Goal: Task Accomplishment & Management: Use online tool/utility

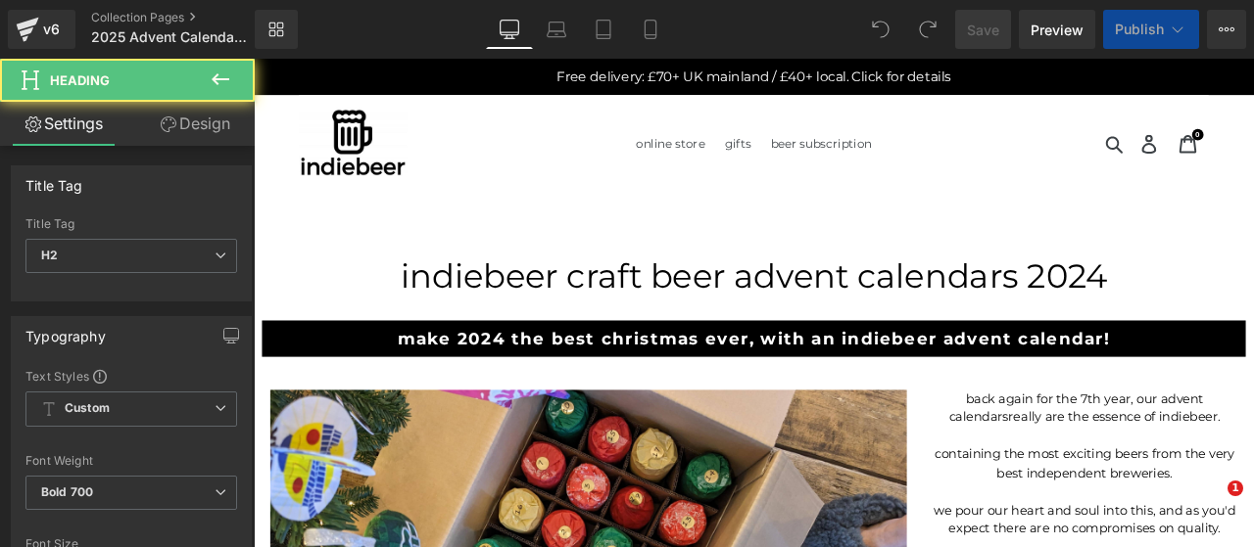
click at [534, 396] on h2 "make 2024 the best christmas ever, with an indiebeer Advent Calendar!" at bounding box center [846, 391] width 1146 height 24
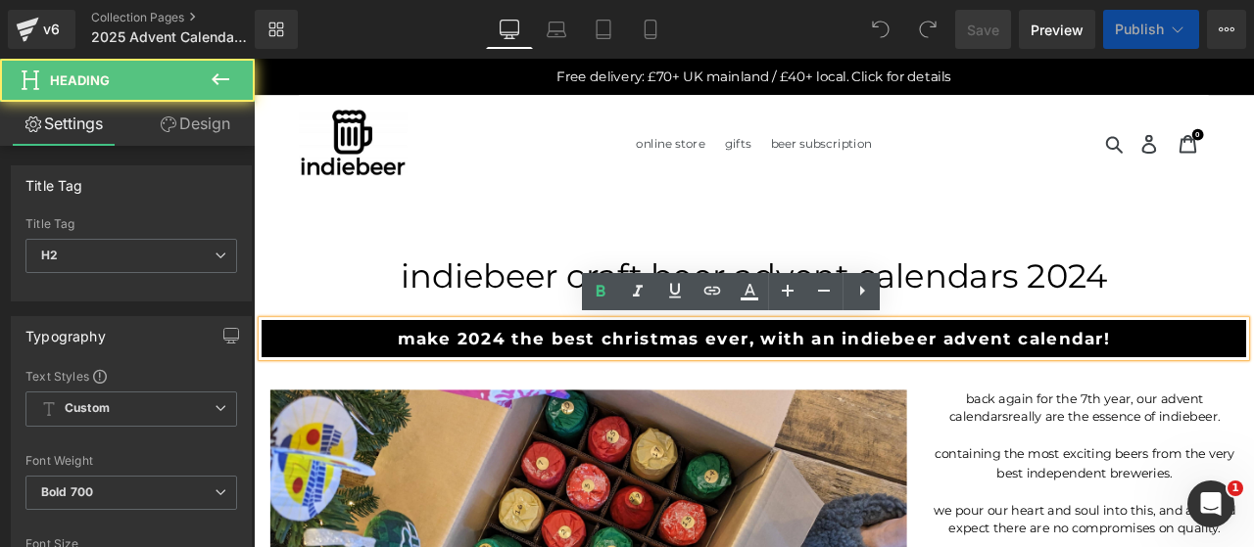
click at [543, 390] on h2 "make 2024 the best christmas ever, with an indiebeer Advent Calendar!" at bounding box center [846, 391] width 1146 height 24
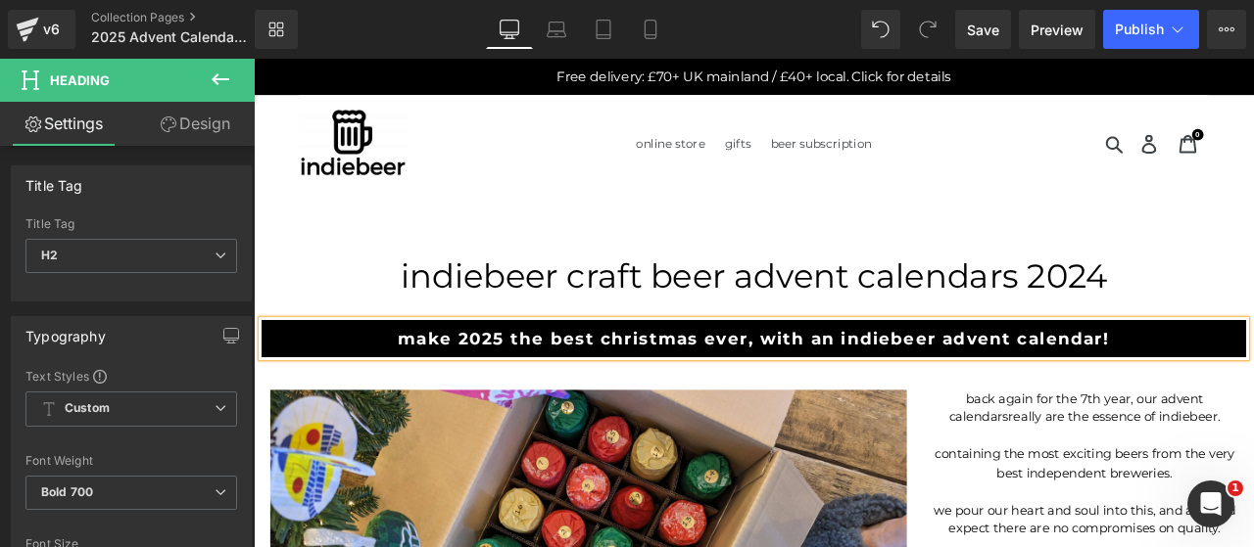
scroll to position [163, 0]
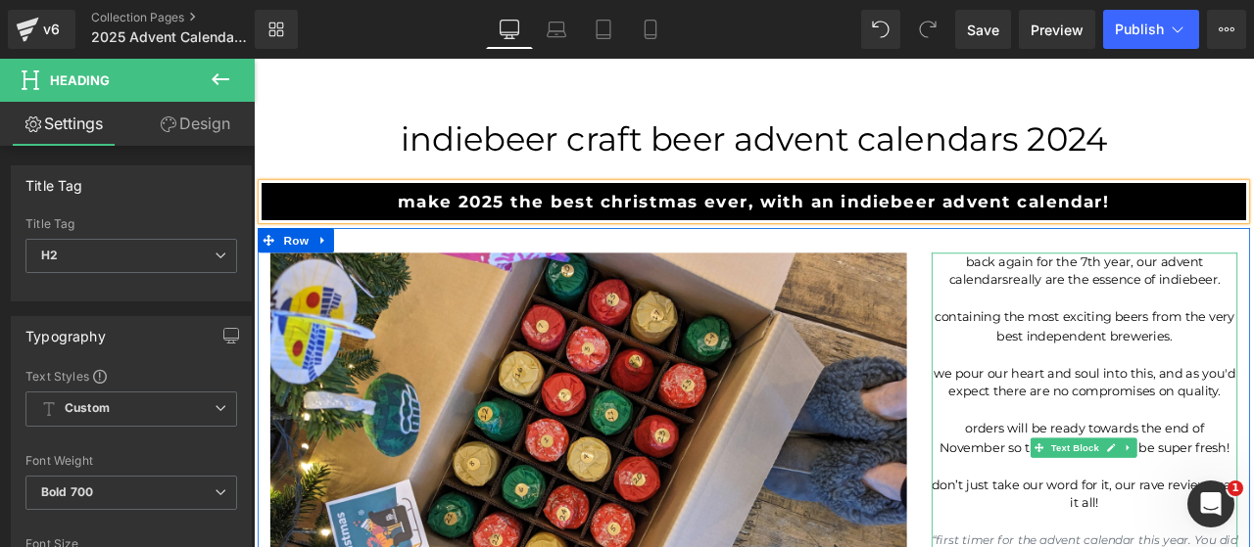
click at [1226, 304] on p "back again for the 7th year, our advent calendars really are the essence of ind…" at bounding box center [1238, 311] width 362 height 44
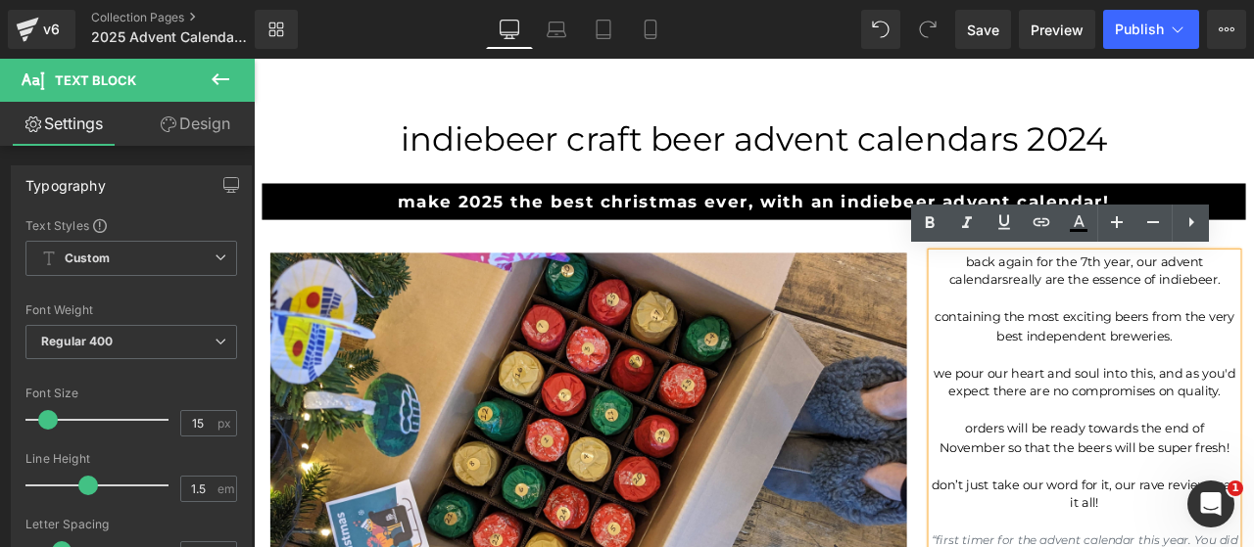
click at [1233, 304] on p "back again for the 7th year, our advent calendars really are the essence of ind…" at bounding box center [1238, 311] width 362 height 44
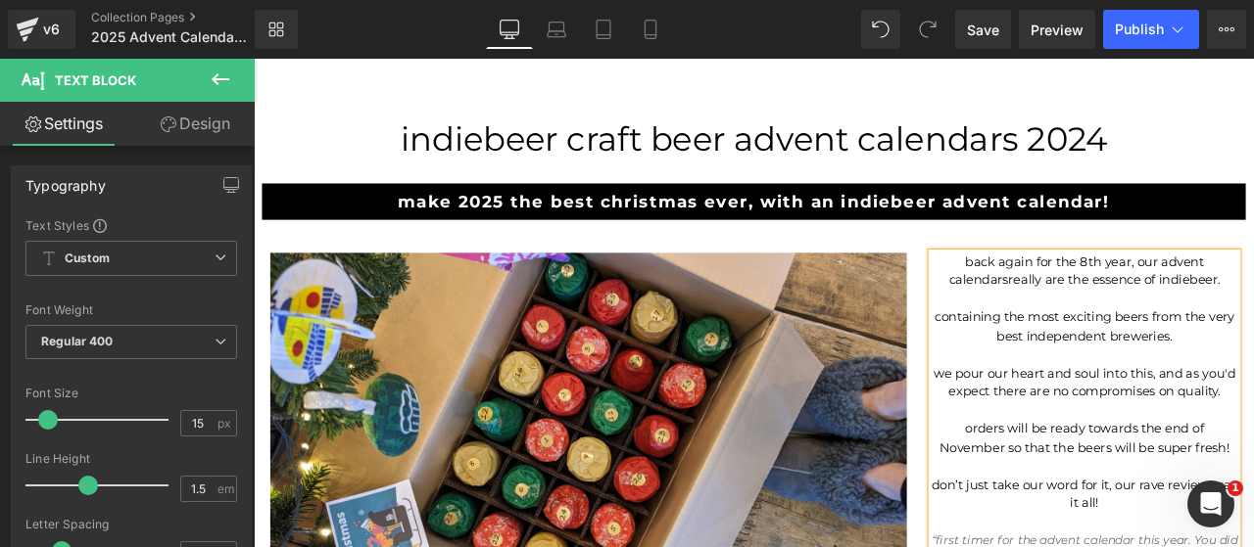
click at [1236, 518] on span "orders will be ready towards the end of November so that the beers will be supe…" at bounding box center [1237, 508] width 344 height 41
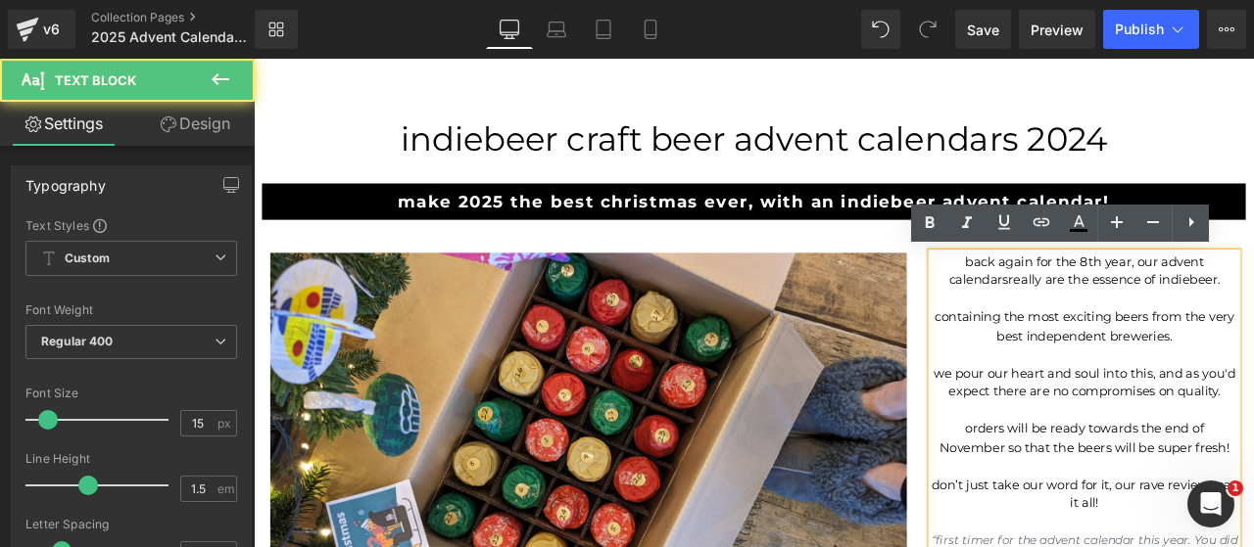
click at [1220, 529] on span "orders will be ready towards the end of November so that the beers will be supe…" at bounding box center [1237, 508] width 344 height 41
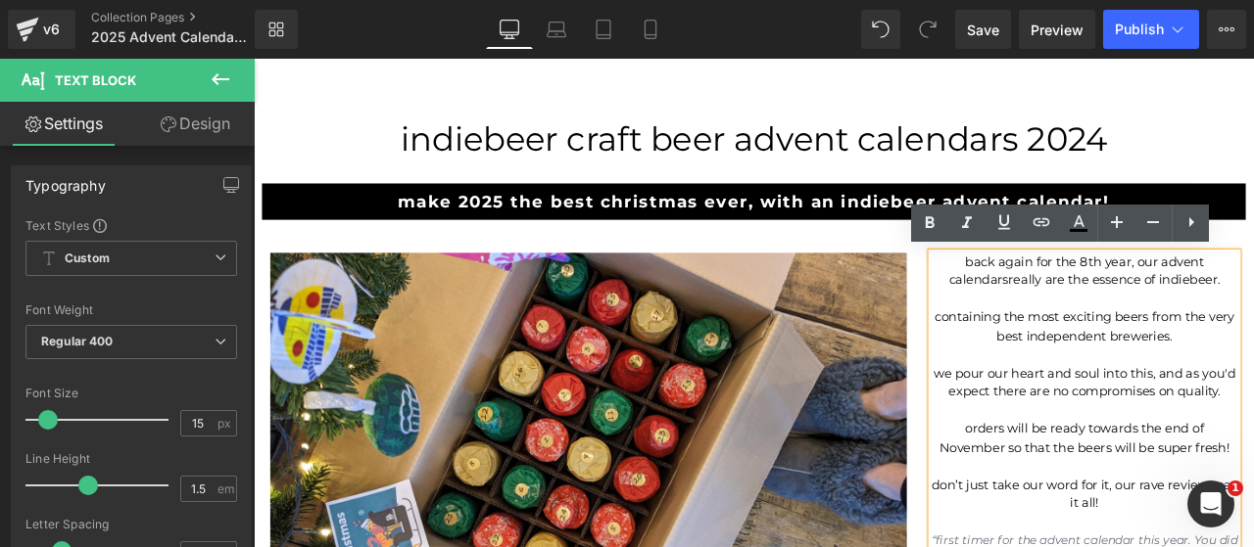
click at [1253, 529] on span "orders will be ready towards the end of November so that the beers will be supe…" at bounding box center [1237, 508] width 344 height 41
click at [1184, 519] on span "orders will be ready towards the end of November so that the beers will be supe…" at bounding box center [1237, 508] width 344 height 41
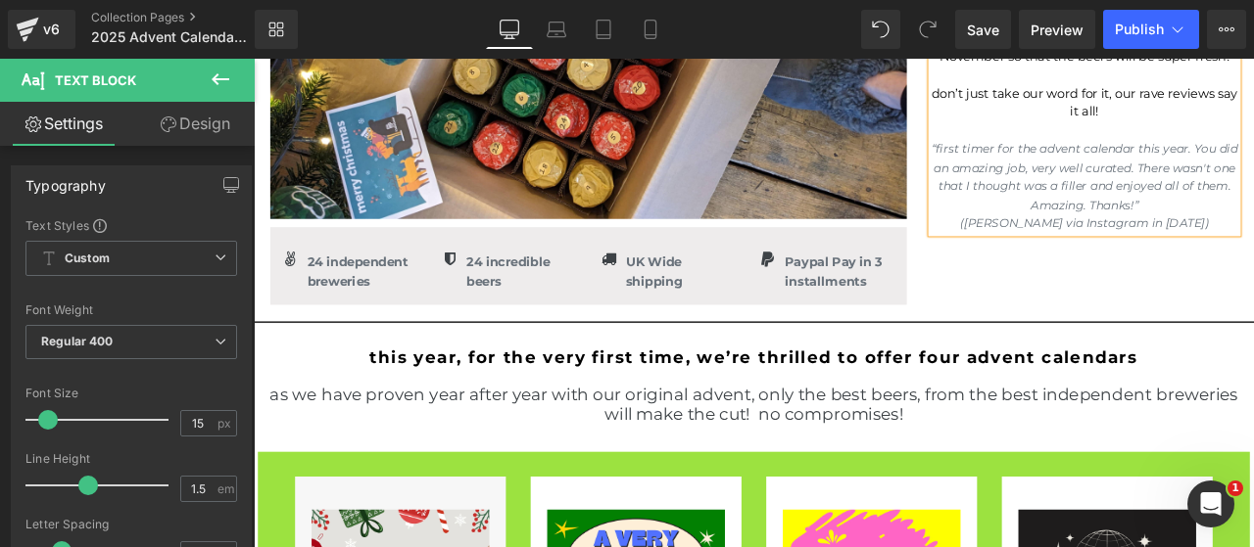
scroll to position [652, 0]
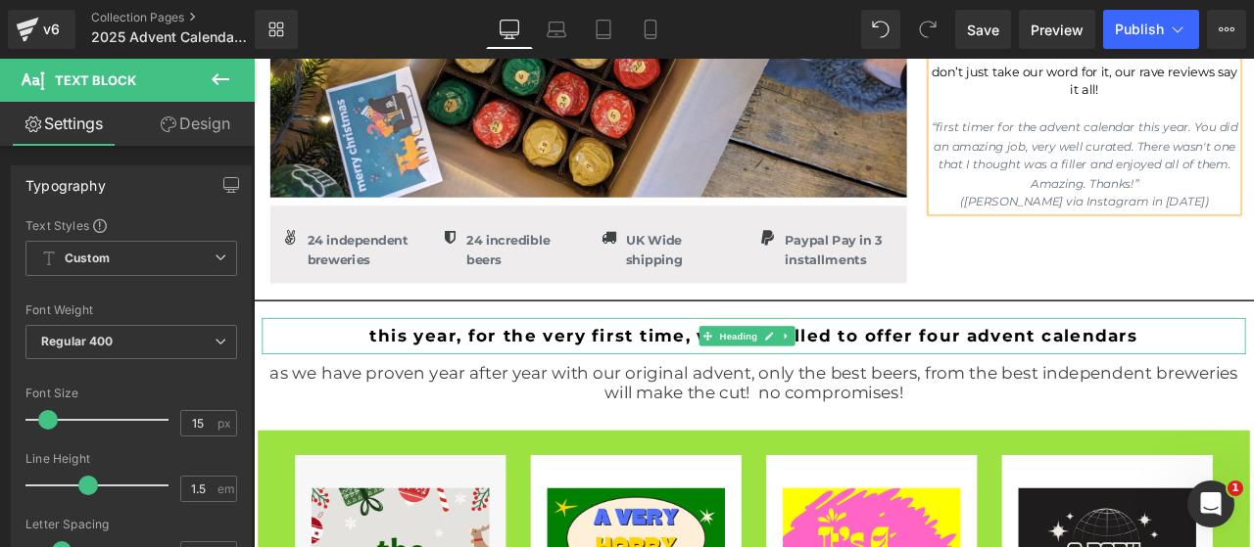
click at [425, 389] on h2 "This year, for the very first time, we’re thrilled to offer four advent calenda…" at bounding box center [846, 388] width 1146 height 24
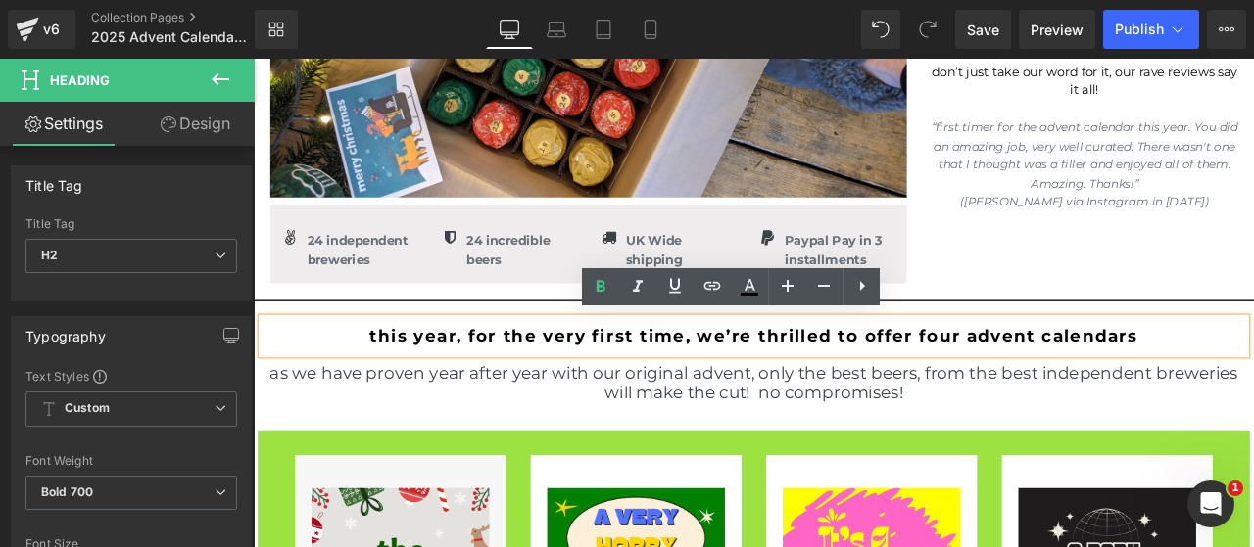
click at [405, 381] on h2 "This year, for the very first time, we’re thrilled to offer four advent calenda…" at bounding box center [846, 388] width 1146 height 24
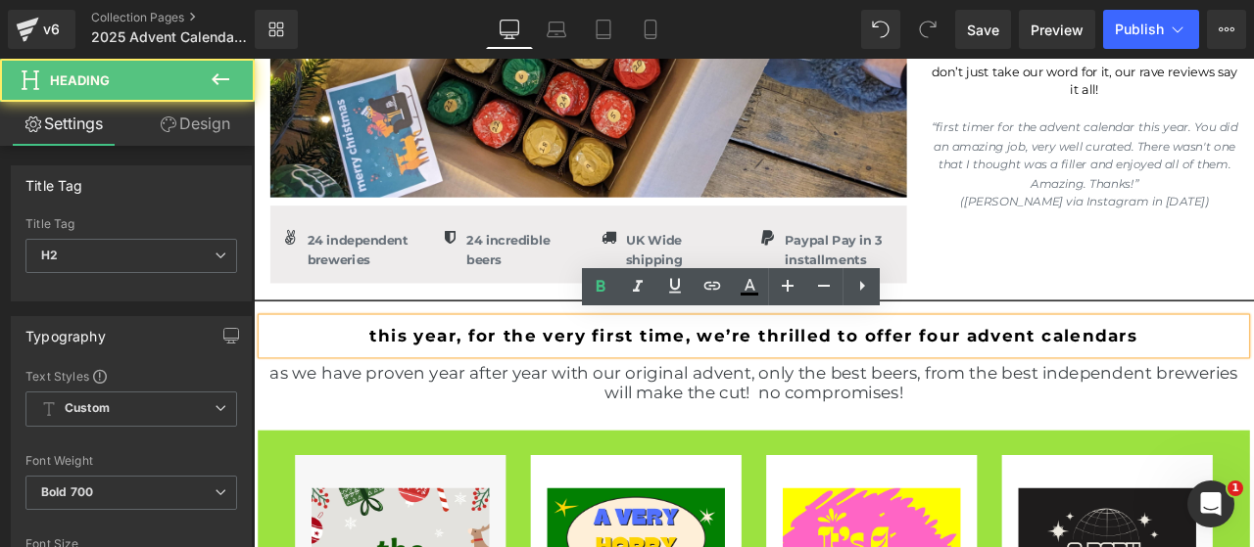
click at [402, 378] on h2 "This year, for the very first time, we’re thrilled to offer four advent calenda…" at bounding box center [846, 388] width 1146 height 24
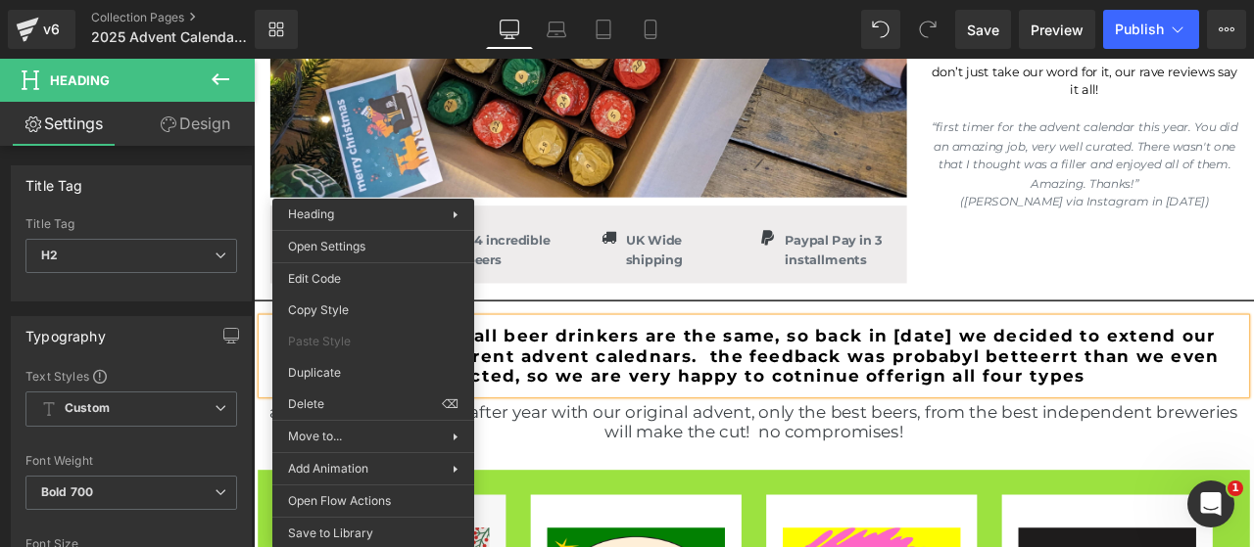
click at [727, 395] on h2 "we knwo that not all beer drinkers are the same, so back in 2024 we decided to …" at bounding box center [846, 411] width 1146 height 71
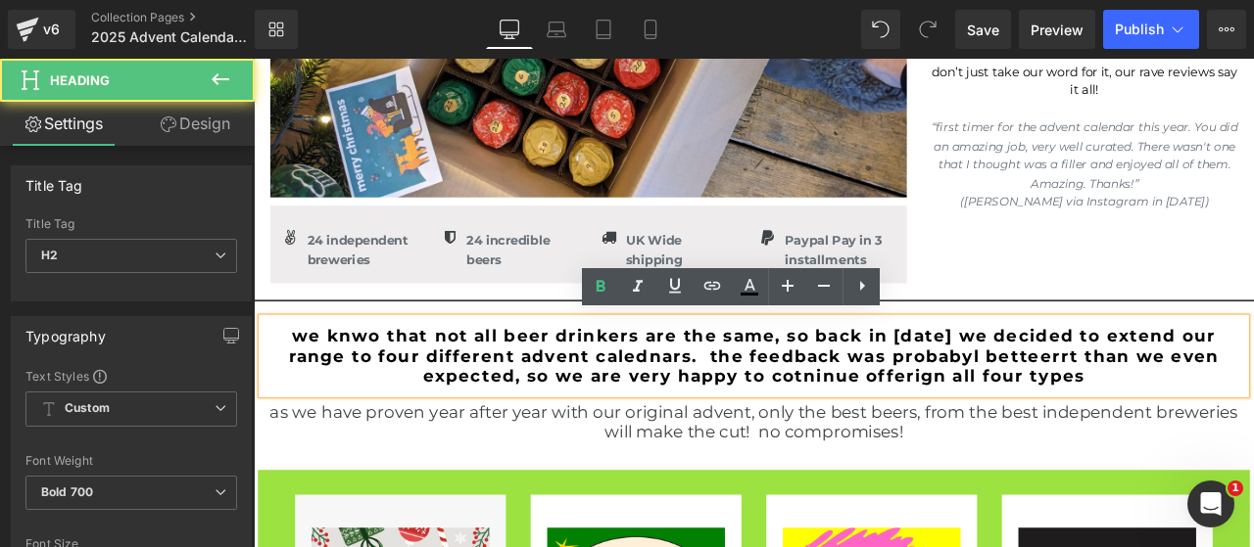
click at [694, 385] on h2 "we knwo that not all beer drinkers are the same, so back in 2024 we decided to …" at bounding box center [846, 411] width 1146 height 71
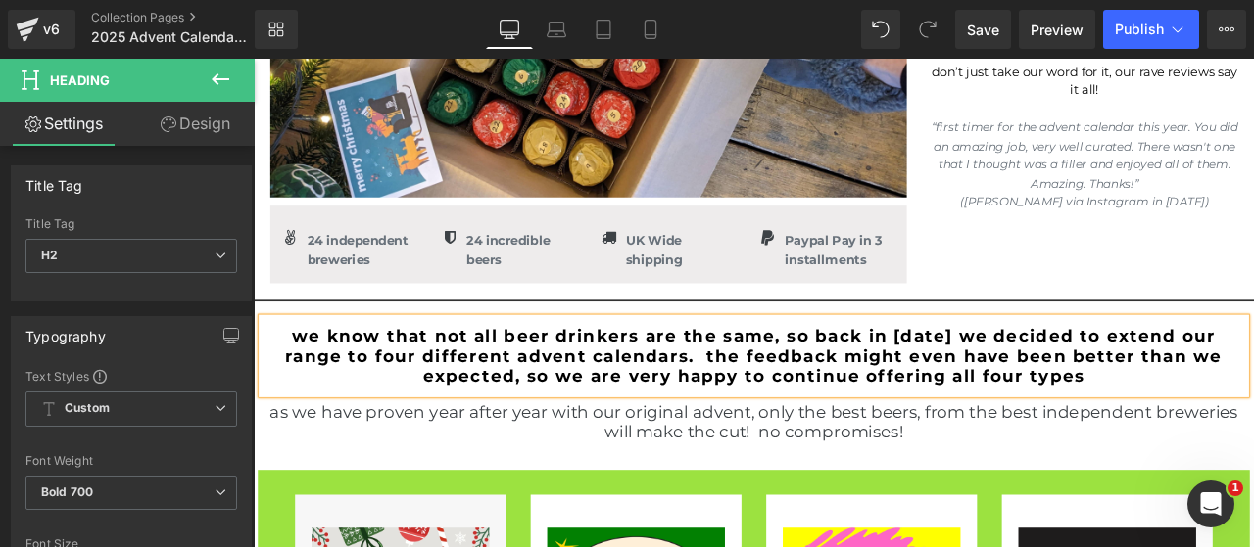
scroll to position [0, 0]
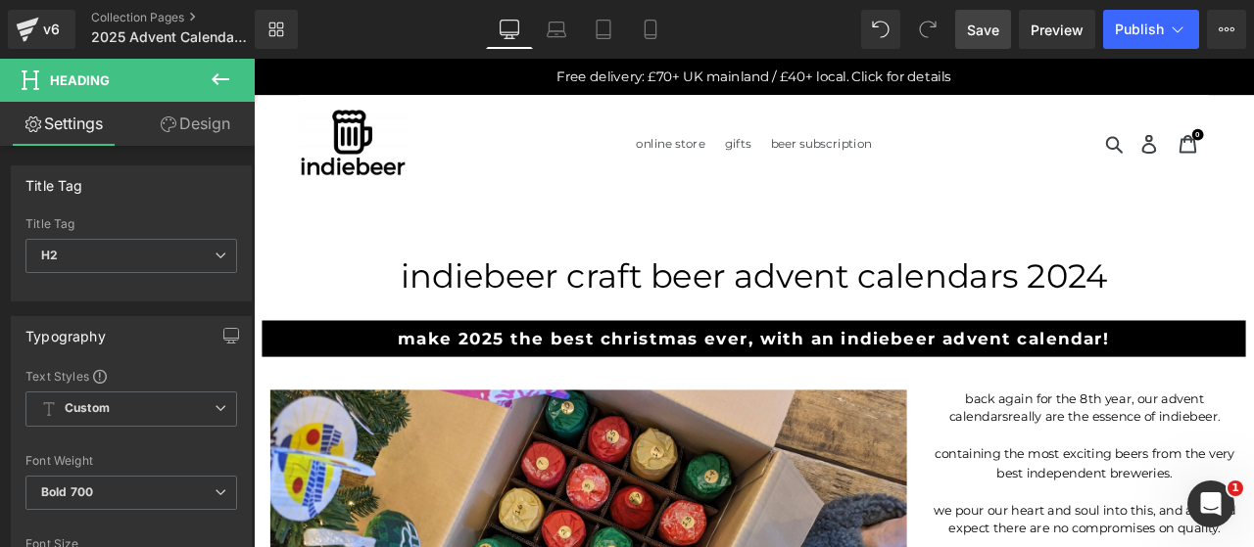
click at [999, 34] on span "Save" at bounding box center [983, 30] width 32 height 21
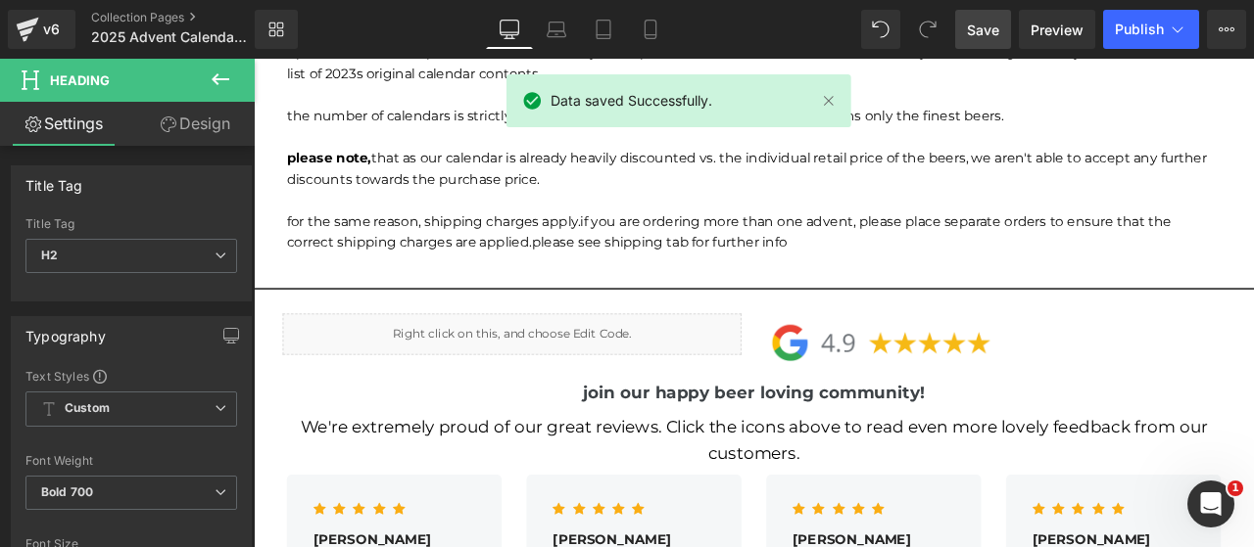
scroll to position [2285, 0]
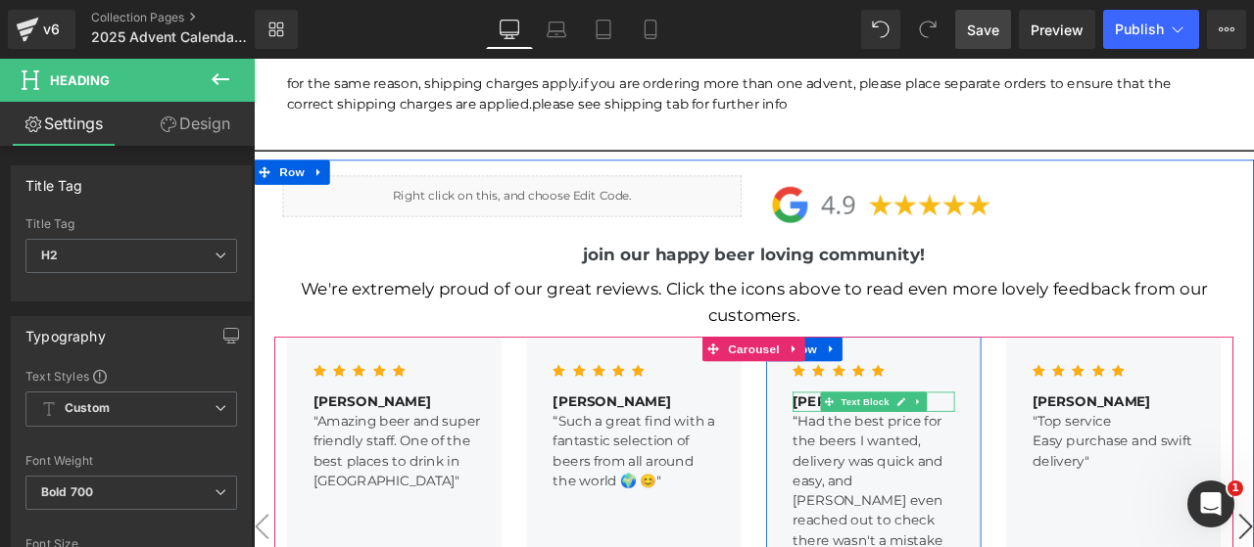
click at [915, 454] on p "[PERSON_NAME]" at bounding box center [988, 466] width 192 height 24
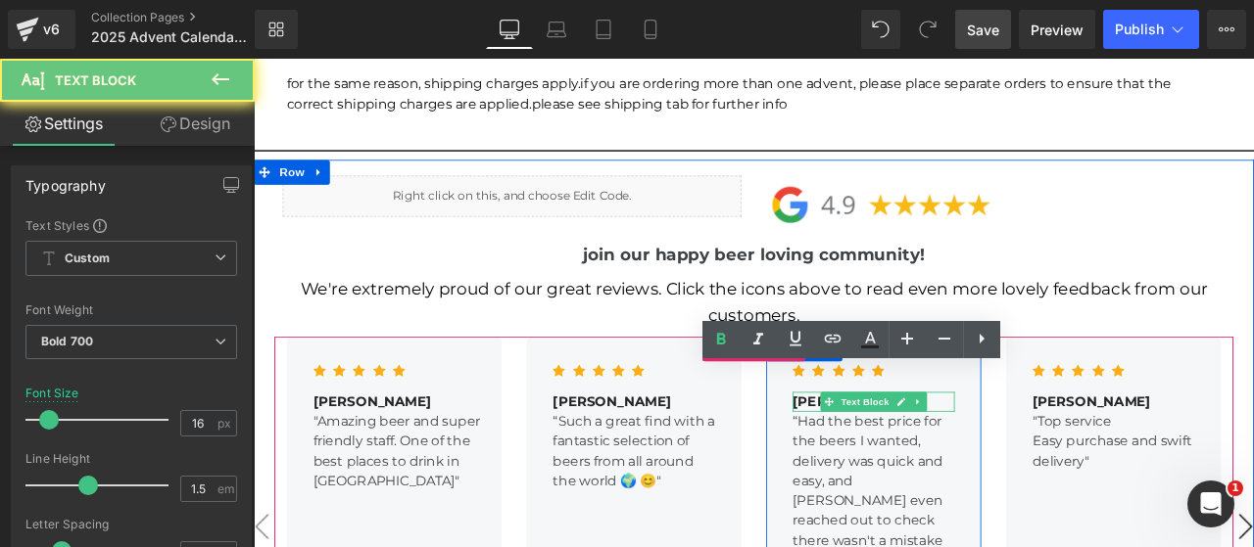
click at [915, 454] on p "[PERSON_NAME]" at bounding box center [988, 466] width 192 height 24
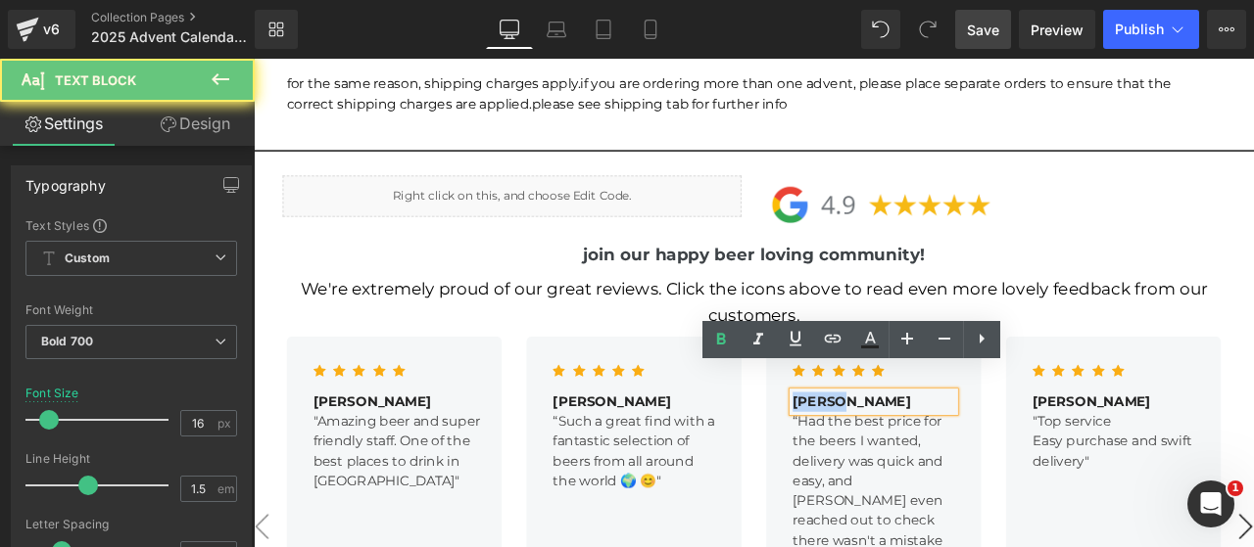
click at [915, 454] on p "[PERSON_NAME]" at bounding box center [988, 466] width 192 height 24
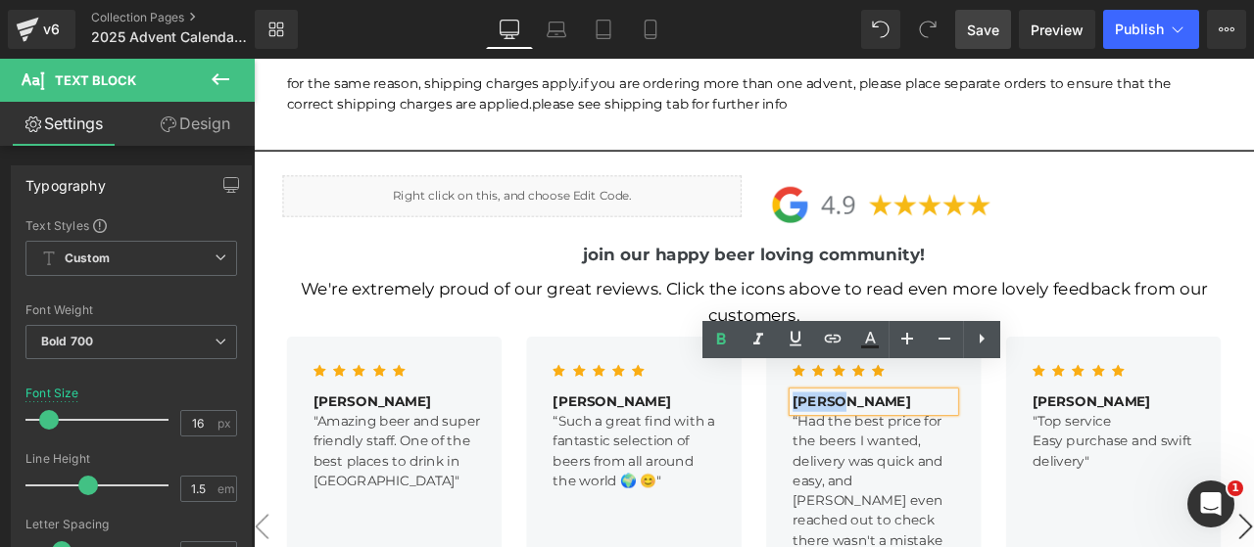
copy p "[PERSON_NAME]"
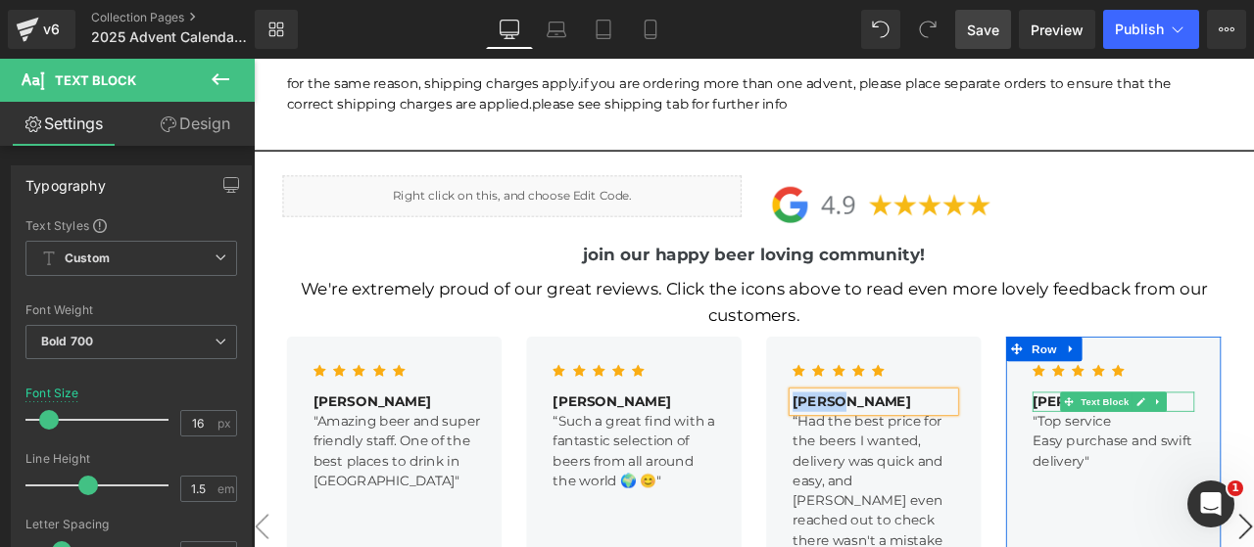
click at [1253, 454] on span "Text Block" at bounding box center [1261, 466] width 65 height 24
click at [1182, 454] on p "[PERSON_NAME]" at bounding box center [1272, 466] width 192 height 24
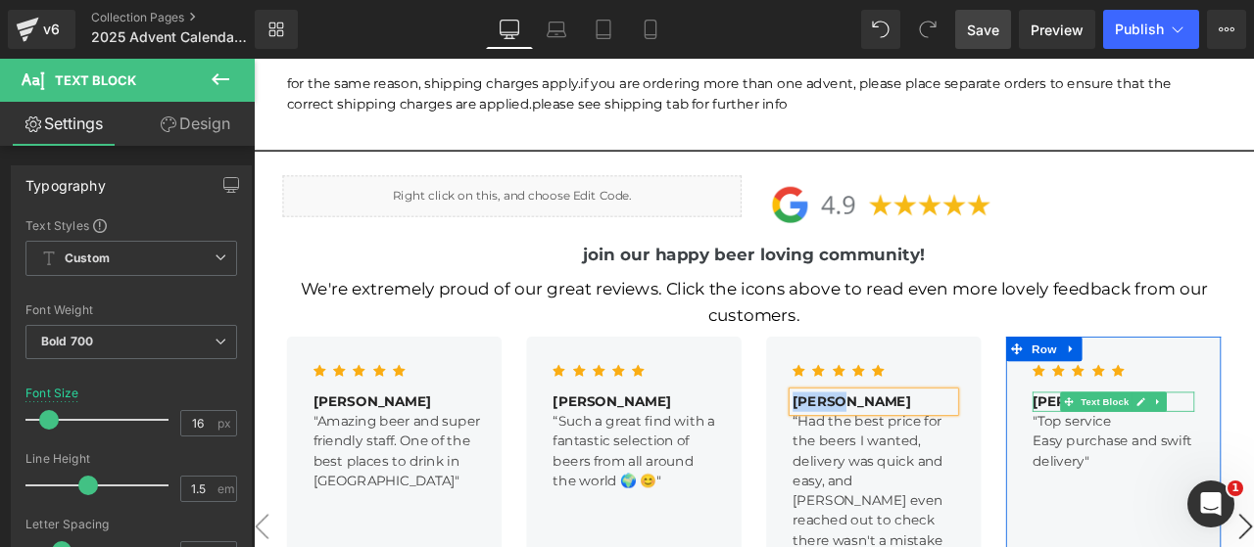
click at [1182, 454] on p "[PERSON_NAME]" at bounding box center [1272, 466] width 192 height 24
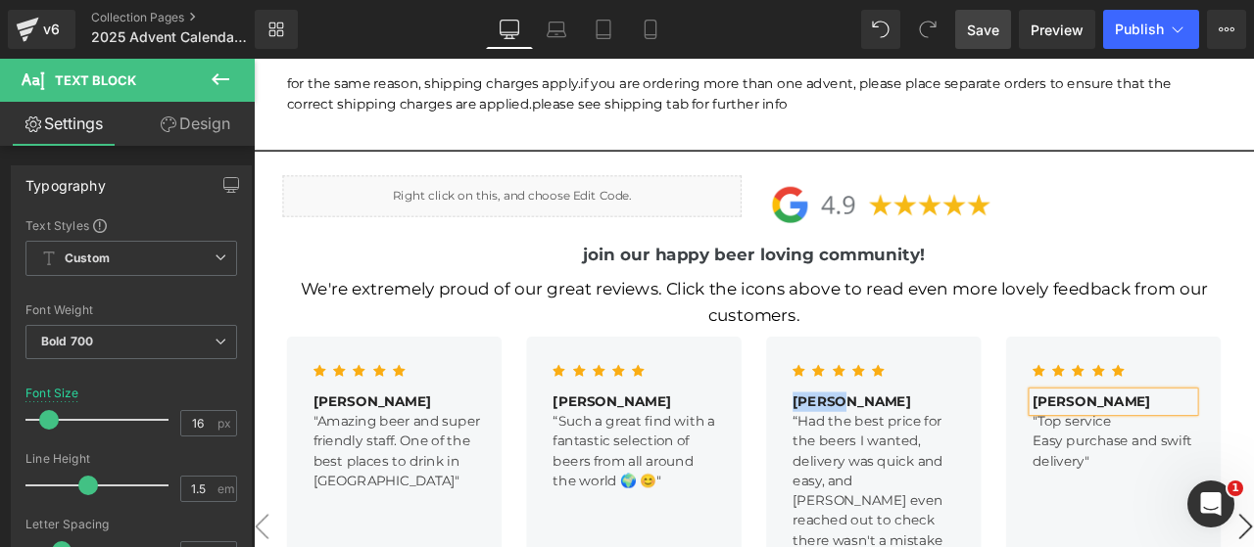
click at [1182, 454] on p "[PERSON_NAME]" at bounding box center [1272, 466] width 192 height 24
copy p "[PERSON_NAME]"
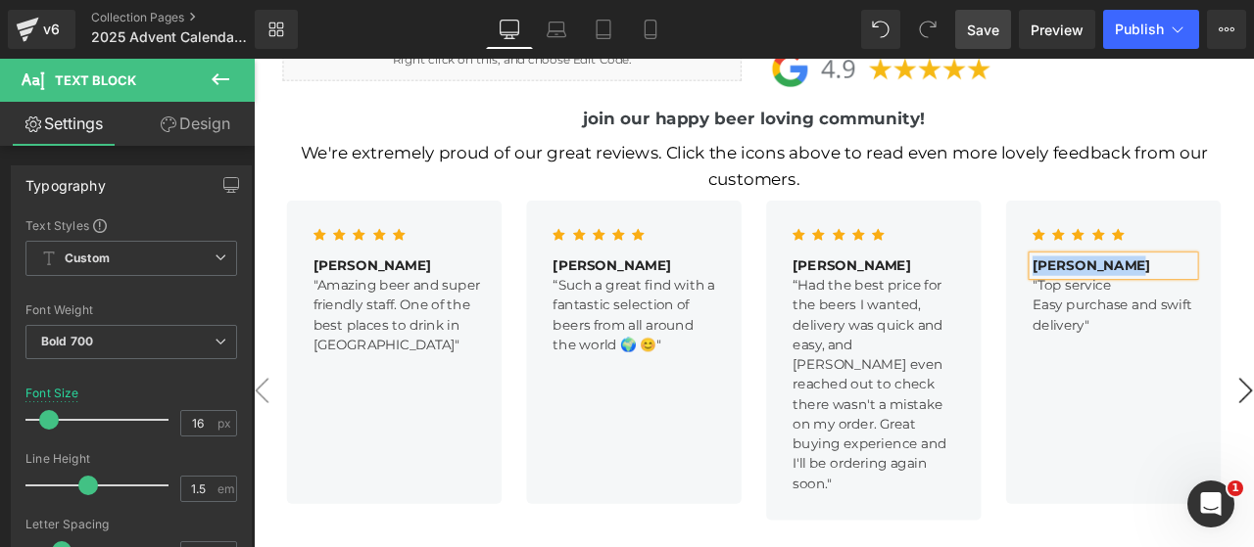
scroll to position [2448, 0]
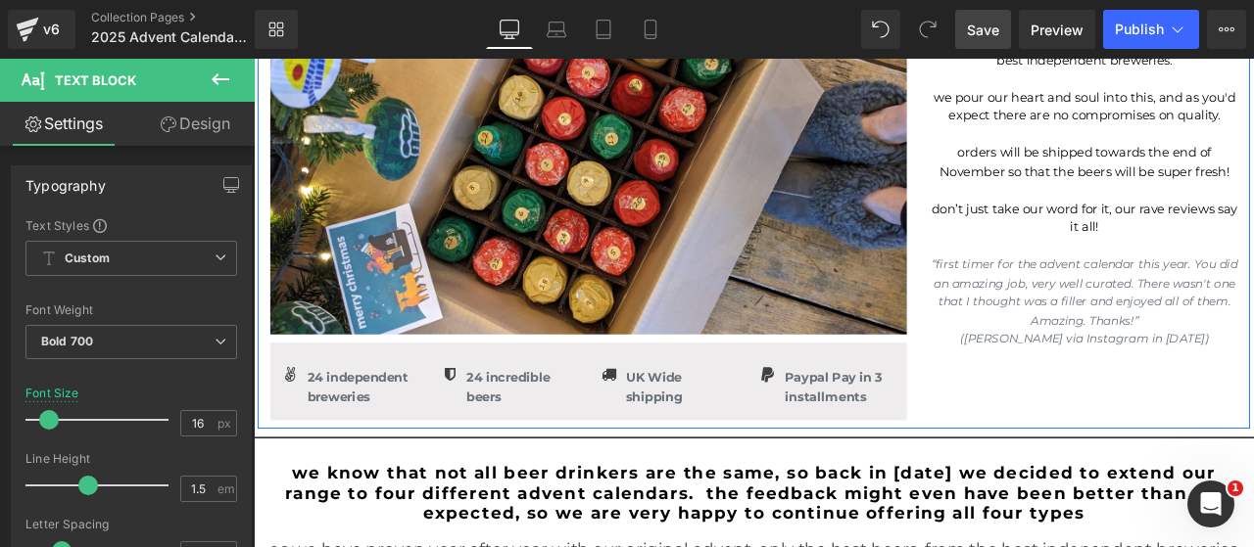
scroll to position [652, 0]
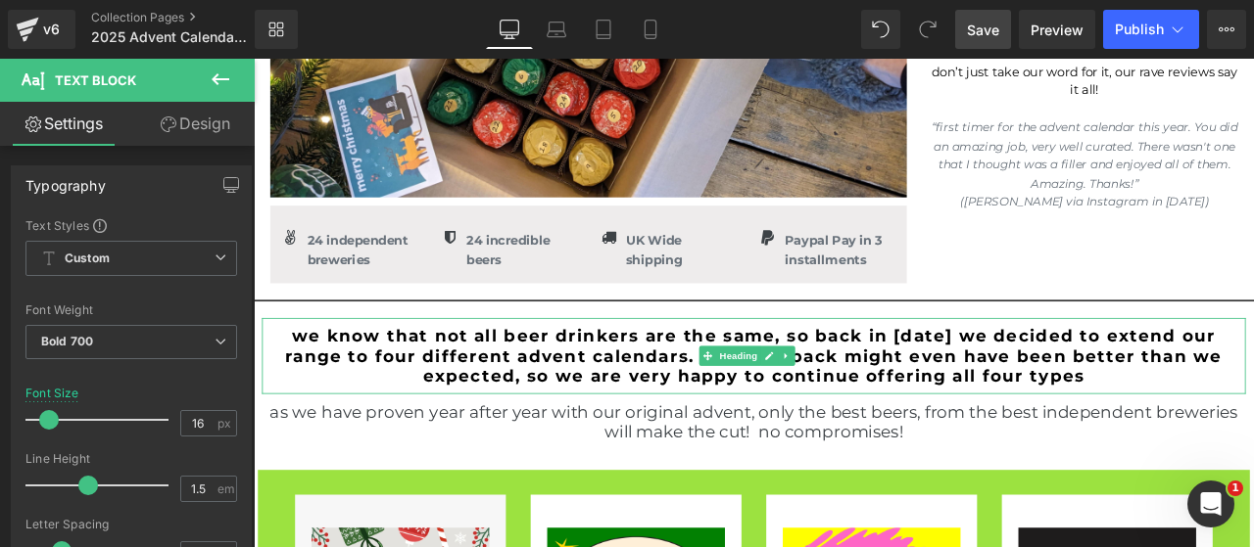
click at [606, 405] on h2 "we know that not all beer drinkers are the same, so back in 2024 we decided to …" at bounding box center [846, 411] width 1146 height 71
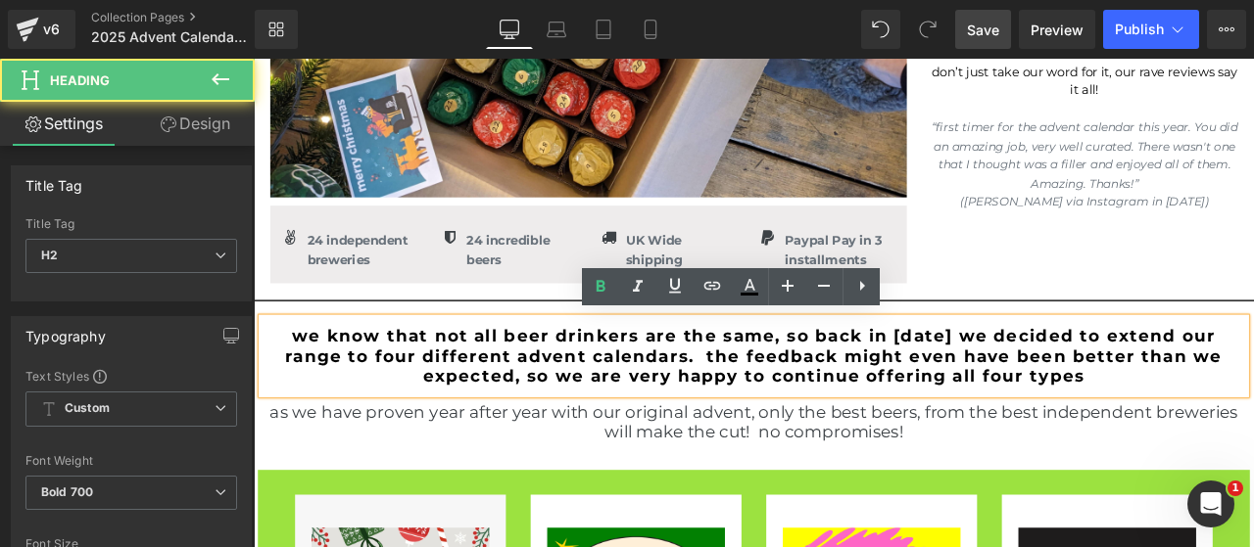
click at [881, 387] on h2 "we know that not all beer drinkers are the same, so back in 2024 we decided to …" at bounding box center [846, 411] width 1146 height 71
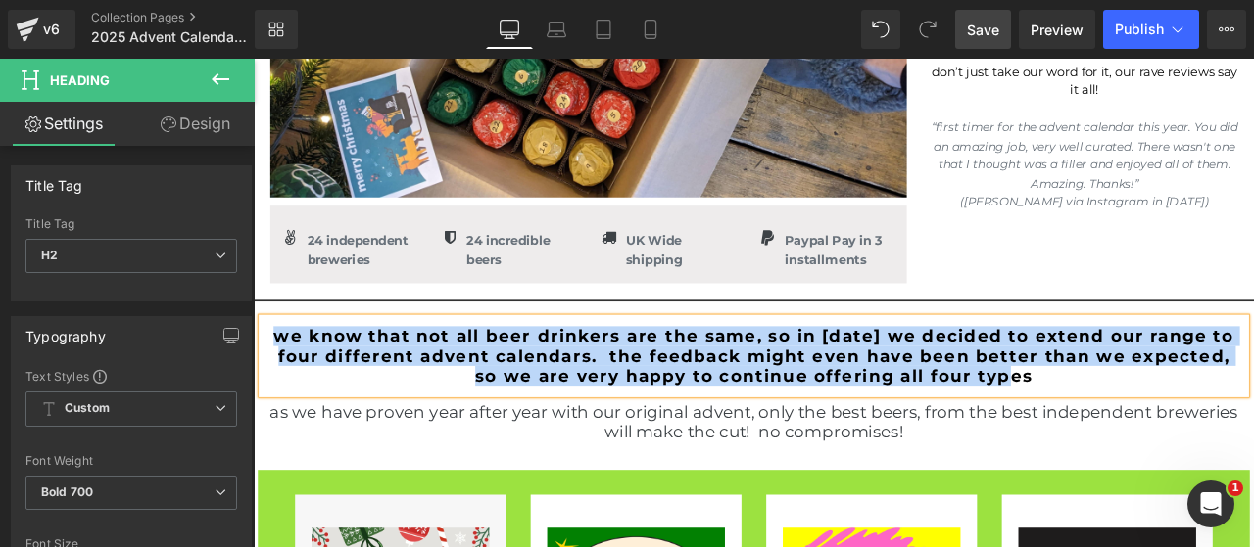
copy h2 "we know that not all beer drinkers are the same, so in 2024 we decided to exten…"
click at [749, 408] on h2 "we know that not all beer drinkers are the same, so in 2024 we decided to exten…" at bounding box center [846, 411] width 1146 height 71
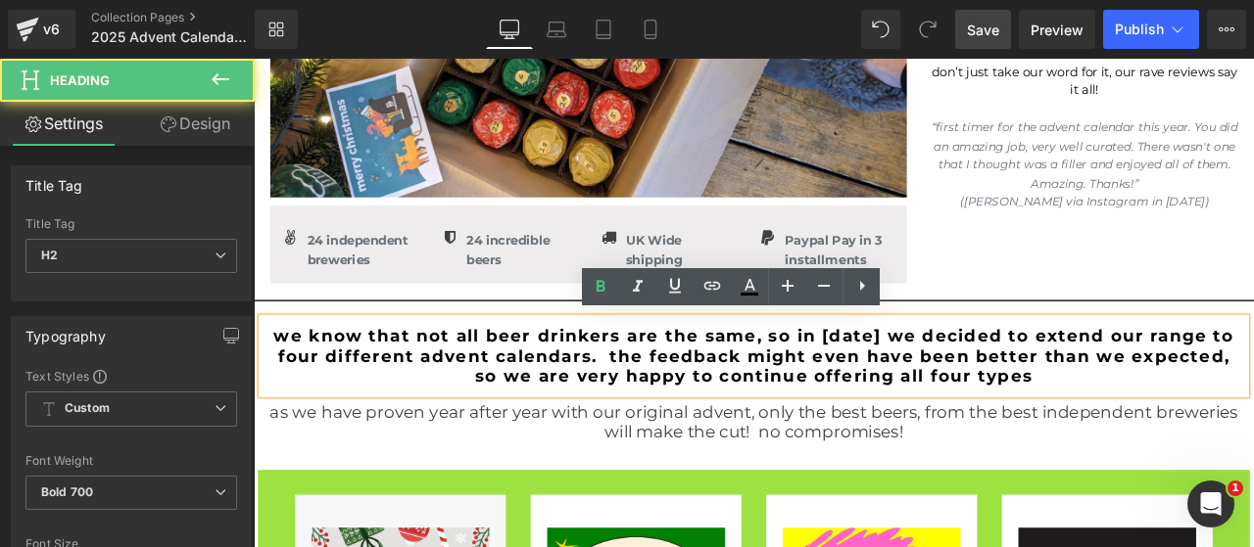
click at [749, 407] on h2 "we know that not all beer drinkers are the same, so in 2024 we decided to exten…" at bounding box center [846, 411] width 1146 height 71
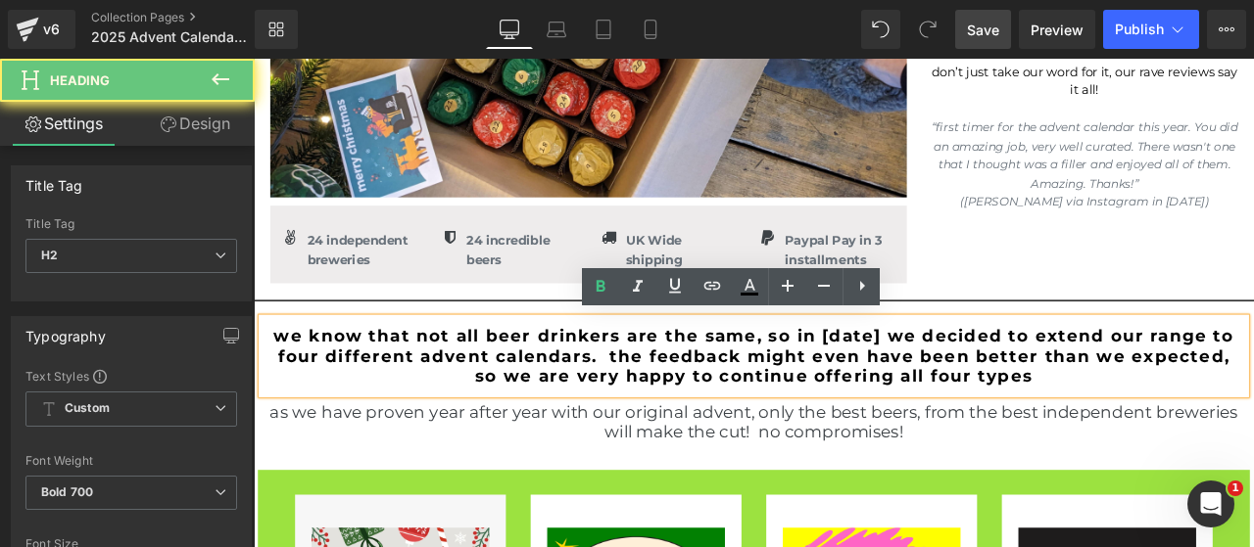
click at [750, 405] on h2 "we know that not all beer drinkers are the same, so in 2024 we decided to exten…" at bounding box center [846, 411] width 1146 height 71
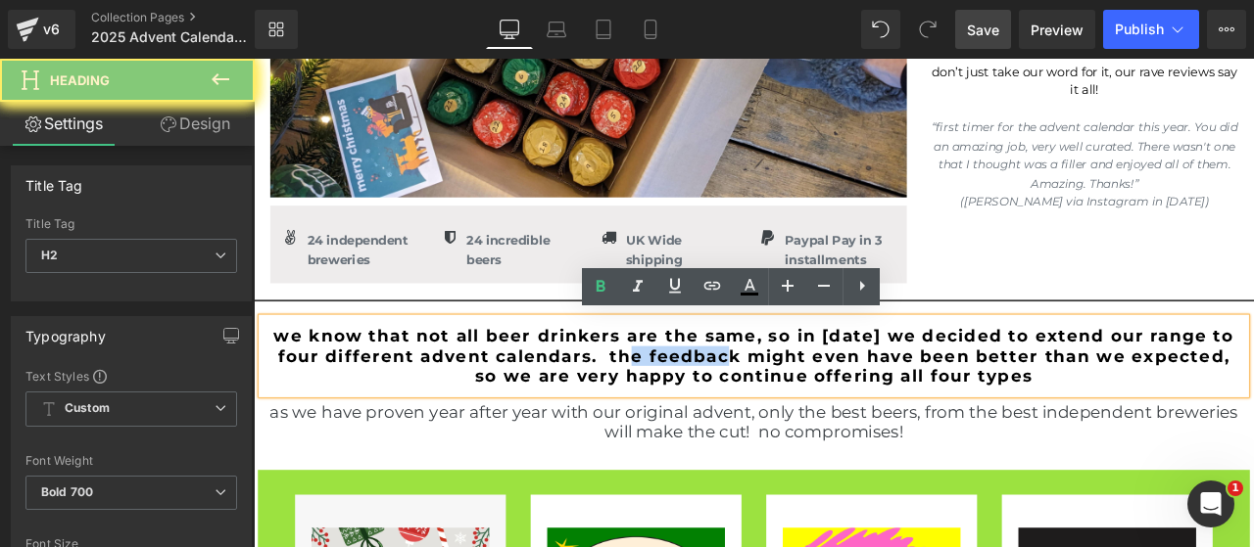
click at [750, 405] on h2 "we know that not all beer drinkers are the same, so in 2024 we decided to exten…" at bounding box center [846, 411] width 1146 height 71
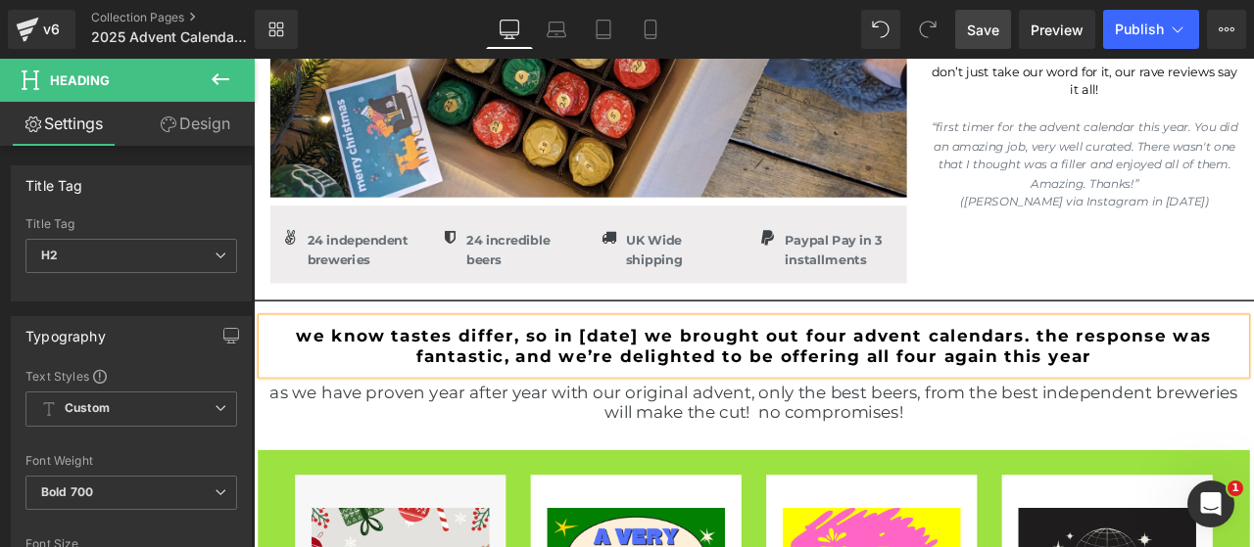
click at [791, 388] on h2 "We know tastes differ, so in 2024 we brought out four advent calendars. The res…" at bounding box center [846, 399] width 1146 height 47
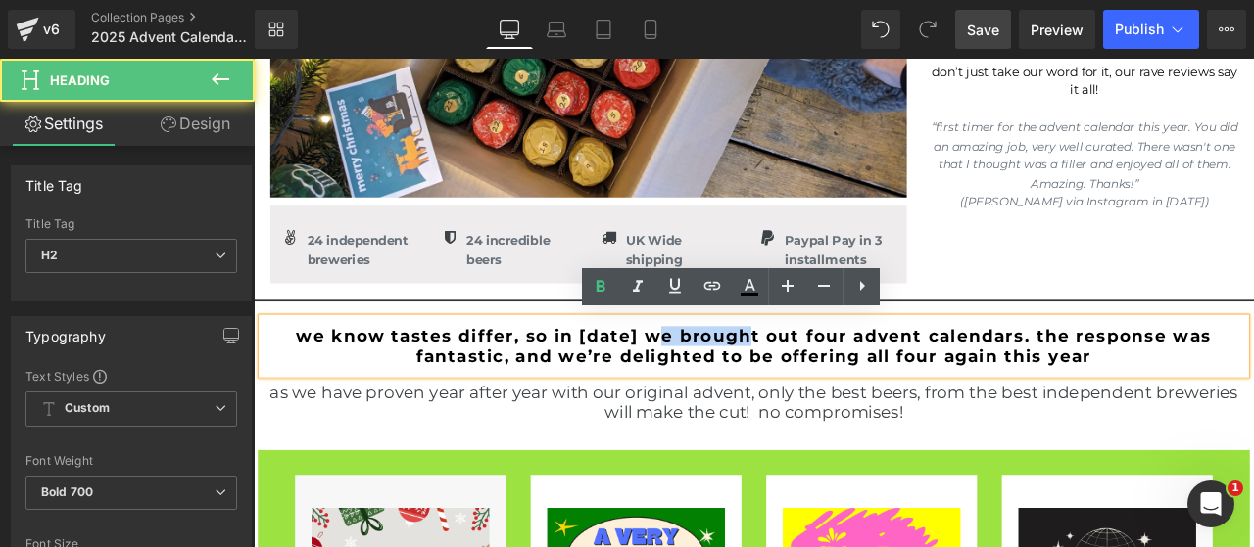
click at [791, 388] on h2 "We know tastes differ, so in 2024 we brought out four advent calendars. The res…" at bounding box center [846, 399] width 1146 height 47
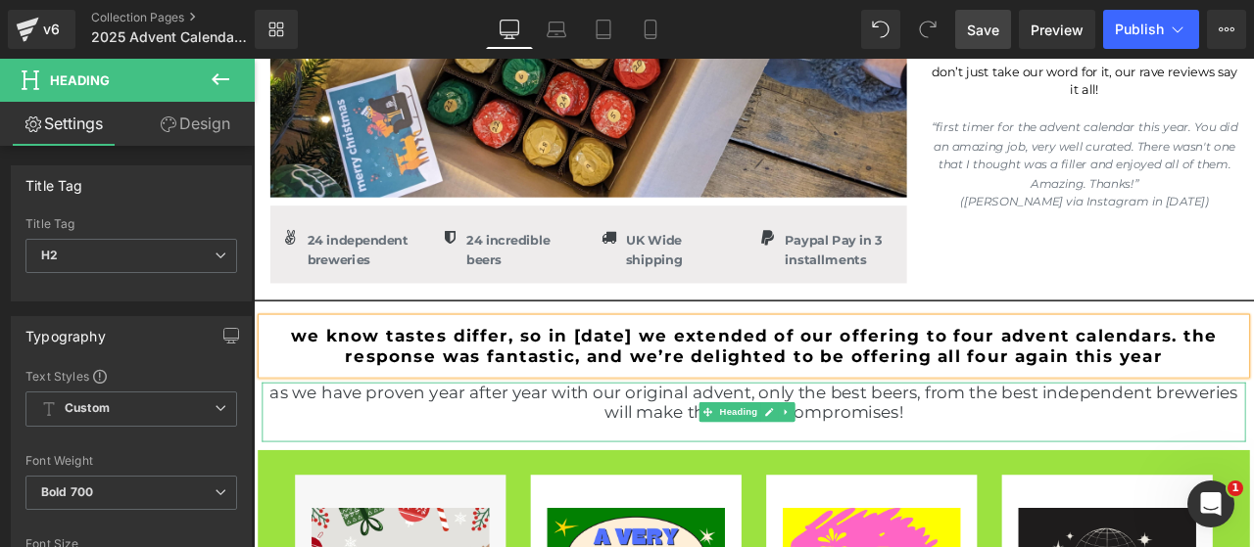
click at [1123, 472] on h3 "as we have proven year after year with our original advent, only the best beers…" at bounding box center [845, 466] width 1165 height 47
click at [1021, 410] on h2 "We know tastes differ, so in 2024 we extended of our offering to four advent ca…" at bounding box center [846, 399] width 1146 height 47
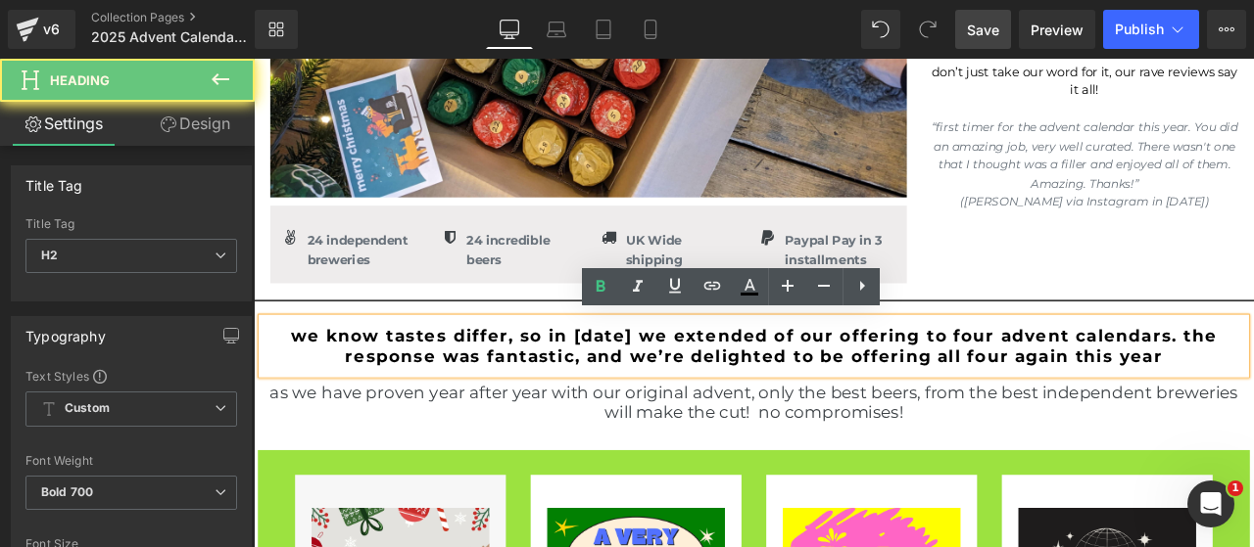
click at [993, 408] on h2 "We know tastes differ, so in 2024 we extended of our offering to four advent ca…" at bounding box center [846, 399] width 1146 height 47
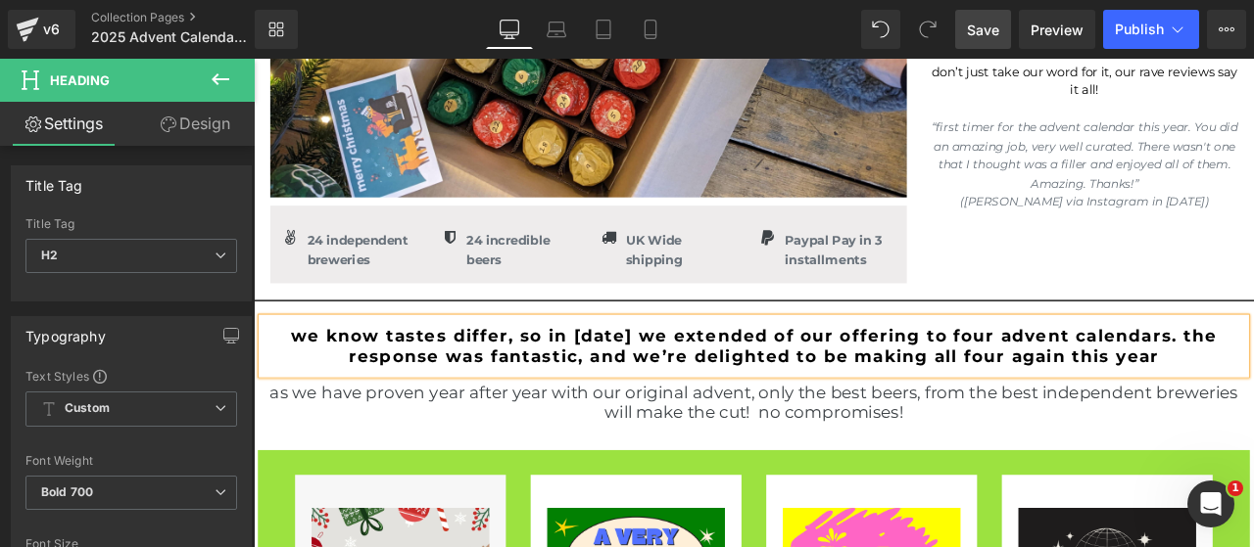
click at [536, 388] on h2 "We know tastes differ, so in 2024 we extended of our offering to four advent ca…" at bounding box center [846, 399] width 1146 height 47
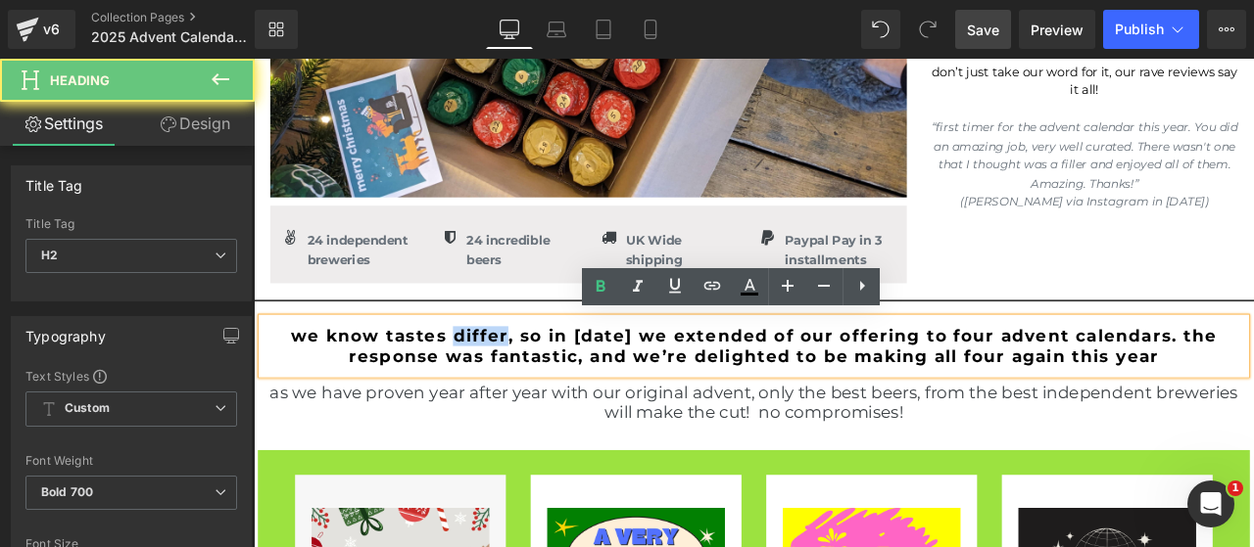
click at [536, 388] on h2 "We know tastes differ, so in 2024 we extended of our offering to four advent ca…" at bounding box center [846, 399] width 1146 height 47
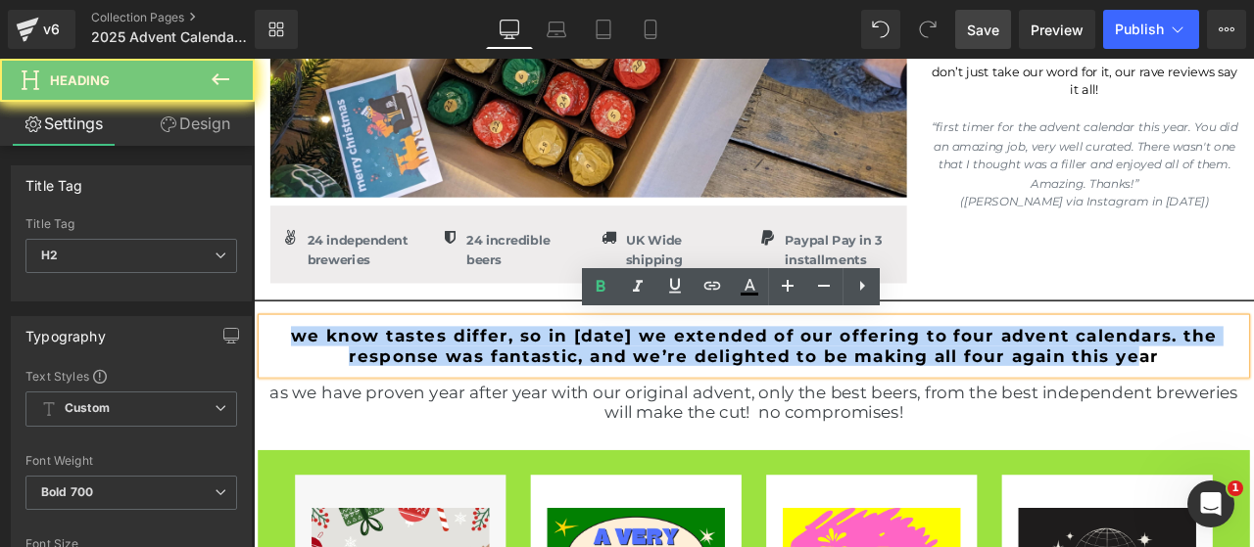
click at [536, 388] on h2 "We know tastes differ, so in 2024 we extended of our offering to four advent ca…" at bounding box center [846, 399] width 1146 height 47
copy h2 "We know tastes differ, so in 2024 we extended of our offering to four advent ca…"
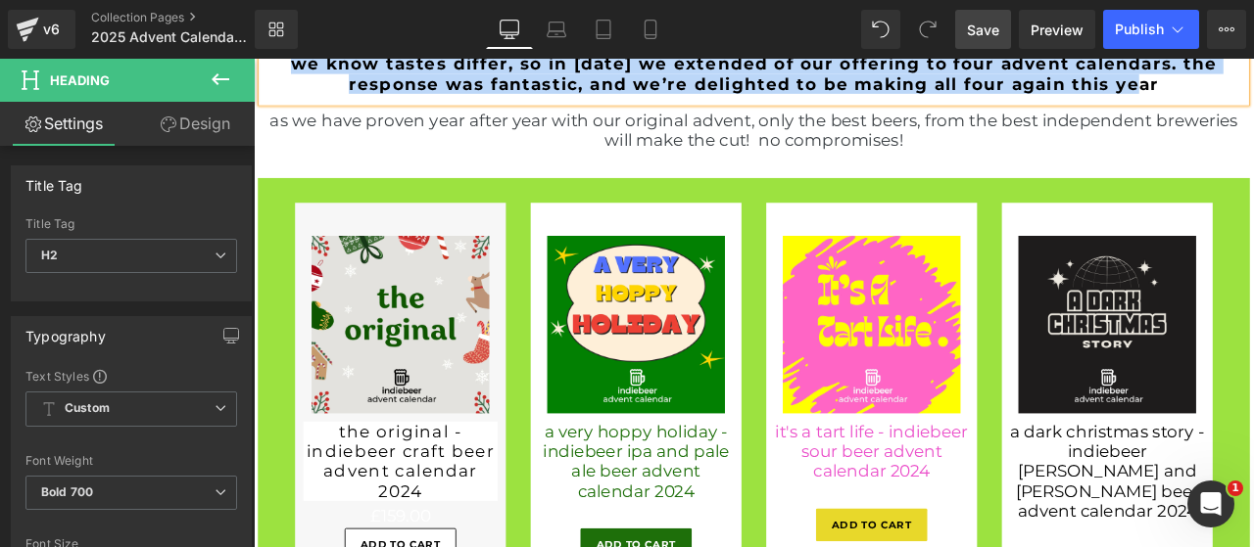
scroll to position [816, 0]
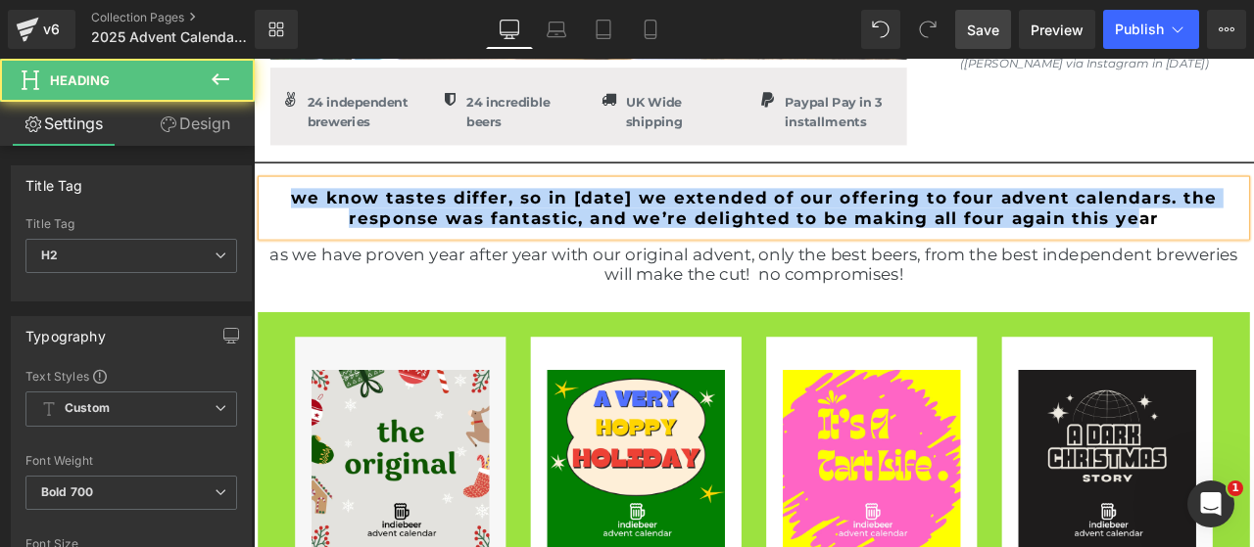
click at [656, 228] on h2 "We know tastes differ, so in 2024 we extended of our offering to four advent ca…" at bounding box center [846, 236] width 1146 height 47
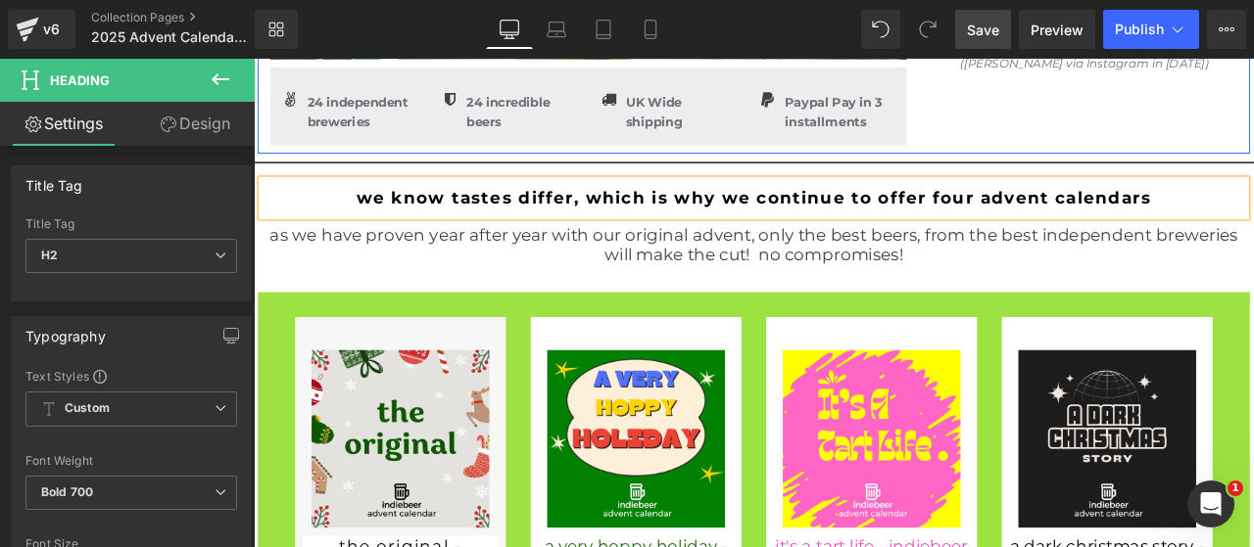
scroll to position [652, 0]
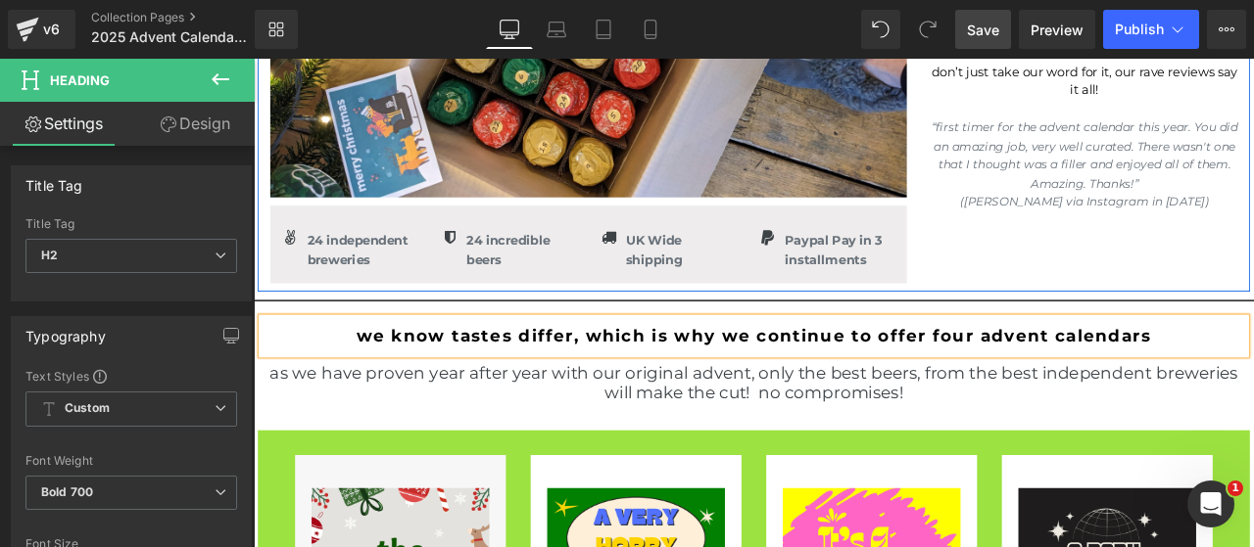
drag, startPoint x: 1215, startPoint y: 218, endPoint x: 1292, endPoint y: 246, distance: 81.2
click at [1214, 217] on p "“first timer for the advent calendar this year. You did an amazing job, very we…" at bounding box center [1238, 173] width 362 height 88
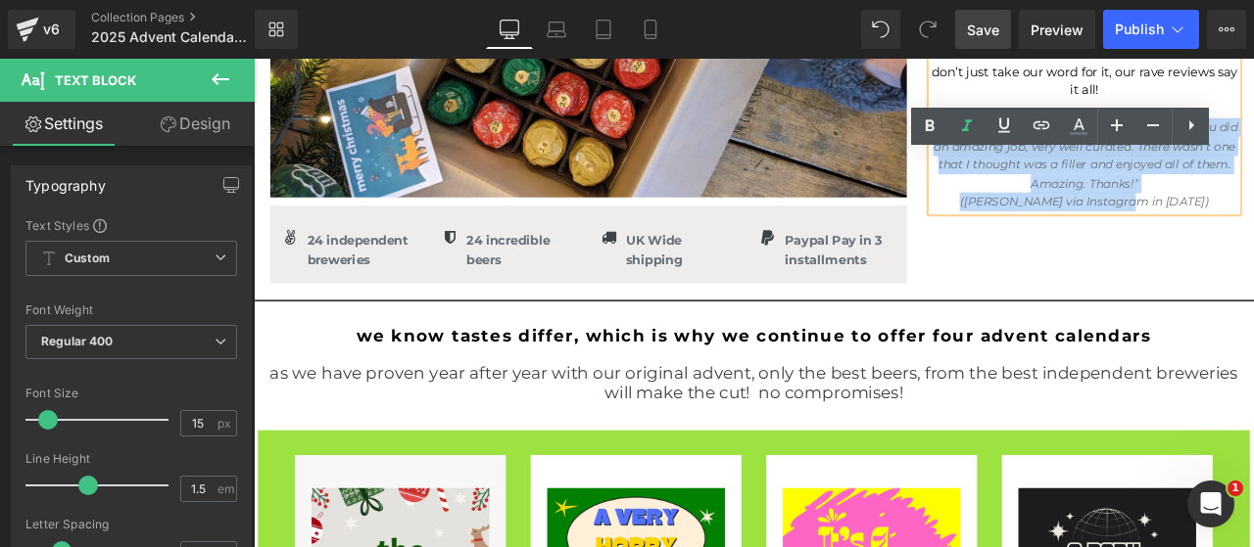
drag, startPoint x: 1292, startPoint y: 246, endPoint x: 1065, endPoint y: 167, distance: 239.4
click at [1065, 167] on div "back again for the 8th year, our advent calendars really are the essence of ind…" at bounding box center [1238, 19] width 362 height 441
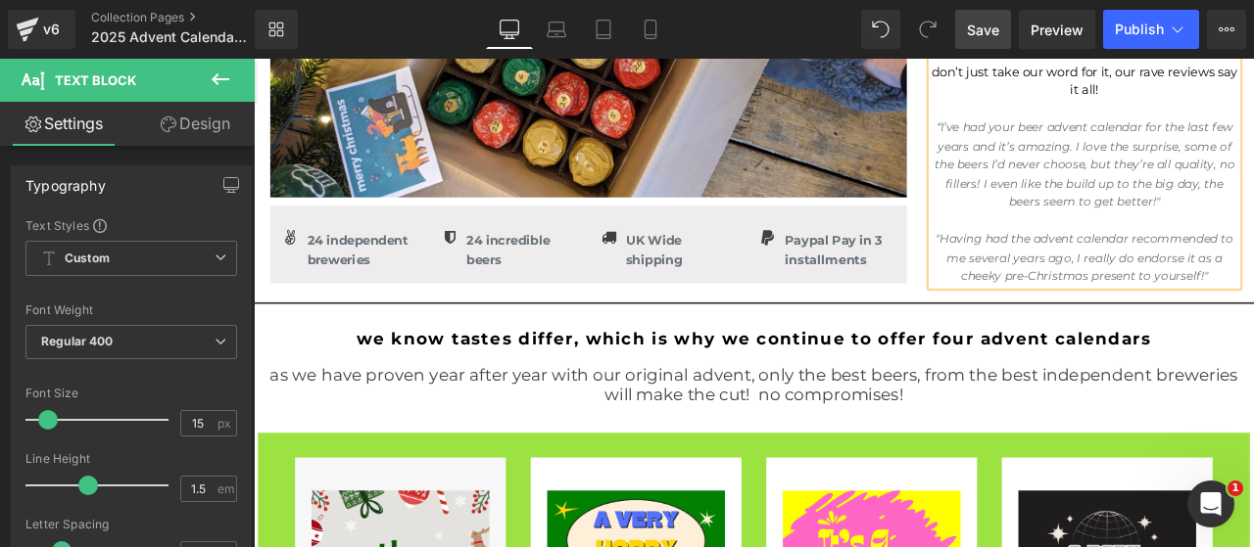
click at [1253, 108] on p "don’t just take our word for it, our rave reviews say it all!" at bounding box center [1238, 86] width 362 height 44
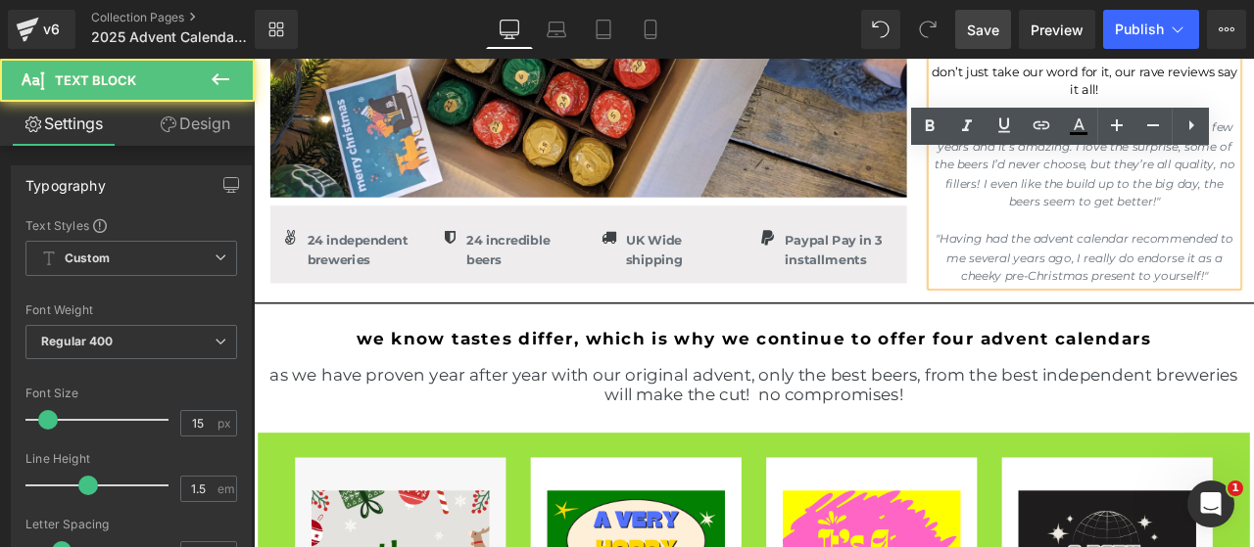
click at [1253, 97] on span "don’t just take our word for it, our rave reviews say it all!" at bounding box center [1238, 85] width 362 height 41
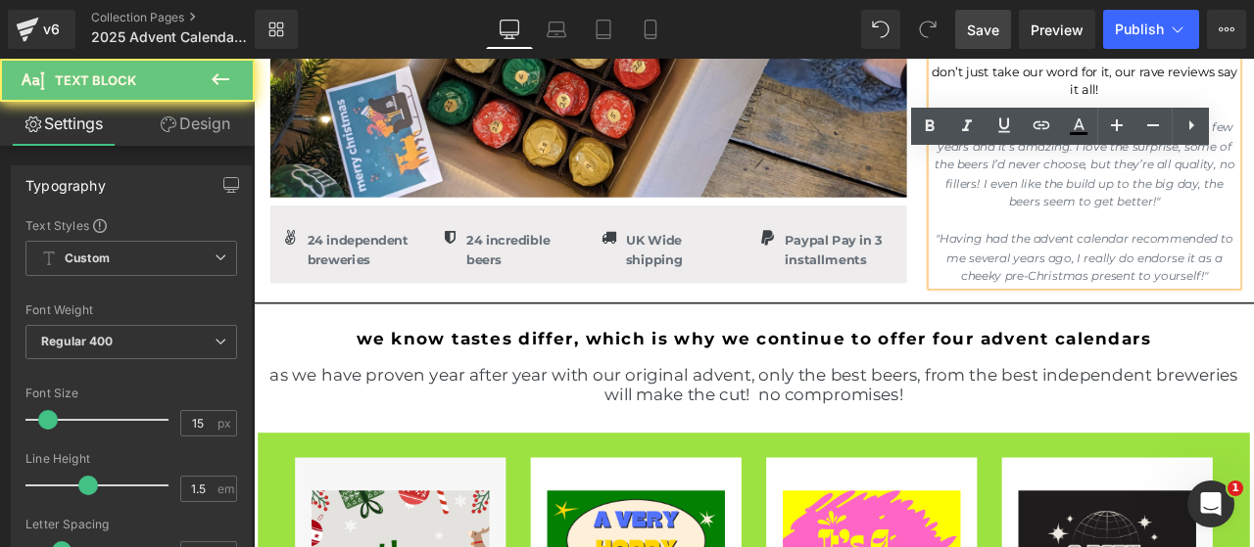
click at [1253, 100] on span "don’t just take our word for it, our rave reviews say it all!" at bounding box center [1238, 85] width 362 height 41
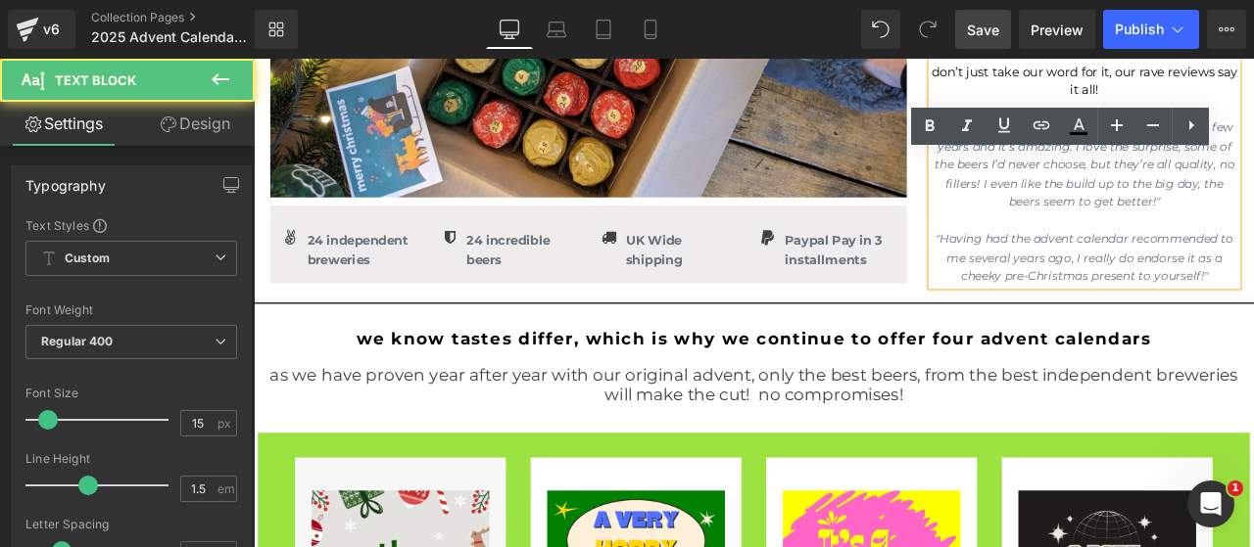
click at [1224, 89] on span "don’t just take our word for it, our rave reviews say it all!" at bounding box center [1238, 85] width 362 height 41
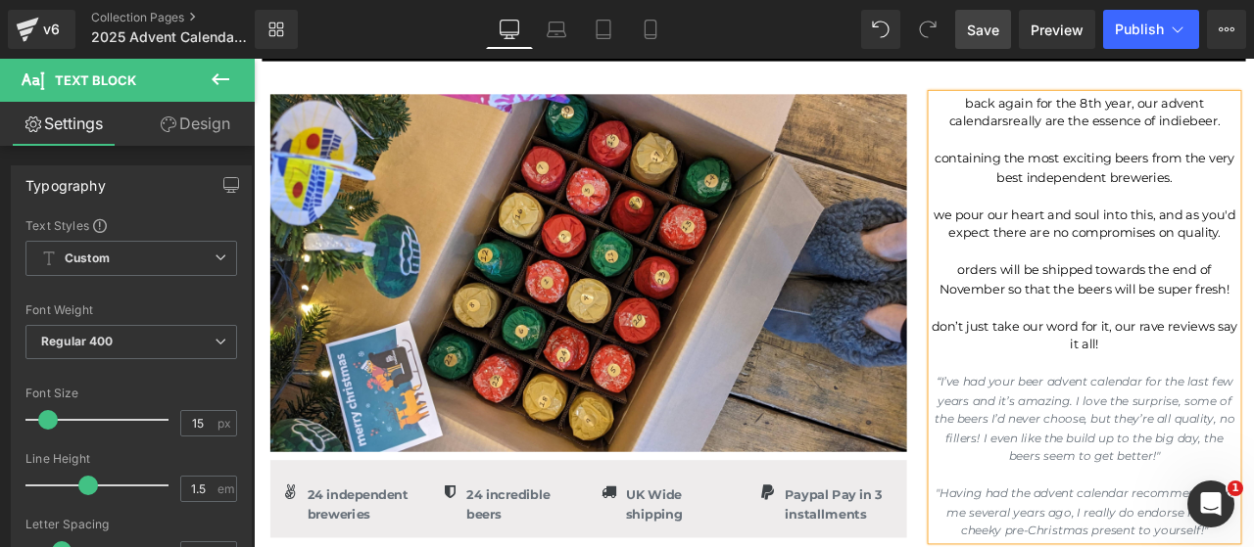
scroll to position [326, 0]
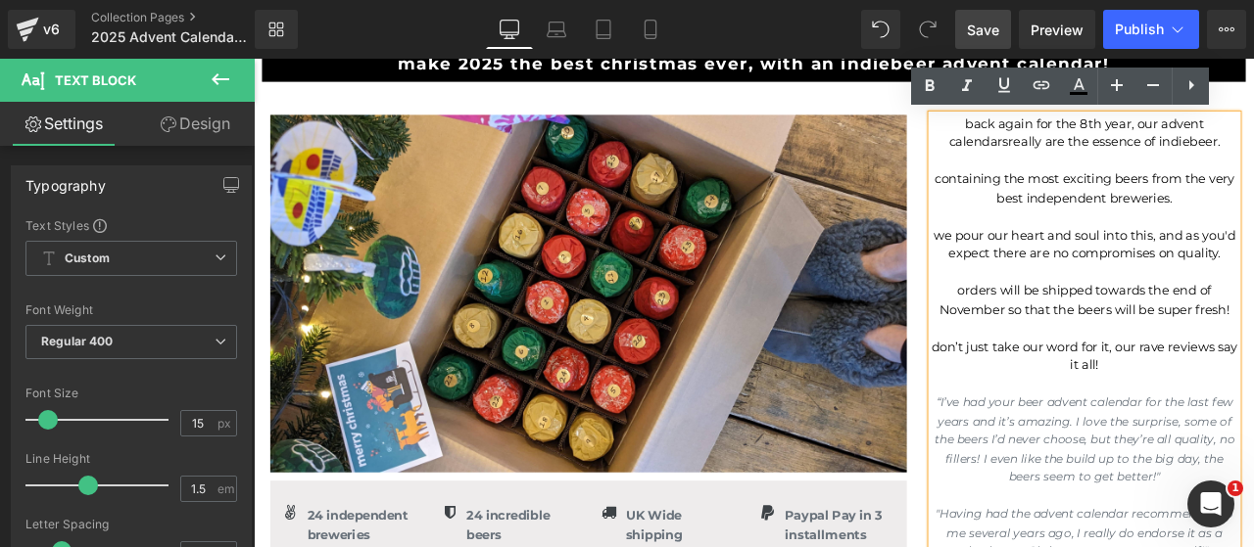
click at [1226, 136] on p "back again for the 8th year, our advent calendars really are the essence of ind…" at bounding box center [1238, 147] width 362 height 44
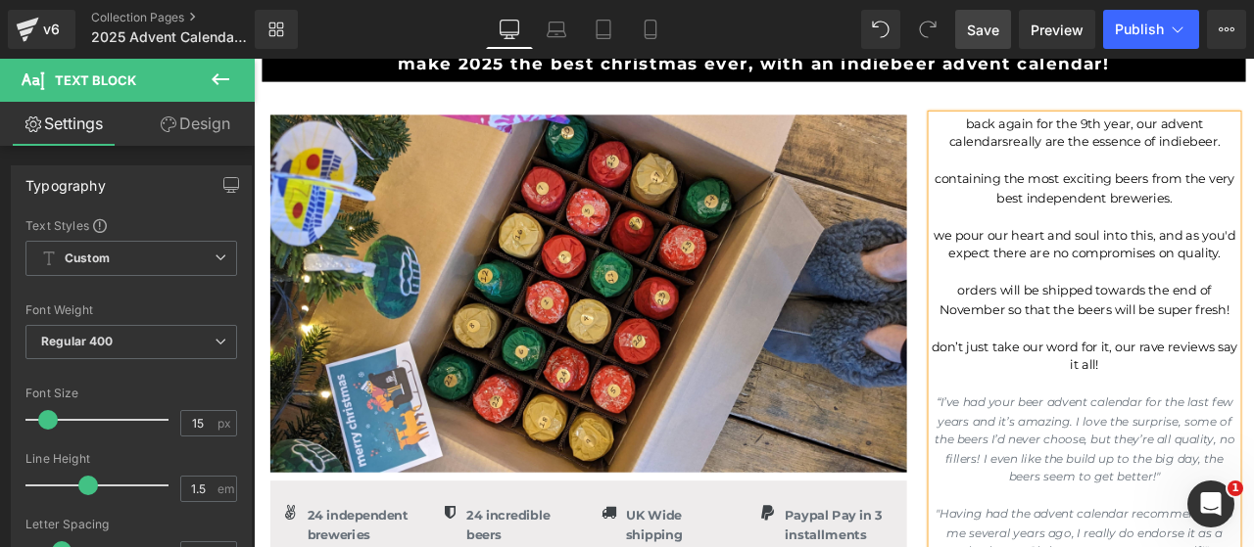
click at [1026, 187] on div "Image Icon 24 independent breweries Text Block Icon List Icon" at bounding box center [650, 389] width 783 height 529
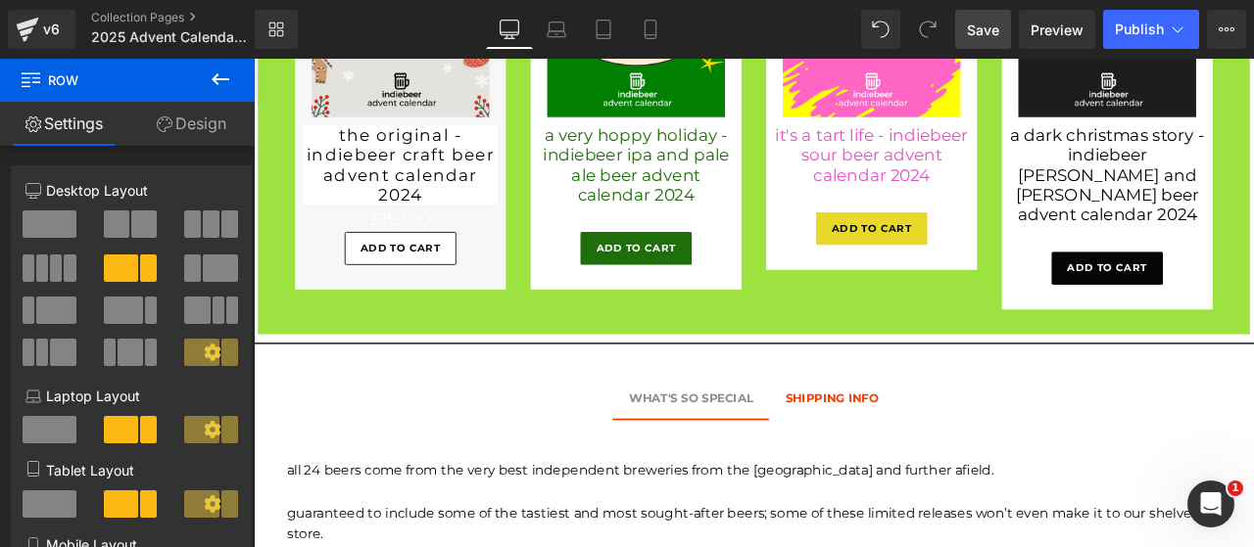
scroll to position [1469, 0]
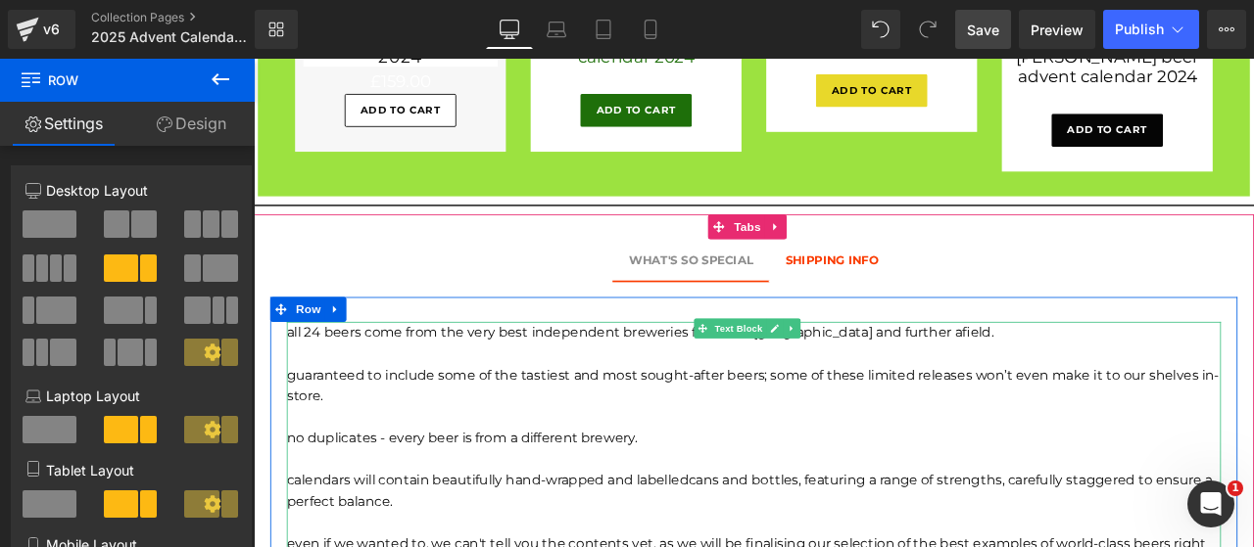
click at [524, 428] on span "guaranteed to include some of the tastiest and most sought-after beers; some of…" at bounding box center [845, 447] width 1105 height 44
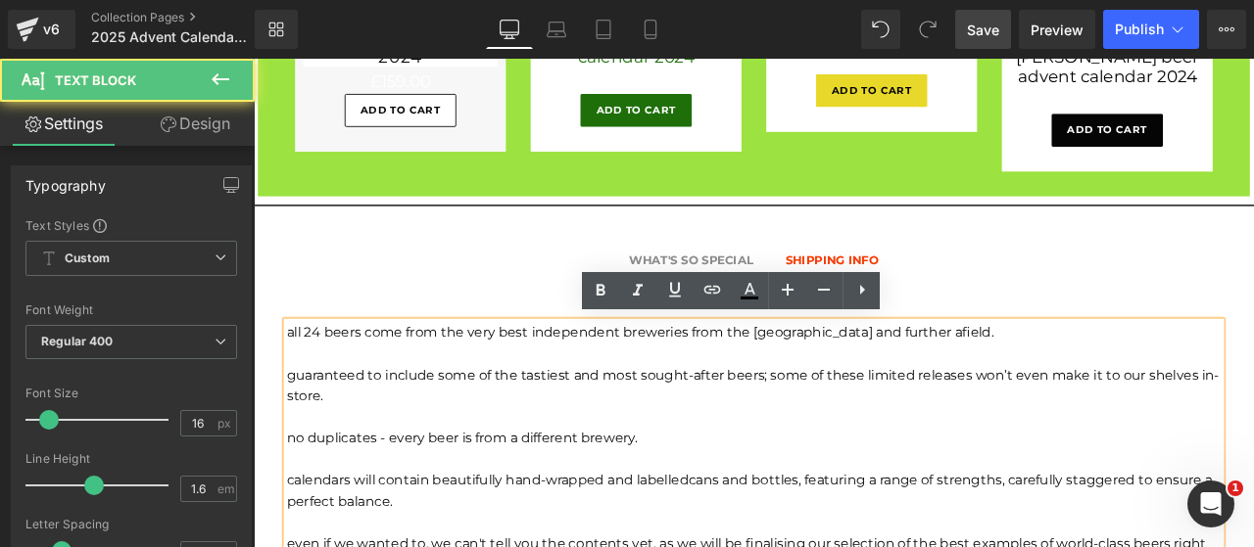
click at [518, 428] on span "guaranteed to include some of the tastiest and most sought-after beers; some of…" at bounding box center [845, 447] width 1105 height 44
click at [467, 456] on p "guaranteed to include some of the tastiest and most sought-after beers; some of…" at bounding box center [846, 447] width 1107 height 50
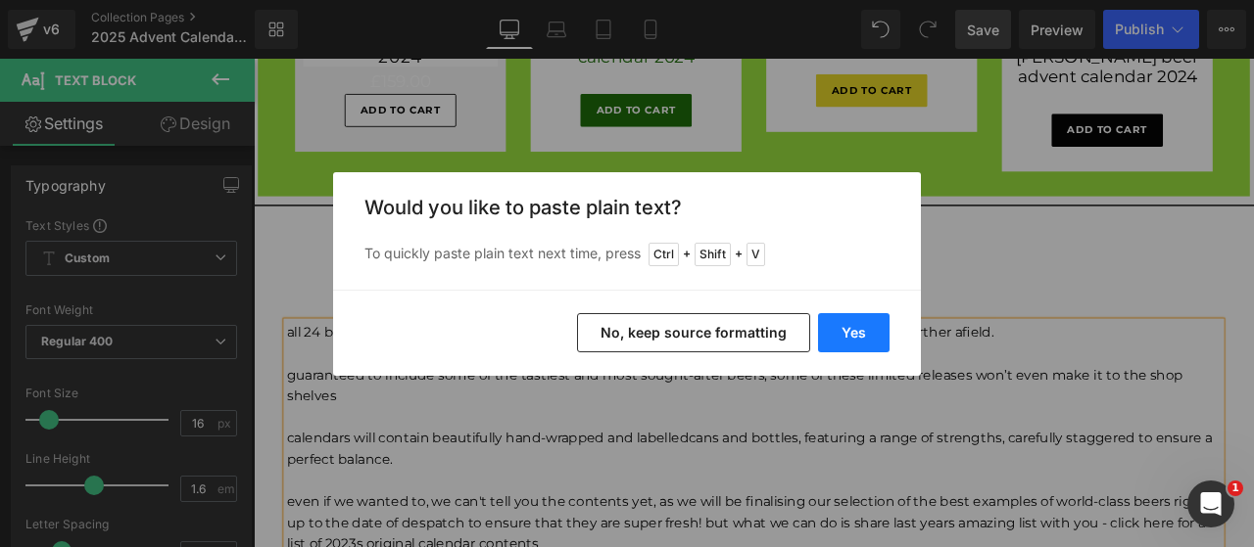
click at [843, 332] on button "Yes" at bounding box center [853, 332] width 71 height 39
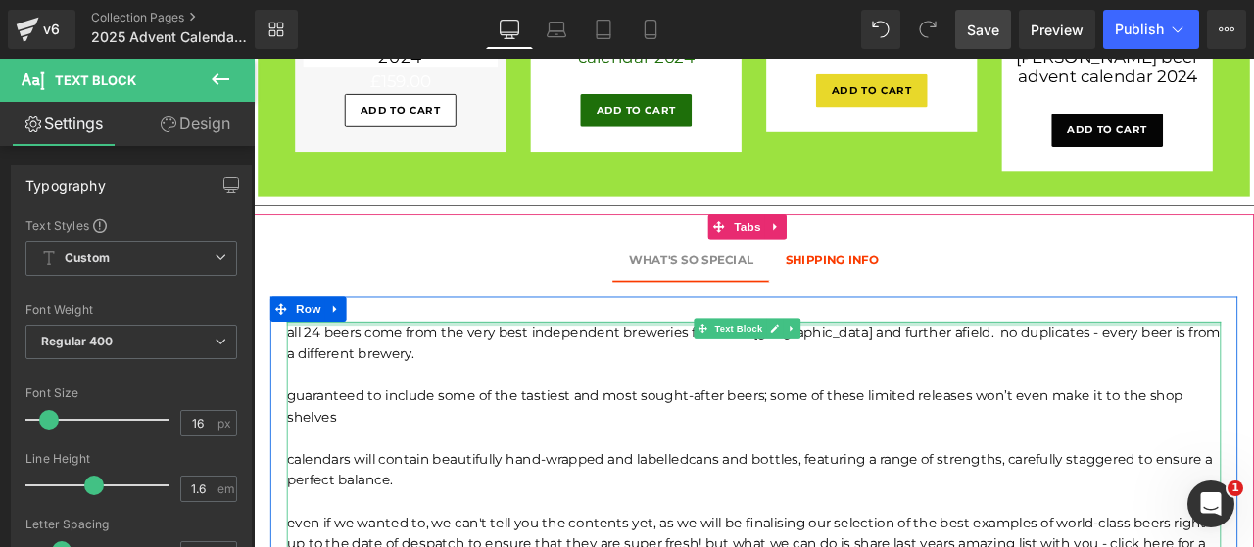
click at [1060, 371] on div at bounding box center [846, 373] width 1107 height 5
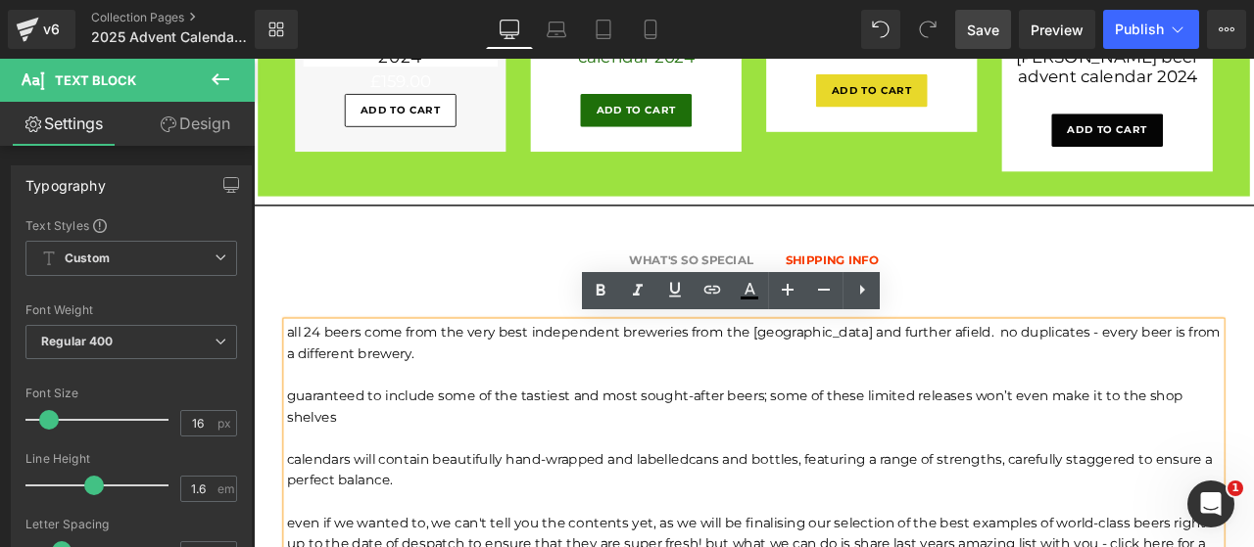
click at [1107, 377] on font "all 24 beers come from the very best independent breweries from the UK and furt…" at bounding box center [846, 396] width 1106 height 44
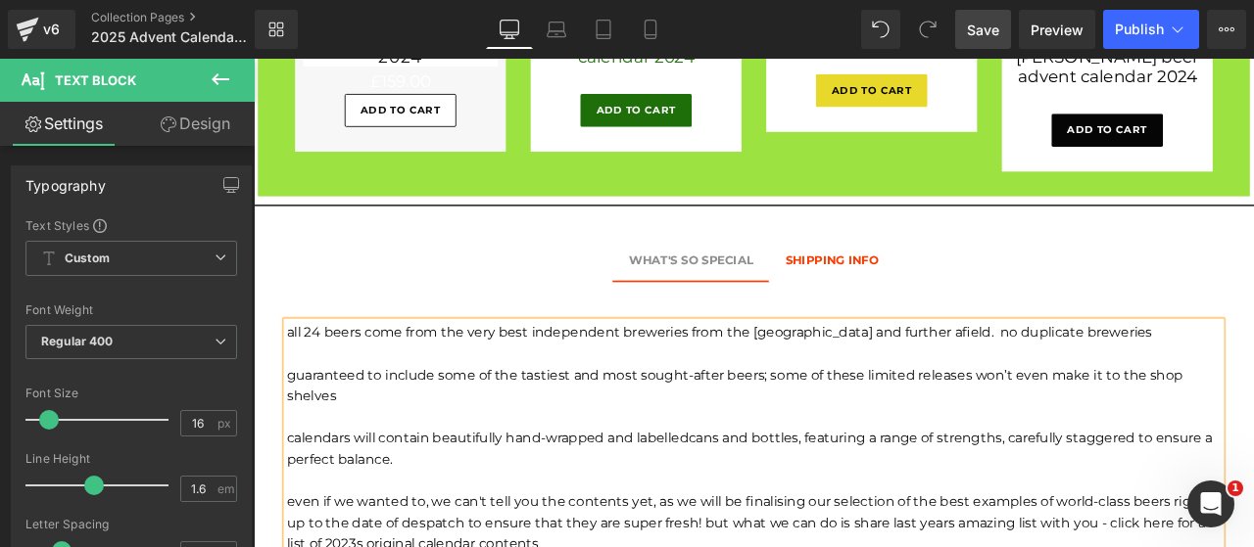
scroll to position [1571, 0]
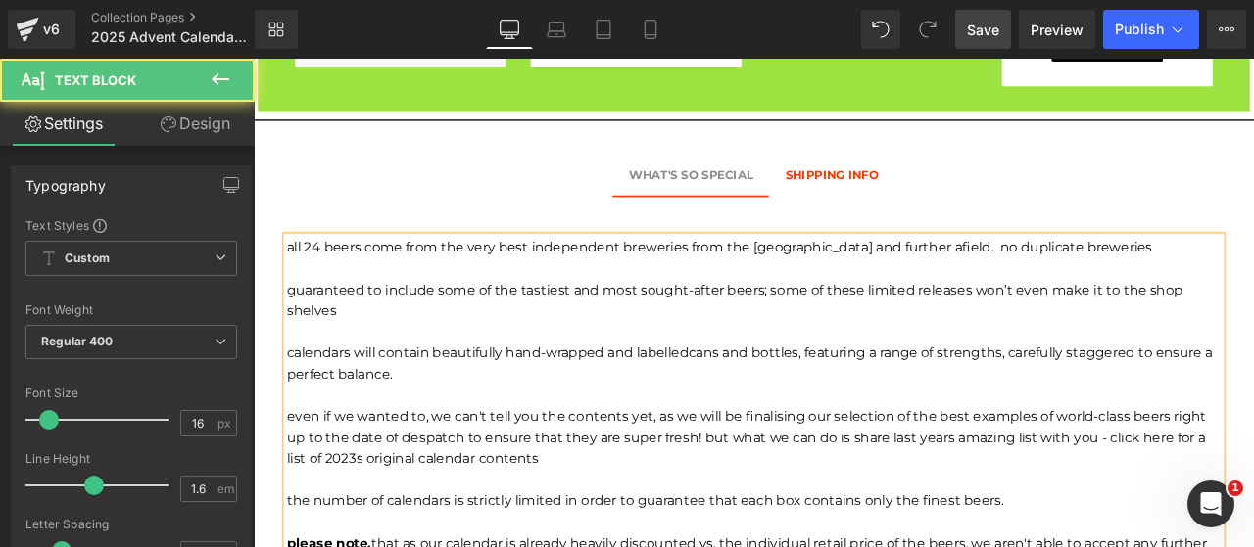
click at [607, 513] on p "even if we wanted to, we can't tell you the contents yet, as we will be finalis…" at bounding box center [846, 507] width 1107 height 75
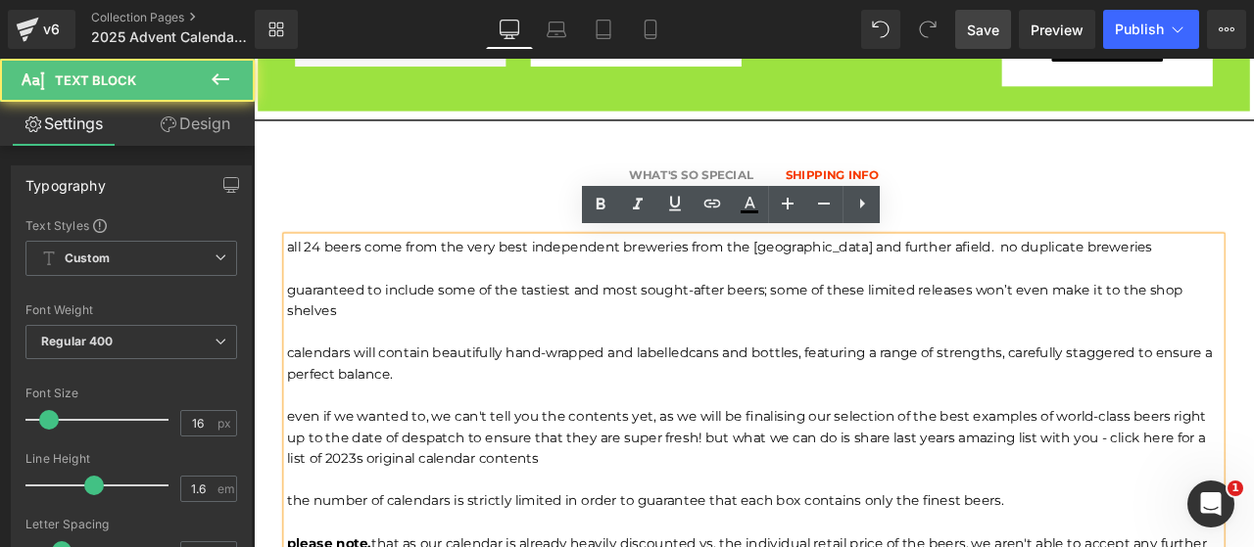
click at [765, 506] on span "even if we wanted to, we can't tell you the contents yet, as we will be finalis…" at bounding box center [837, 507] width 1089 height 69
click at [807, 511] on span "even if we wanted to, we can't tell you the contents yet, as we will be finalis…" at bounding box center [837, 507] width 1089 height 69
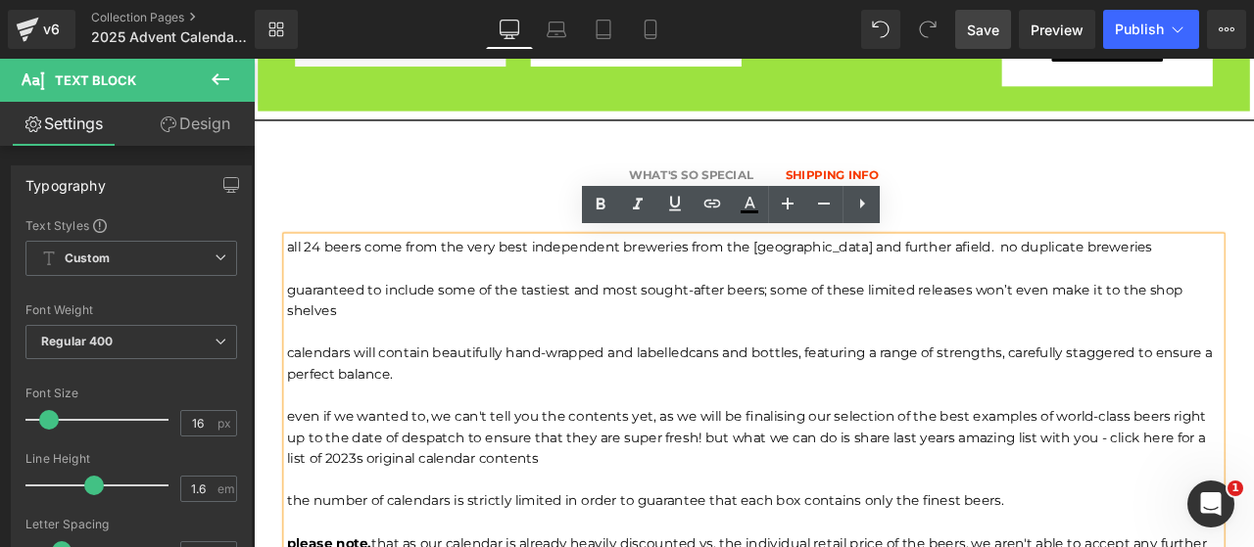
click at [775, 534] on p "even if we wanted to, we can't tell you the contents yet, as we will be finalis…" at bounding box center [846, 507] width 1107 height 75
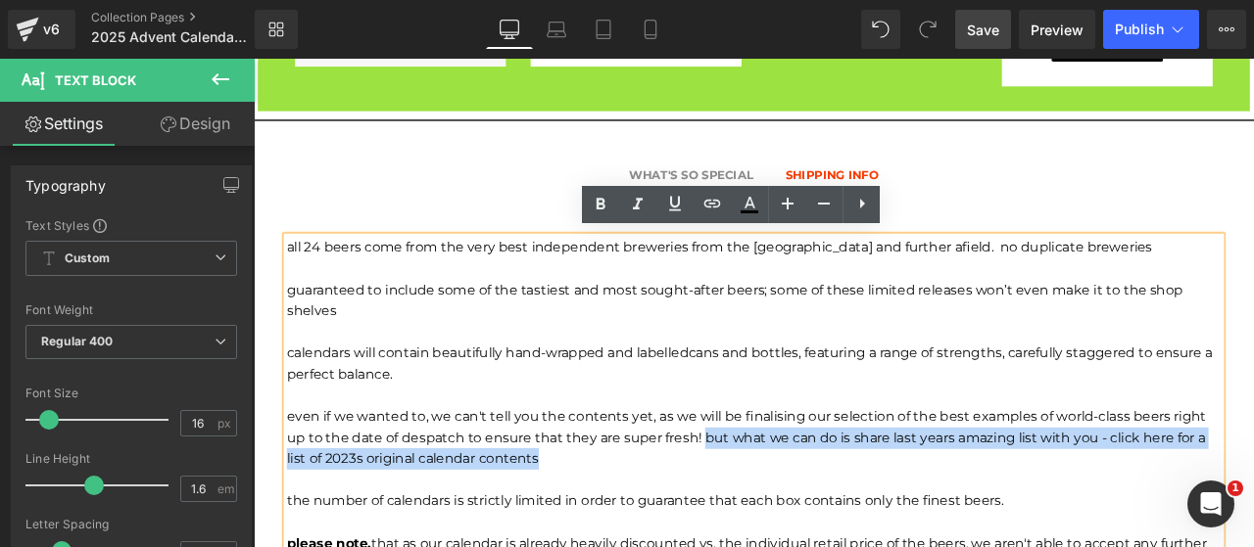
drag, startPoint x: 775, startPoint y: 534, endPoint x: 783, endPoint y: 502, distance: 32.6
click at [783, 502] on p "even if we wanted to, we can't tell you the contents yet, as we will be finalis…" at bounding box center [846, 507] width 1107 height 75
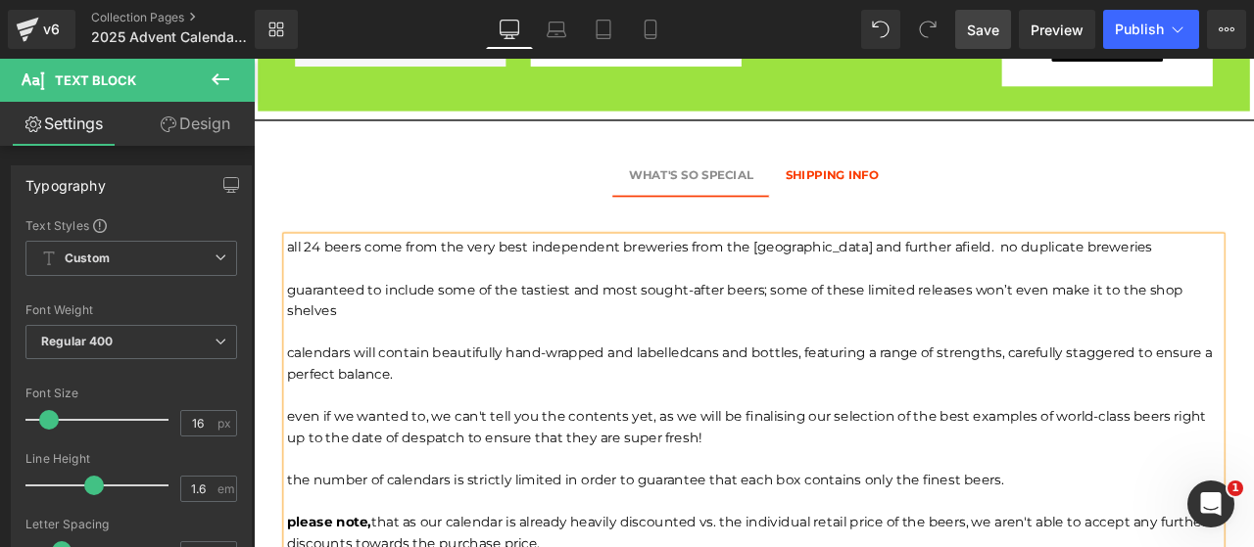
scroll to position [1733, 0]
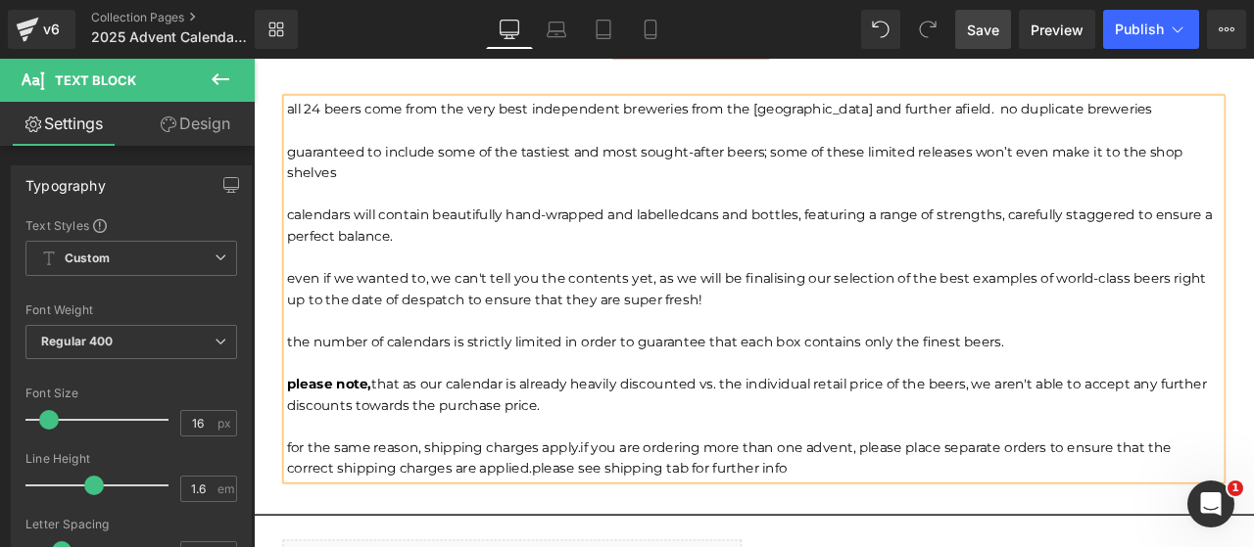
click at [771, 477] on div "all 24 beers come from the very best independent breweries from the UK and furt…" at bounding box center [846, 332] width 1107 height 451
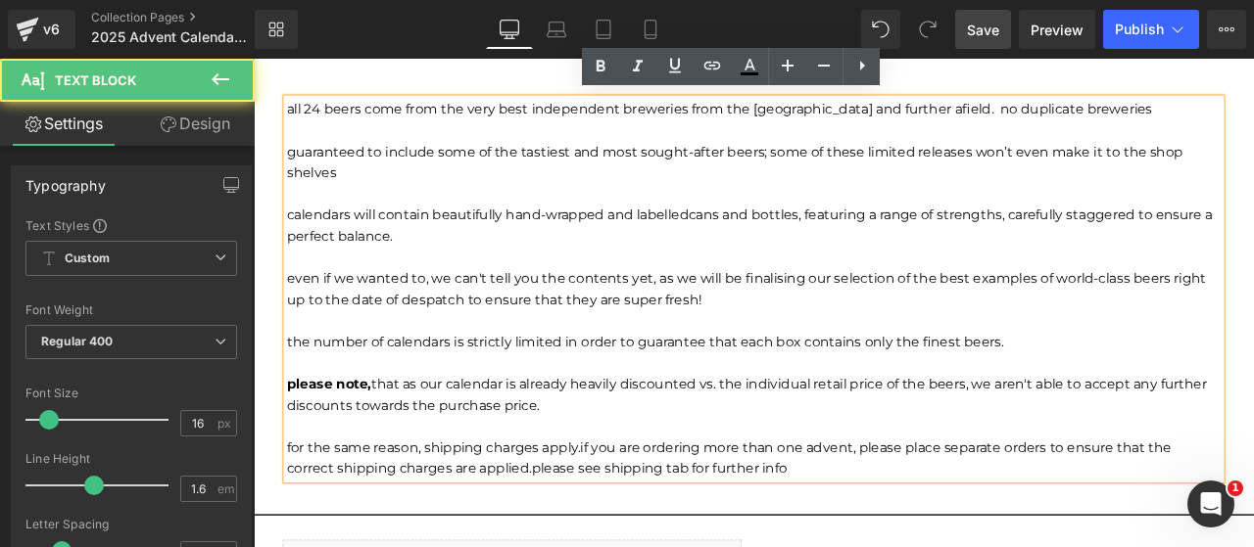
click at [761, 483] on p at bounding box center [846, 495] width 1107 height 25
click at [764, 508] on p "For the same reason, shipping charges apply. if you are ordering more than one …" at bounding box center [846, 533] width 1107 height 50
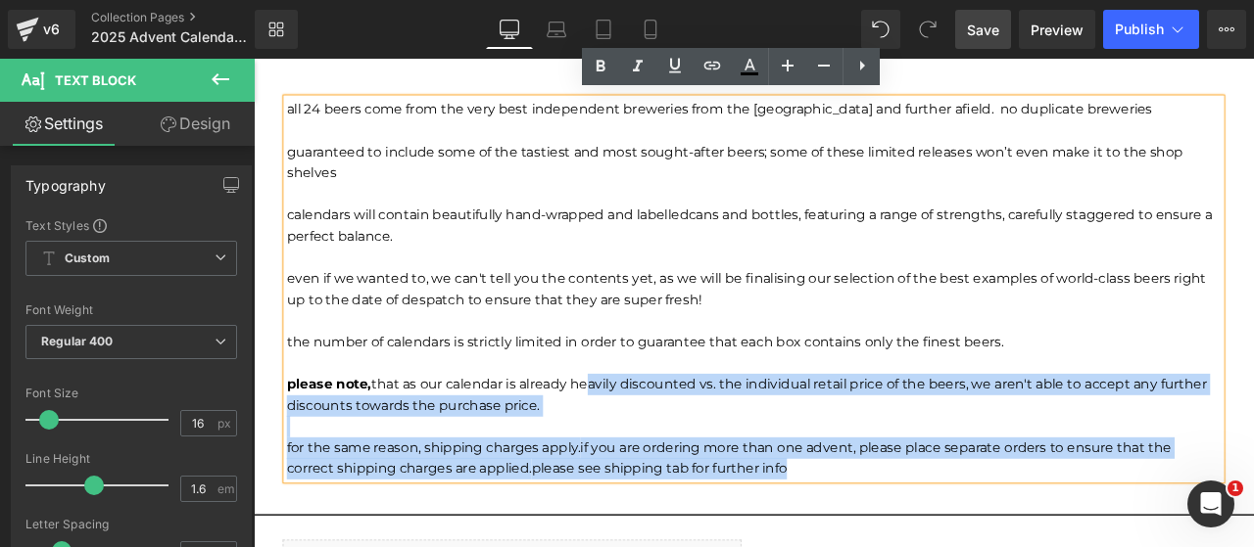
drag, startPoint x: 918, startPoint y: 541, endPoint x: 655, endPoint y: 448, distance: 278.5
click at [655, 448] on div "all 24 beers come from the very best independent breweries from the UK and furt…" at bounding box center [846, 332] width 1107 height 451
click at [579, 540] on span "if you are ordering more than one advent, please place separate orders to ensur…" at bounding box center [817, 533] width 1048 height 44
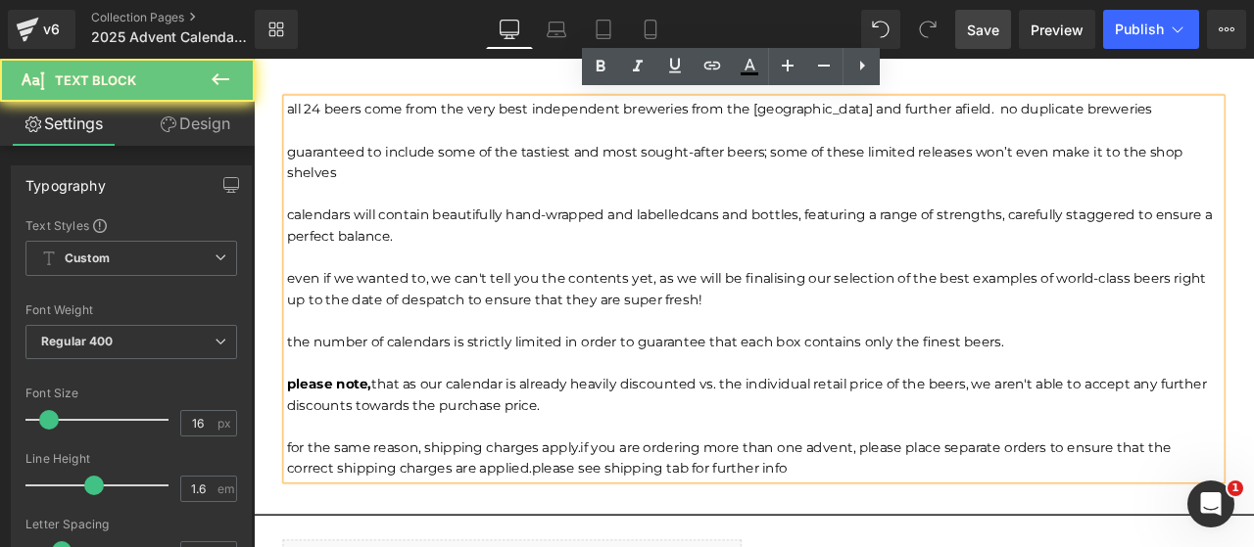
click at [1012, 542] on p "For the same reason, shipping charges apply. if you are ordering more than one …" at bounding box center [846, 533] width 1107 height 50
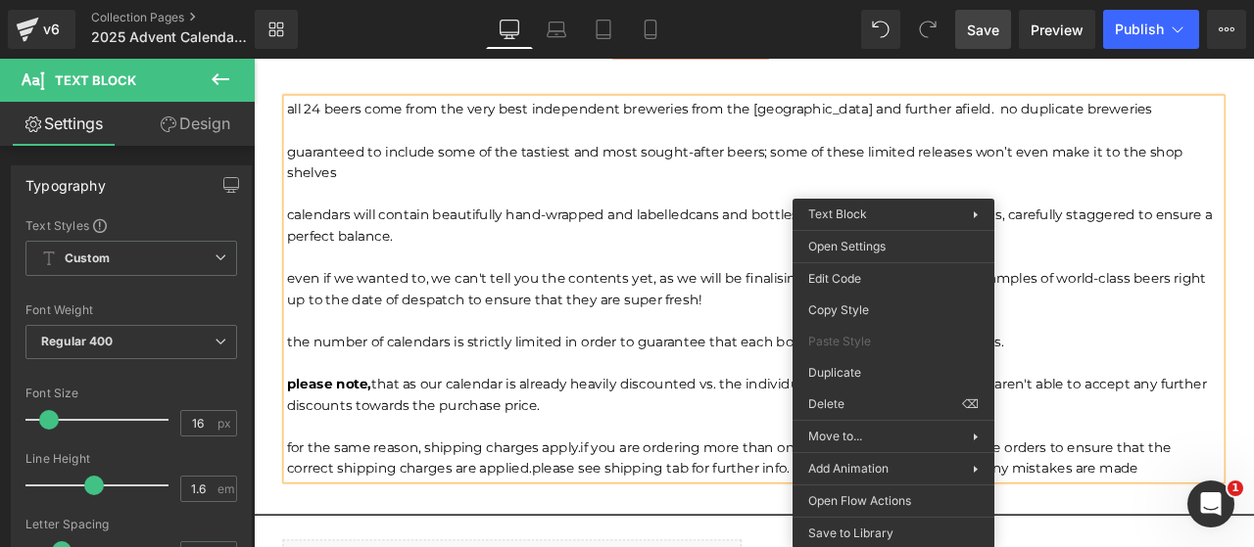
click at [817, 516] on span "if you are ordering more than one advent, please place separate orders to ensur…" at bounding box center [817, 533] width 1048 height 44
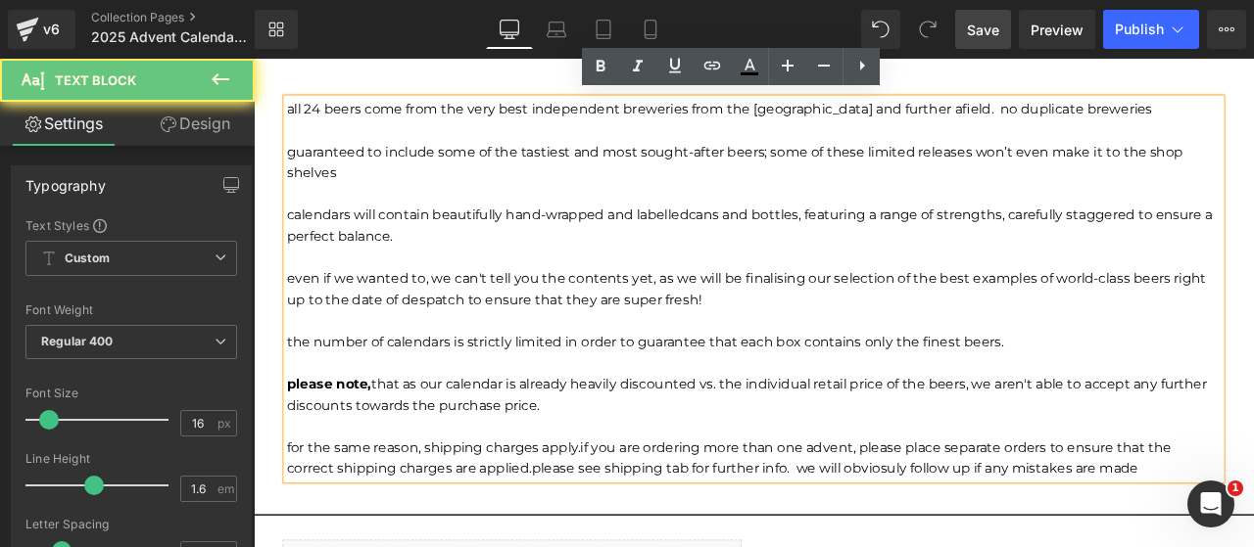
click at [1029, 536] on span "please see shipping tab for further info. we will obviosuly follow up if any mi…" at bounding box center [942, 545] width 719 height 19
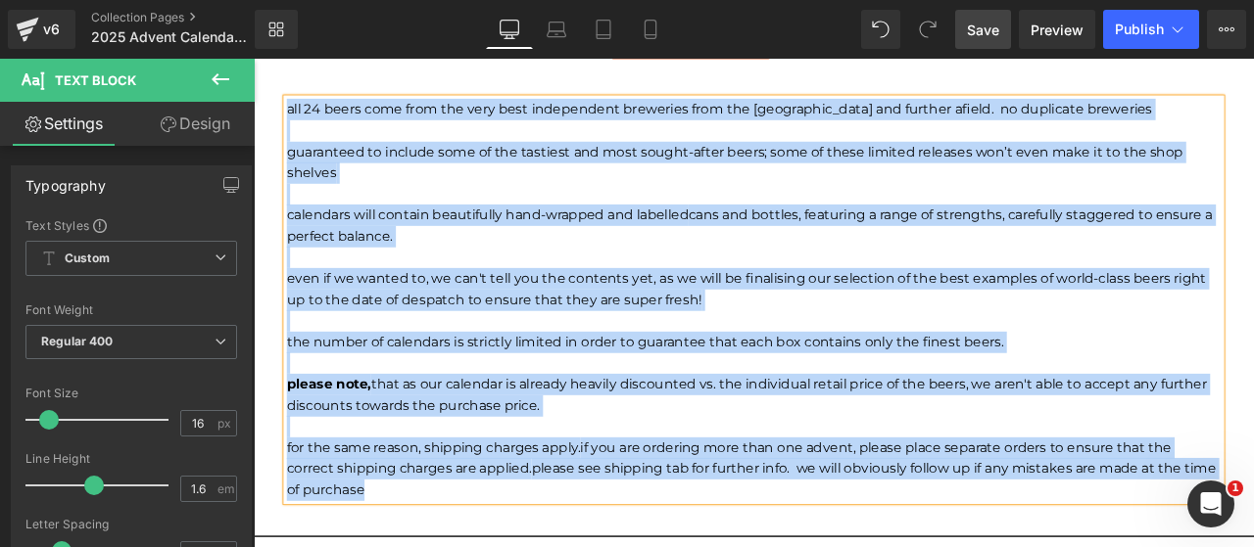
copy div "all 24 beers come from the very best independent breweries from the UK and furt…"
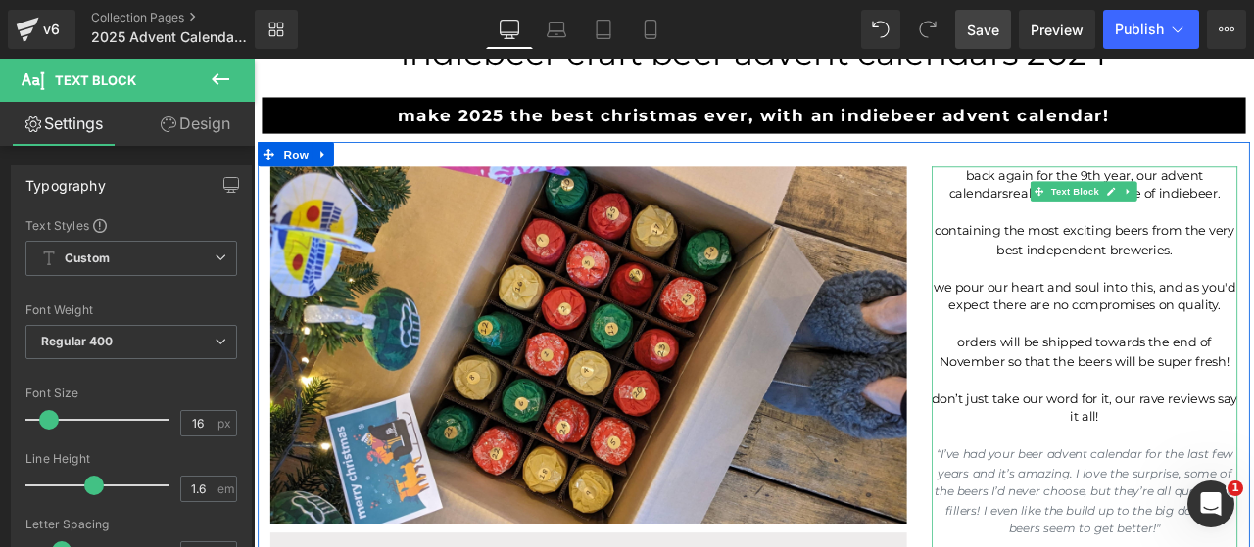
scroll to position [428, 0]
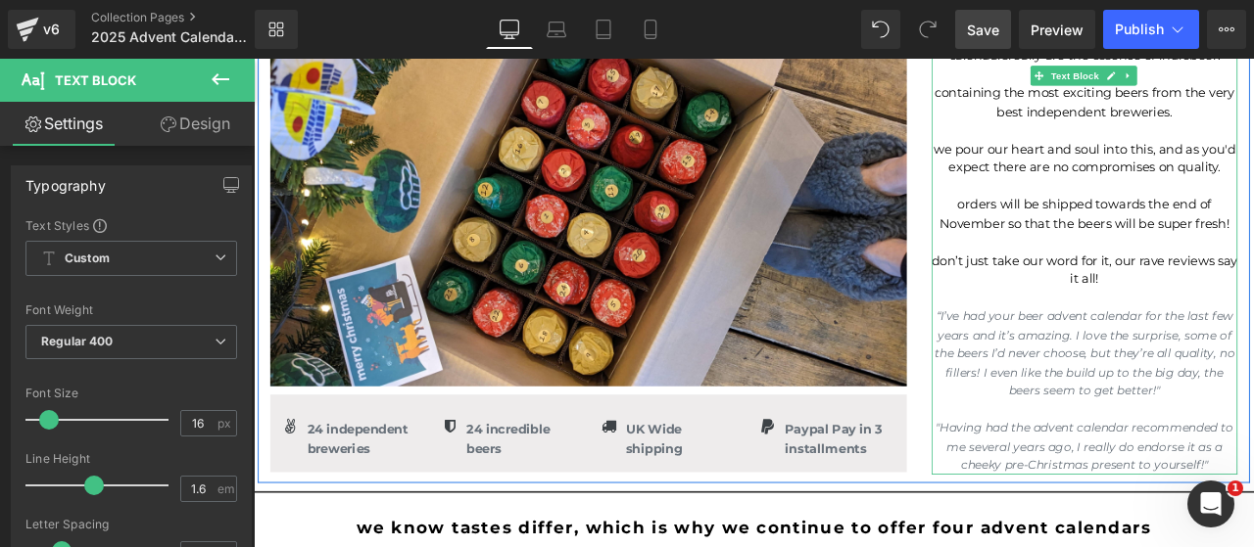
click at [1253, 262] on p "orders will be shipped towards the end of November so that the beers will be su…" at bounding box center [1238, 243] width 362 height 44
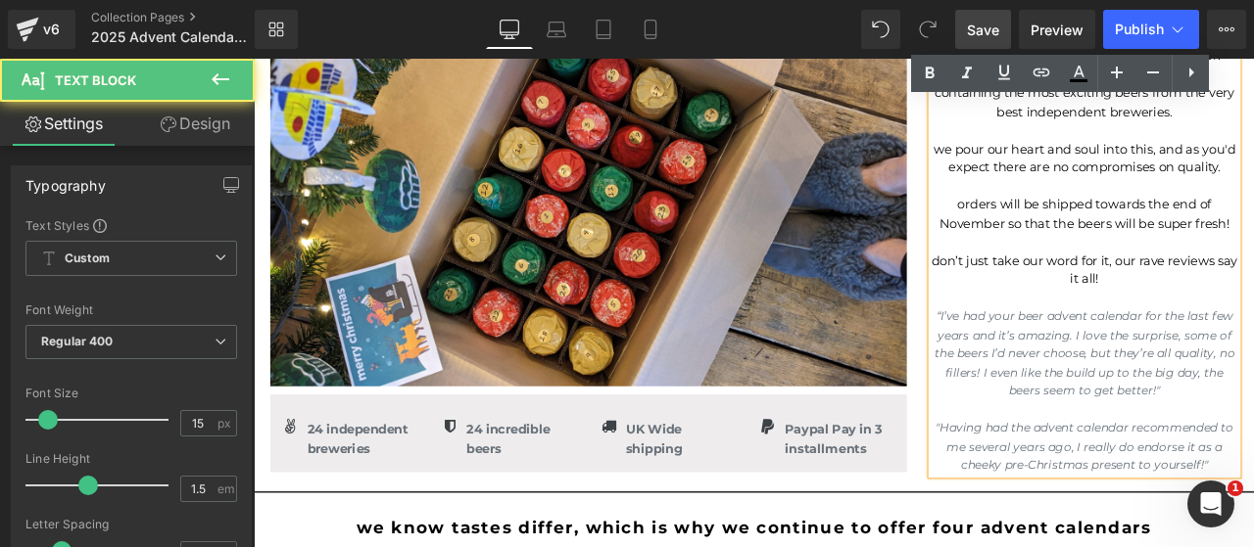
scroll to position [264, 0]
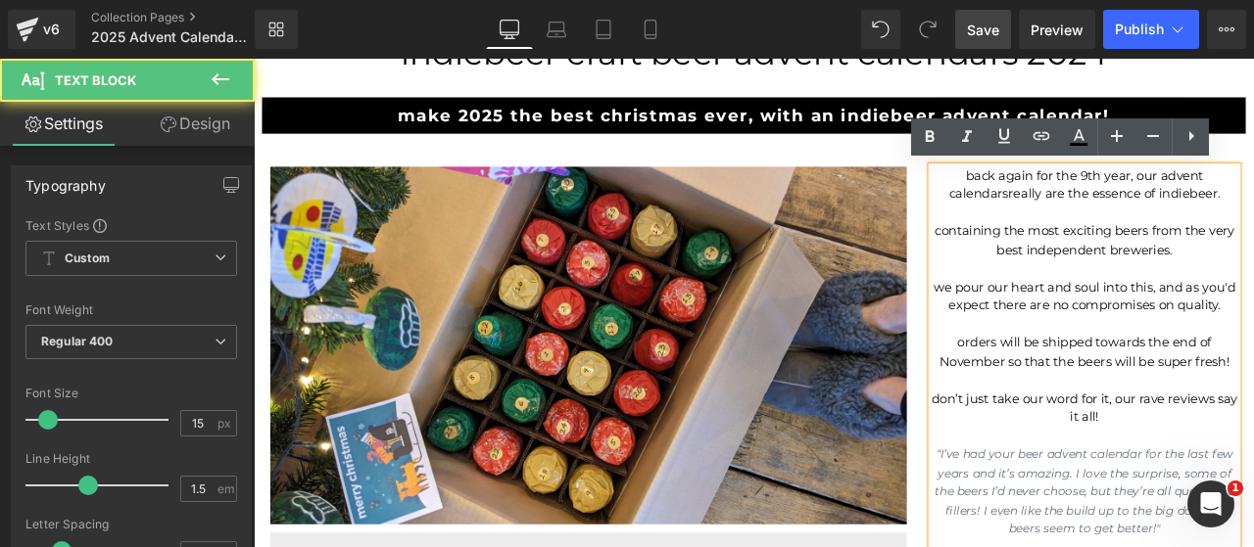
click at [1253, 281] on span "containing the most exciting beers from the very best independent breweries." at bounding box center [1237, 274] width 355 height 41
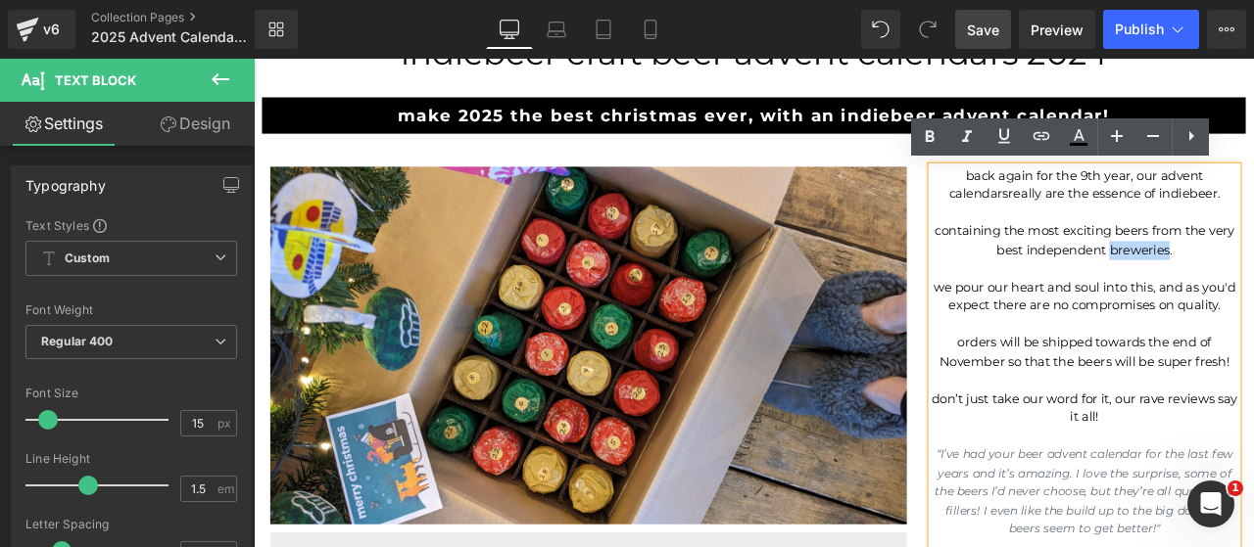
click at [1253, 281] on span "containing the most exciting beers from the very best independent breweries." at bounding box center [1237, 274] width 355 height 41
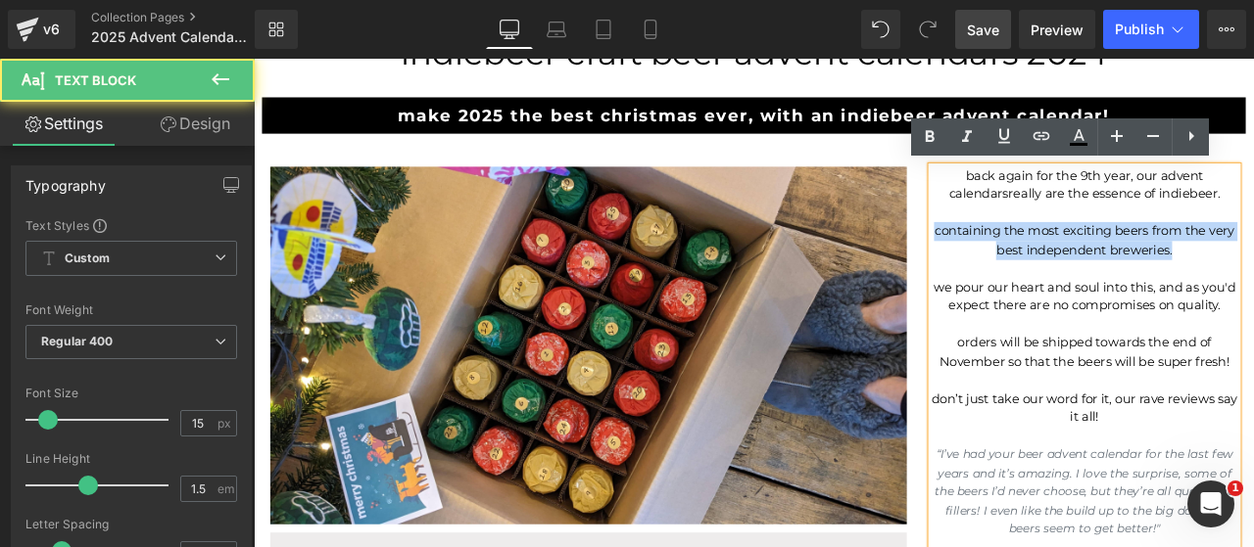
click at [1253, 281] on span "containing the most exciting beers from the very best independent breweries." at bounding box center [1237, 274] width 355 height 41
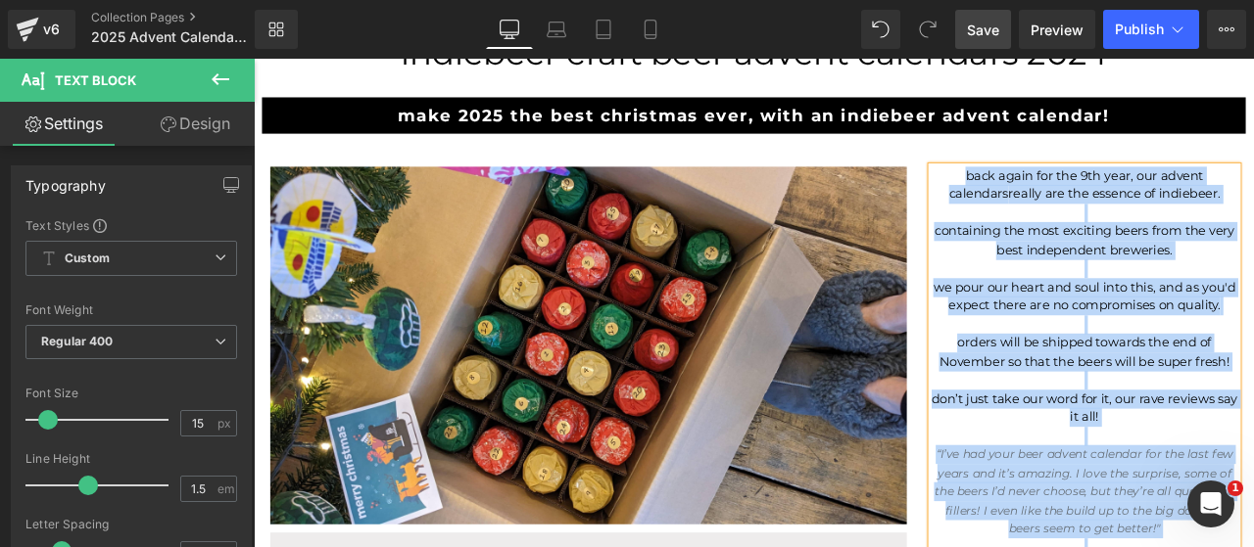
copy div "back again for the 9th year, our advent calendars really are the essence of ind…"
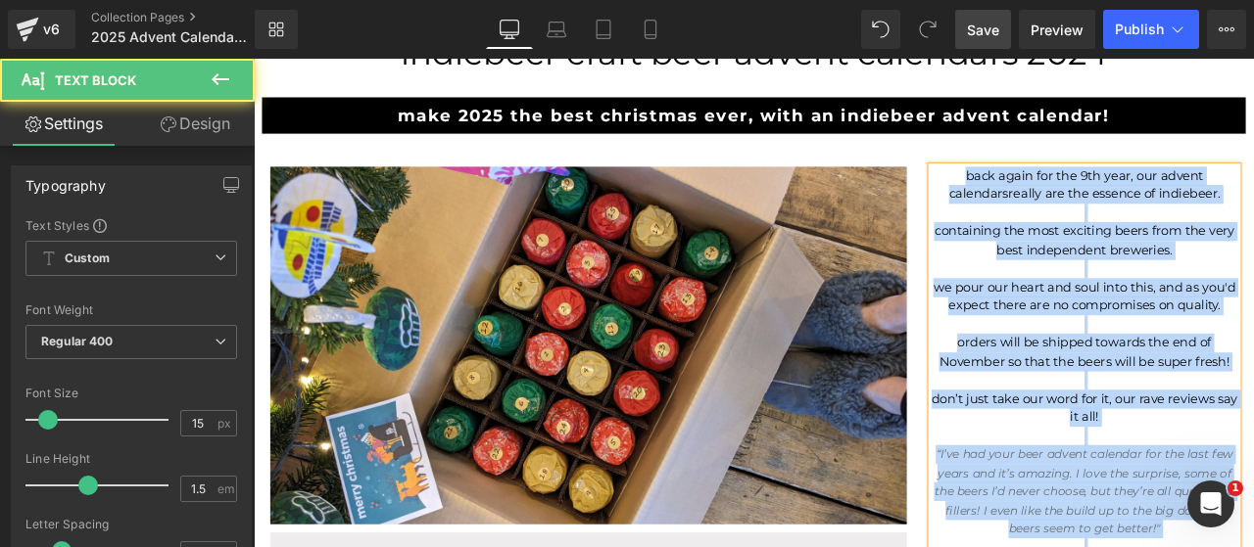
click at [1155, 347] on p "we pour our heart and soul into this, and as you'd expect there are no compromi…" at bounding box center [1238, 341] width 362 height 44
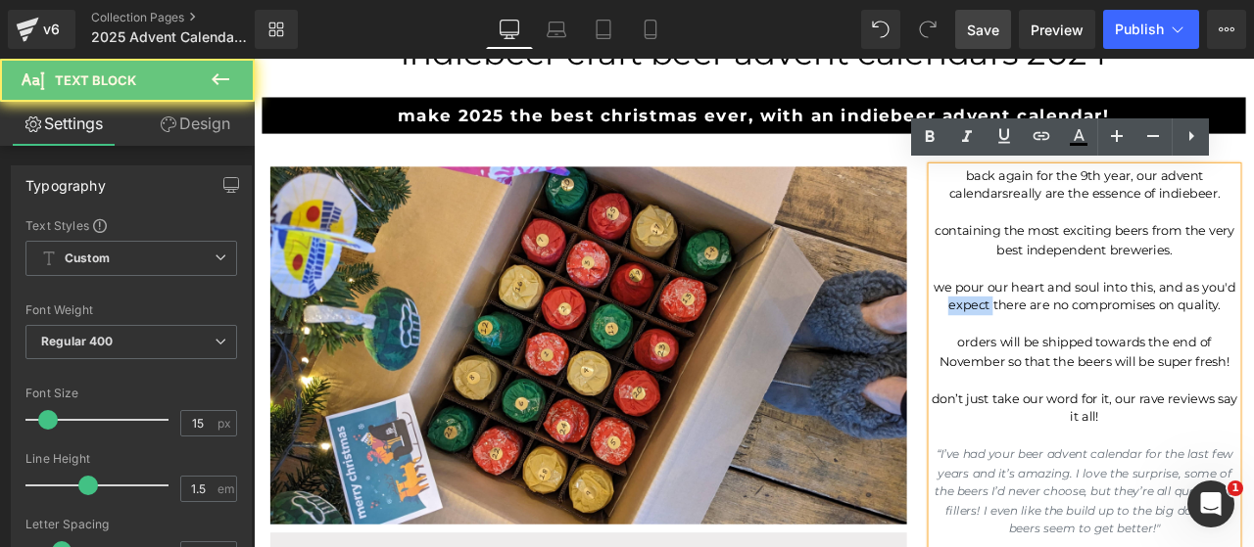
click at [1155, 347] on p "we pour our heart and soul into this, and as you'd expect there are no compromi…" at bounding box center [1238, 341] width 362 height 44
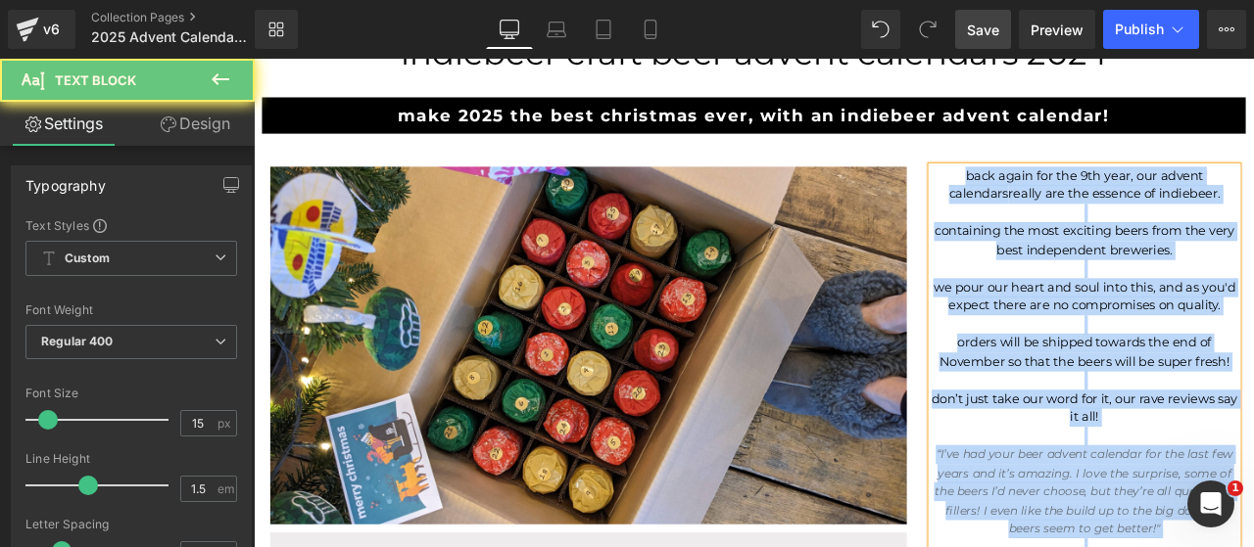
copy div "back again for the 9th year, our advent calendars really are the essence of ind…"
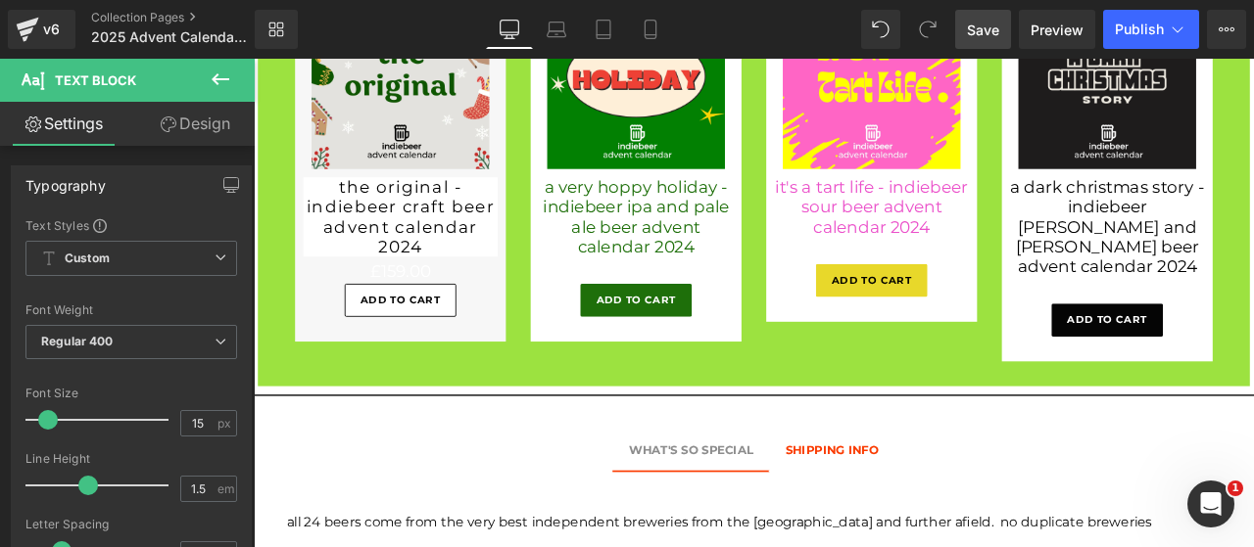
scroll to position [1407, 0]
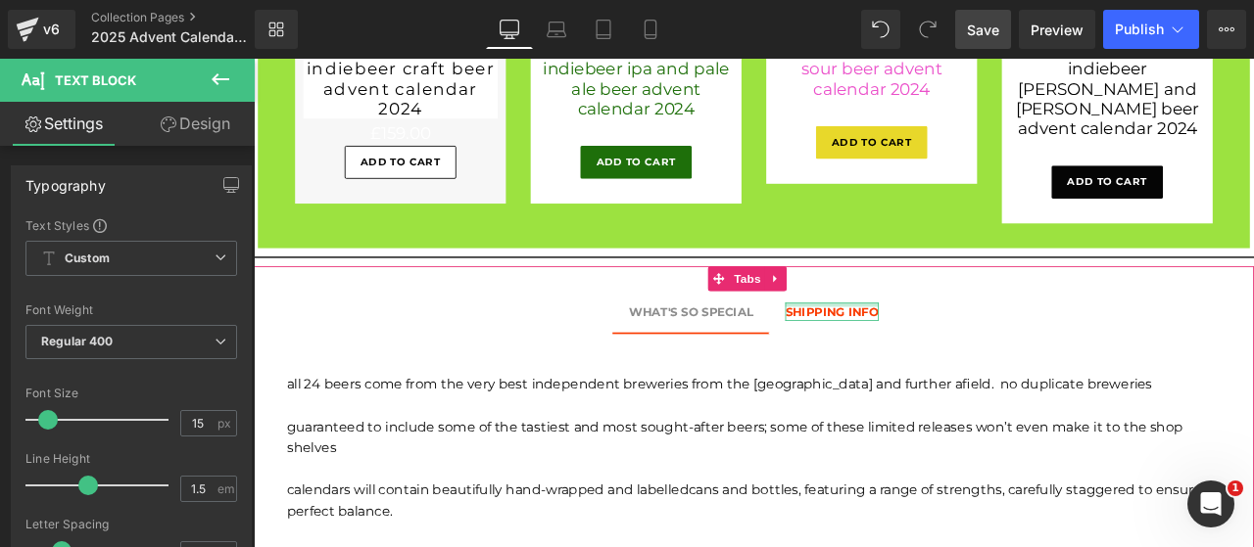
click at [921, 349] on div at bounding box center [938, 351] width 111 height 5
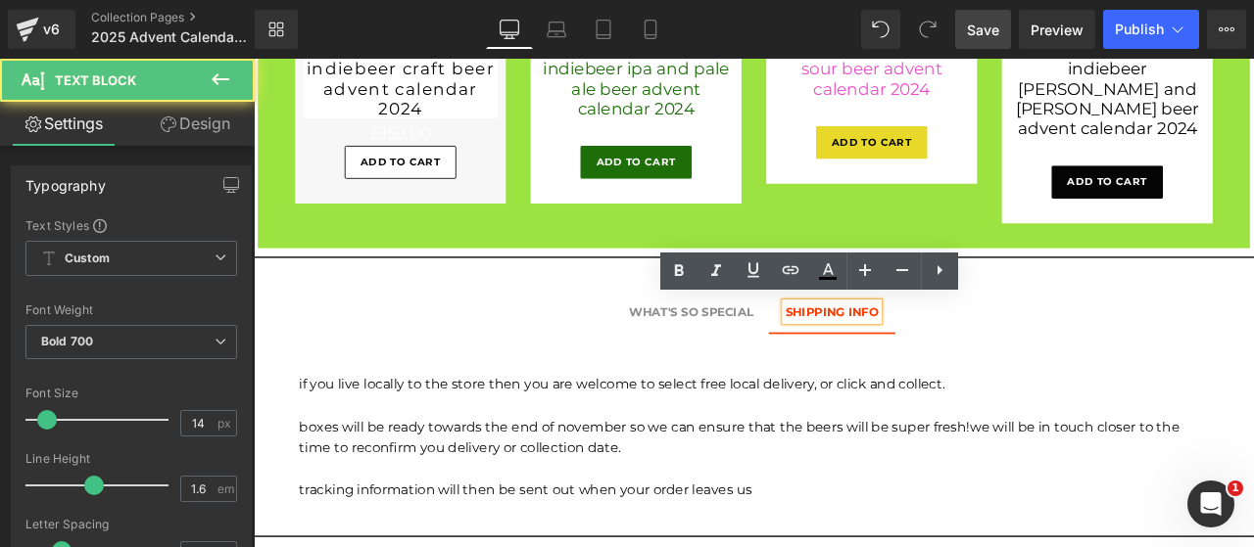
click at [915, 362] on div "SHIPPING INFO" at bounding box center [938, 360] width 111 height 22
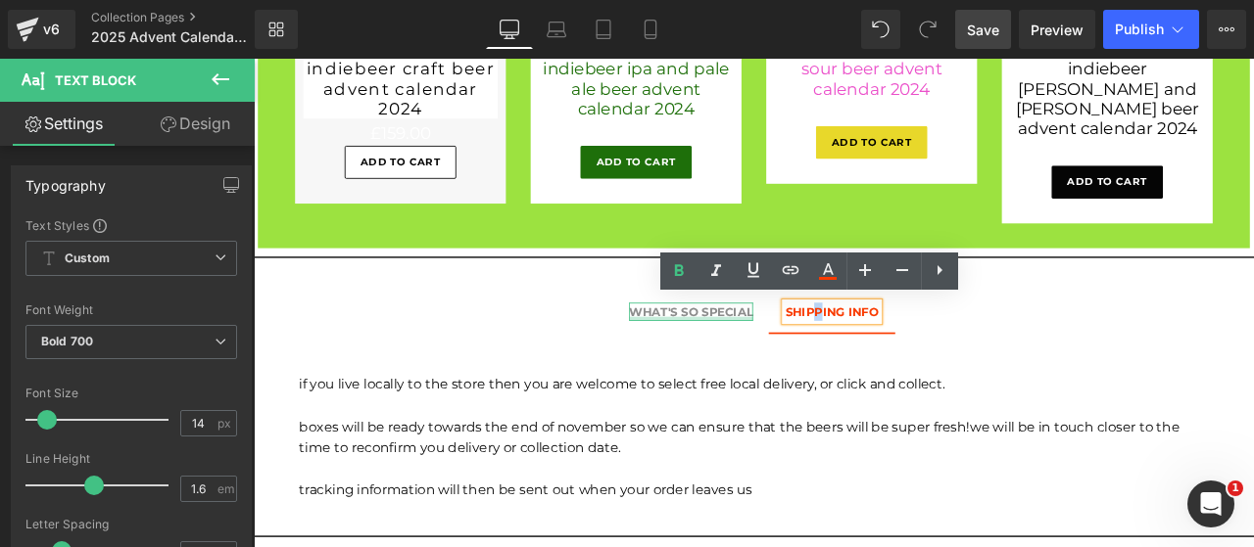
click at [756, 365] on div at bounding box center [771, 367] width 147 height 5
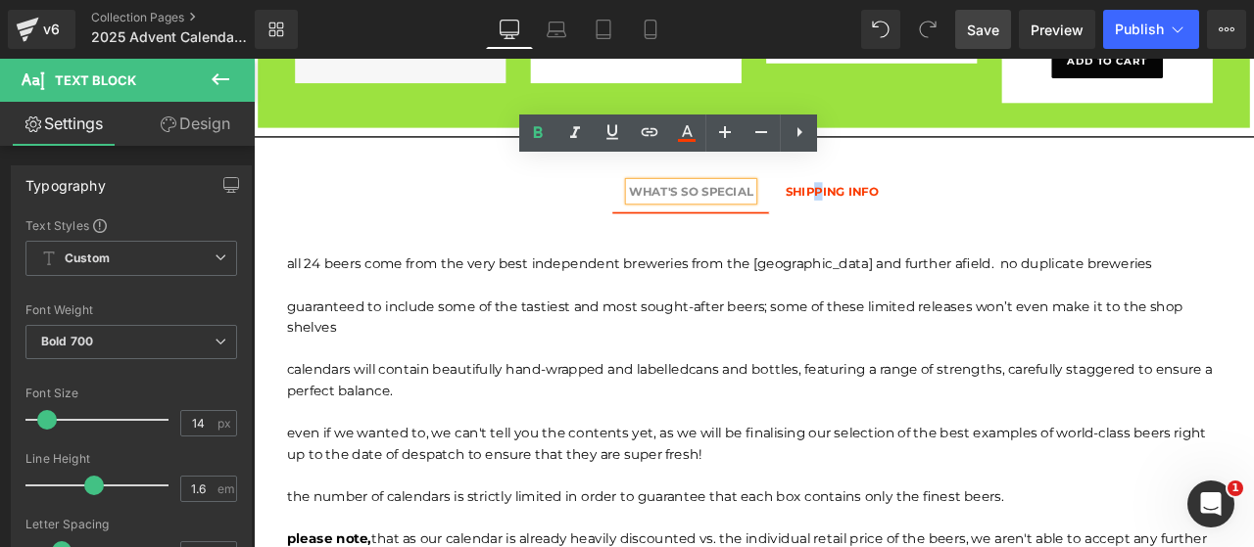
scroll to position [1571, 0]
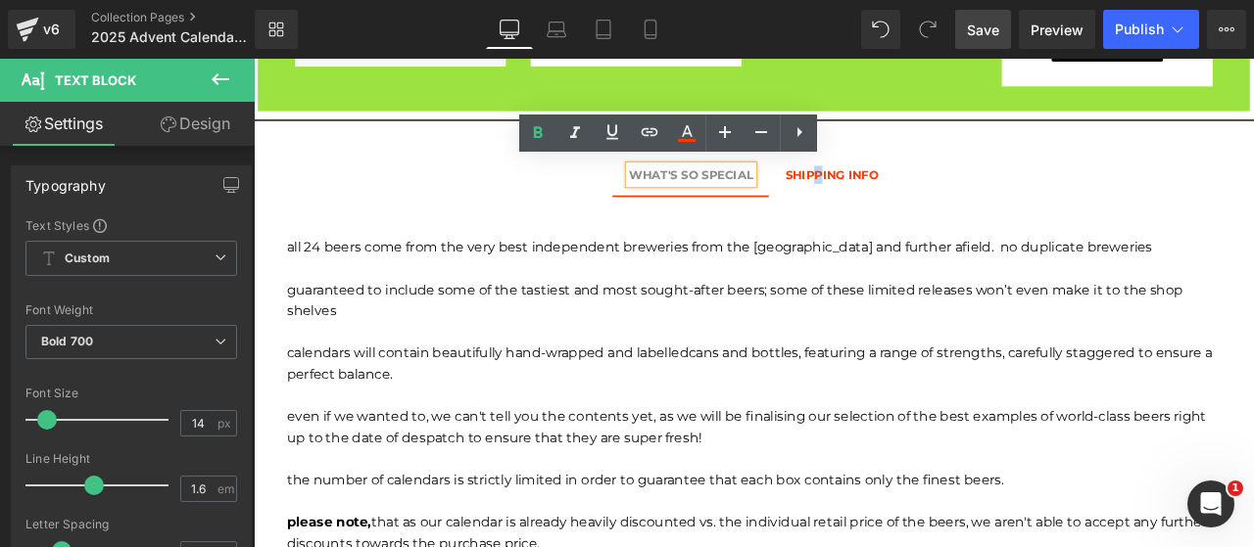
click at [537, 440] on p "calendars will contain beautifully hand-wrapped and labelled cans and bottles, …" at bounding box center [846, 420] width 1107 height 50
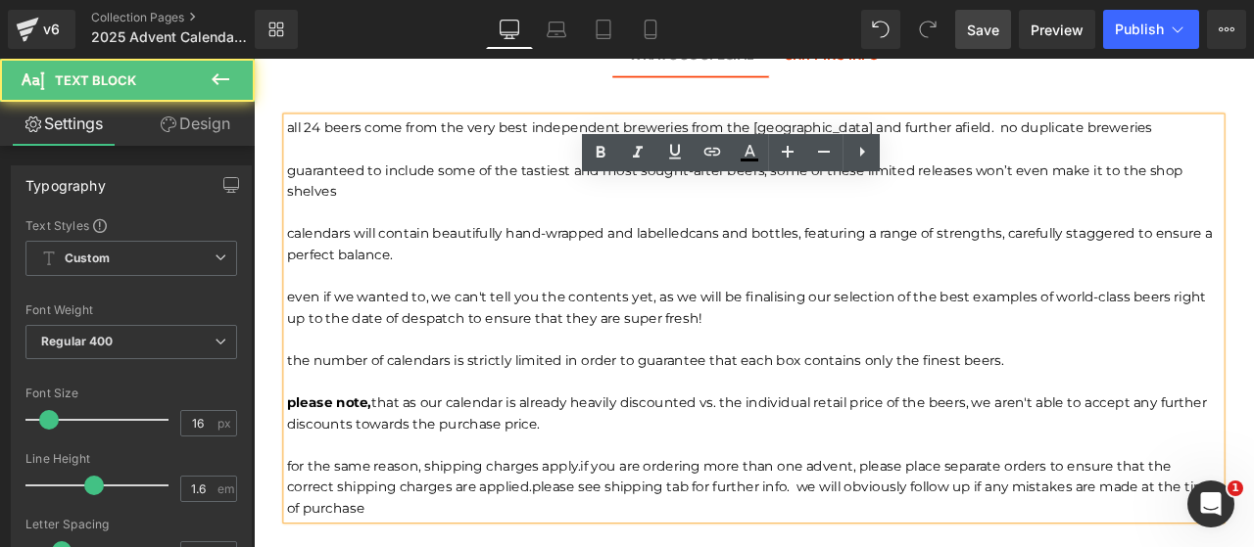
scroll to position [1733, 0]
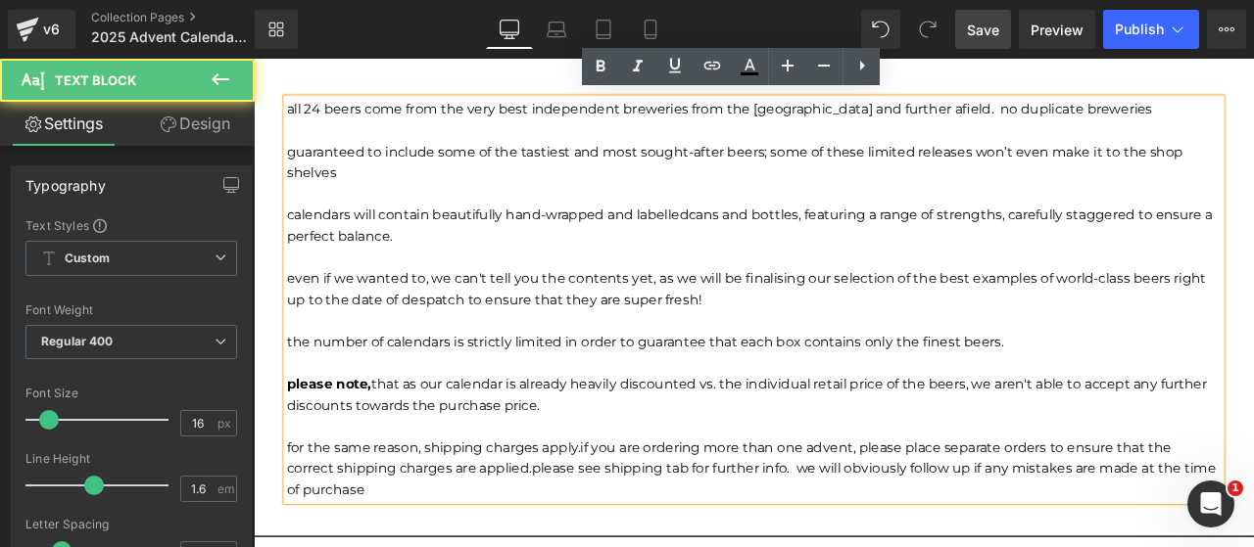
click at [537, 440] on span "please note, that as our calendar is already heavily discounted vs. the individ…" at bounding box center [838, 458] width 1090 height 44
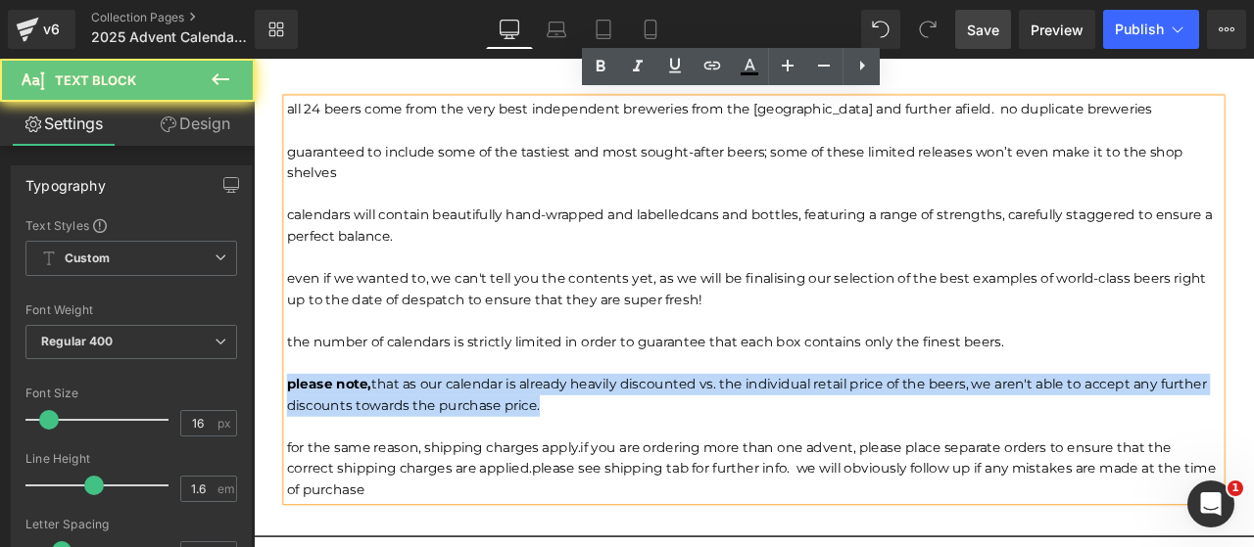
click at [537, 440] on span "please note, that as our calendar is already heavily discounted vs. the individ…" at bounding box center [838, 458] width 1090 height 44
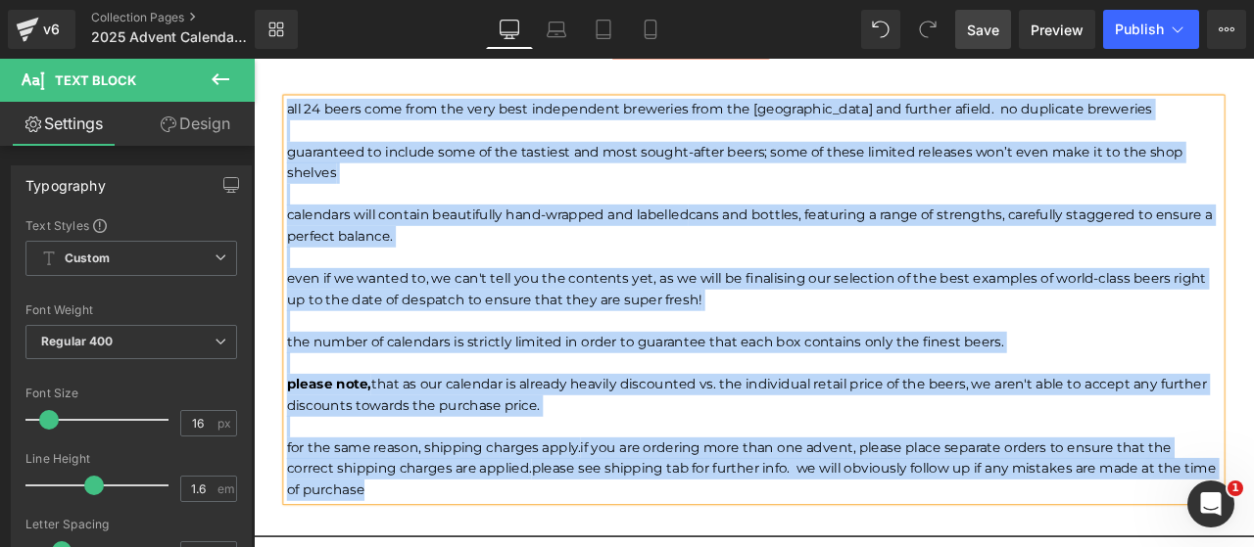
copy div "all 24 beers come from the very best independent breweries from the UK and furt…"
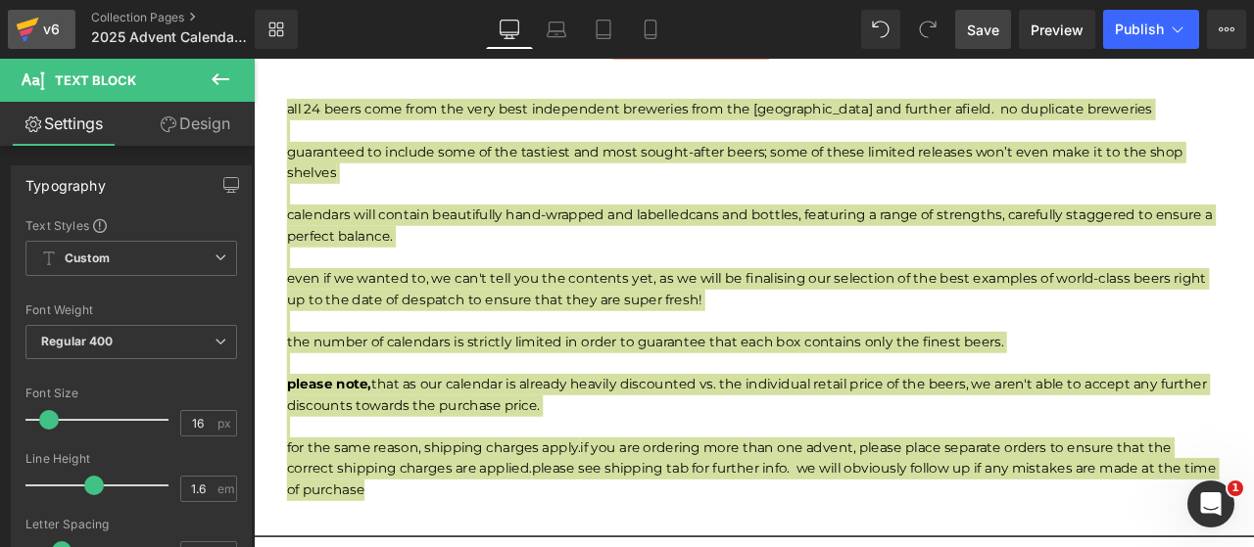
click at [48, 36] on div "v6" at bounding box center [51, 29] width 24 height 25
click at [991, 39] on span "Save" at bounding box center [983, 30] width 32 height 21
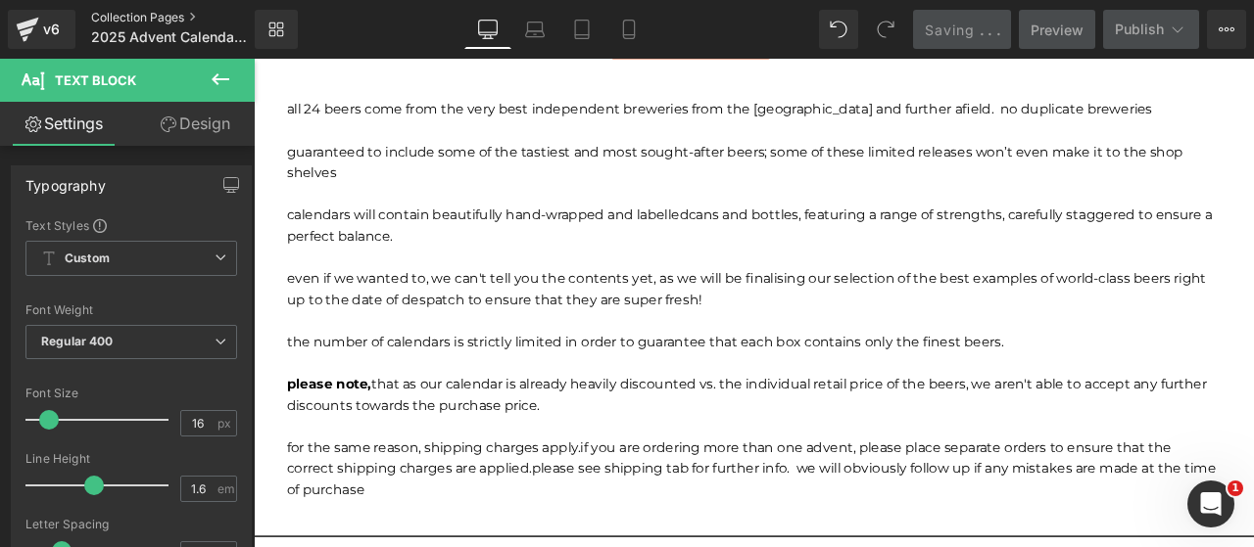
click at [186, 15] on link "Collection Pages" at bounding box center [189, 18] width 196 height 16
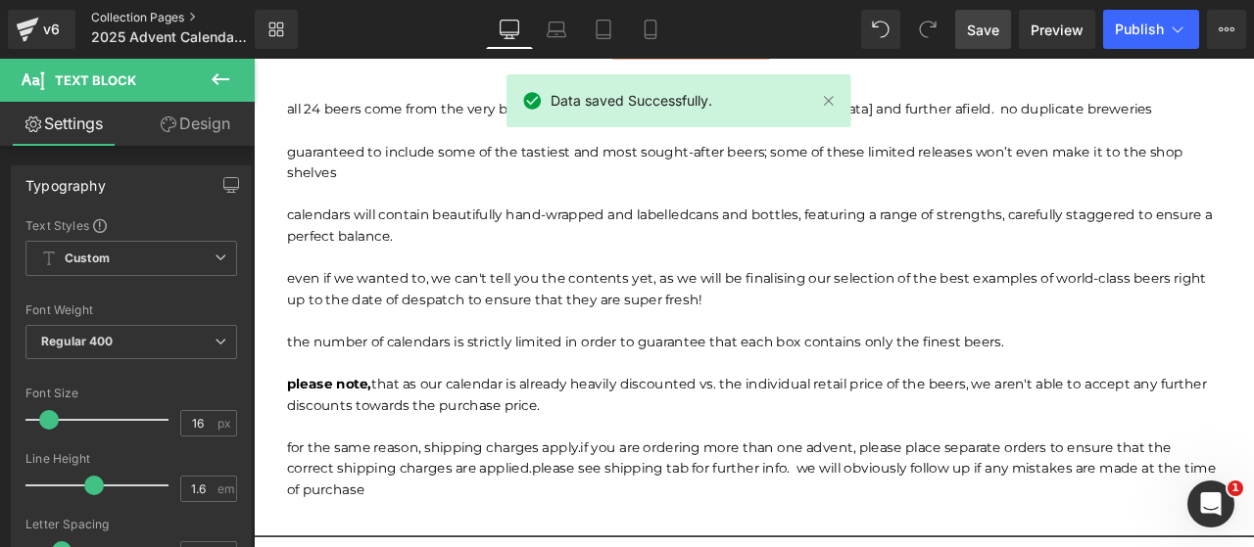
click at [159, 20] on link "Collection Pages" at bounding box center [189, 18] width 196 height 16
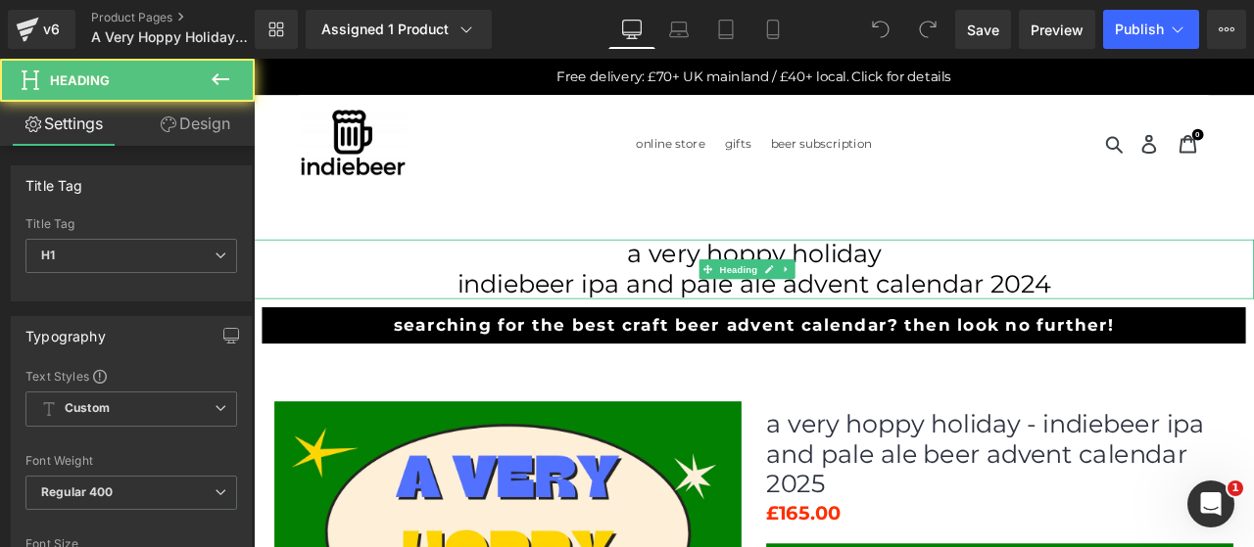
click at [1151, 314] on h1 "indiebeer ipa and pale ale advent calendar 2024" at bounding box center [846, 325] width 1185 height 35
click at [1195, 322] on h1 "indiebeer ipa and pale ale advent calendar 2024" at bounding box center [846, 325] width 1185 height 35
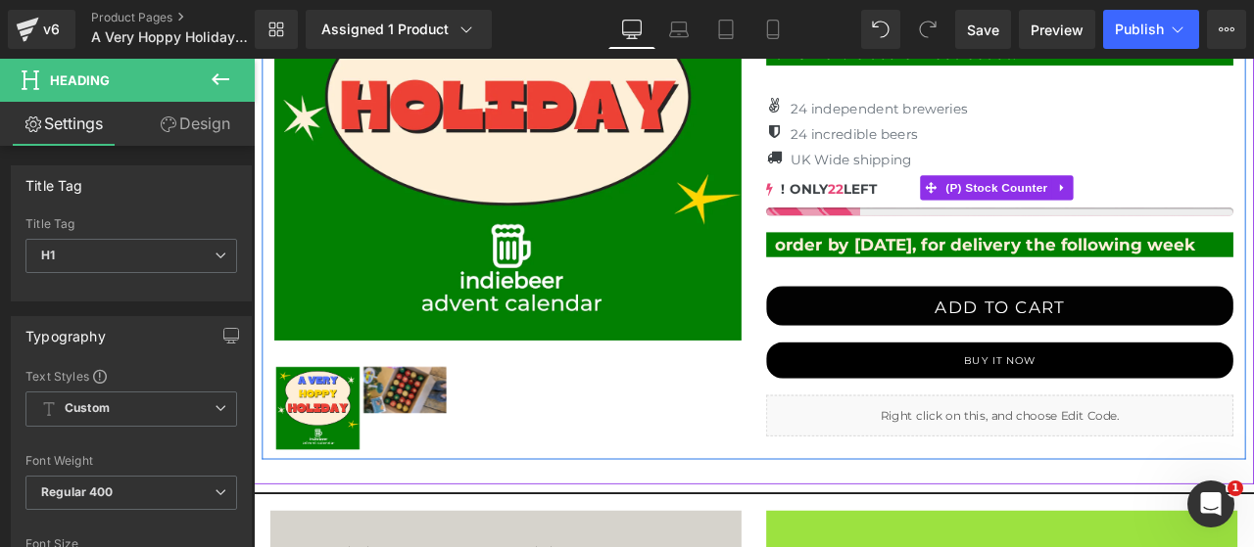
scroll to position [652, 0]
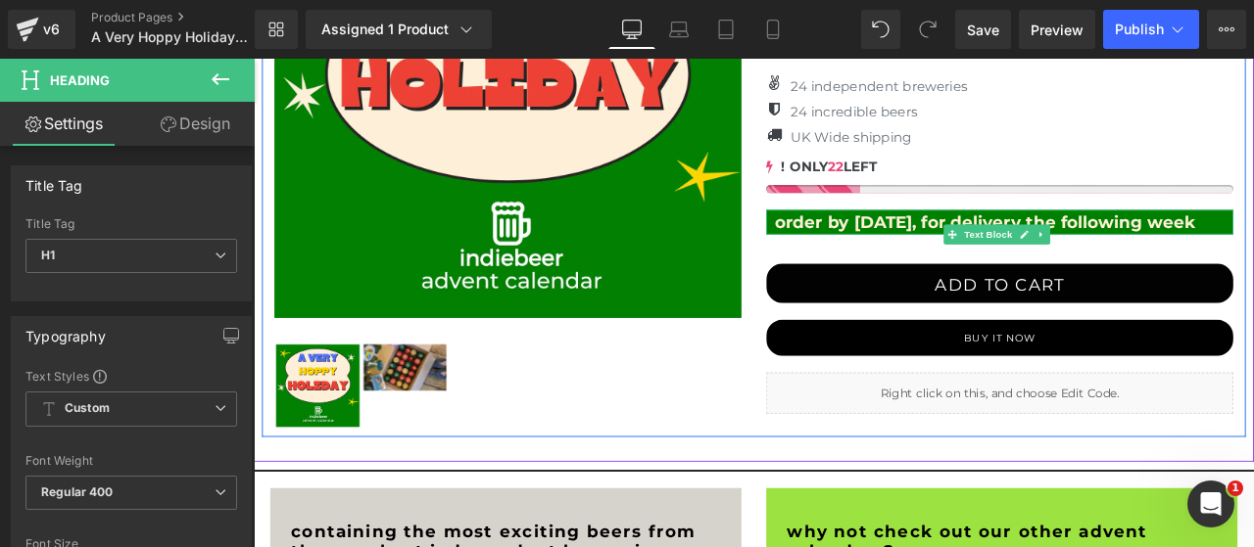
click at [970, 251] on p "order by [DATE], for delivery the following week" at bounding box center [1143, 252] width 544 height 29
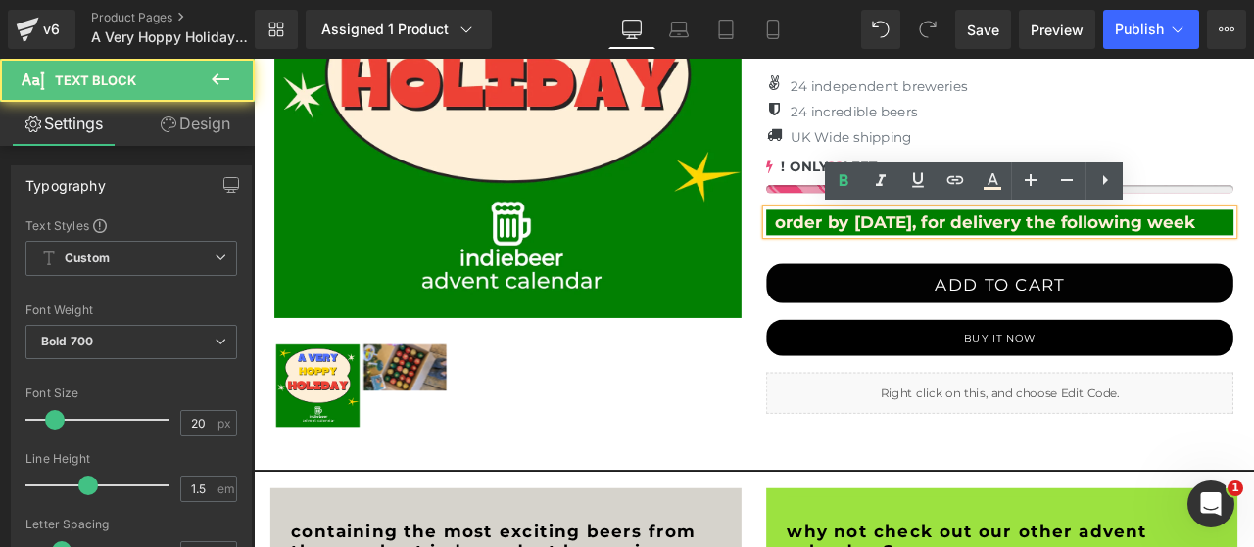
click at [968, 249] on p "order by [DATE], for delivery the following week" at bounding box center [1143, 252] width 544 height 29
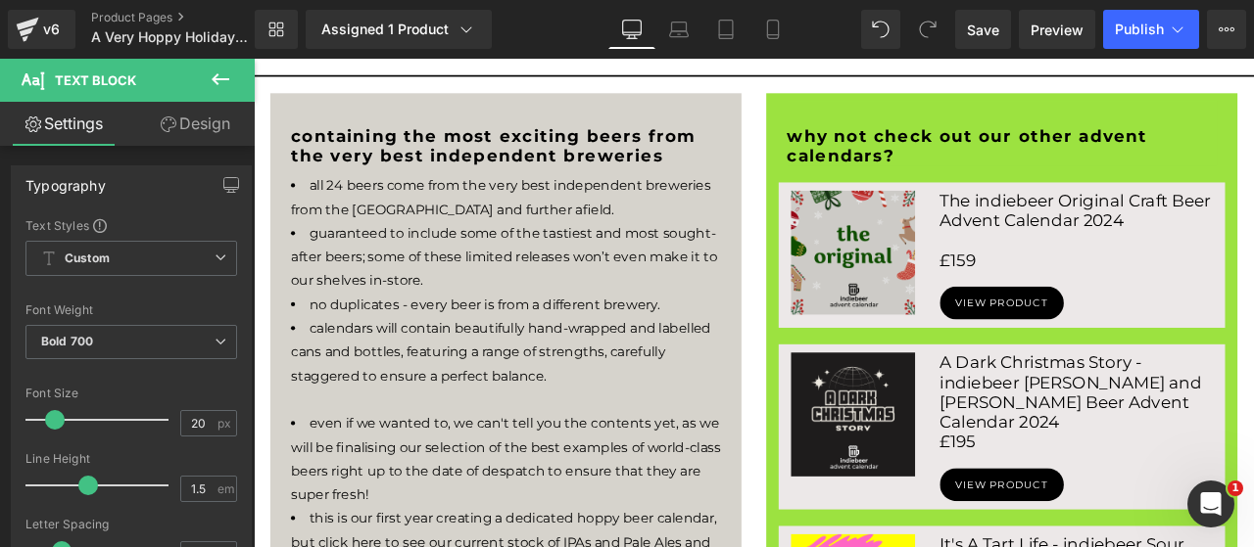
scroll to position [1305, 0]
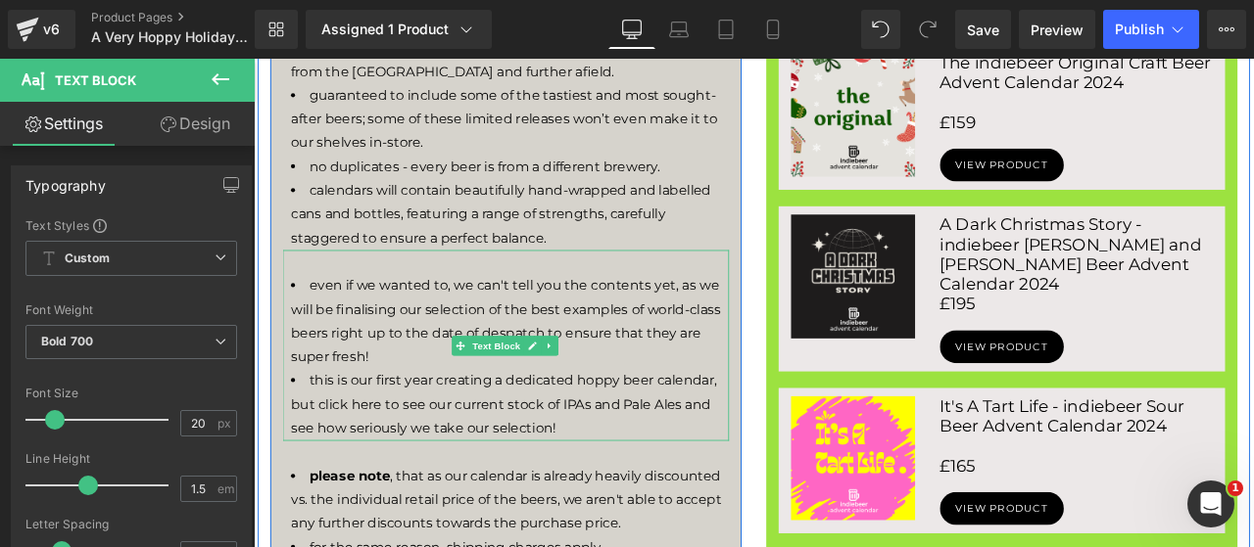
click at [539, 448] on li "this is our first year creating a dedicated hoppy beer calendar, but click here…" at bounding box center [557, 469] width 519 height 84
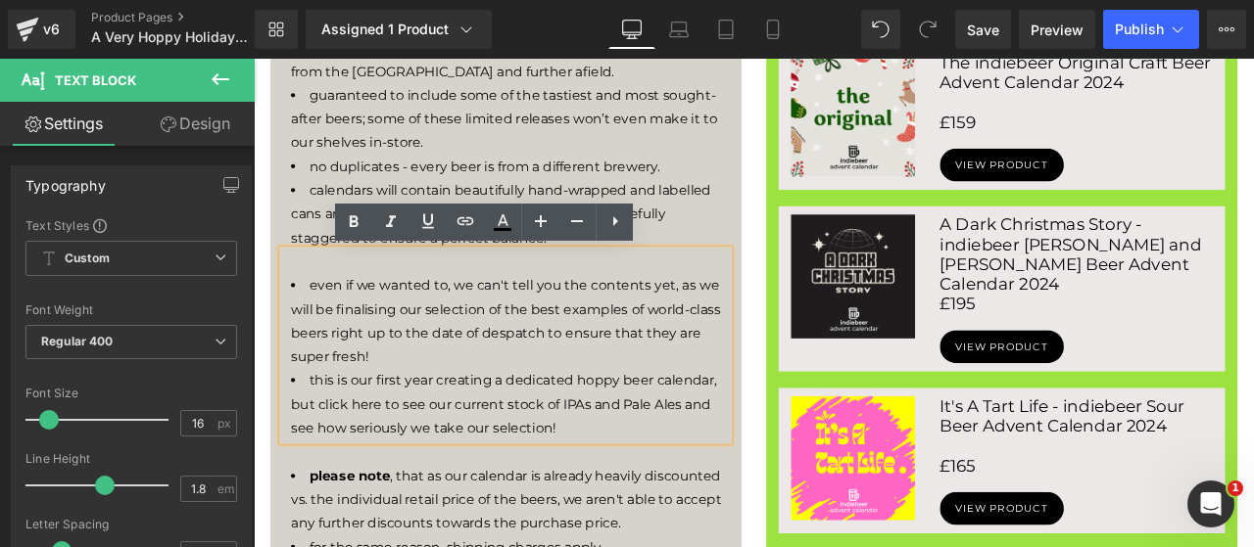
click at [377, 442] on li "this is our first year creating a dedicated hoppy beer calendar, but click here…" at bounding box center [557, 469] width 519 height 84
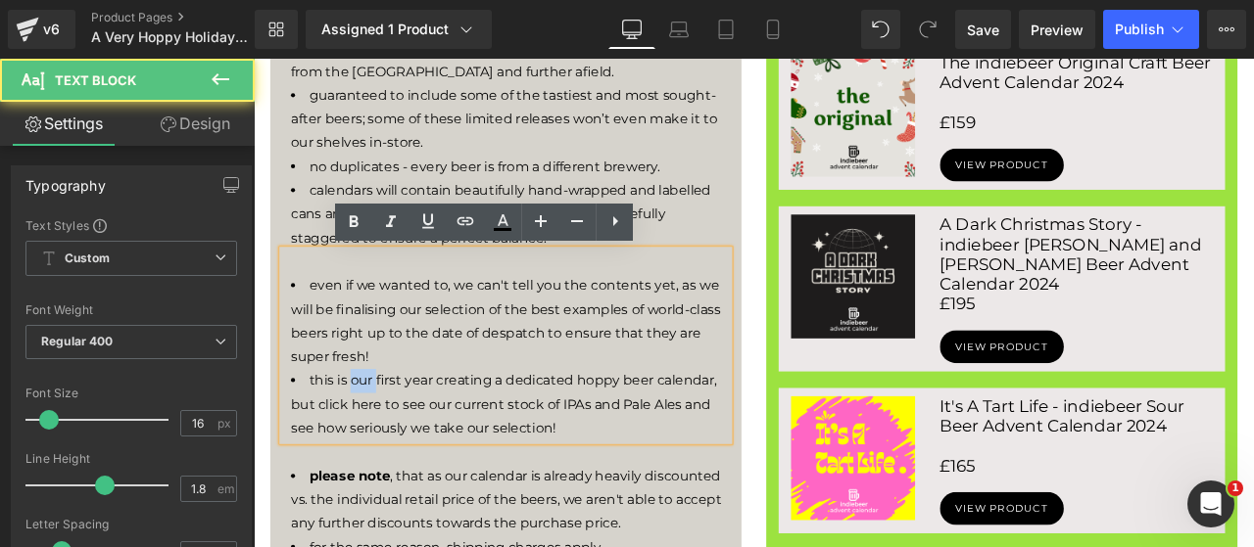
click at [377, 442] on li "this is our first year creating a dedicated hoppy beer calendar, but click here…" at bounding box center [557, 469] width 519 height 84
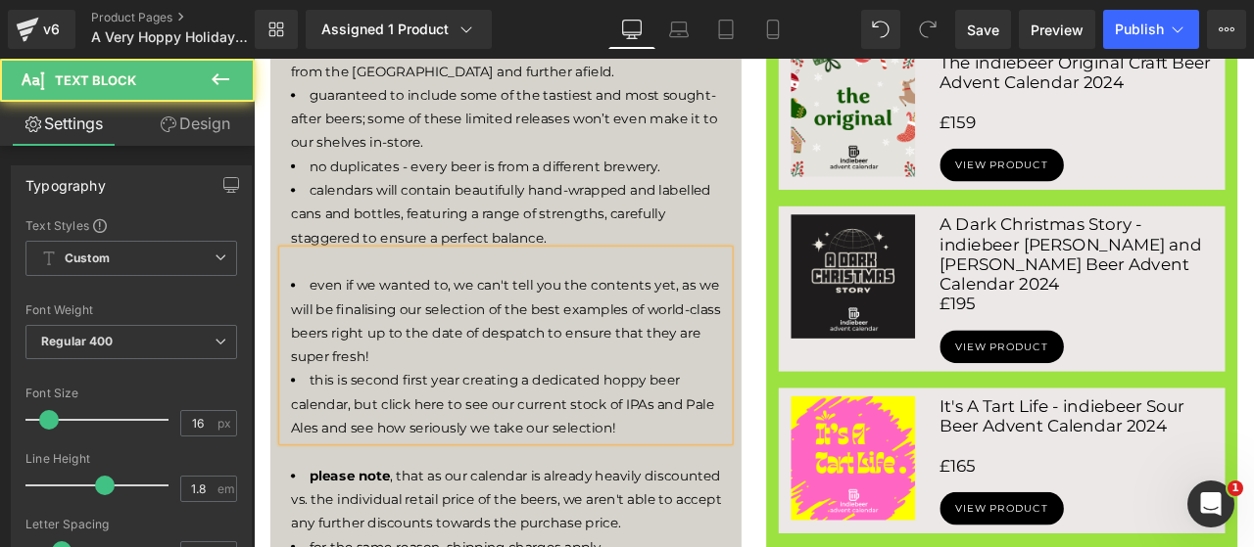
click at [409, 421] on li "even if we wanted to, we can't tell you the contents yet, as we will be finalis…" at bounding box center [557, 370] width 519 height 113
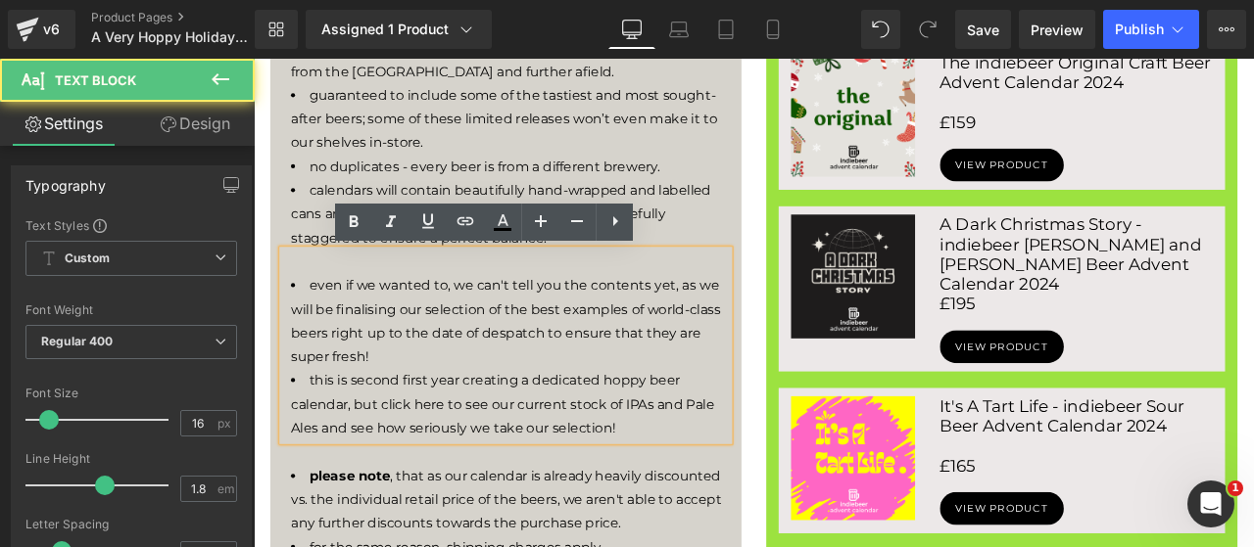
click at [405, 450] on li "this is second first year creating a dedicated hoppy beer calendar, but click h…" at bounding box center [557, 469] width 519 height 84
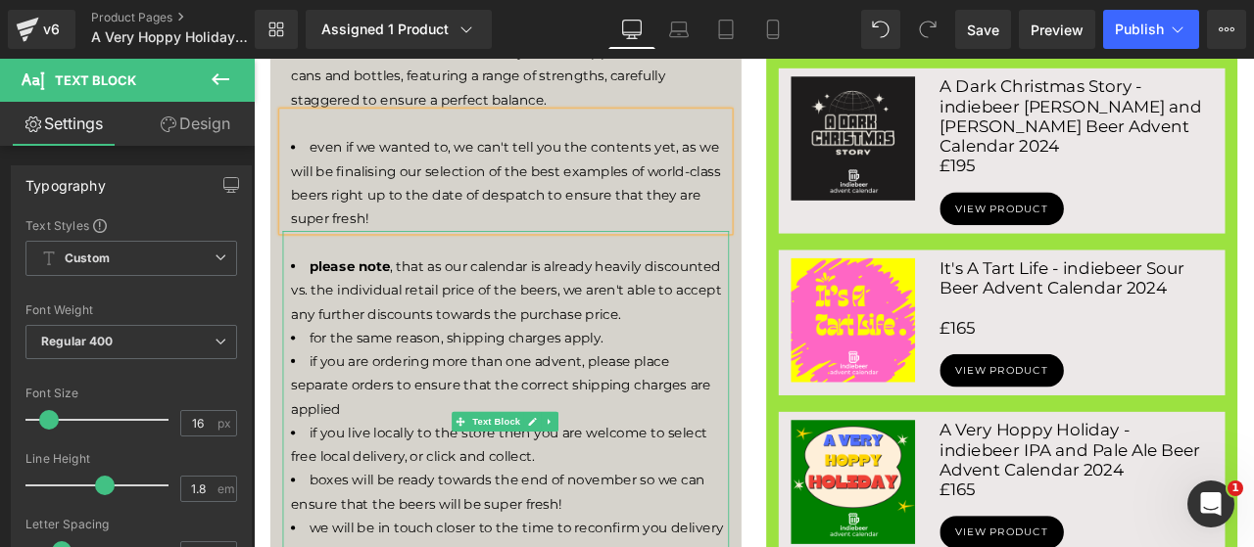
scroll to position [1632, 0]
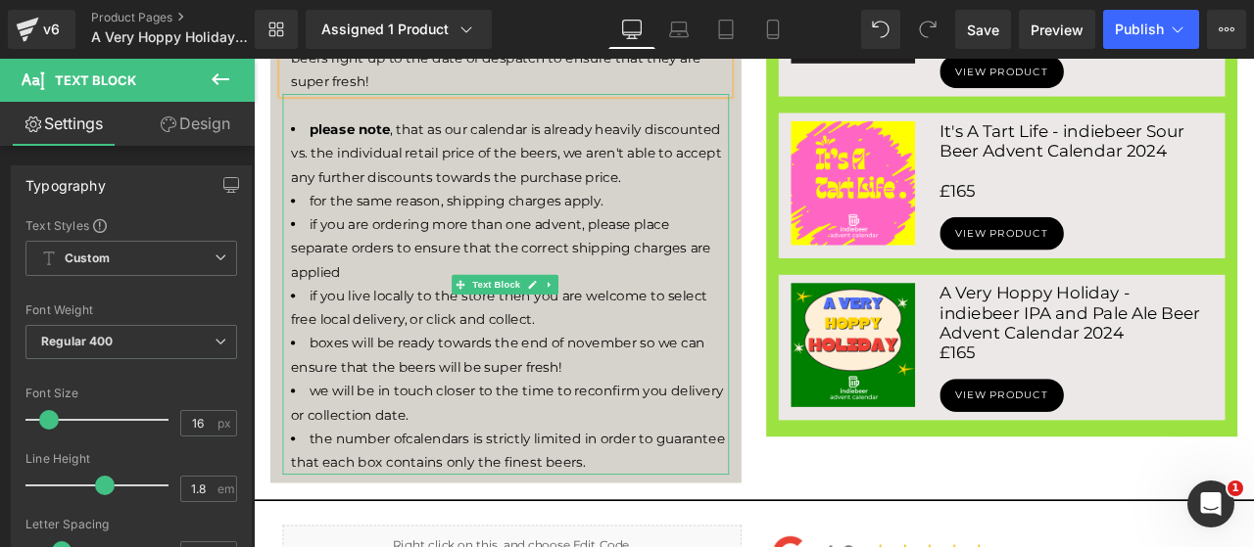
click at [664, 315] on li "if you are ordering more than one advent, please place separate orders to ensur…" at bounding box center [557, 284] width 519 height 84
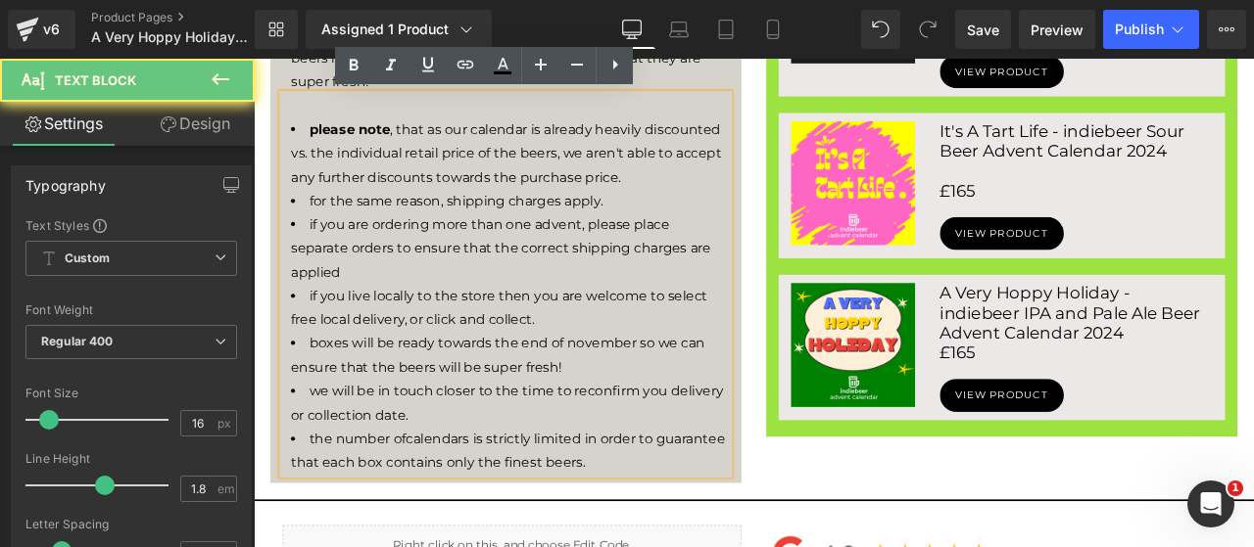
click at [402, 306] on li "if you are ordering more than one advent, please place separate orders to ensur…" at bounding box center [557, 284] width 519 height 84
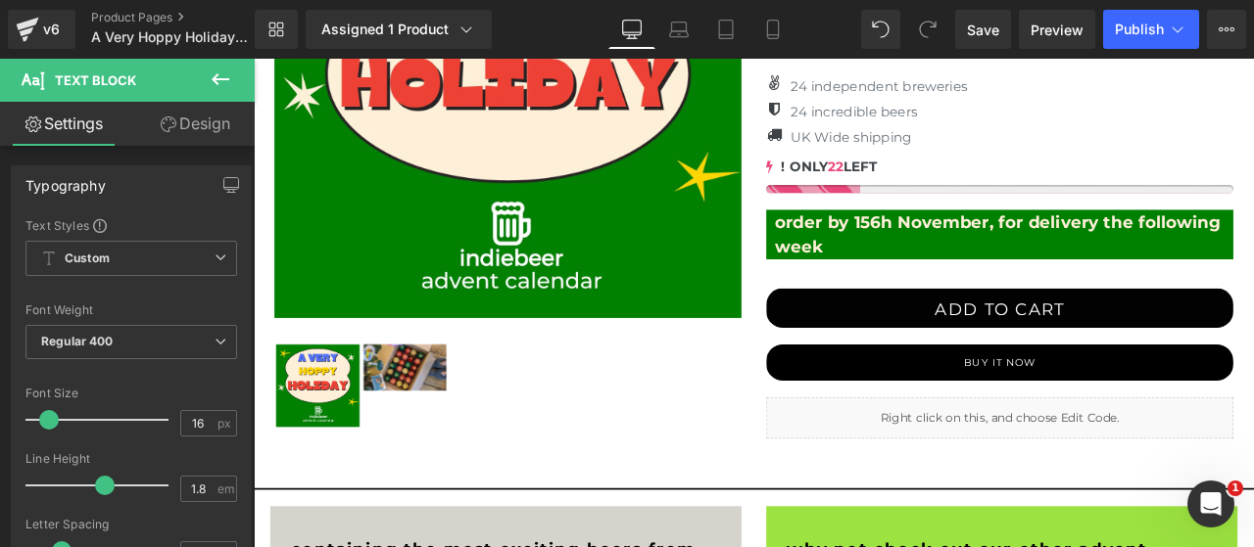
scroll to position [326, 0]
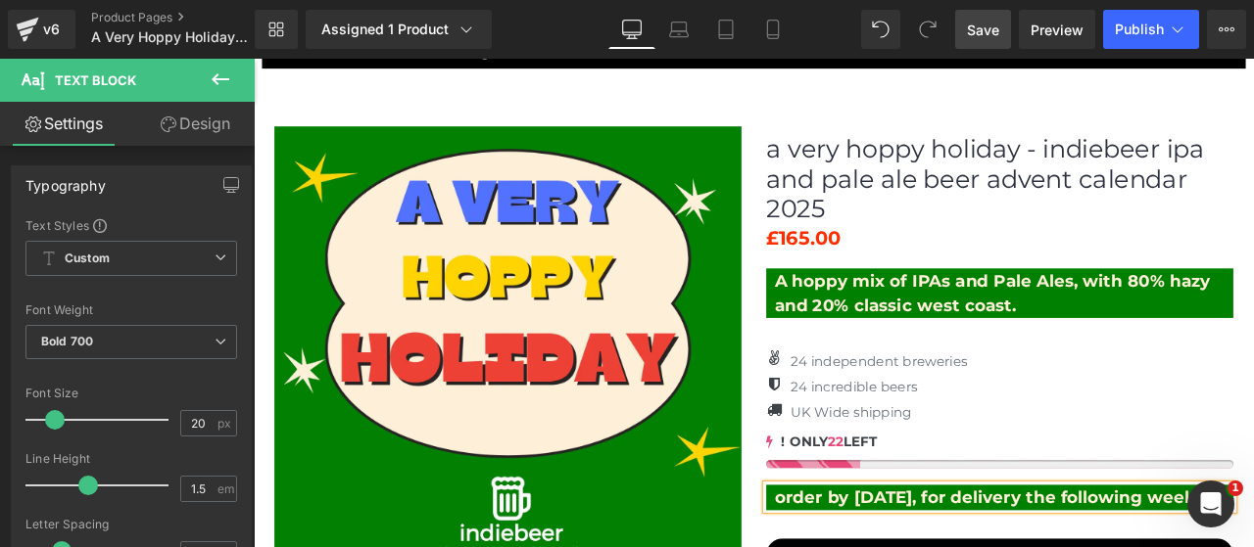
click at [995, 41] on link "Save" at bounding box center [983, 29] width 56 height 39
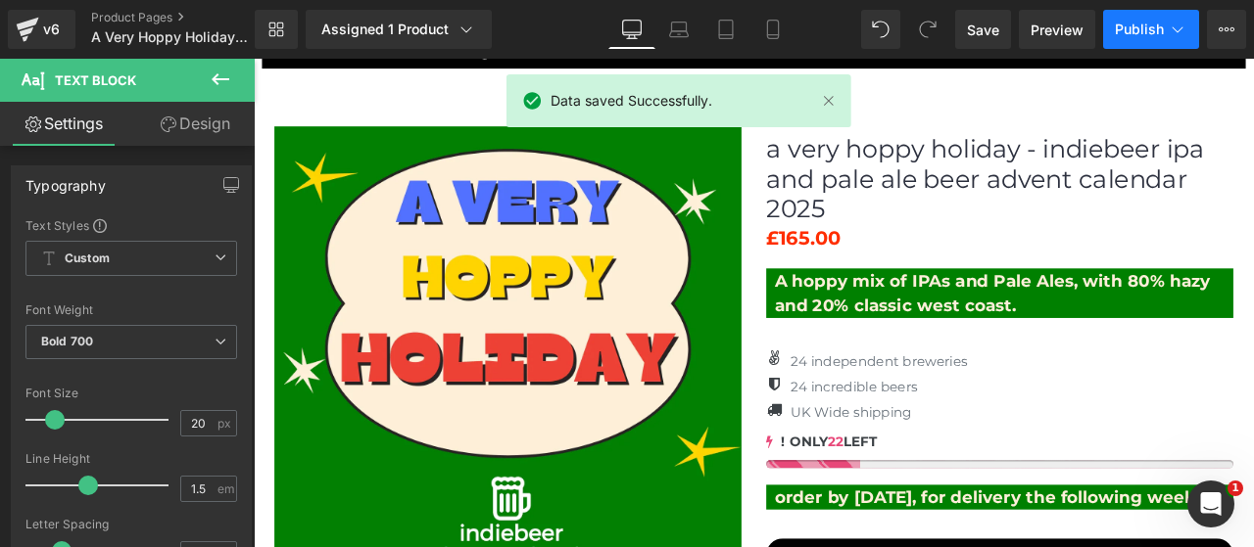
click at [1132, 32] on span "Publish" at bounding box center [1138, 30] width 49 height 16
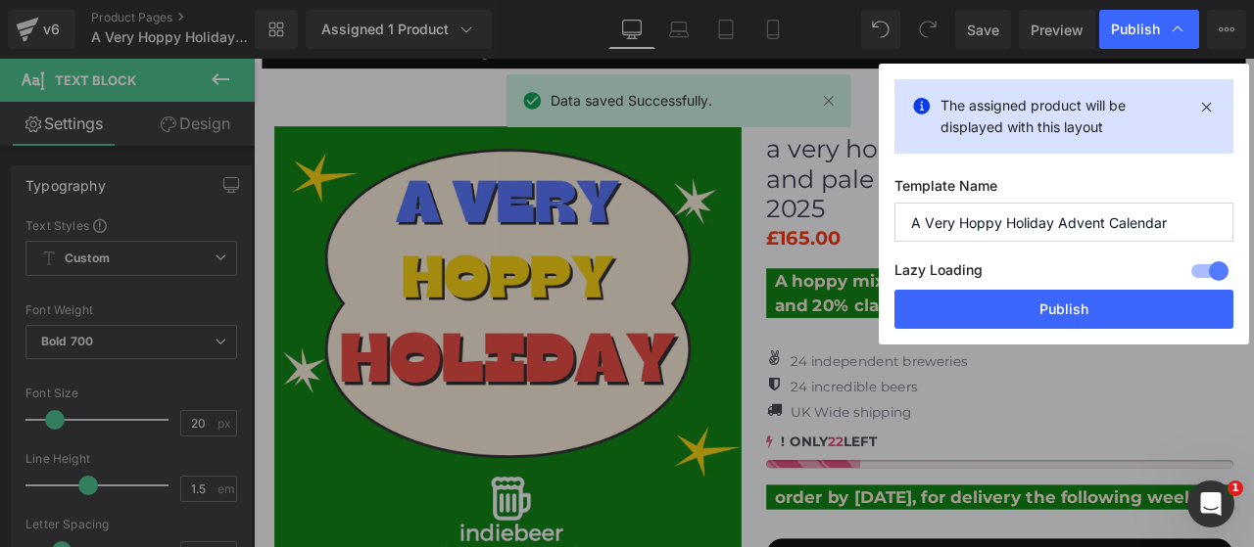
drag, startPoint x: 1115, startPoint y: 308, endPoint x: 766, endPoint y: 3, distance: 463.7
click at [1112, 308] on button "Publish" at bounding box center [1063, 309] width 339 height 39
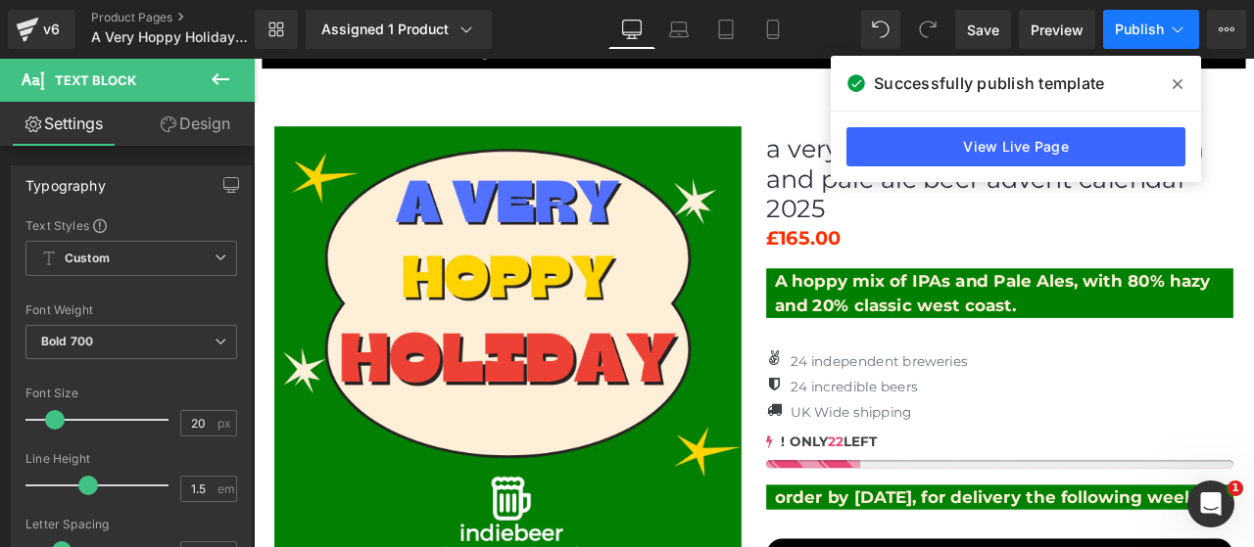
click at [1150, 25] on span "Publish" at bounding box center [1138, 30] width 49 height 16
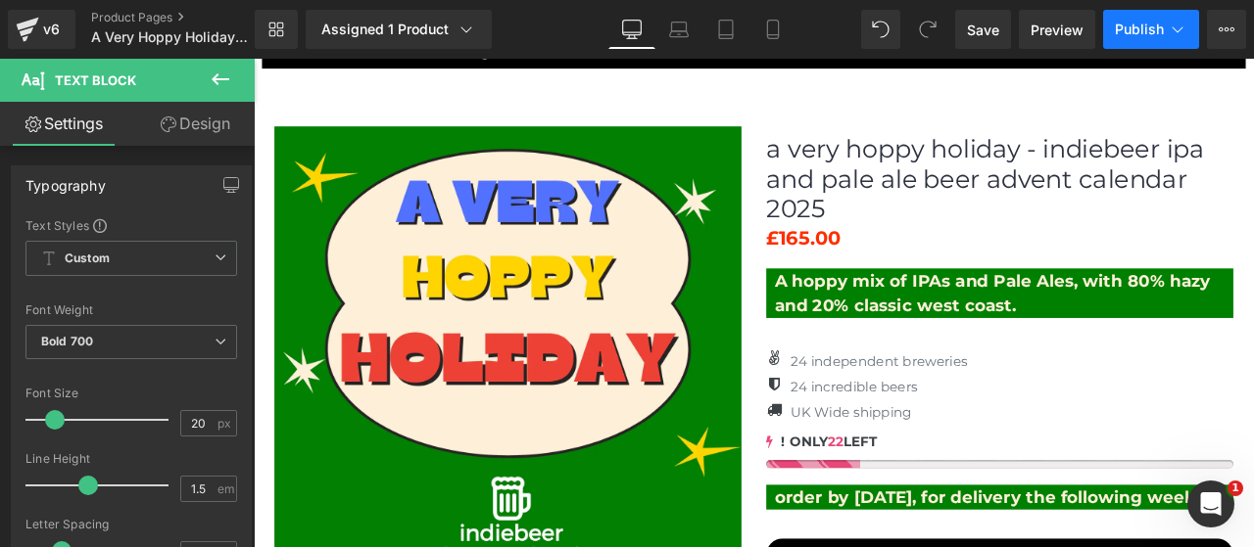
click at [1130, 28] on span "Publish" at bounding box center [1138, 30] width 49 height 16
click at [61, 34] on div "v6" at bounding box center [51, 29] width 24 height 25
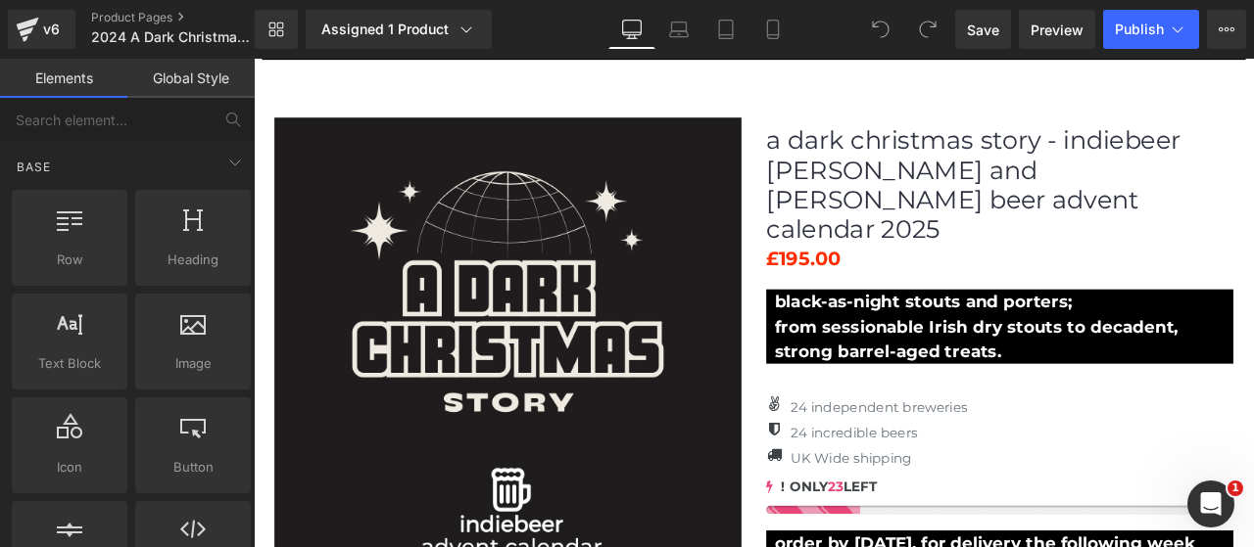
scroll to position [163, 0]
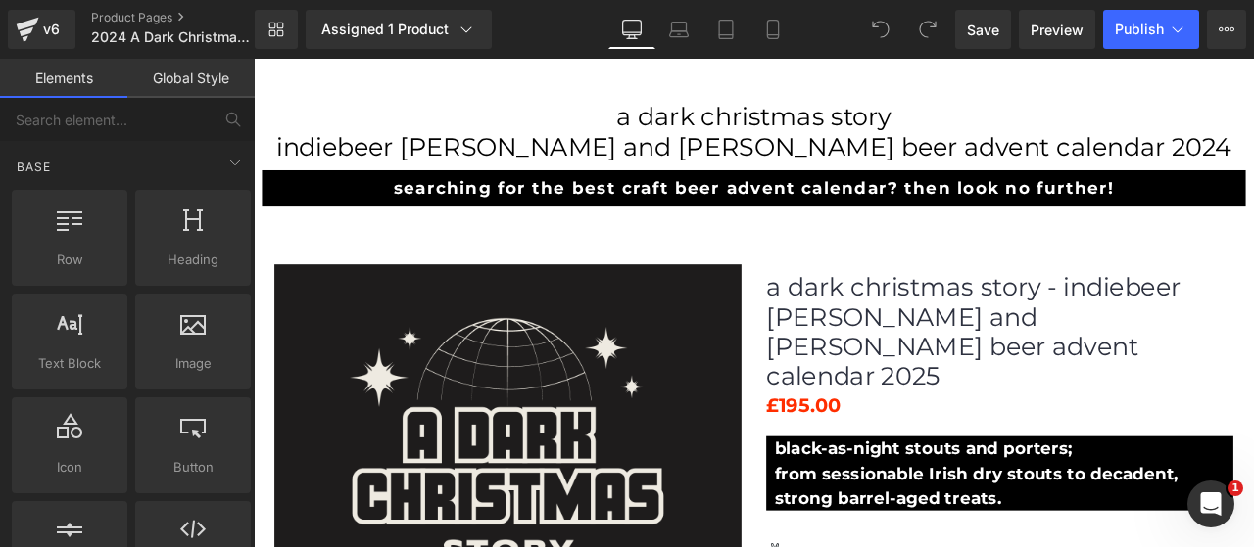
click at [1225, 162] on h1 "indiebeer [PERSON_NAME] and [PERSON_NAME] beer advent calendar 2024" at bounding box center [846, 163] width 1185 height 35
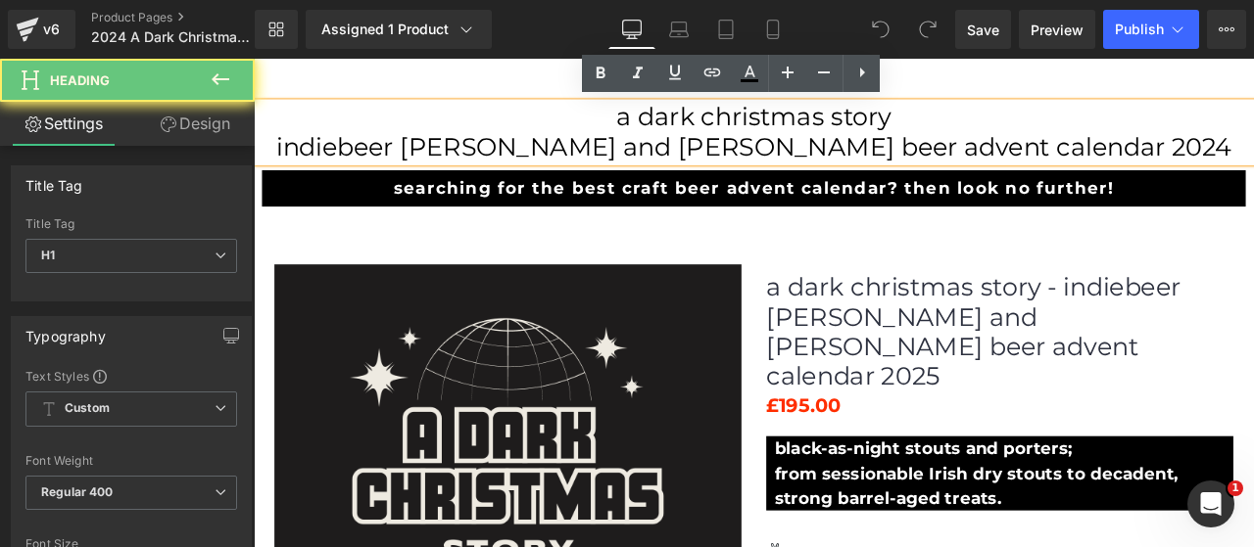
click at [1241, 160] on h1 "indiebeer [PERSON_NAME] and [PERSON_NAME] beer advent calendar 2024" at bounding box center [846, 163] width 1185 height 35
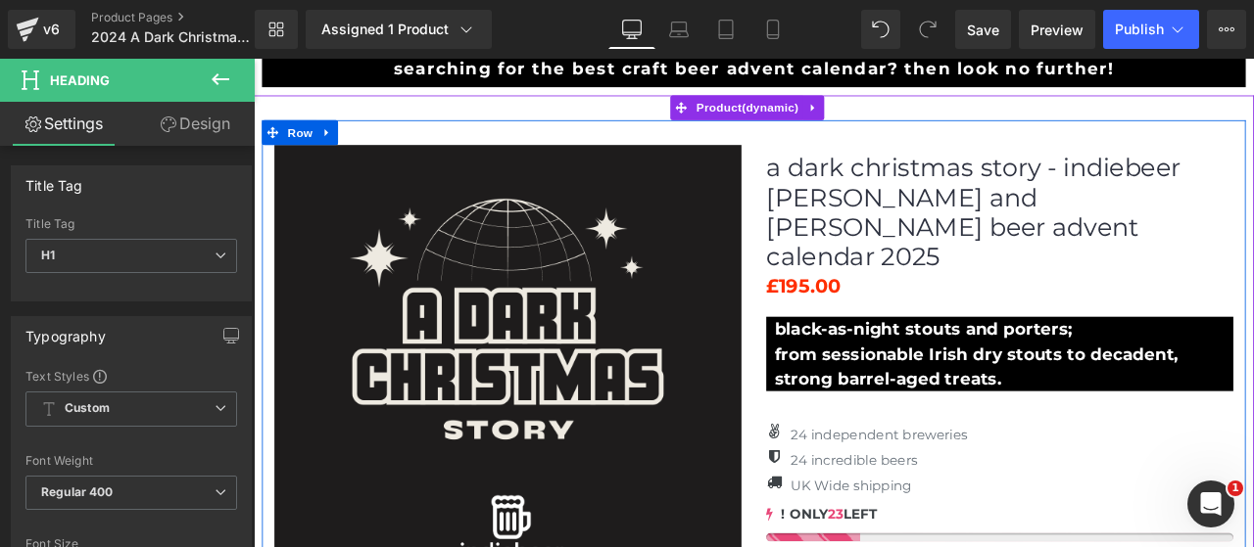
scroll to position [490, 0]
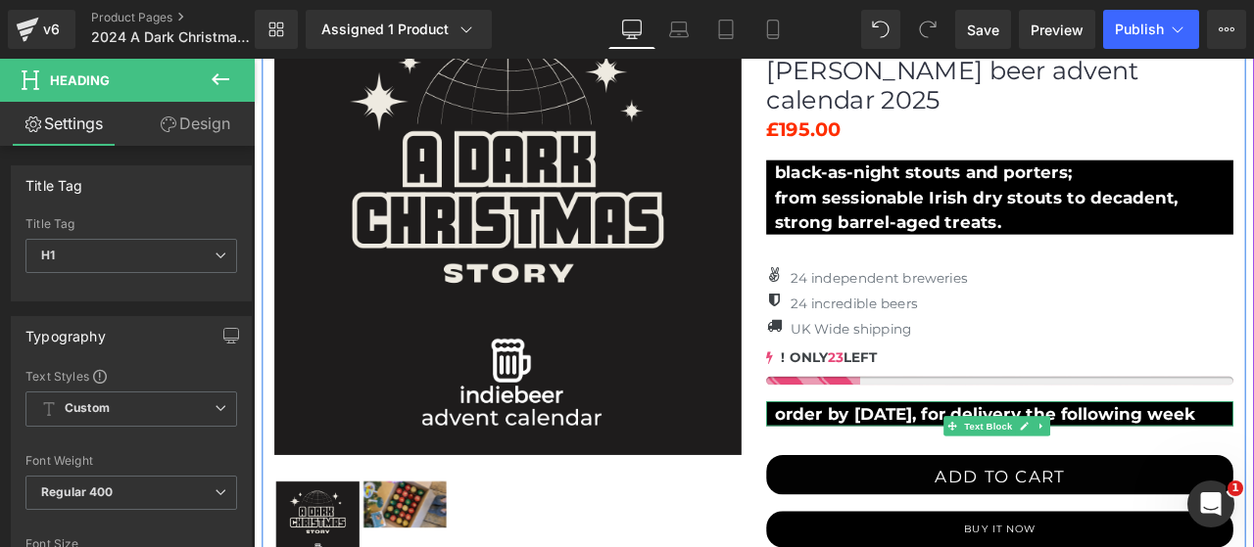
click at [966, 465] on p "order by [DATE], for delivery the following week" at bounding box center [1143, 479] width 544 height 29
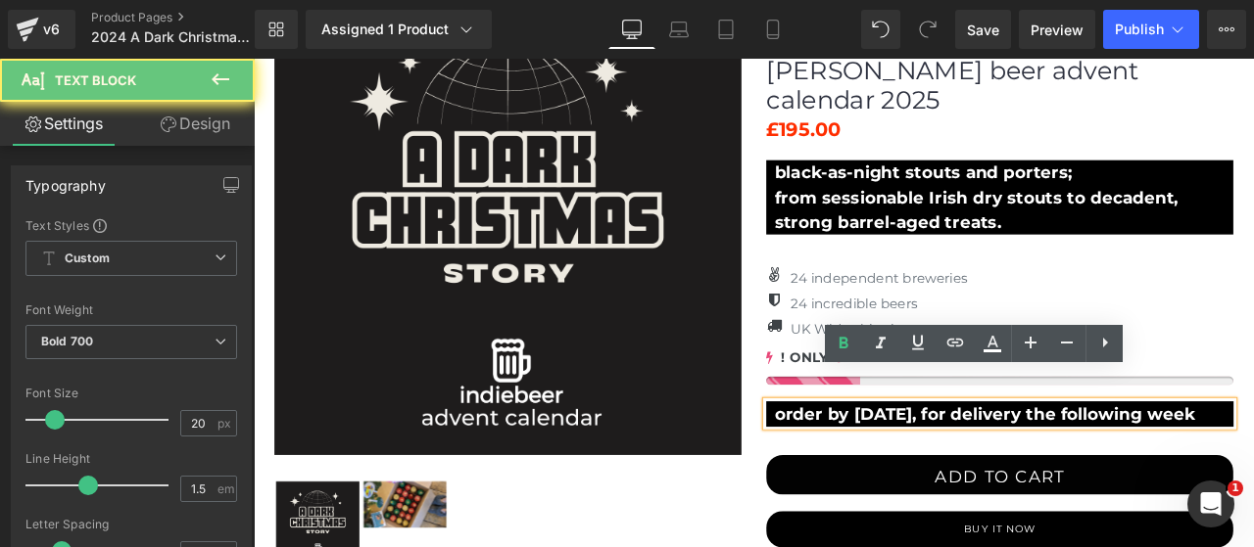
click at [973, 465] on p "order by [DATE], for delivery the following week" at bounding box center [1143, 479] width 544 height 29
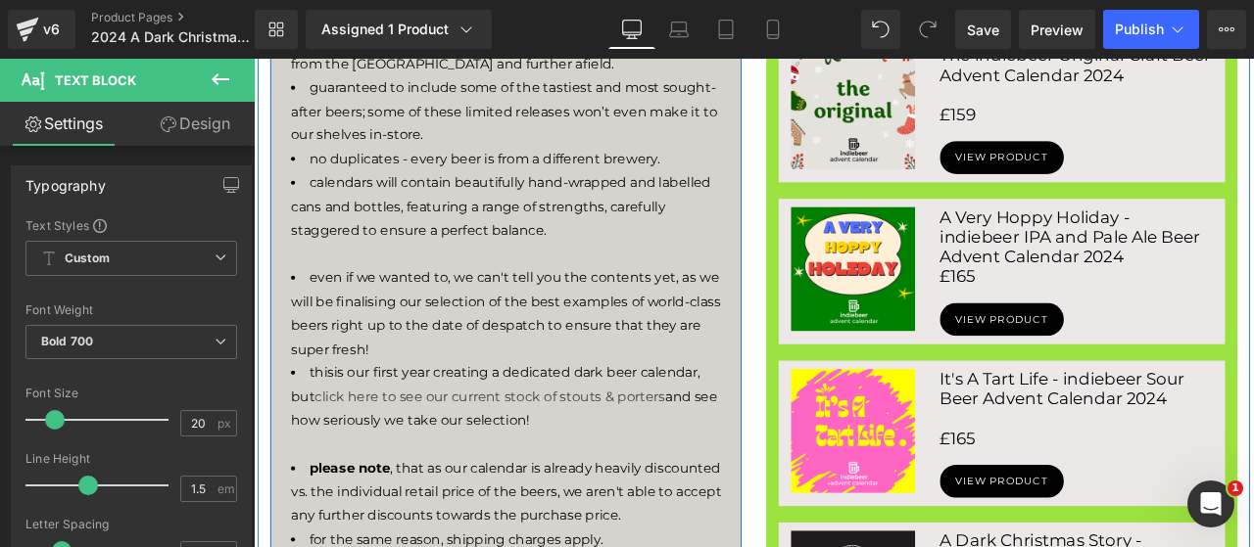
scroll to position [1469, 0]
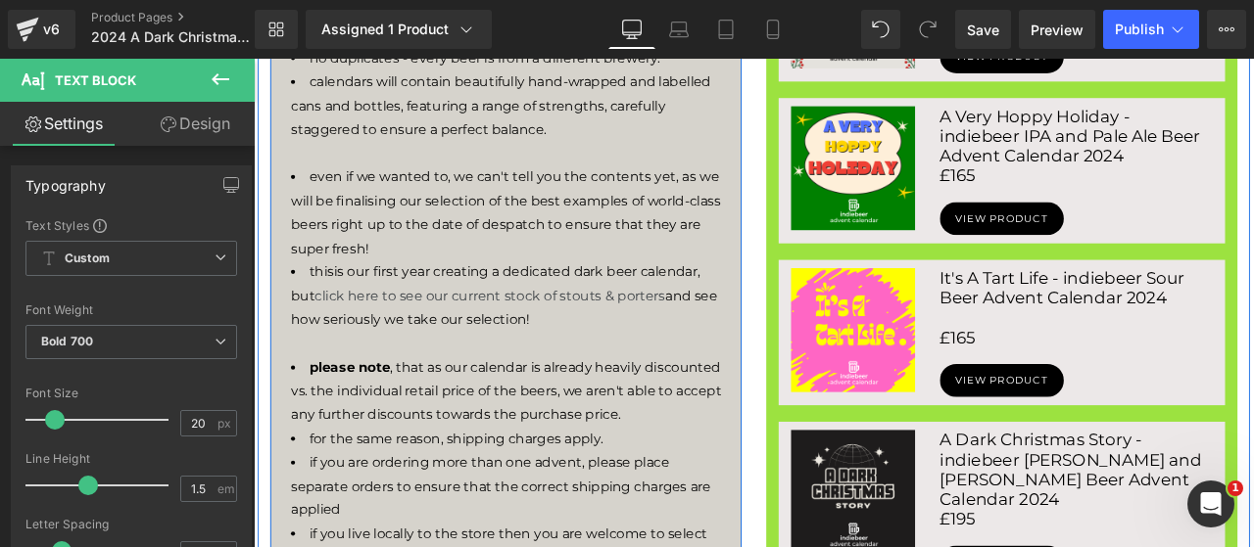
click at [505, 418] on span "please note , that as our calendar is already heavily discounted vs. the indivi…" at bounding box center [553, 453] width 510 height 75
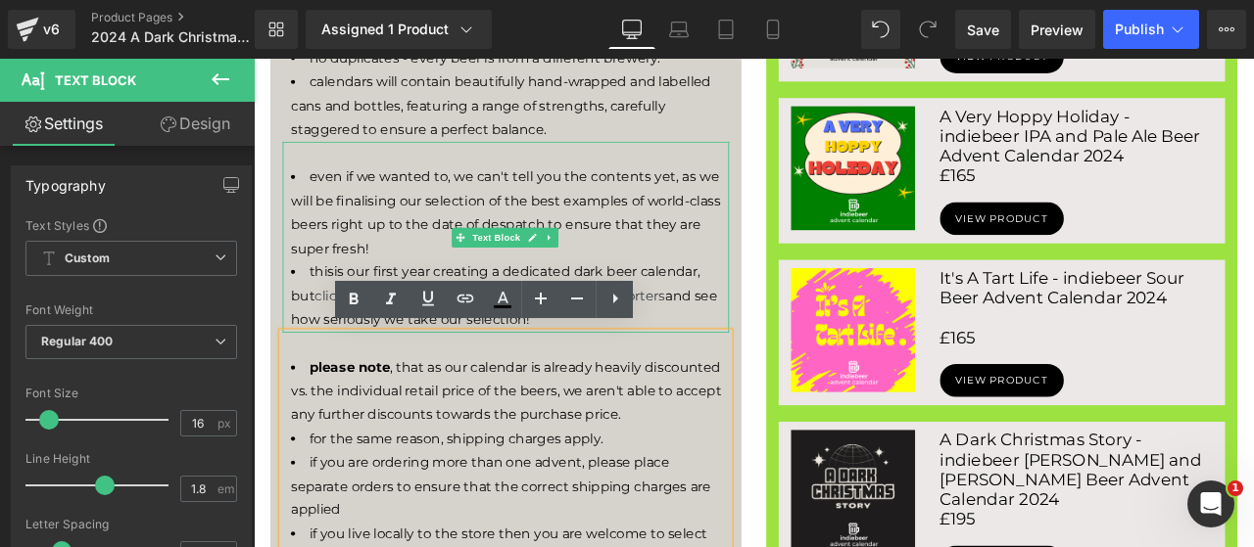
click at [756, 348] on li "this is our first year creating a dedicated dark beer calendar, but click here …" at bounding box center [557, 341] width 519 height 84
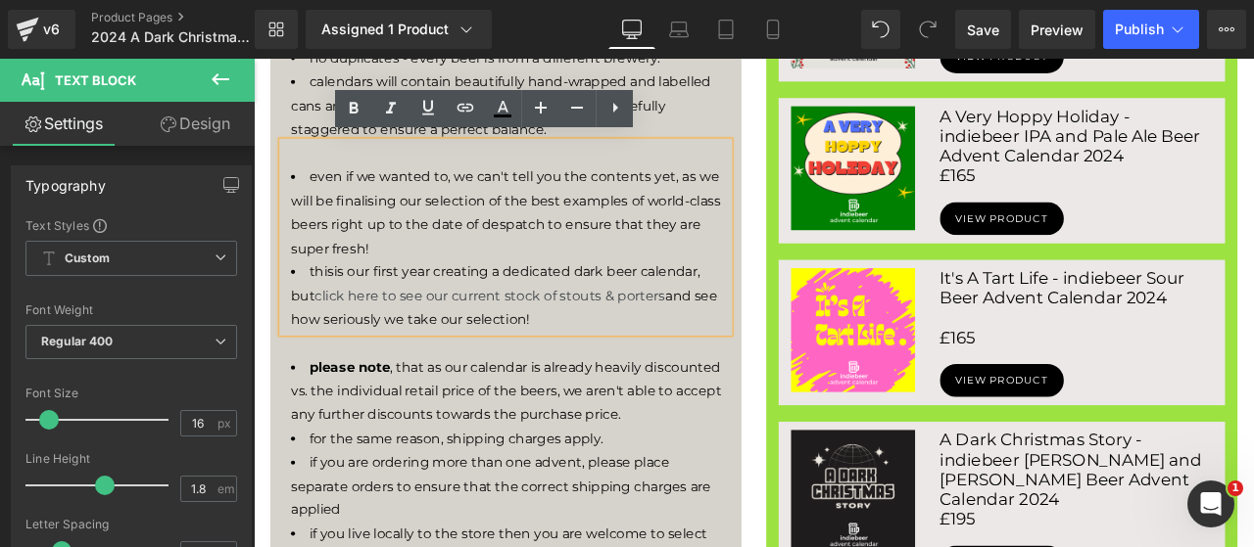
drag, startPoint x: 592, startPoint y: 364, endPoint x: 298, endPoint y: 310, distance: 298.7
click at [298, 310] on li "this is our first year creating a dedicated dark beer calendar, but click here …" at bounding box center [557, 341] width 519 height 84
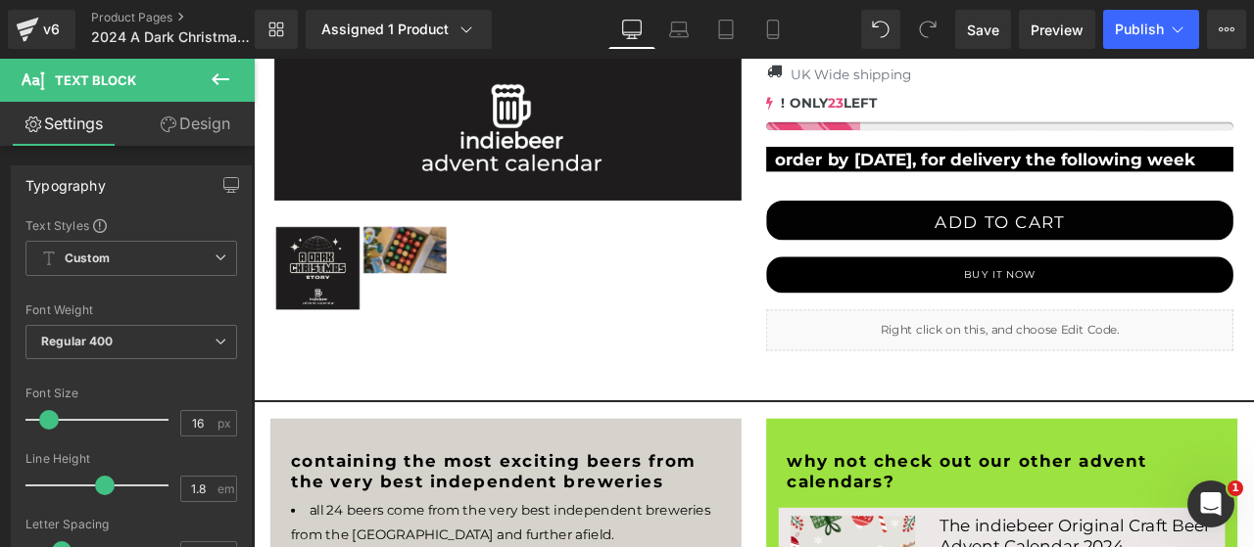
scroll to position [816, 0]
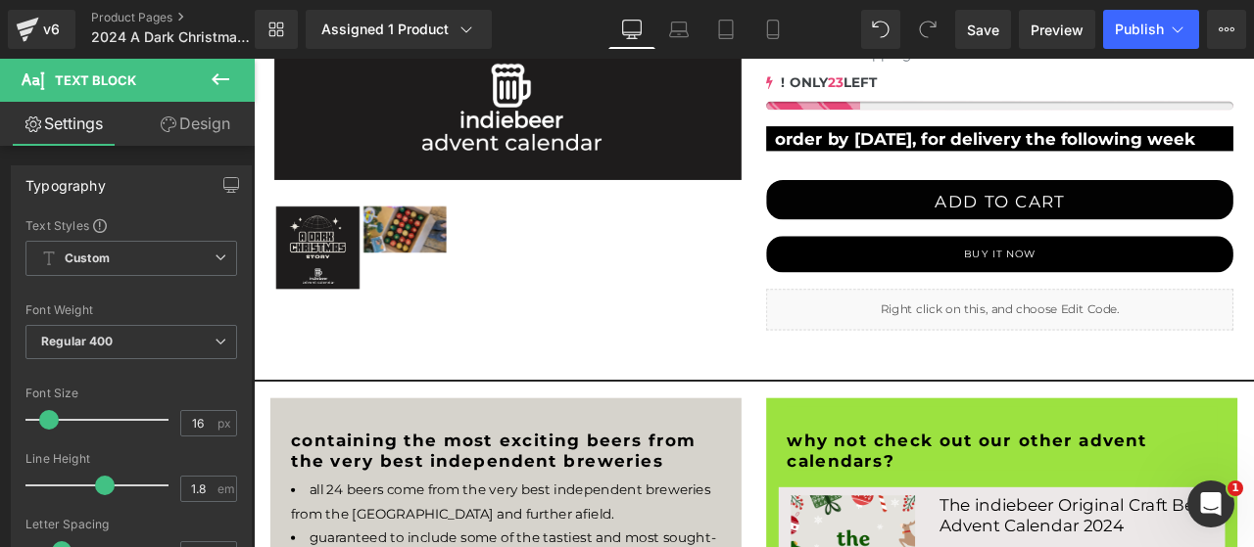
click at [212, 73] on icon at bounding box center [221, 80] width 24 height 24
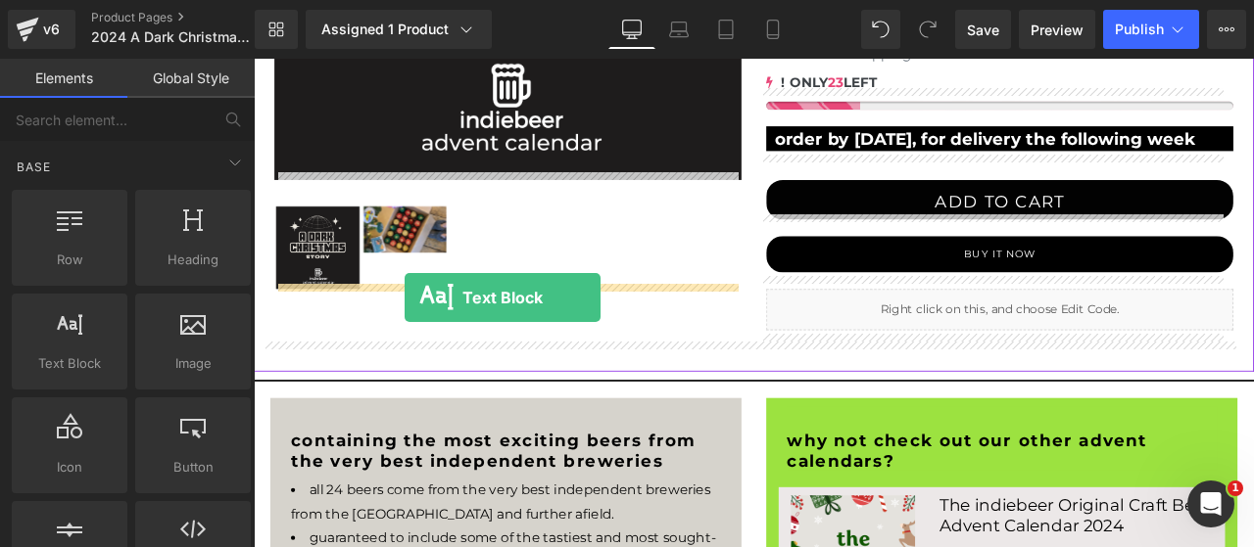
drag, startPoint x: 337, startPoint y: 412, endPoint x: 432, endPoint y: 342, distance: 118.3
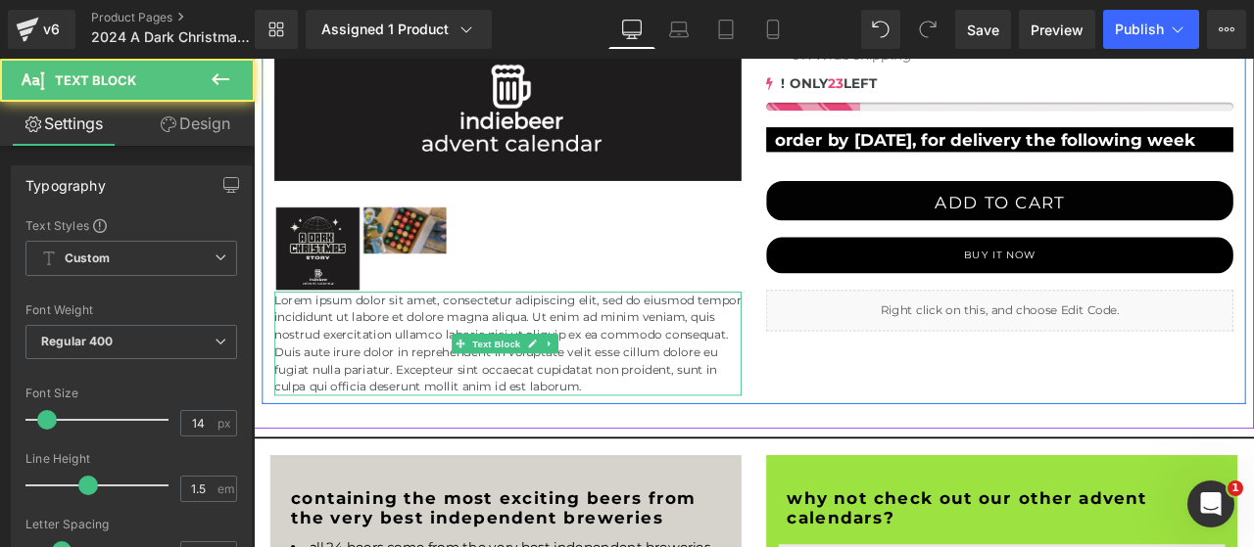
click at [425, 343] on p "Lorem ipsum dolor sit amet, consectetur adipiscing elit, sed do eiusmod tempor …" at bounding box center [554, 395] width 553 height 123
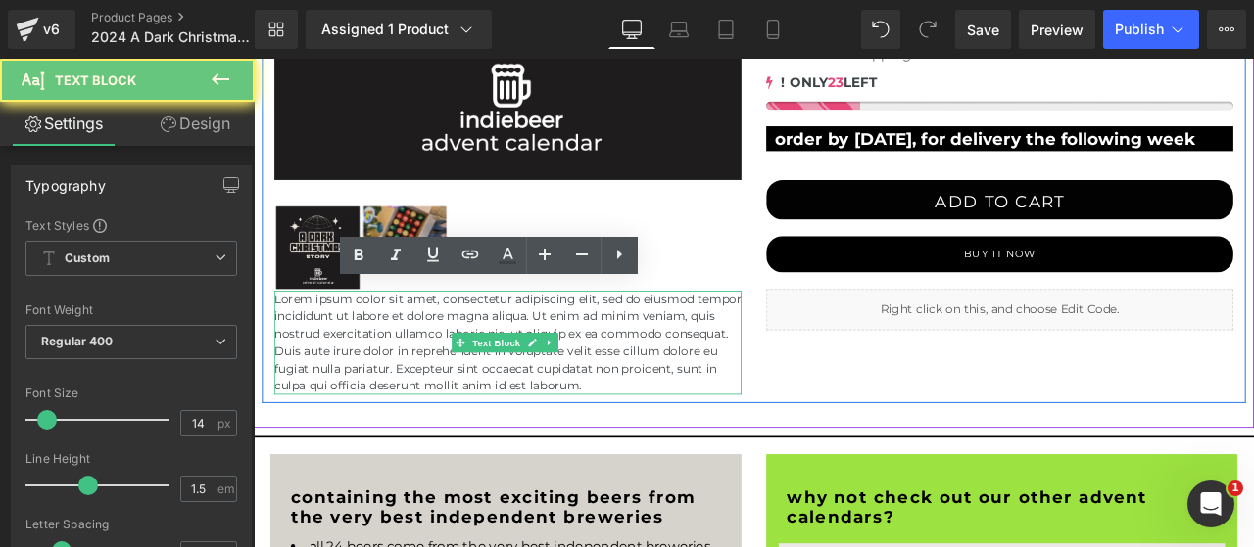
click at [425, 343] on p "Lorem ipsum dolor sit amet, consectetur adipiscing elit, sed do eiusmod tempor …" at bounding box center [554, 395] width 553 height 123
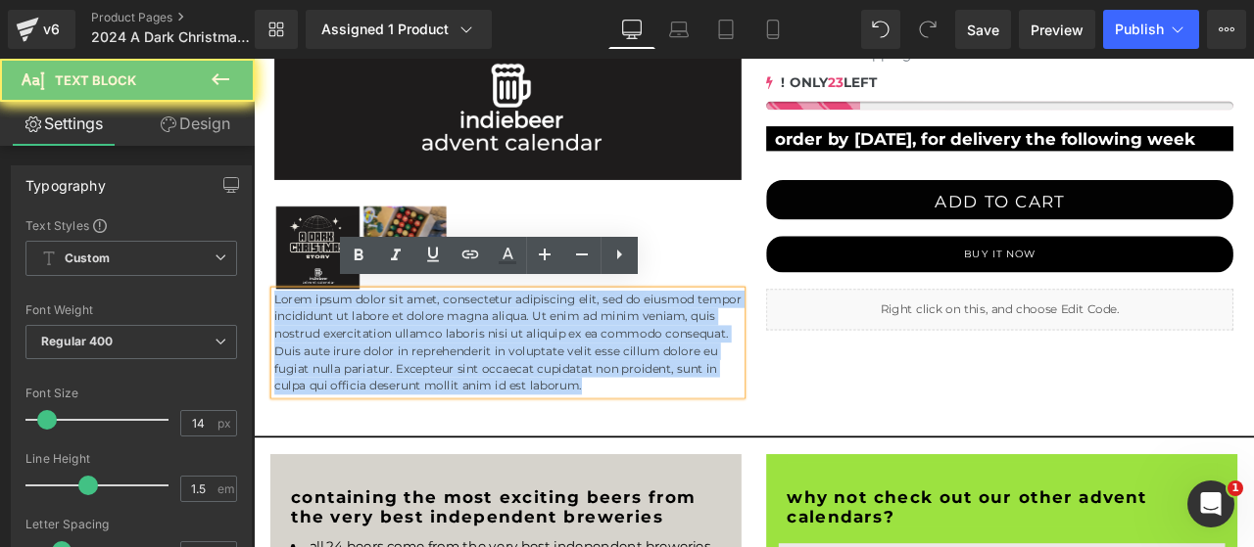
click at [425, 343] on p "Lorem ipsum dolor sit amet, consectetur adipiscing elit, sed do eiusmod tempor …" at bounding box center [554, 395] width 553 height 123
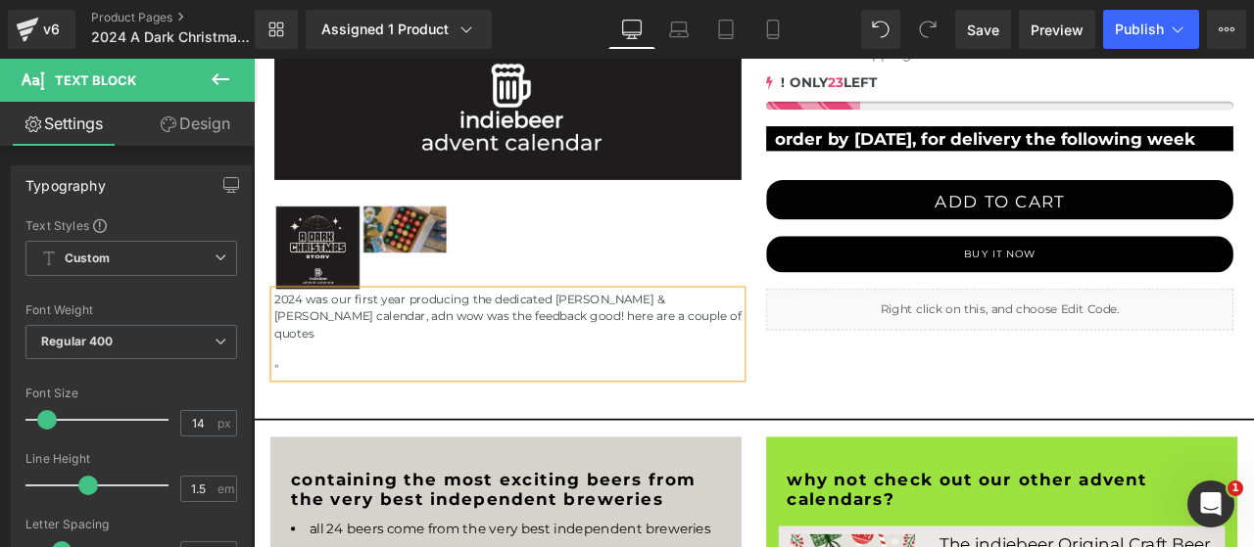
click at [694, 362] on p "2024 was our first year producing the dedicated stout & porter calendar, adn wo…" at bounding box center [554, 365] width 553 height 62
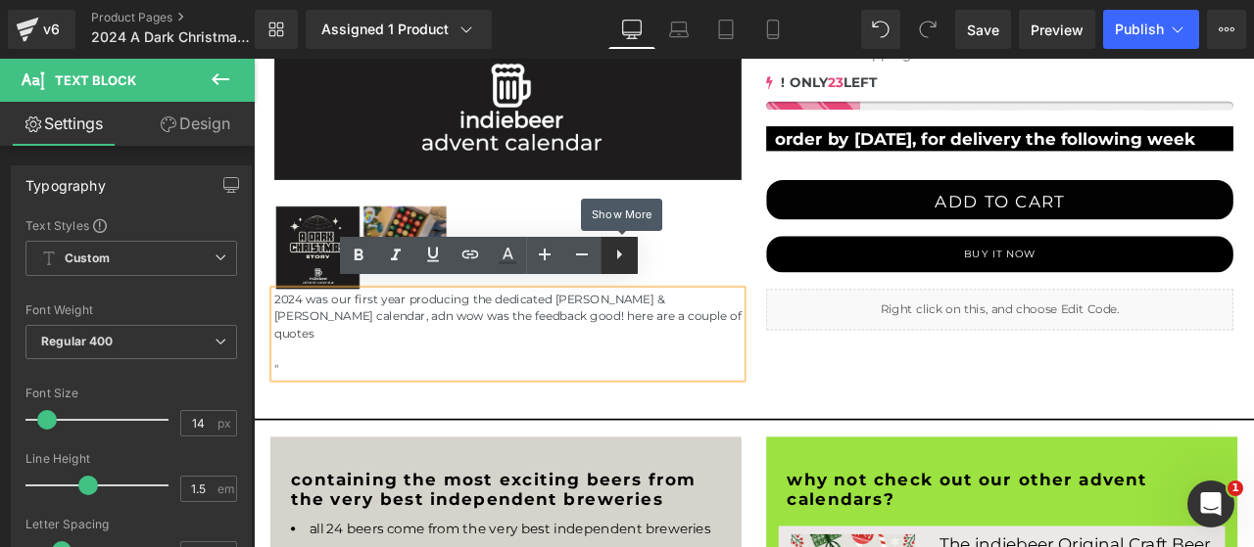
click at [620, 260] on icon at bounding box center [619, 255] width 24 height 24
click at [595, 396] on p at bounding box center [554, 406] width 553 height 21
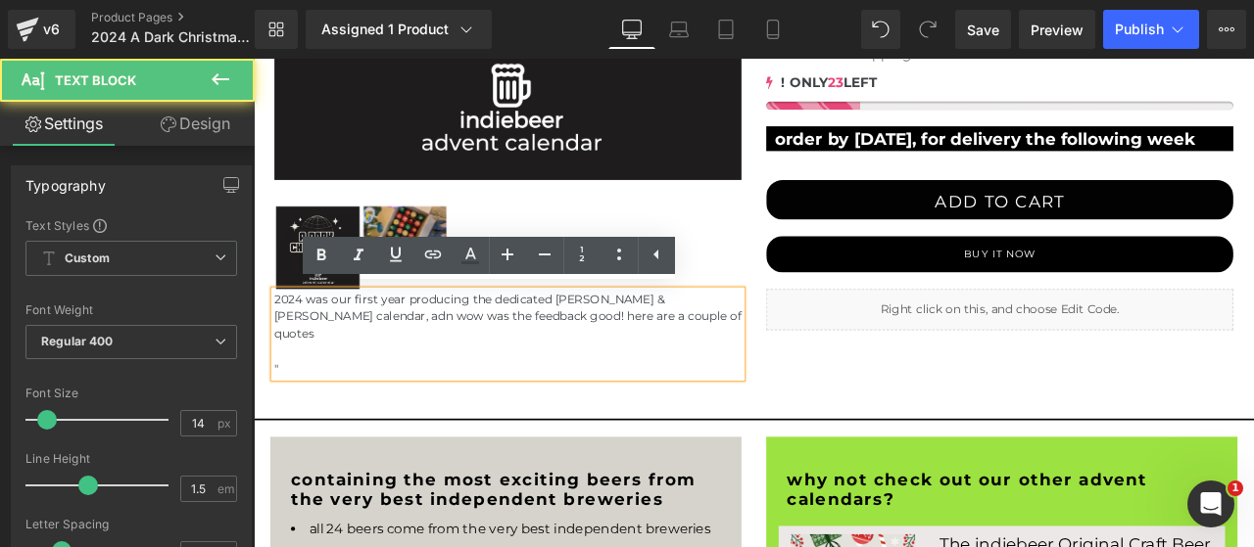
click at [778, 274] on div "(P) Image ‹ › (P) Image List 2024 was our first year producing the dedicated st…" at bounding box center [554, 43] width 583 height 788
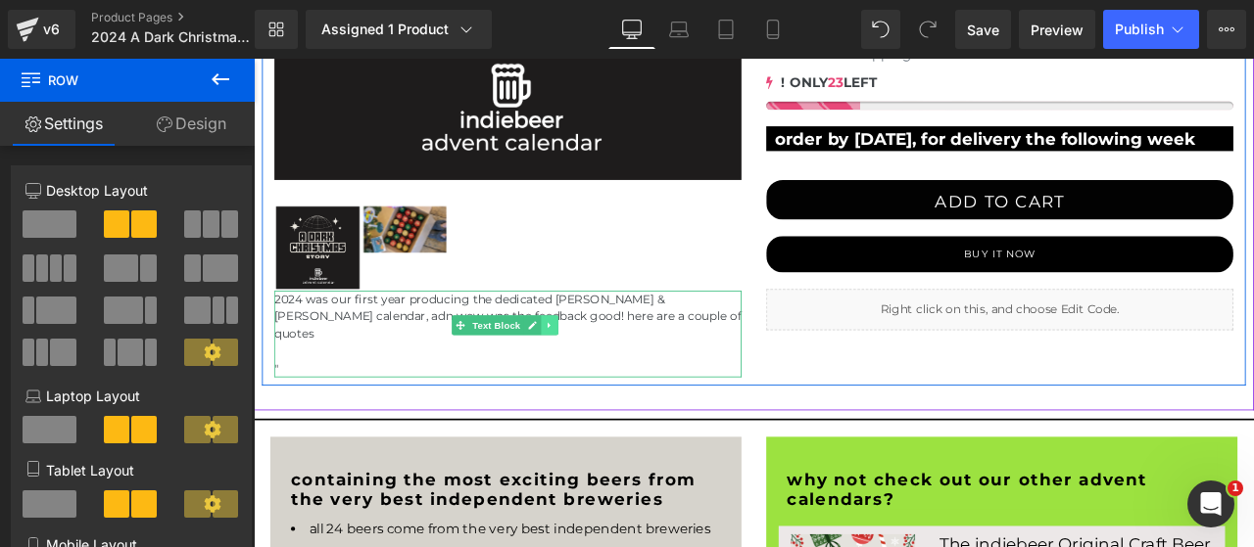
click at [598, 369] on icon at bounding box center [603, 375] width 11 height 12
click at [615, 370] on icon at bounding box center [613, 375] width 11 height 11
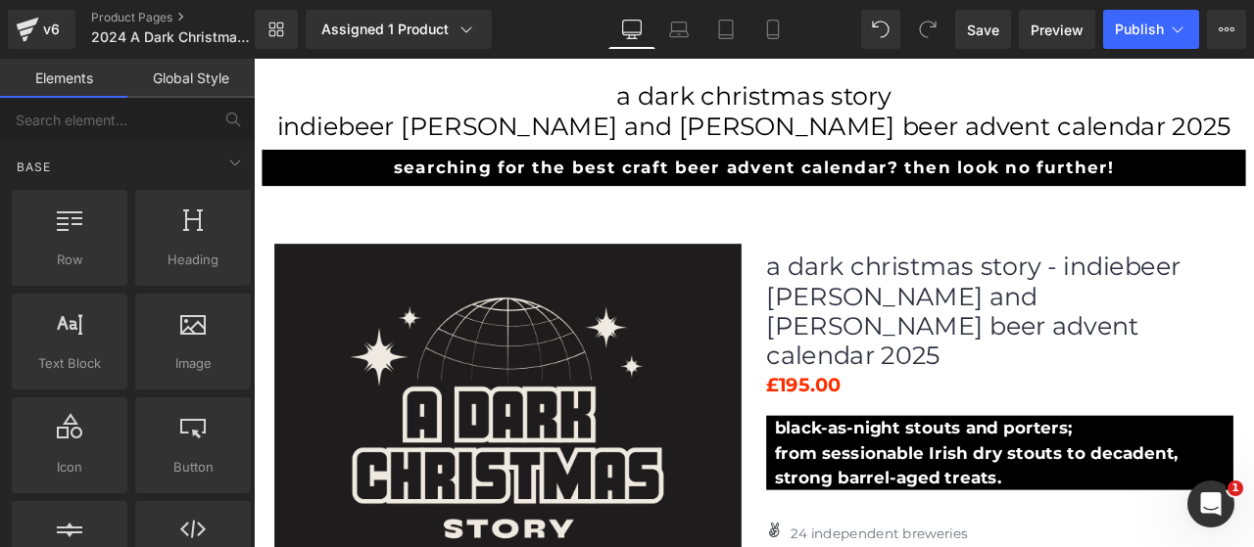
scroll to position [0, 0]
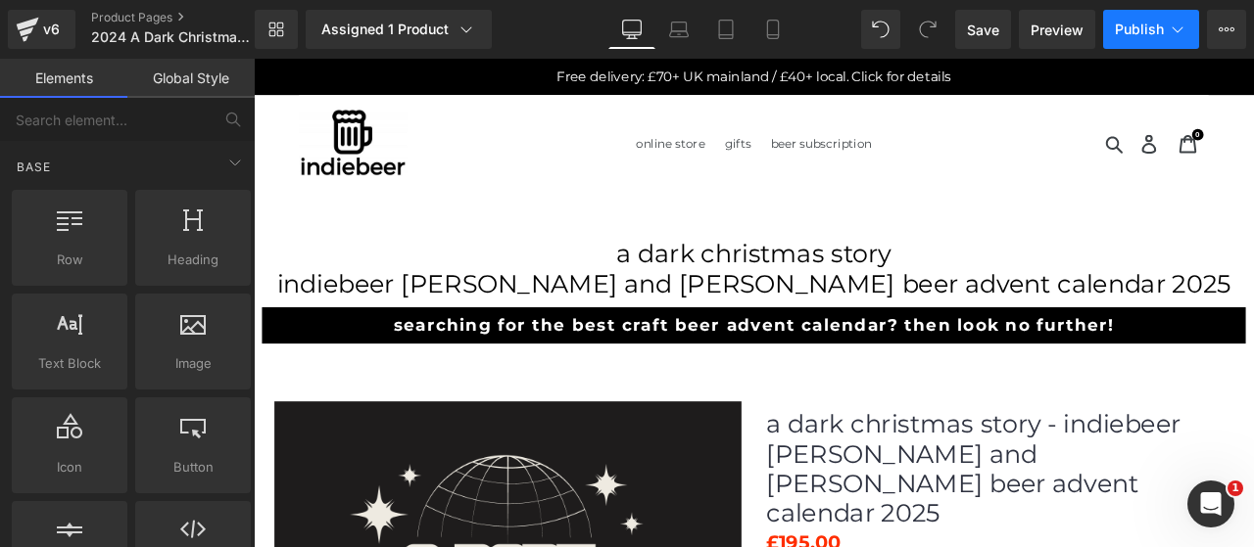
click at [1128, 28] on span "Publish" at bounding box center [1138, 30] width 49 height 16
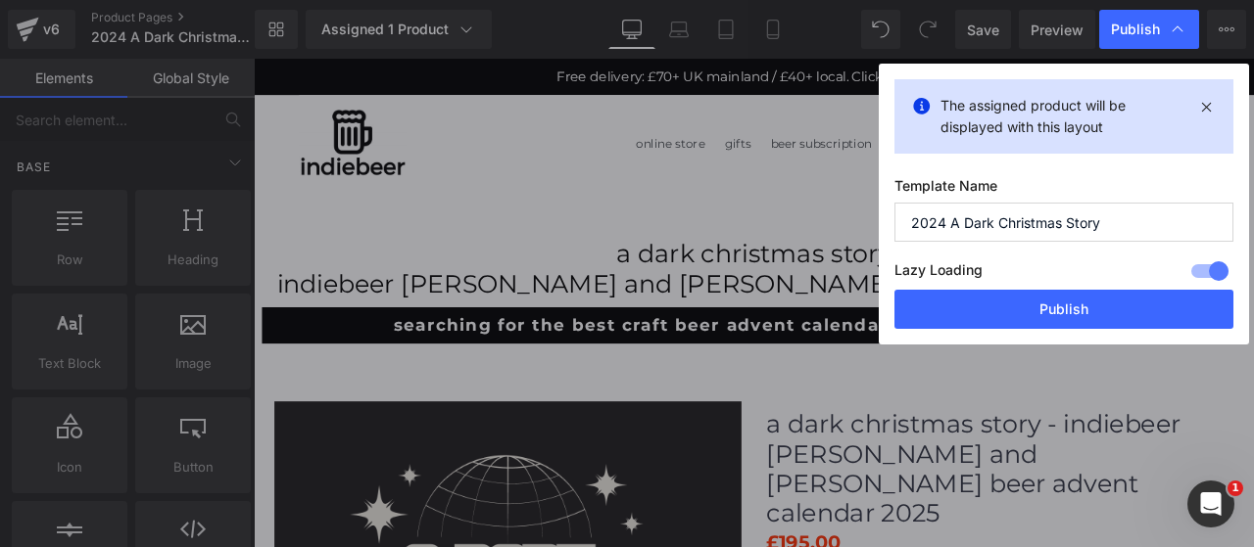
click at [932, 220] on input "2024 A Dark Christmas Story" at bounding box center [1063, 222] width 339 height 39
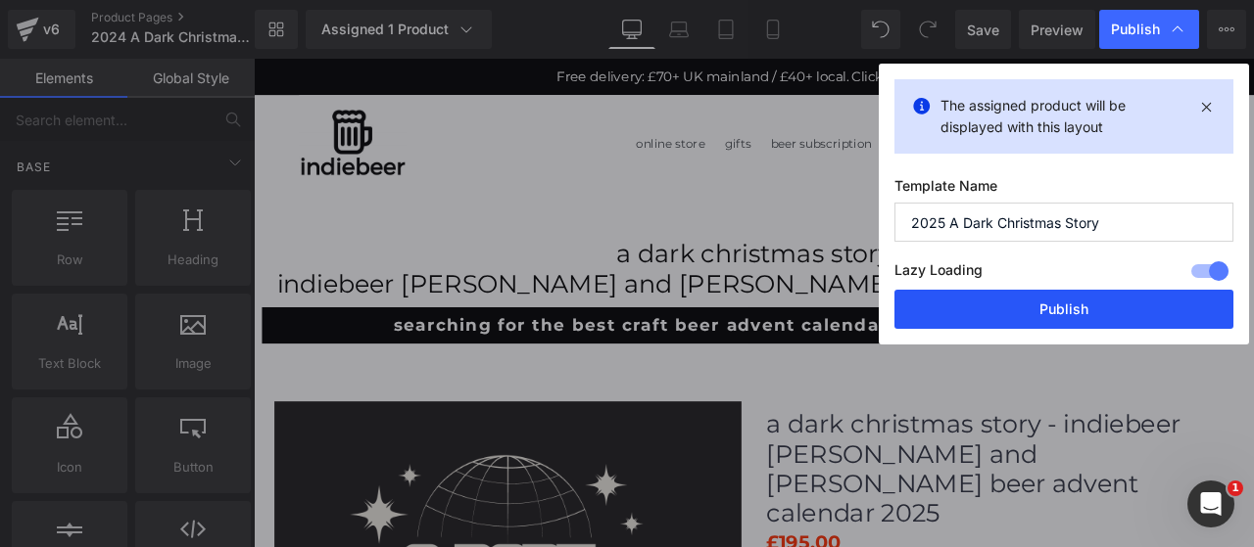
type input "2025 A Dark Christmas Story"
click at [967, 308] on button "Publish" at bounding box center [1063, 309] width 339 height 39
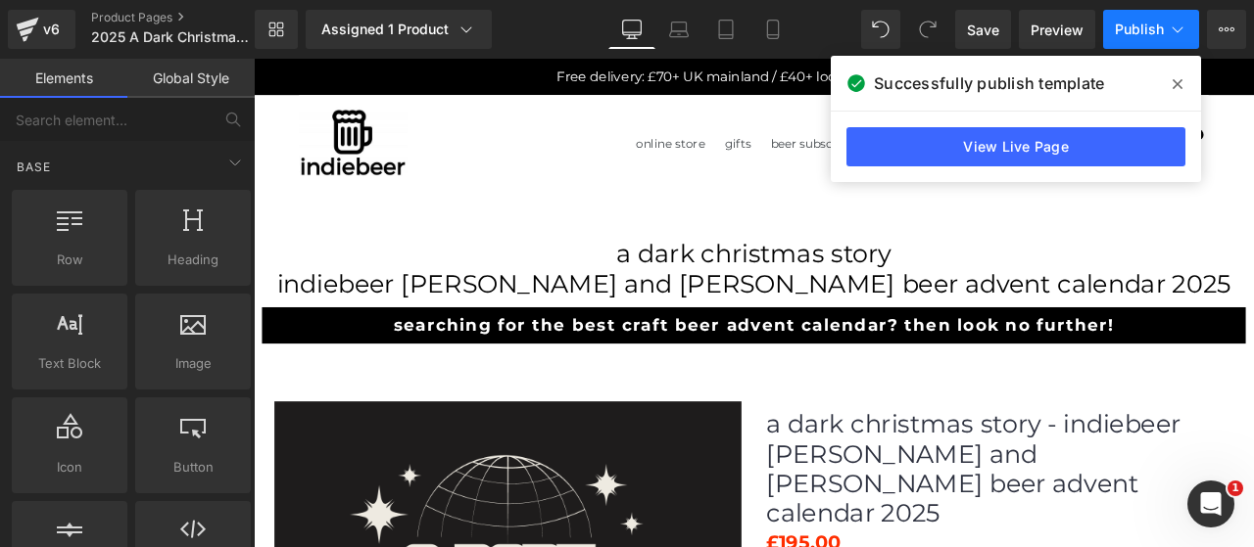
click at [1132, 32] on span "Publish" at bounding box center [1138, 30] width 49 height 16
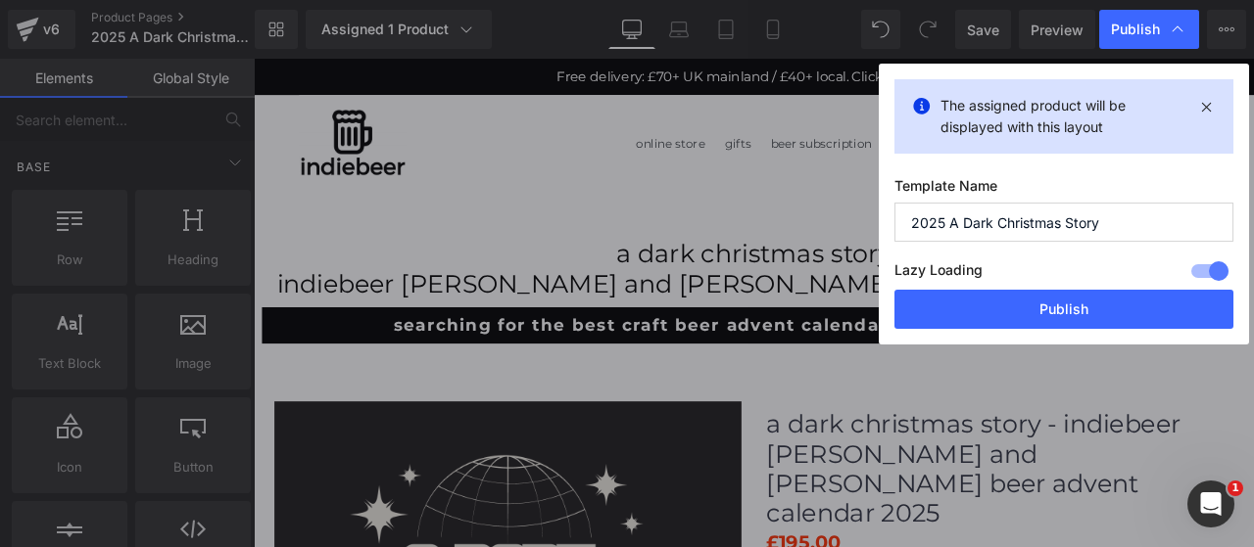
click at [993, 216] on input "2025 A Dark Christmas Story" at bounding box center [1063, 222] width 339 height 39
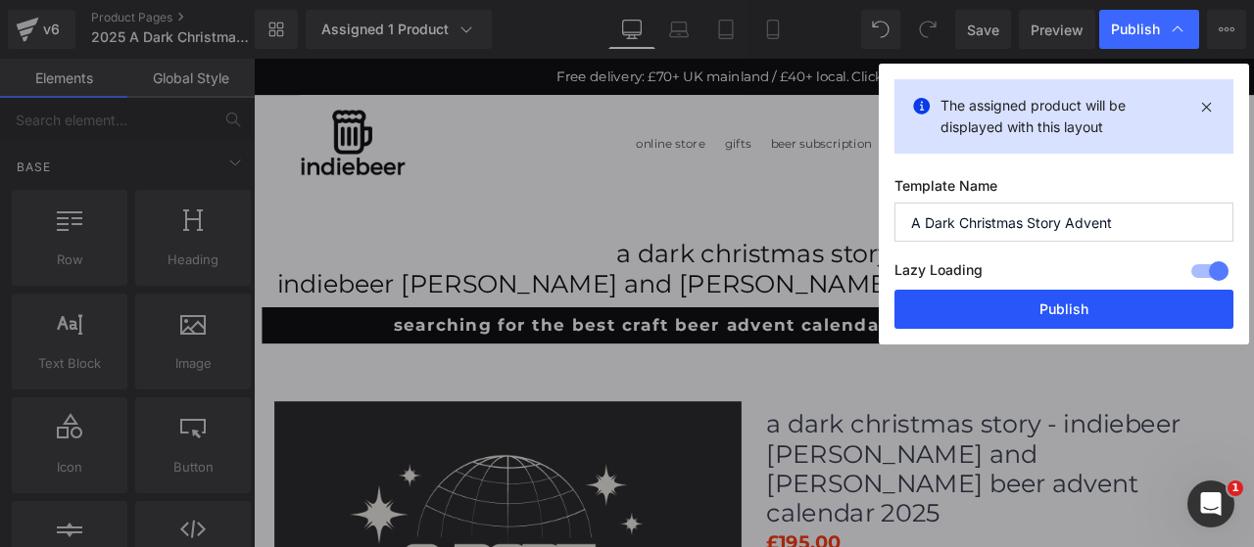
type input "A Dark Christmas Story Advent"
click at [1038, 307] on button "Publish" at bounding box center [1063, 309] width 339 height 39
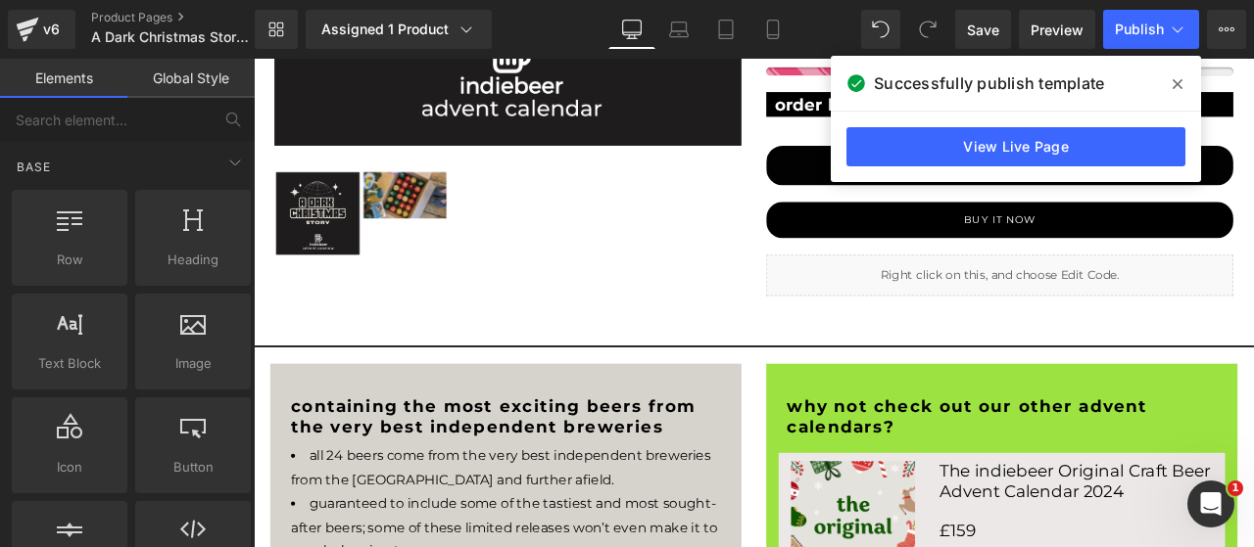
scroll to position [979, 0]
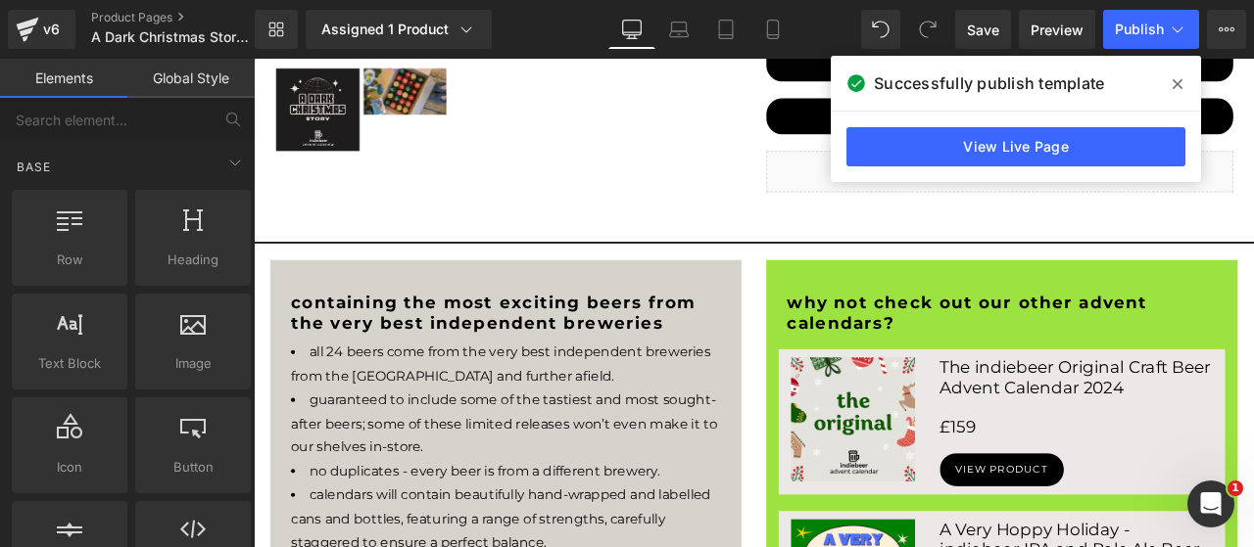
click at [1203, 451] on div "The indiebeer Original Craft Beer Advent Calendar 2024 Heading" at bounding box center [1227, 436] width 323 height 47
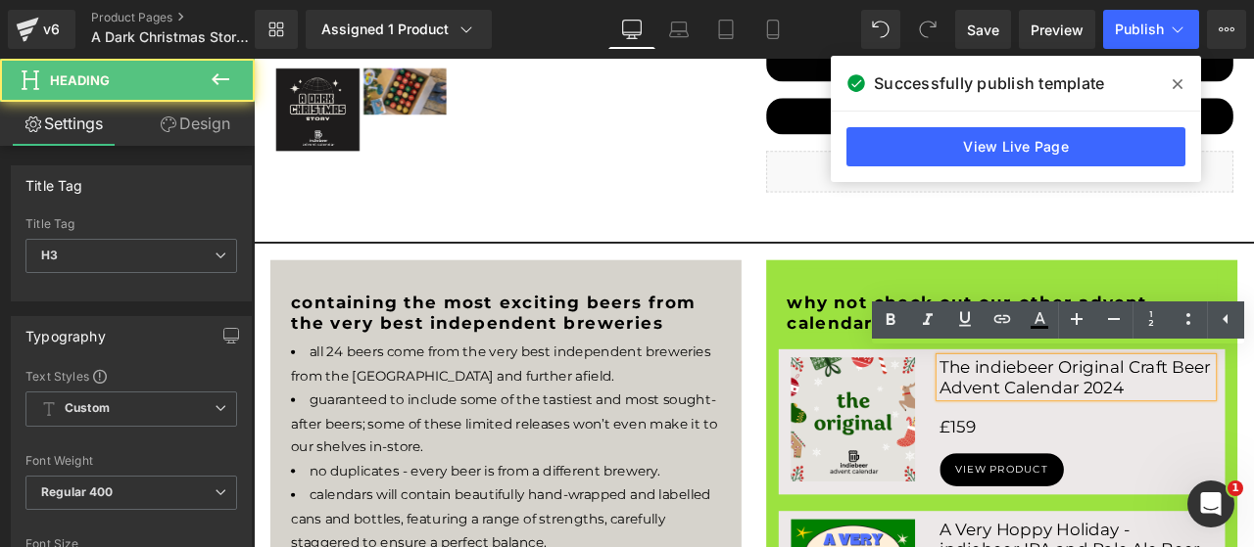
click at [1253, 441] on h3 "The indiebeer Original Craft Beer Advent Calendar 2024" at bounding box center [1227, 436] width 323 height 47
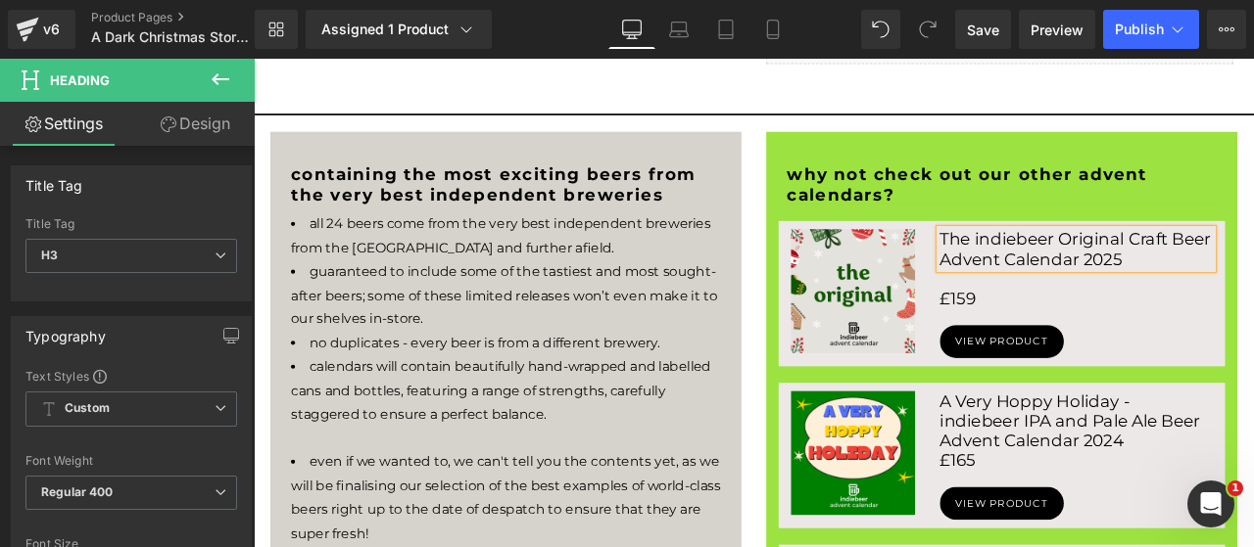
scroll to position [1142, 0]
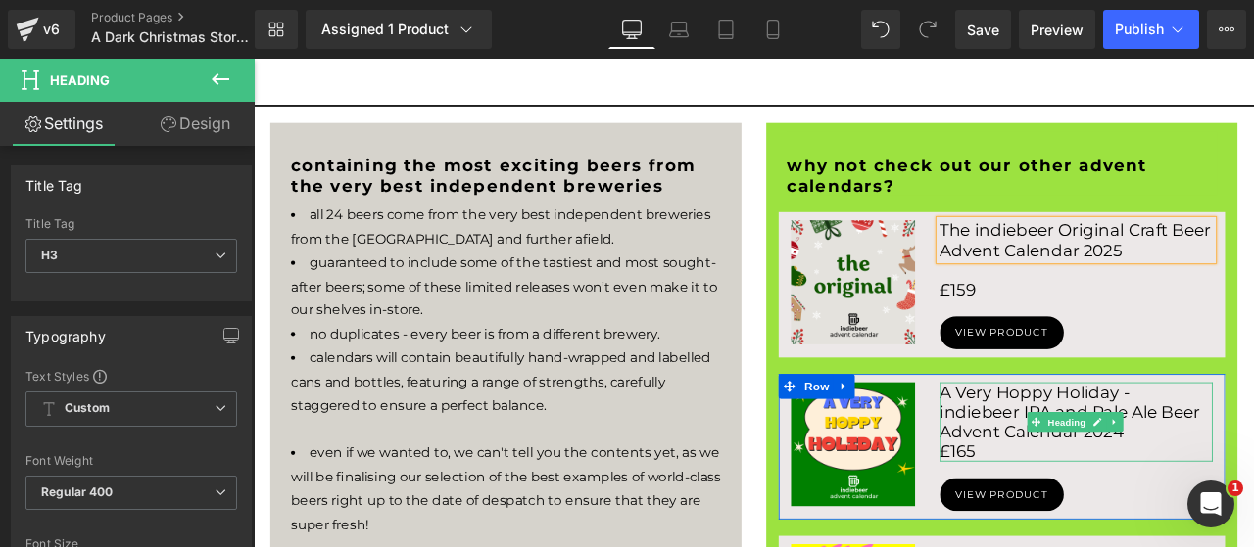
click at [1253, 494] on h3 "A Very Hoppy Holiday - indiebeer IPA and Pale Ale Beer Advent Calendar 2024" at bounding box center [1227, 478] width 323 height 71
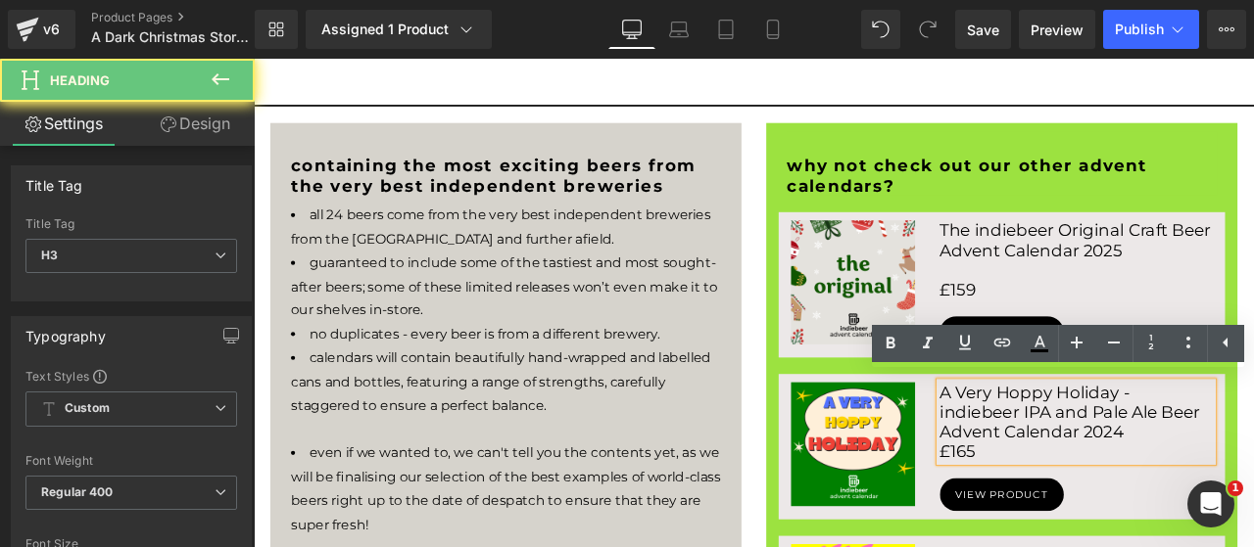
click at [1253, 489] on h3 "A Very Hoppy Holiday - indiebeer IPA and Pale Ale Beer Advent Calendar 2024" at bounding box center [1227, 478] width 323 height 71
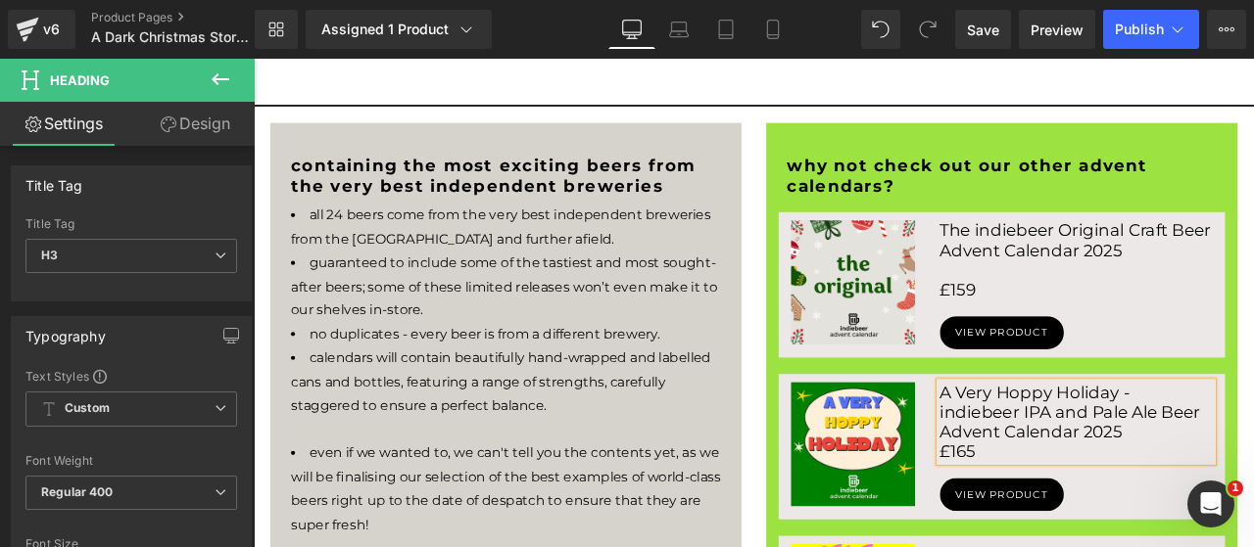
click at [1101, 325] on h3 "£159" at bounding box center [1227, 333] width 323 height 24
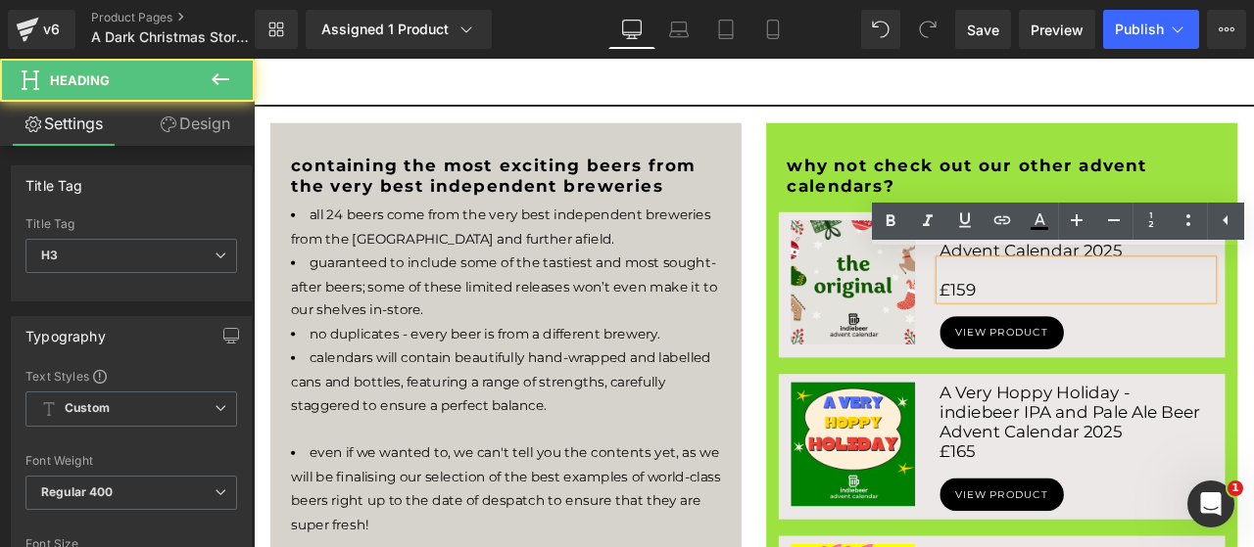
click at [1100, 325] on h3 "£159" at bounding box center [1227, 333] width 323 height 24
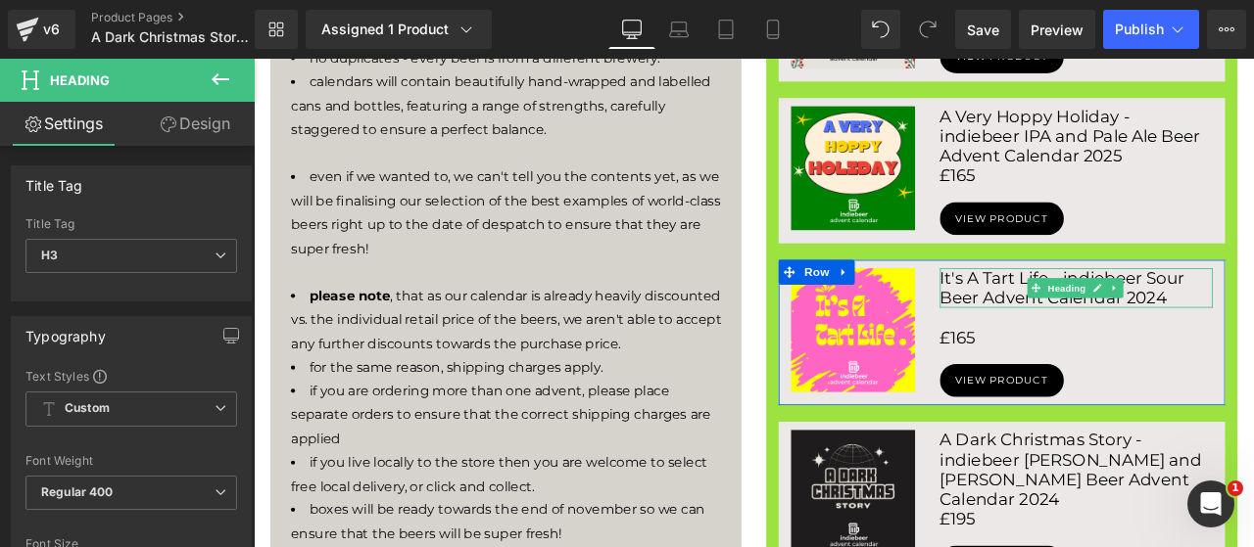
scroll to position [1632, 0]
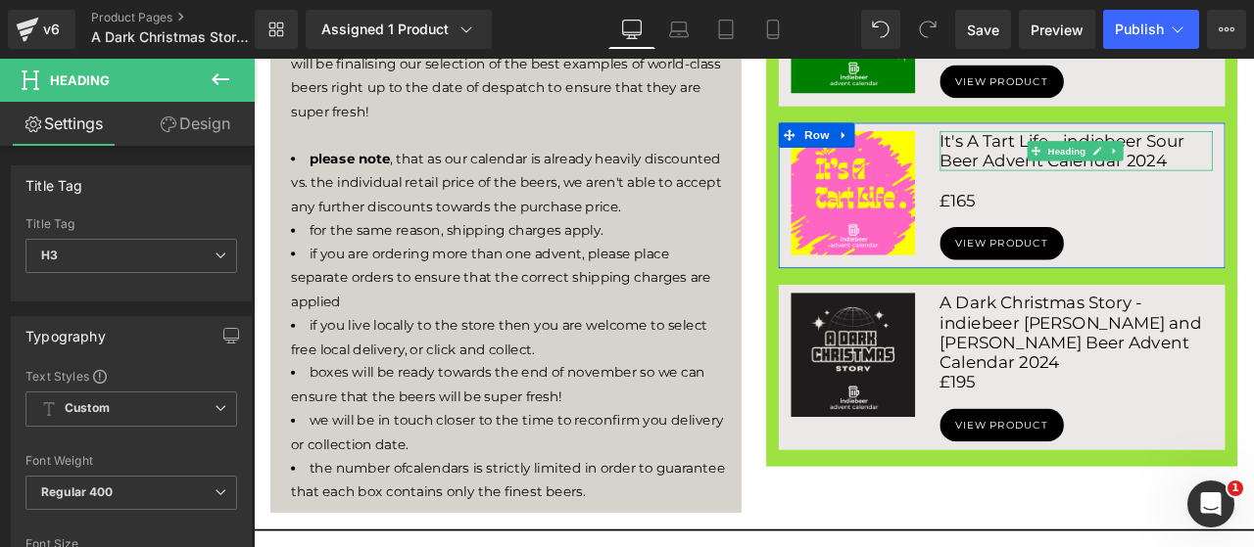
click at [1253, 167] on h3 "It's A Tart Life - indiebeer Sour Beer Advent Calendar 2024" at bounding box center [1227, 168] width 323 height 47
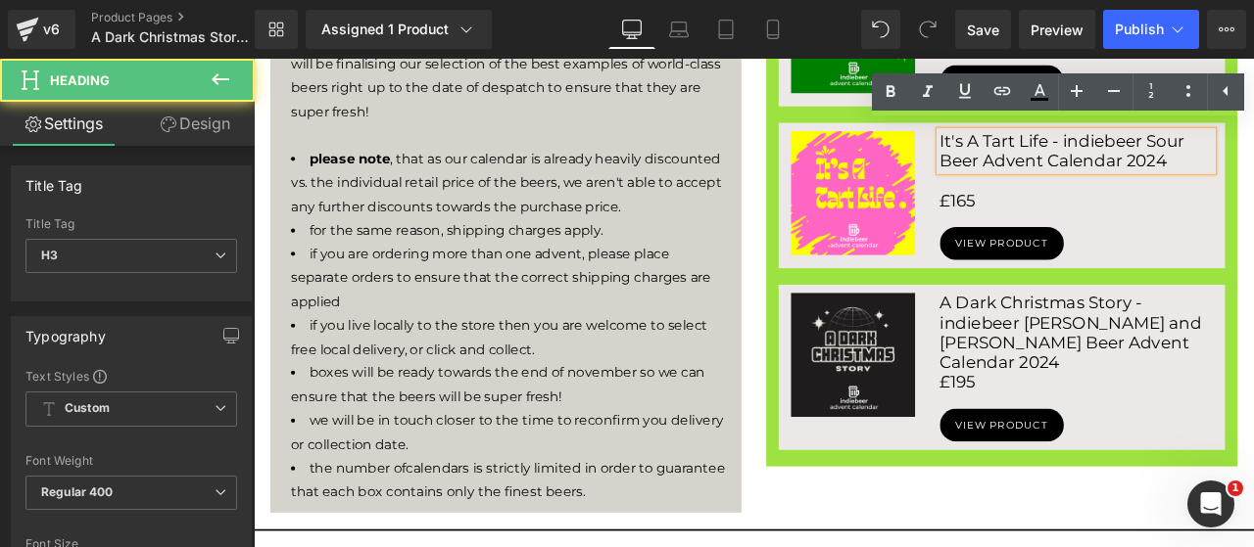
click at [1253, 170] on h3 "It's A Tart Life - indiebeer Sour Beer Advent Calendar 2024" at bounding box center [1227, 168] width 323 height 47
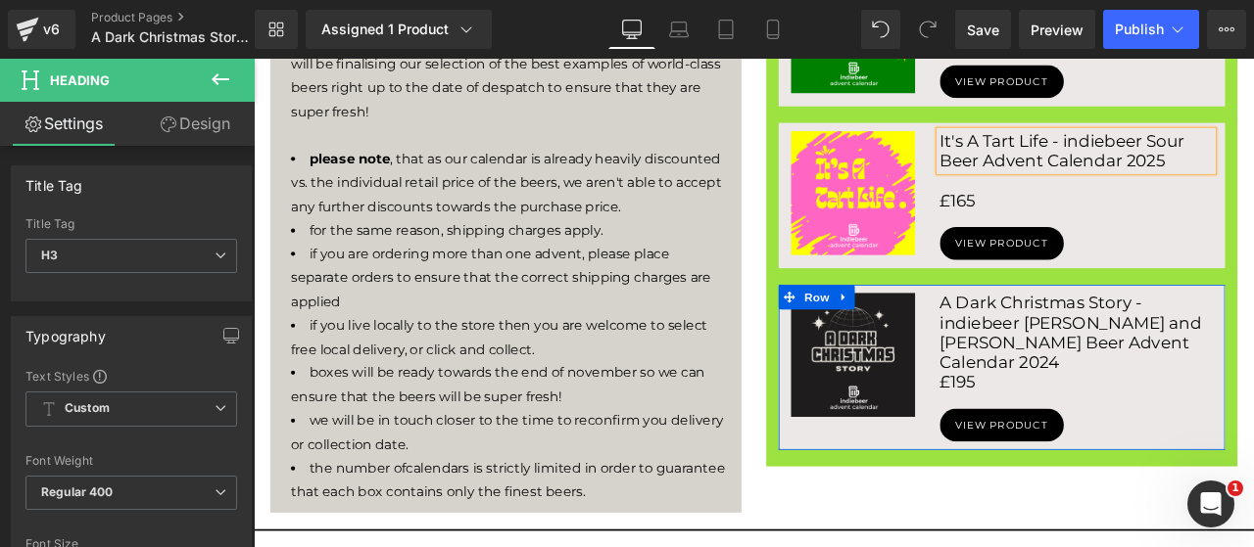
click at [1253, 385] on h3 "A Dark Christmas Story - indiebeer Stout and Porter Beer Advent Calendar 2024" at bounding box center [1227, 384] width 323 height 94
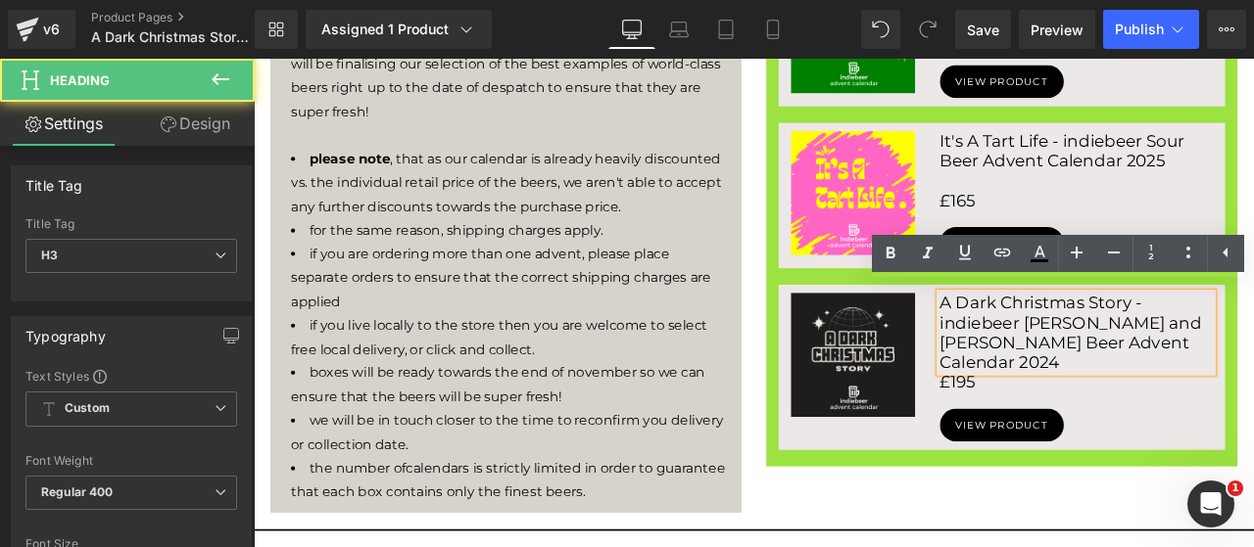
click at [1253, 388] on h3 "A Dark Christmas Story - indiebeer Stout and Porter Beer Advent Calendar 2024" at bounding box center [1227, 384] width 323 height 94
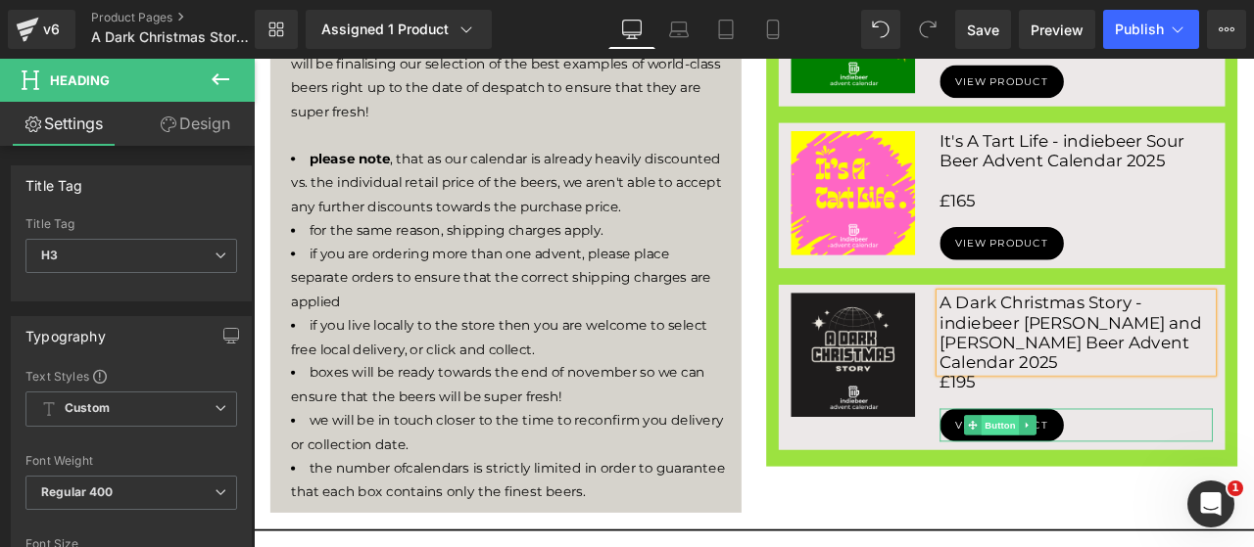
click at [1130, 482] on span "Button" at bounding box center [1138, 494] width 45 height 24
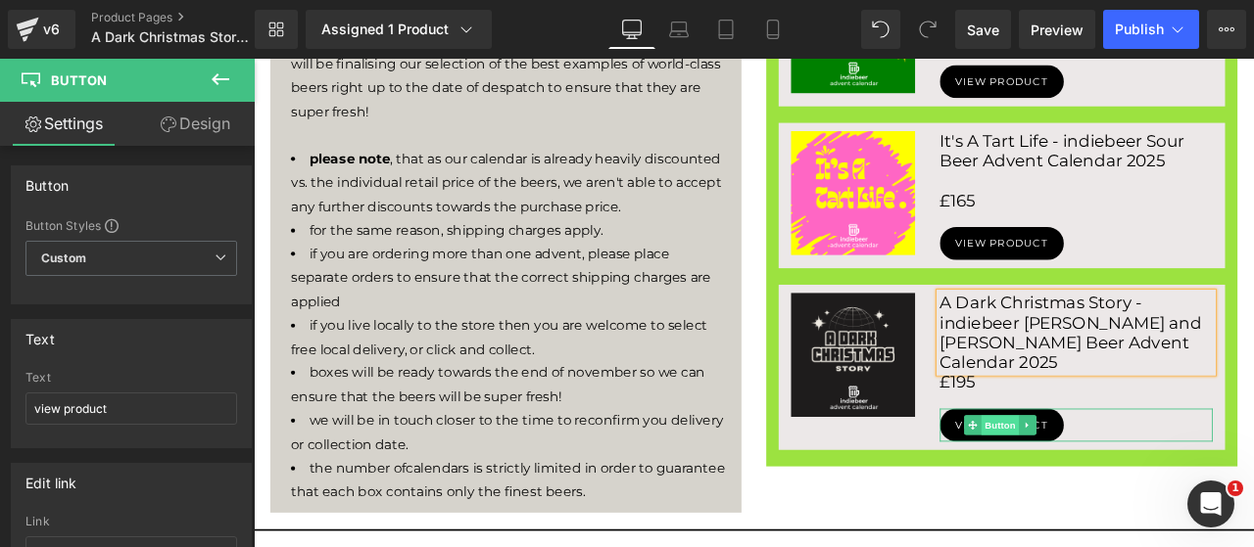
click at [1130, 482] on span "Button" at bounding box center [1138, 494] width 45 height 24
click at [1224, 474] on div "view product" at bounding box center [1227, 493] width 323 height 39
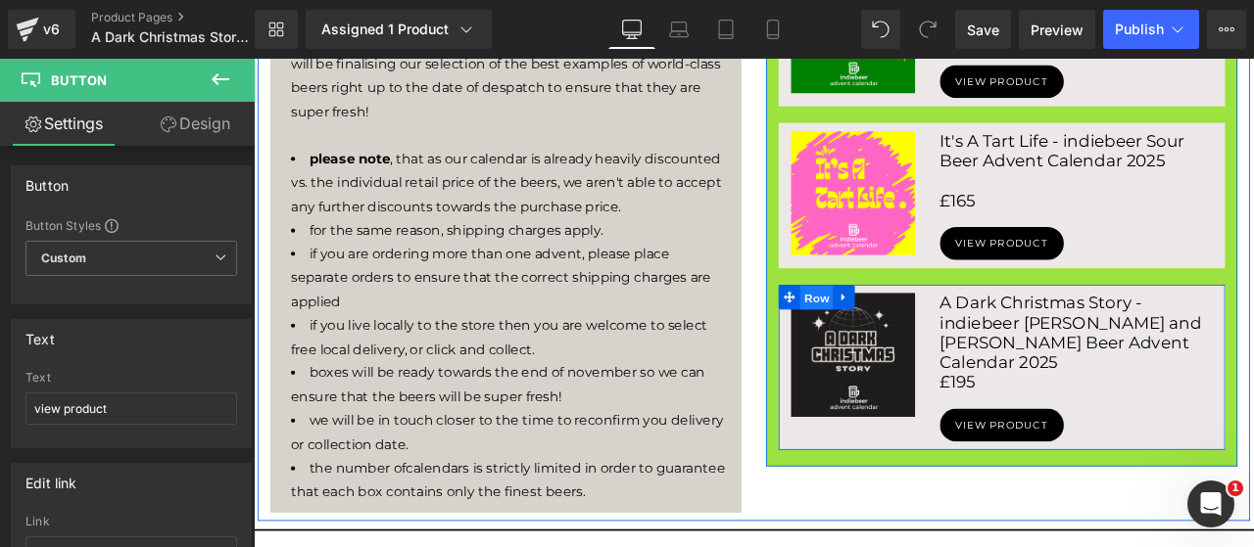
click at [907, 334] on span "Row" at bounding box center [920, 342] width 39 height 29
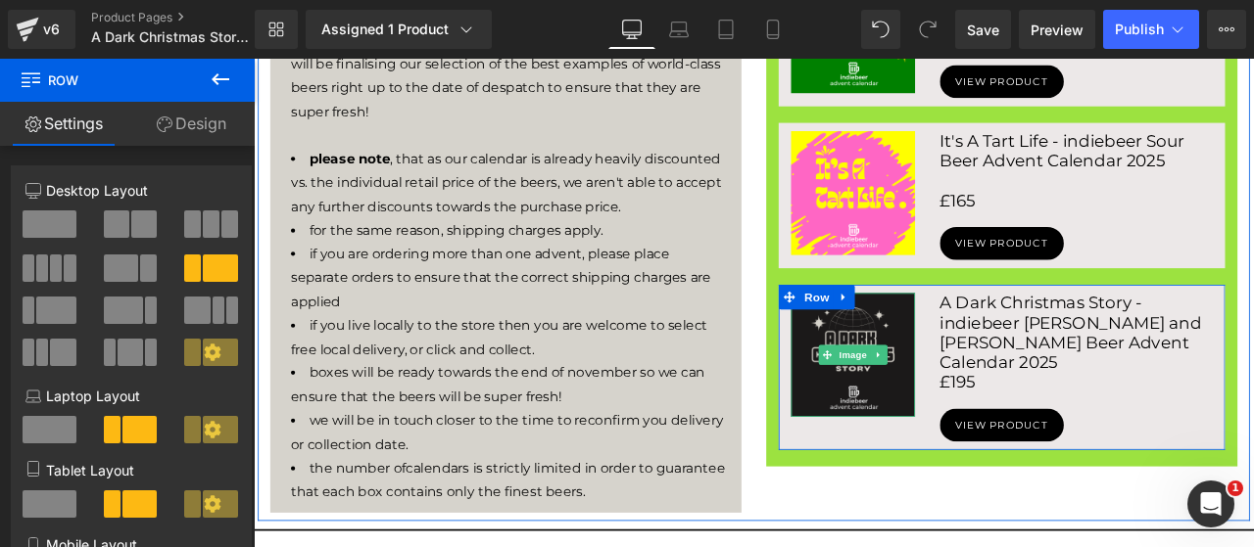
click at [991, 344] on img at bounding box center [963, 410] width 147 height 147
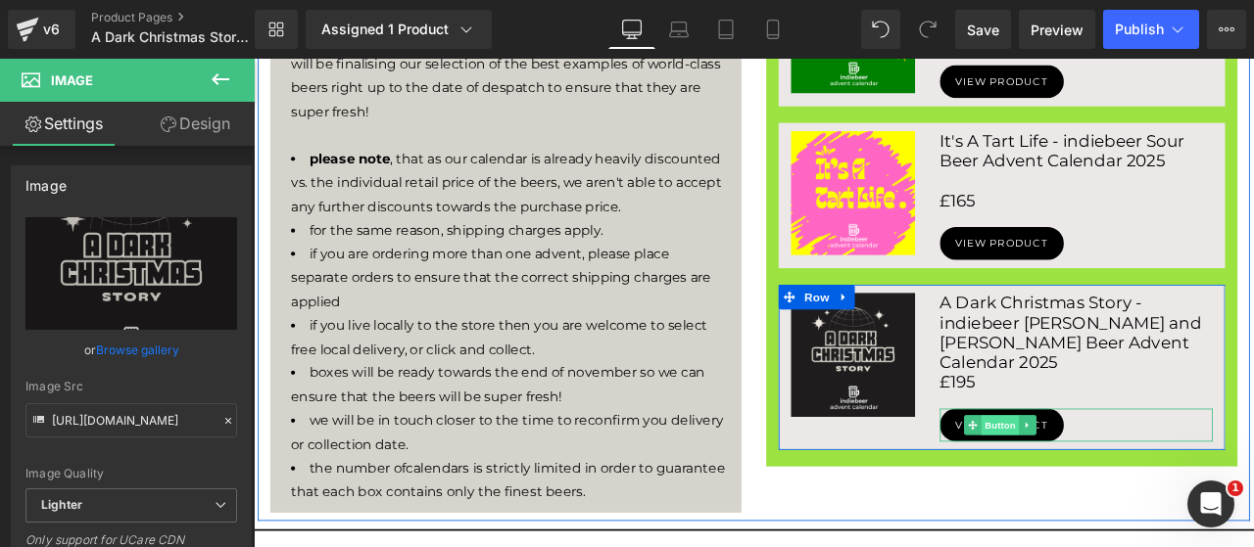
click at [1135, 482] on span "Button" at bounding box center [1138, 494] width 45 height 24
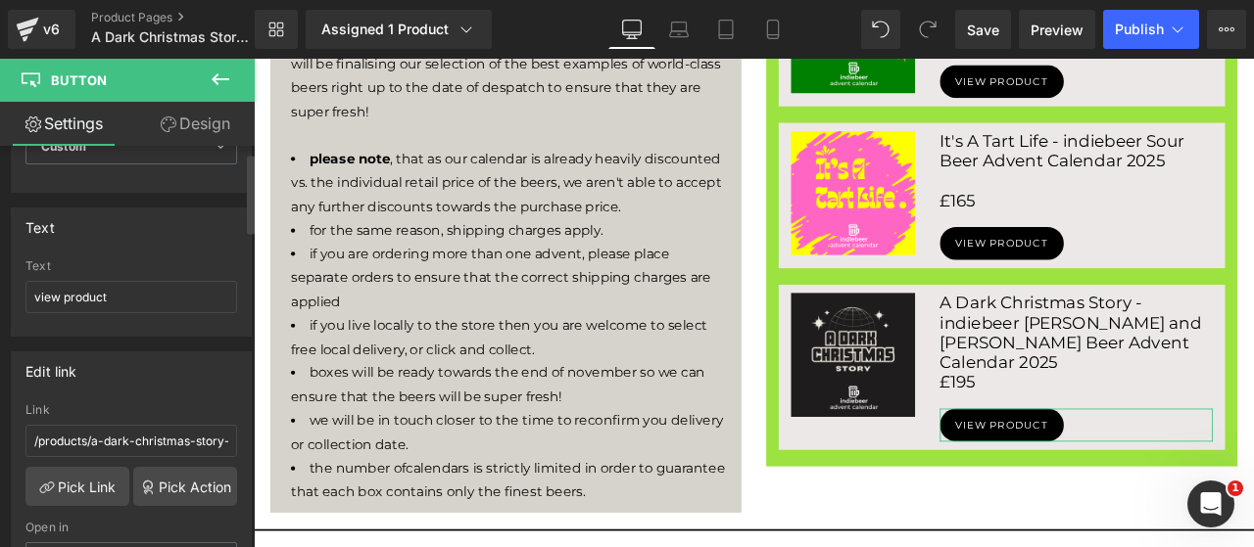
scroll to position [163, 0]
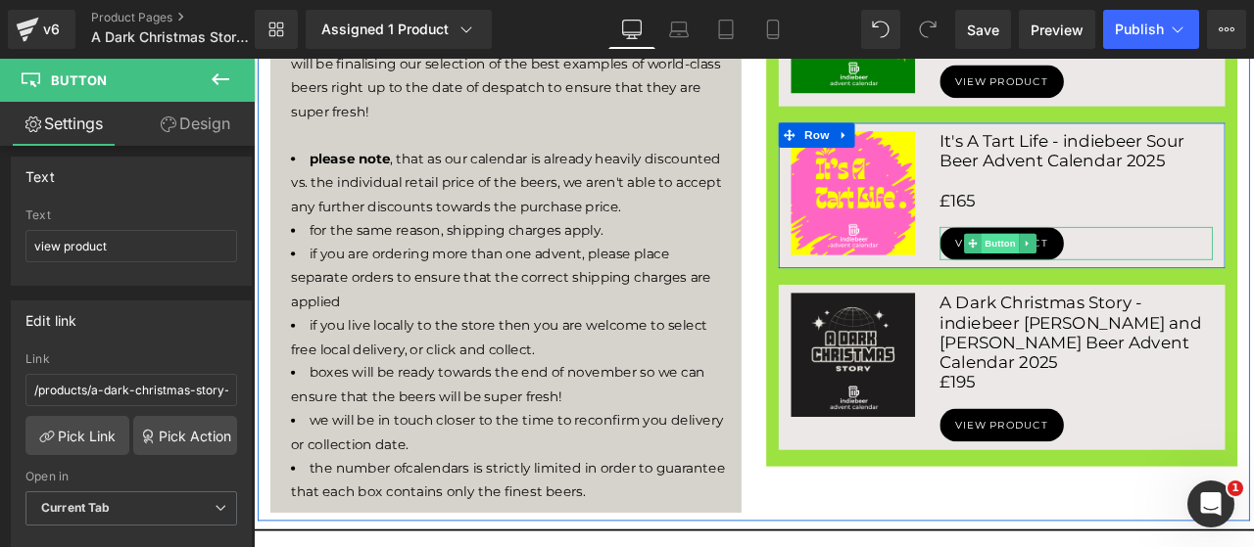
click at [1125, 267] on span "Button" at bounding box center [1138, 278] width 45 height 24
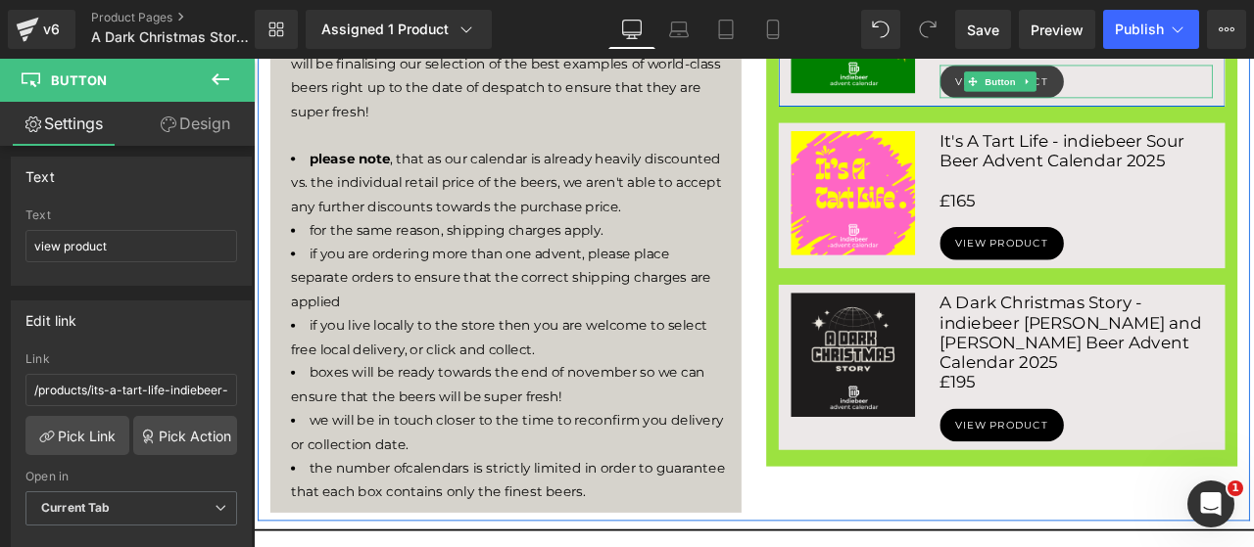
click at [1136, 75] on span "Button" at bounding box center [1138, 87] width 45 height 24
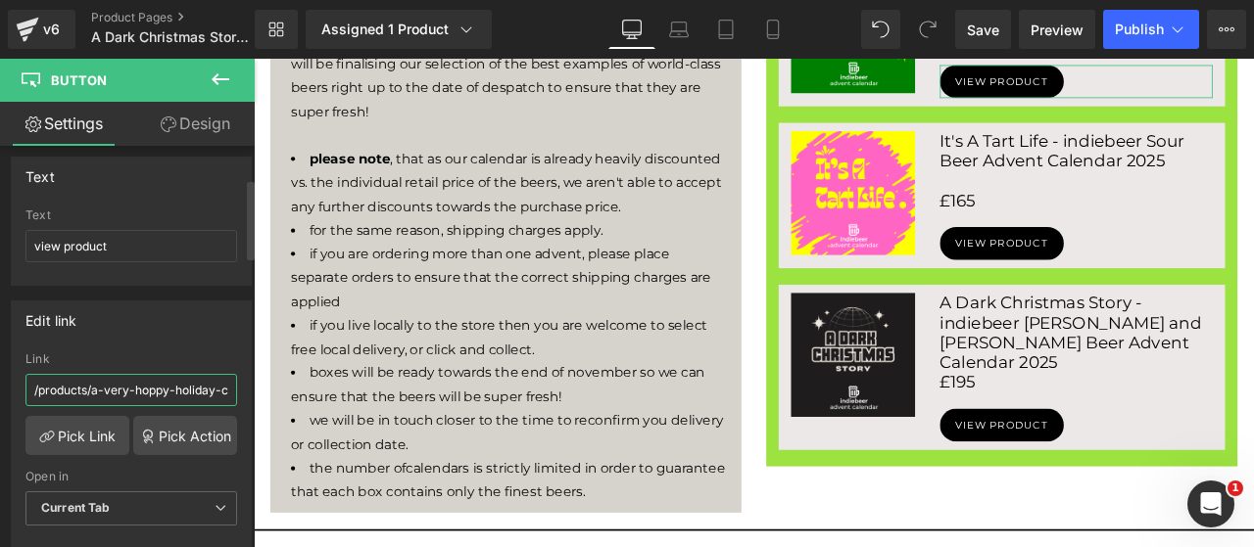
click at [157, 386] on input "/products/a-very-hoppy-holiday-craft-beer-advent-calendar" at bounding box center [131, 390] width 212 height 32
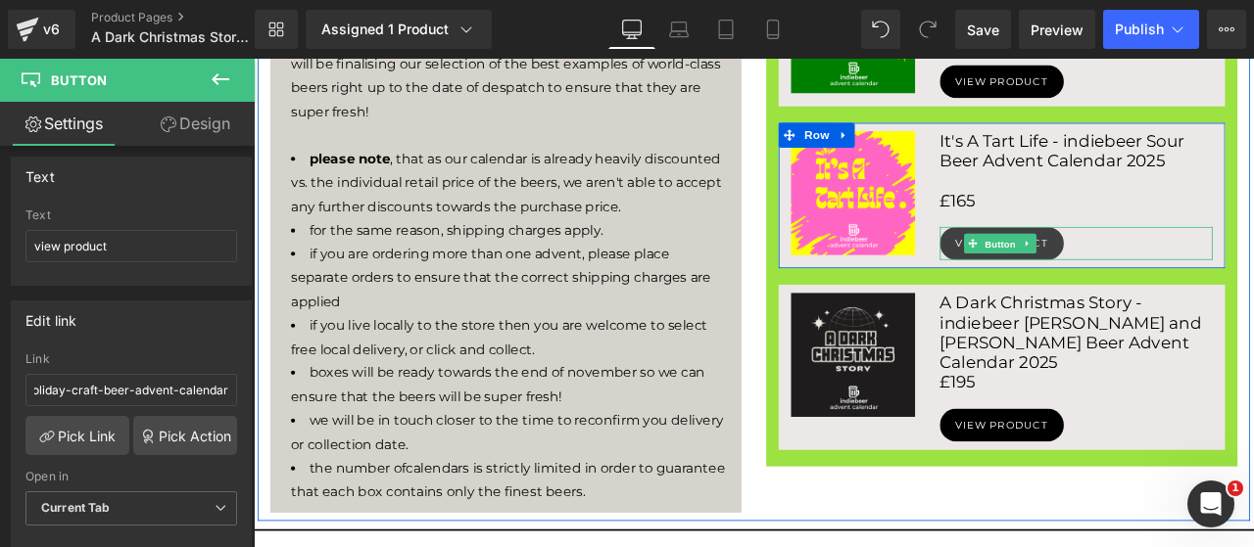
click at [1130, 275] on span "Button" at bounding box center [1138, 279] width 45 height 24
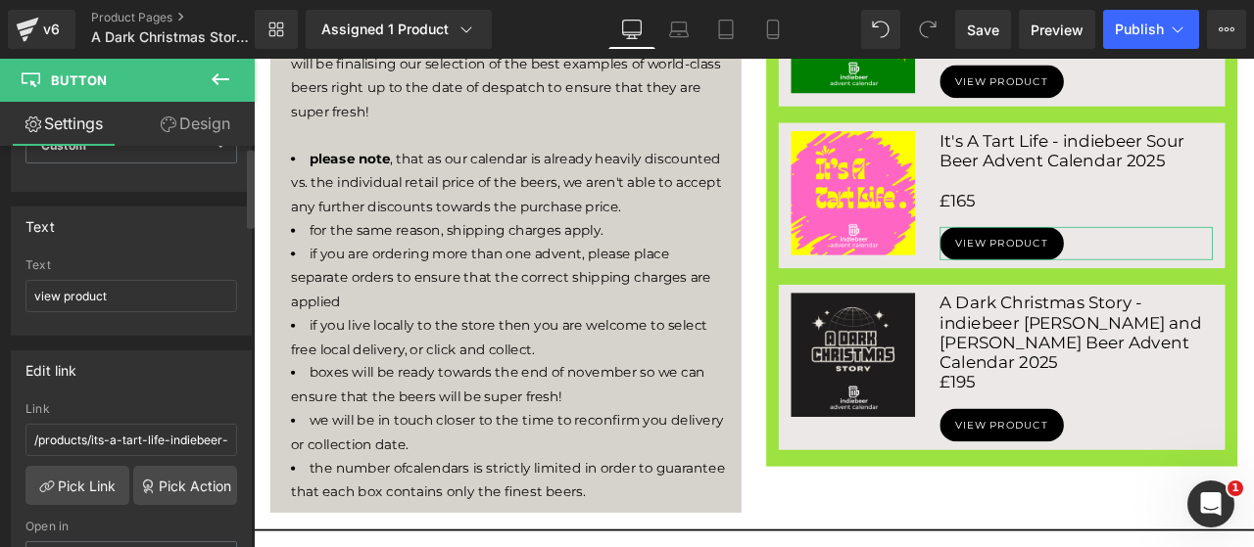
scroll to position [163, 0]
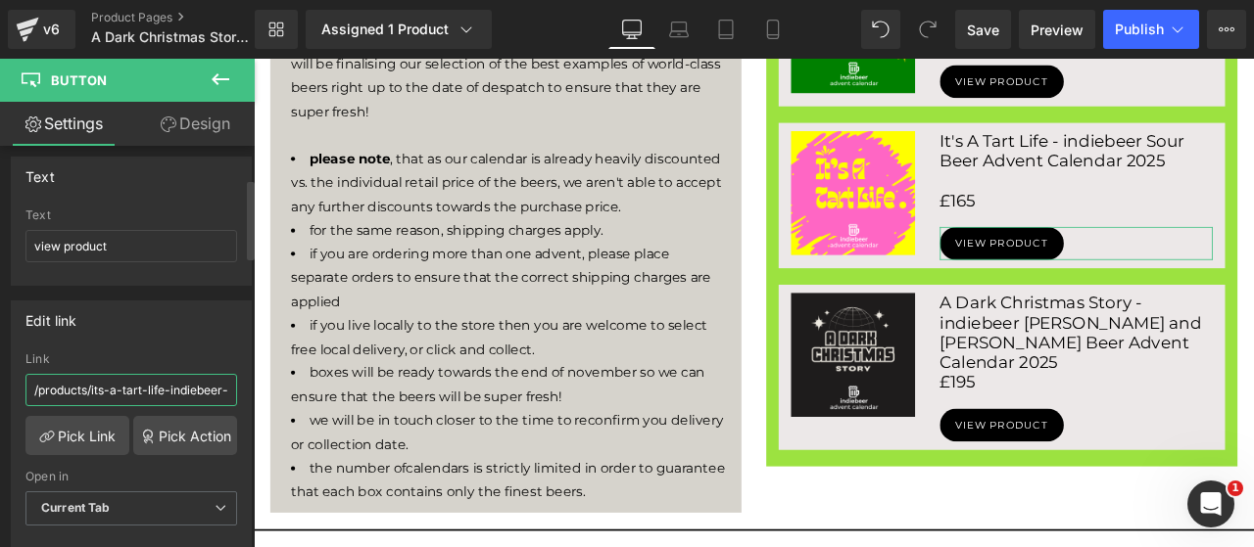
click at [174, 383] on input "/products/its-a-tart-life-indiebeer-mouth-puckering-sour-beer-advent-calendar-2…" at bounding box center [131, 390] width 212 height 32
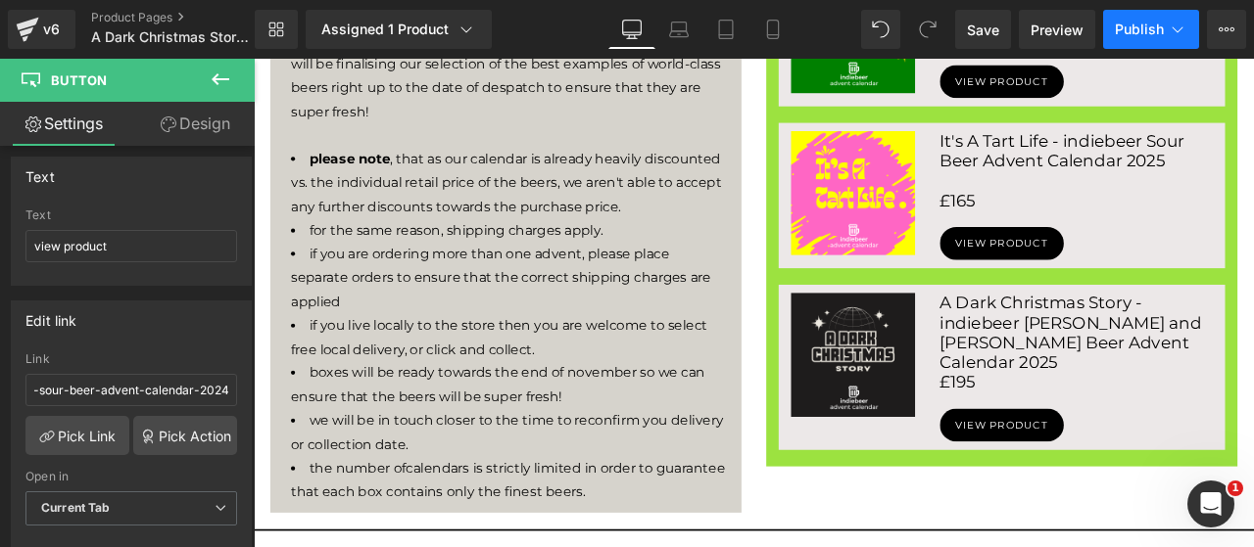
click at [1118, 34] on span "Publish" at bounding box center [1138, 30] width 49 height 16
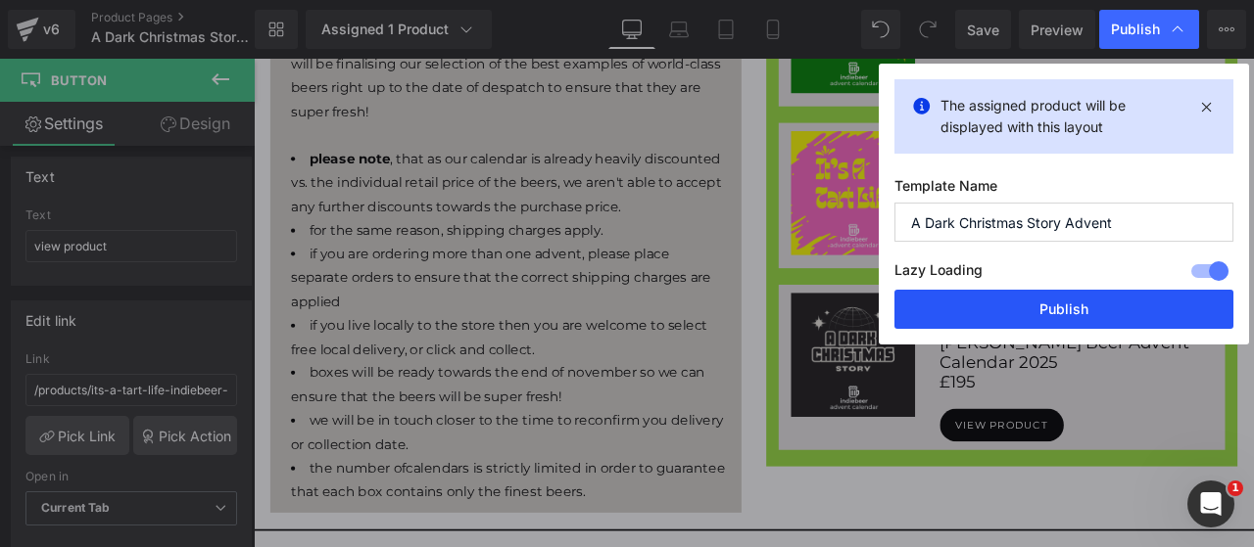
drag, startPoint x: 1060, startPoint y: 316, endPoint x: 959, endPoint y: 291, distance: 104.0
click at [1060, 316] on button "Publish" at bounding box center [1063, 309] width 339 height 39
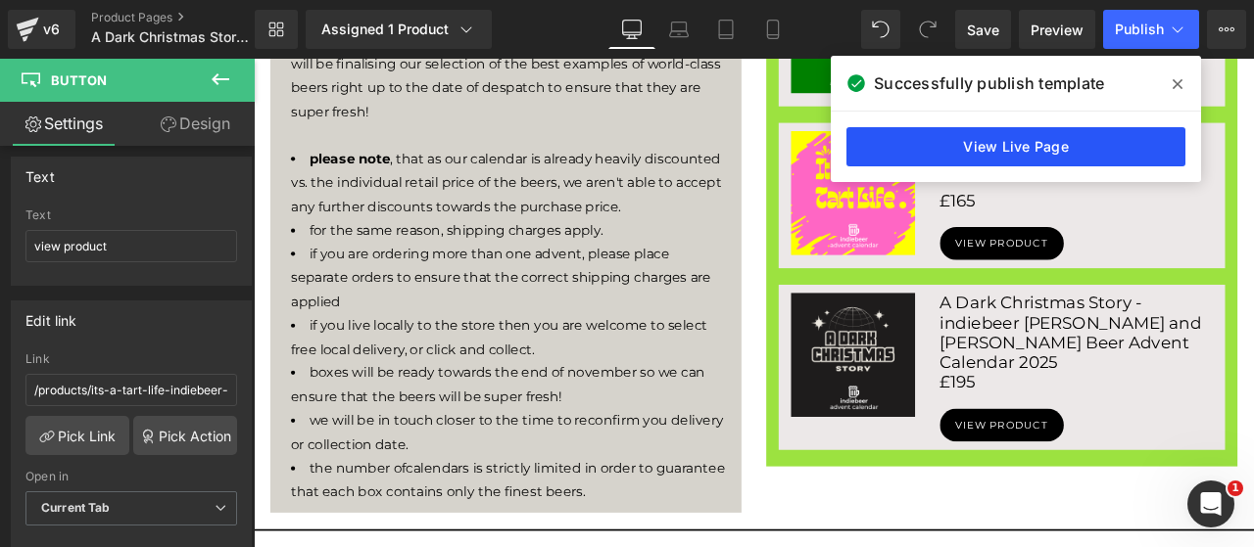
click at [1037, 139] on link "View Live Page" at bounding box center [1015, 146] width 339 height 39
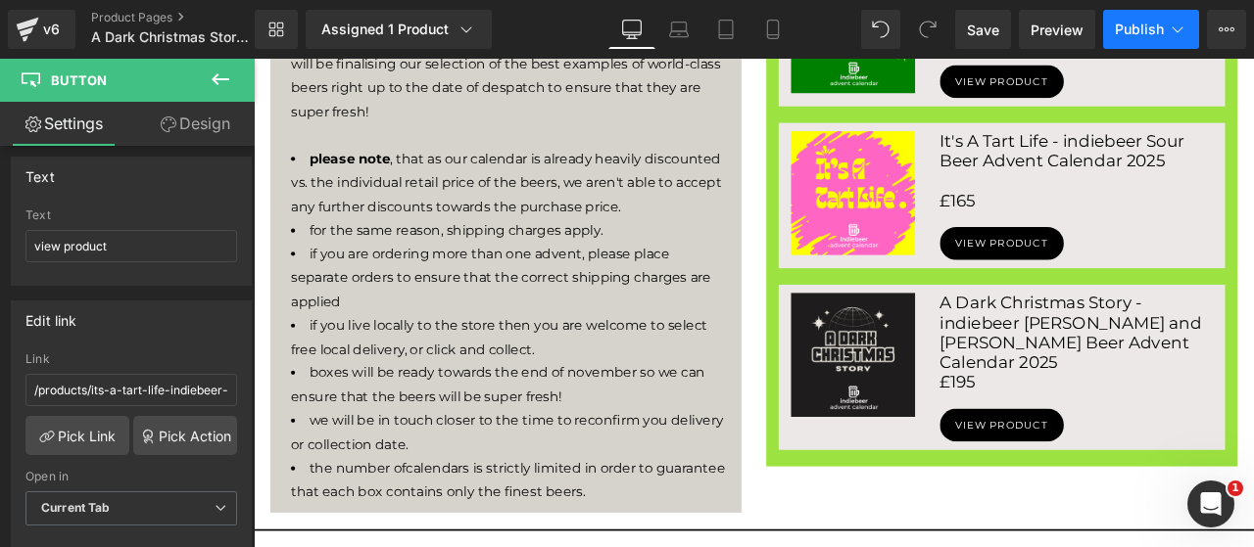
click at [1191, 28] on button "Publish" at bounding box center [1151, 29] width 96 height 39
click at [1060, 39] on span "Preview" at bounding box center [1056, 30] width 53 height 21
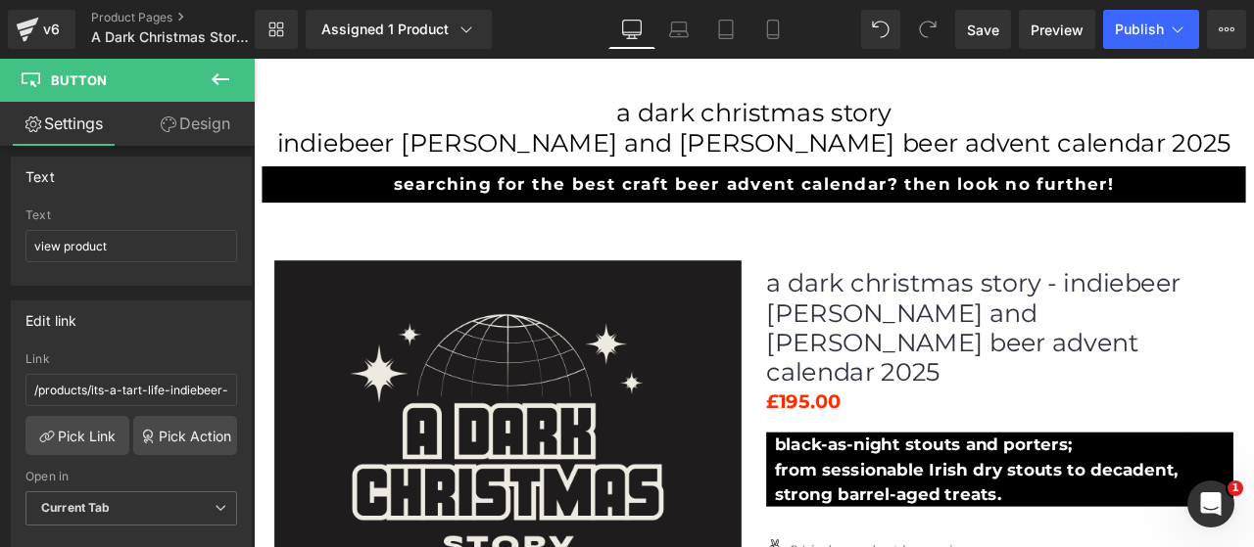
scroll to position [163, 0]
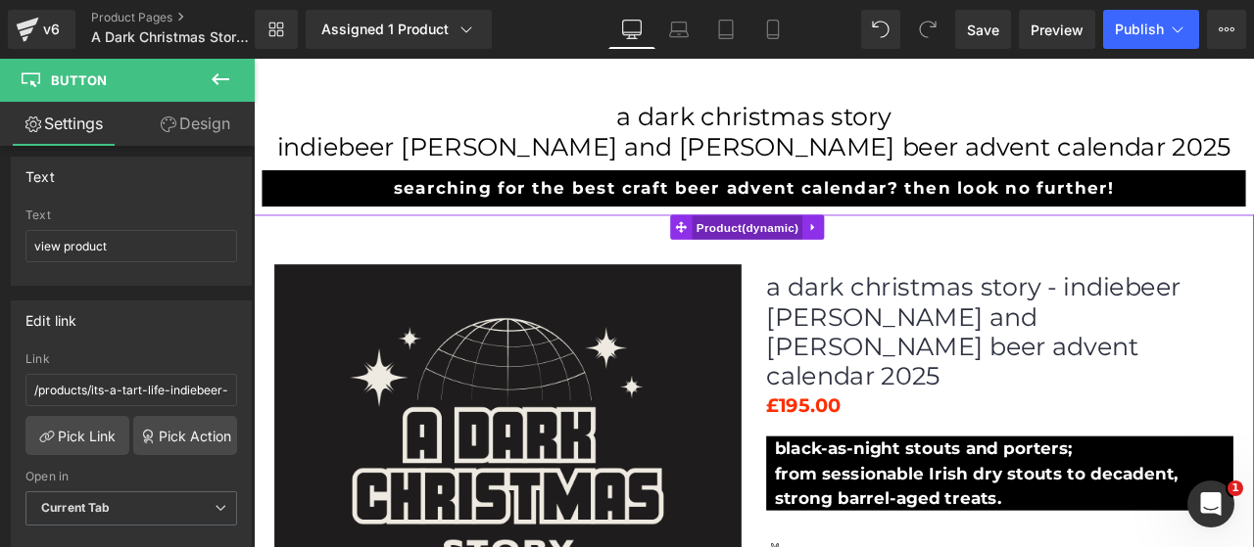
click at [819, 251] on span "Product" at bounding box center [838, 259] width 131 height 29
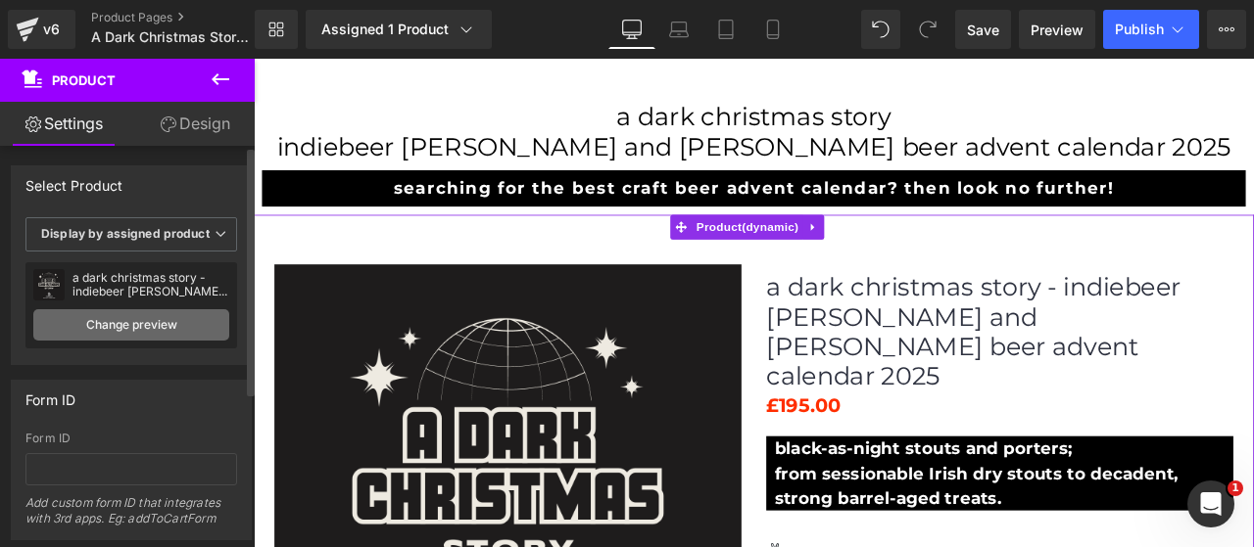
click at [131, 319] on link "Change preview" at bounding box center [131, 324] width 196 height 31
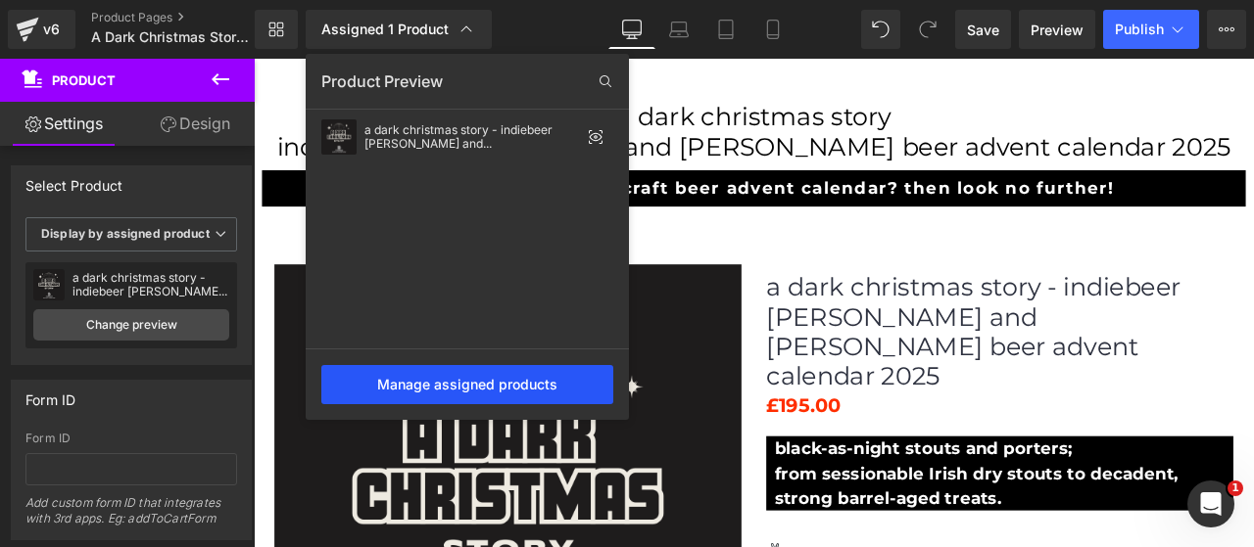
click at [453, 385] on div "Manage assigned products" at bounding box center [467, 384] width 292 height 39
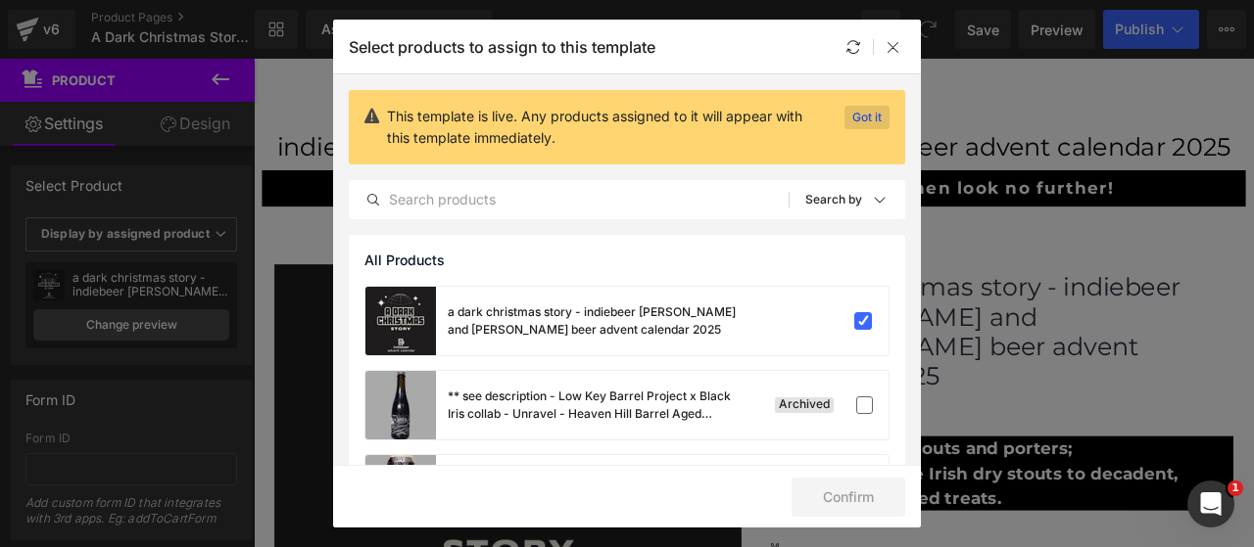
click at [858, 116] on p "Got it" at bounding box center [866, 118] width 45 height 24
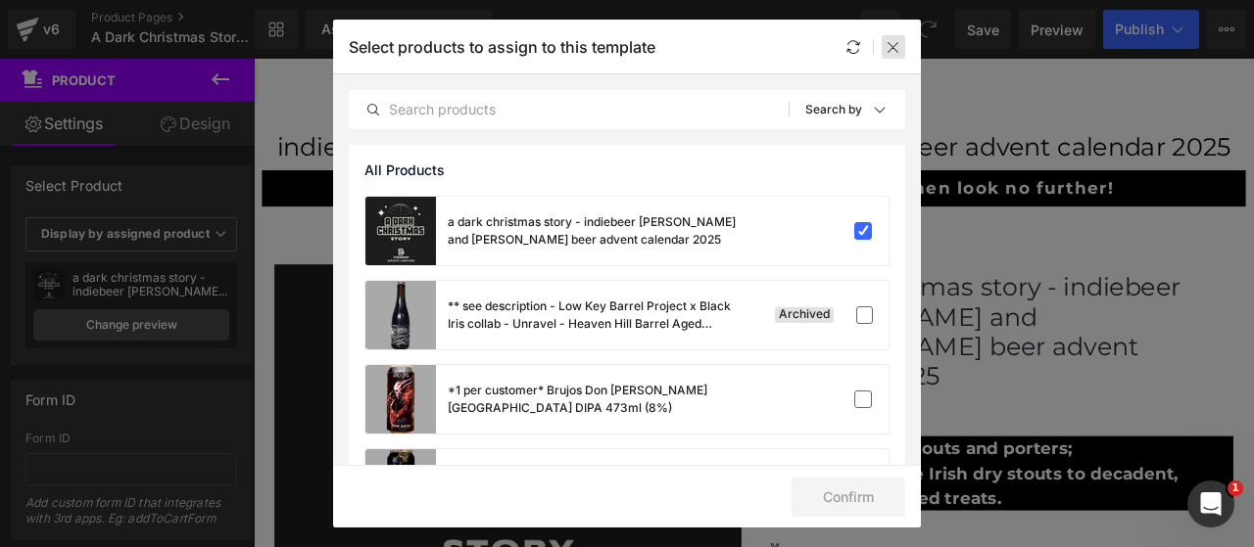
click at [890, 48] on icon at bounding box center [893, 47] width 16 height 16
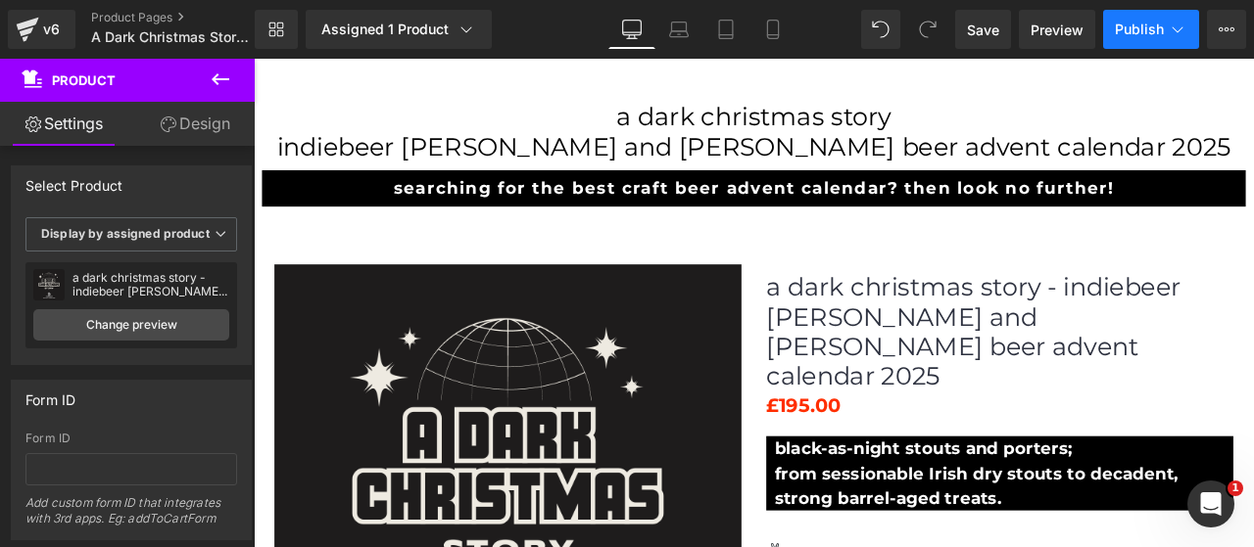
click at [1131, 32] on span "Publish" at bounding box center [1138, 30] width 49 height 16
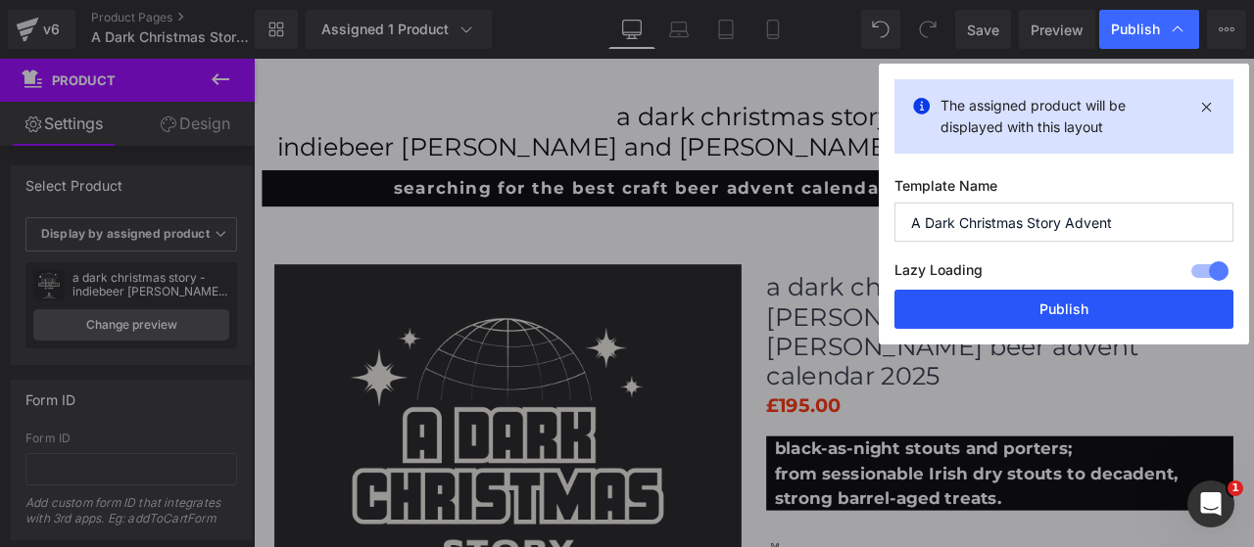
click at [1065, 301] on button "Publish" at bounding box center [1063, 309] width 339 height 39
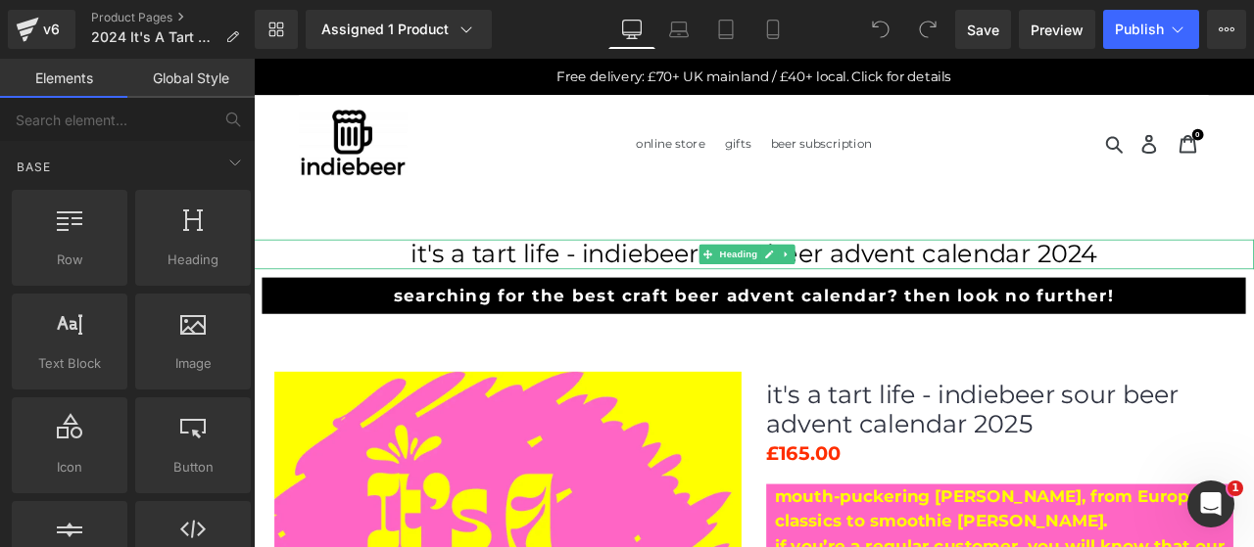
click at [1253, 289] on h1 "it's a tart life - indiebeer sour beer advent calendar 2024" at bounding box center [846, 290] width 1185 height 35
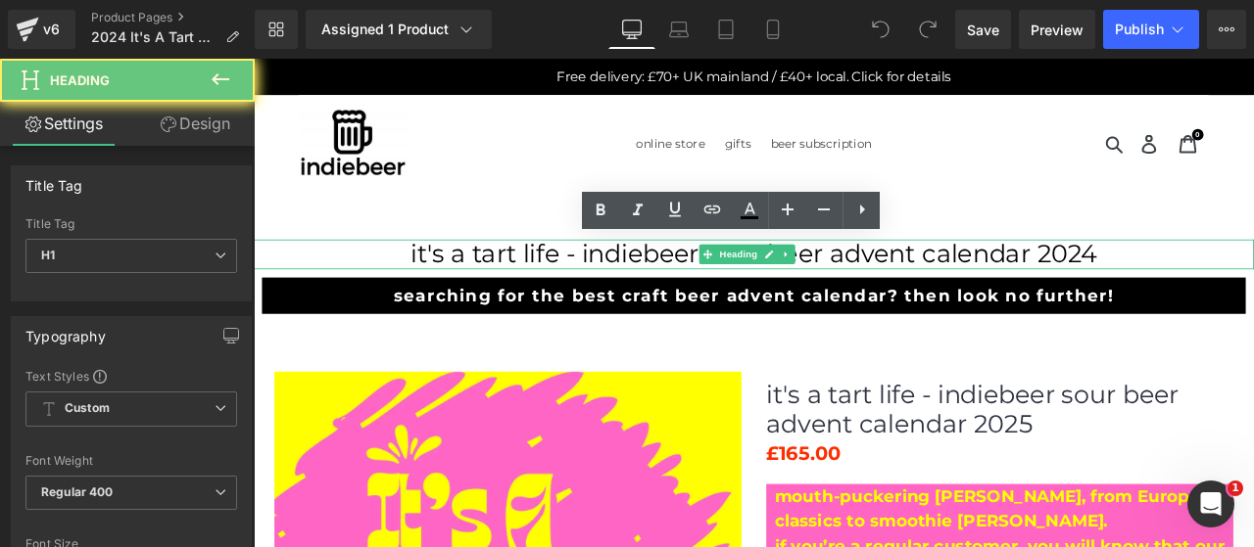
click at [1238, 285] on h1 "it's a tart life - indiebeer sour beer advent calendar 2024" at bounding box center [846, 290] width 1185 height 35
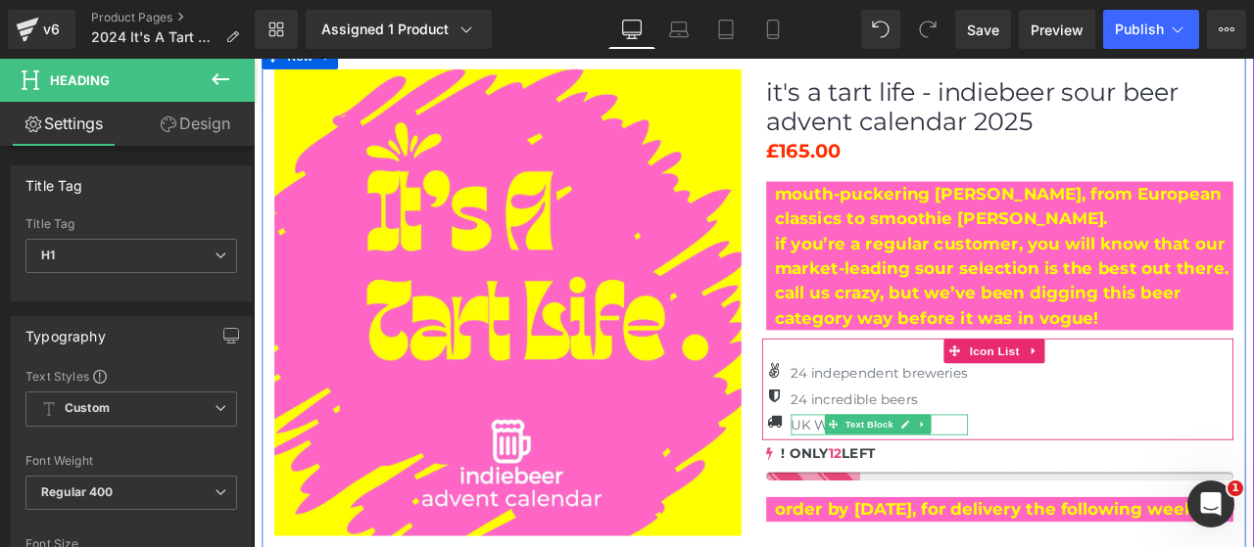
scroll to position [490, 0]
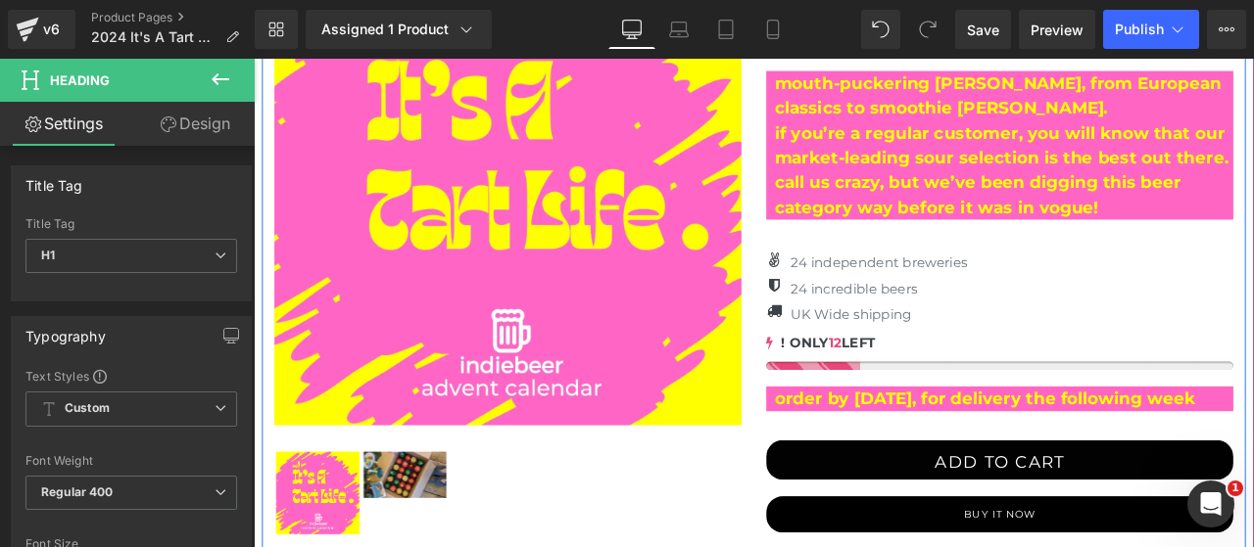
click at [967, 466] on p "order by [DATE], for delivery the following week" at bounding box center [1143, 462] width 544 height 29
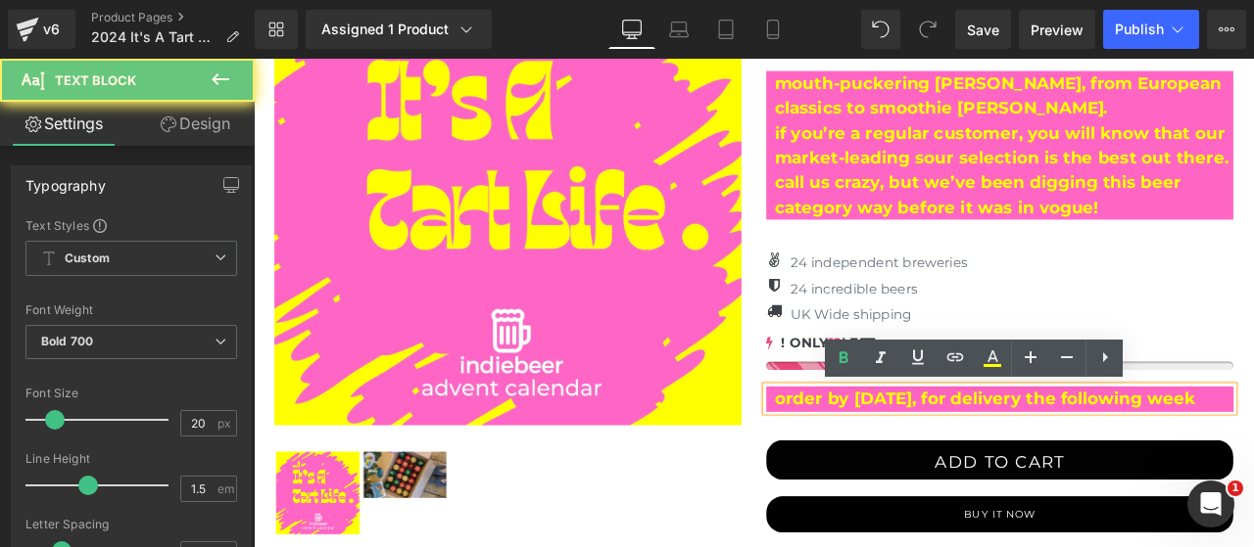
click at [967, 467] on p "order by [DATE], for delivery the following week" at bounding box center [1143, 462] width 544 height 29
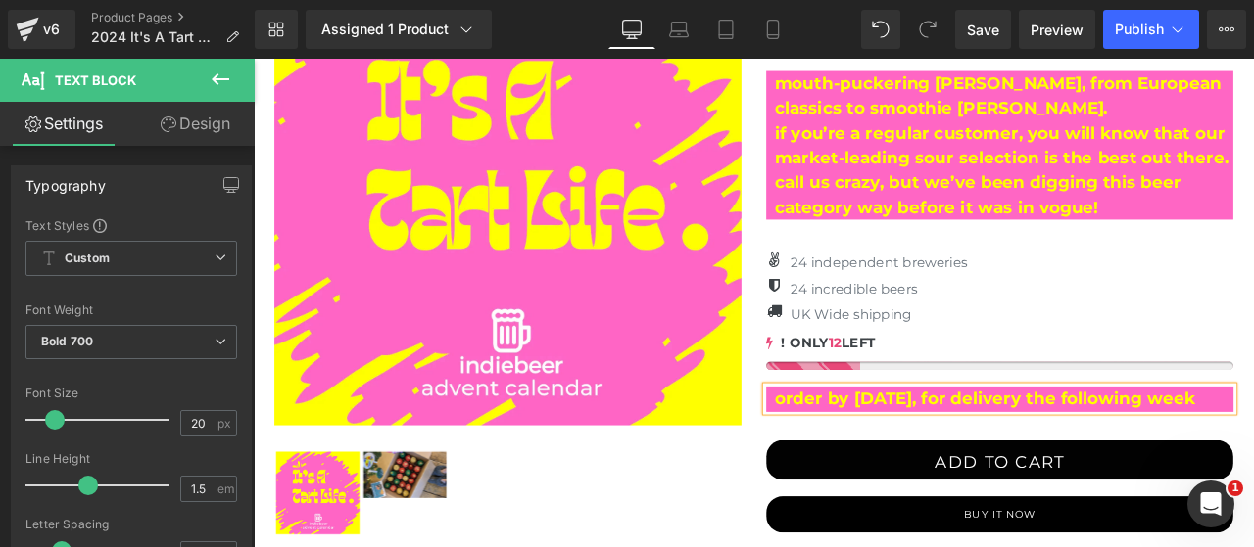
click at [846, 532] on div "it's a tart life - indiebeer sour beer advent calendar 2025 (P) Title £0 £165.0…" at bounding box center [1137, 319] width 583 height 759
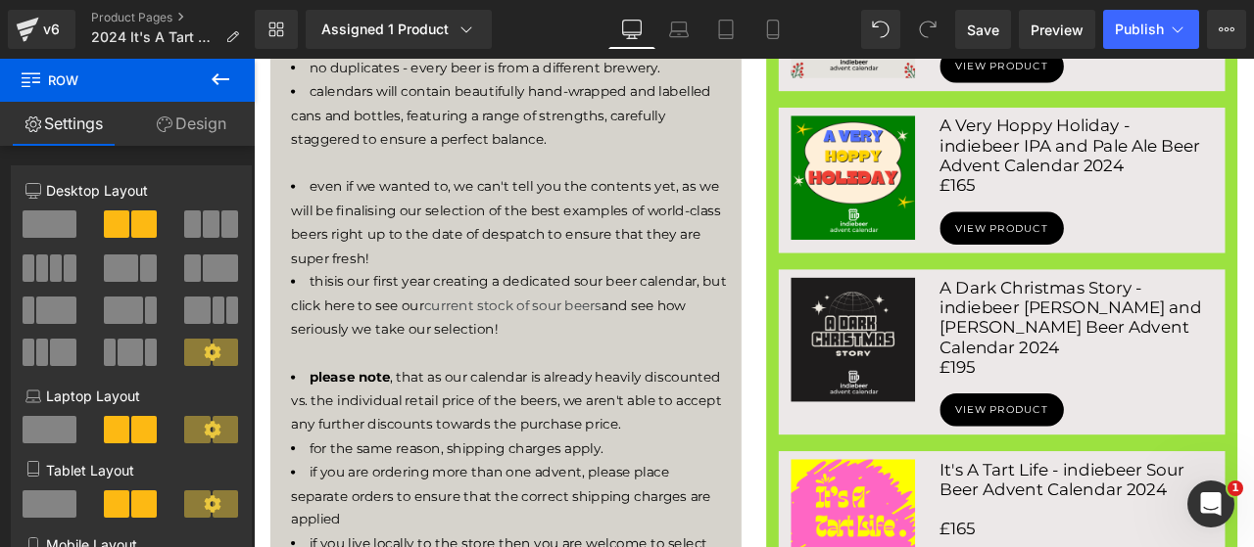
scroll to position [1469, 0]
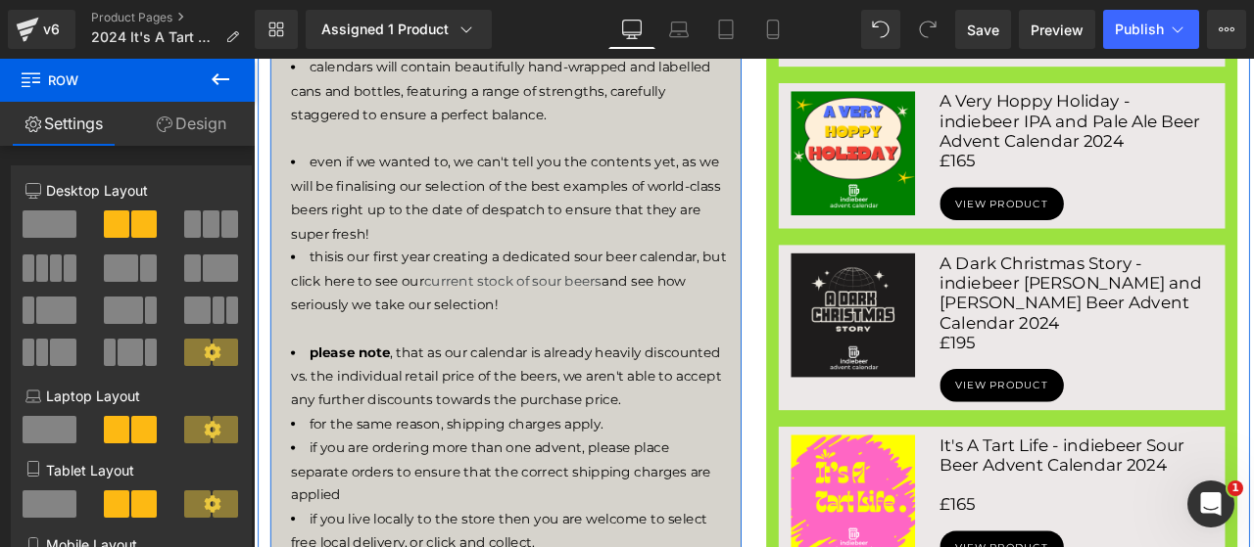
click at [512, 360] on span "is our first year creating a dedicated sour beer calendar, but click here to se…" at bounding box center [556, 322] width 516 height 75
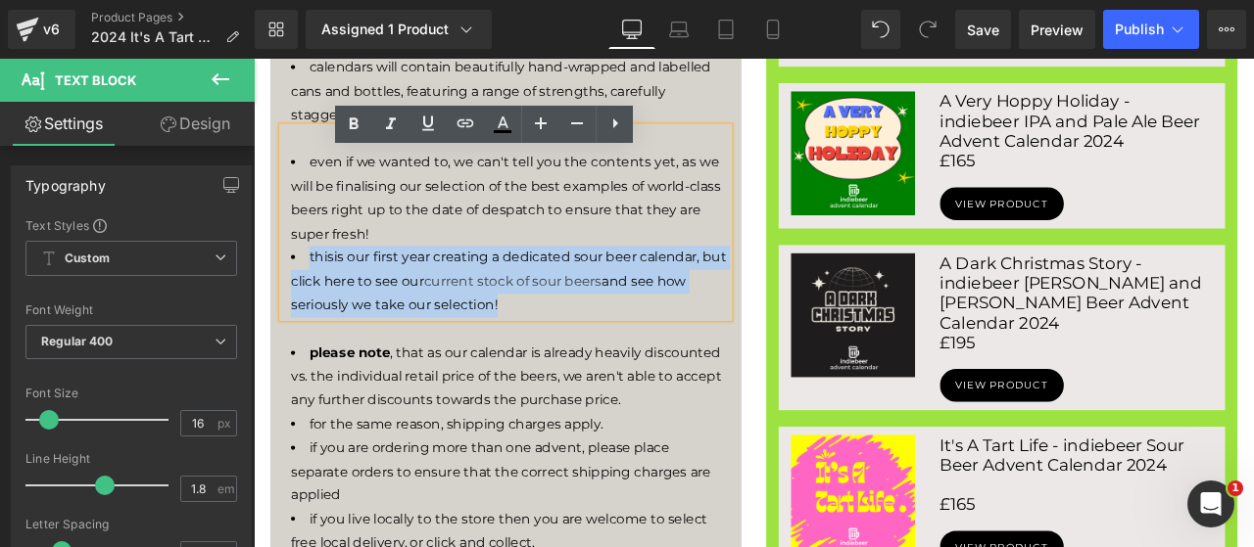
drag, startPoint x: 564, startPoint y: 385, endPoint x: 307, endPoint y: 331, distance: 263.1
click at [307, 331] on li "this is our first year creating a dedicated sour beer calendar, but click here …" at bounding box center [557, 323] width 519 height 84
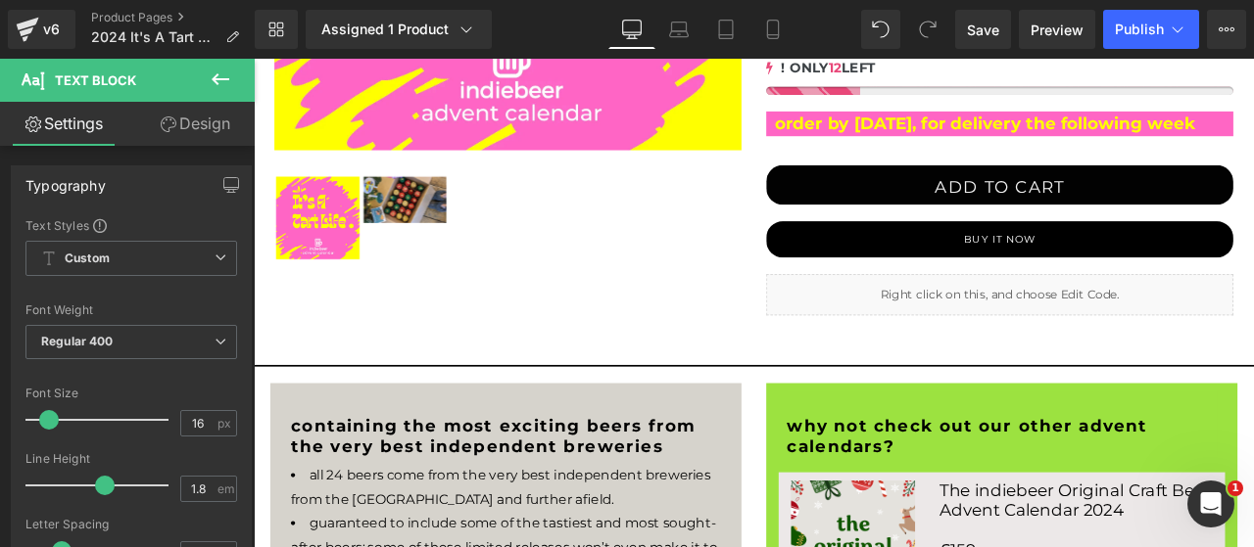
scroll to position [326, 0]
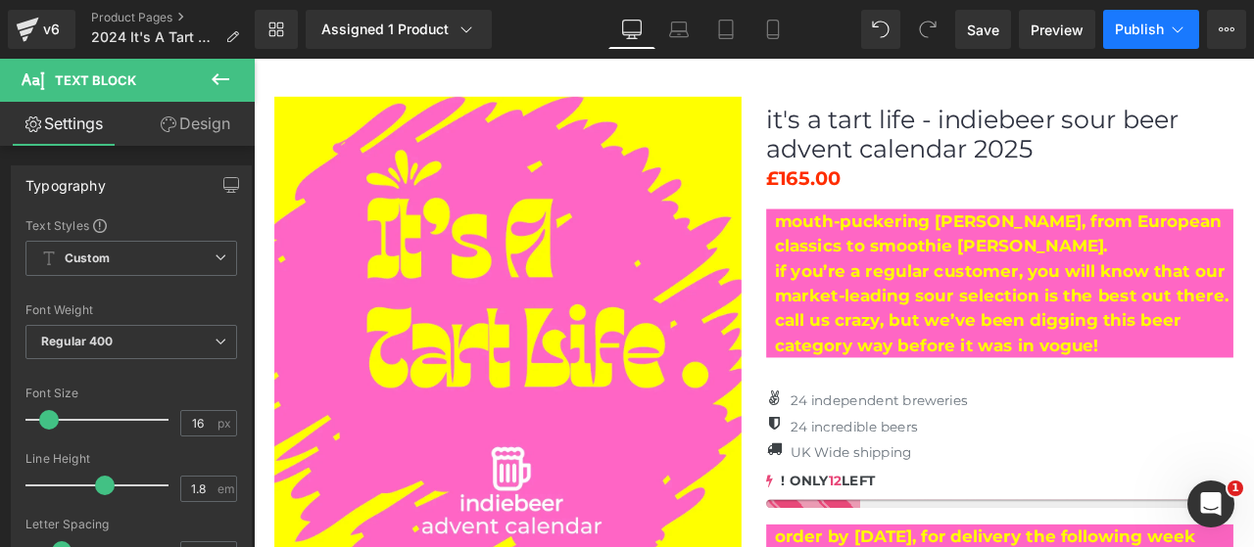
click at [1123, 32] on span "Publish" at bounding box center [1138, 30] width 49 height 16
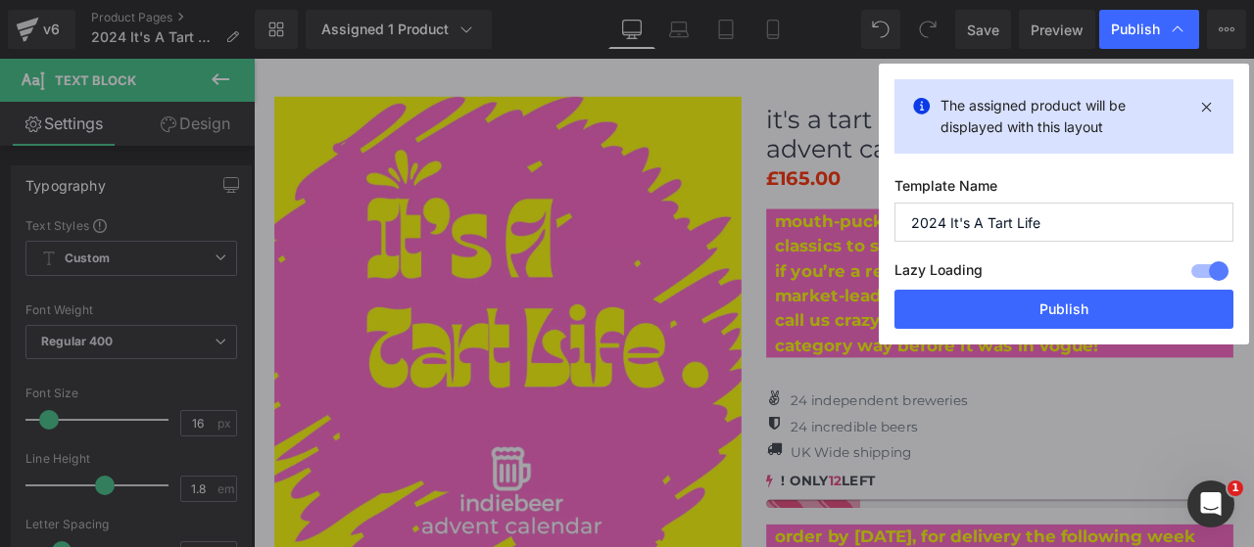
click at [936, 222] on input "2024 It's A Tart Life" at bounding box center [1063, 222] width 339 height 39
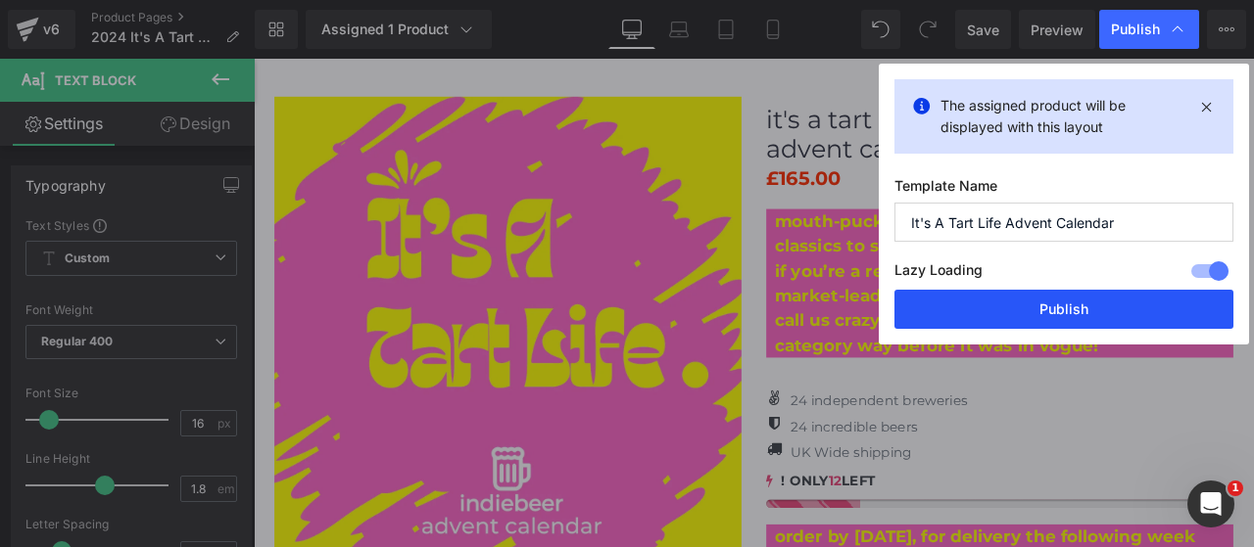
type input "It's A Tart Life Advent Calendar"
drag, startPoint x: 1015, startPoint y: 312, endPoint x: 820, endPoint y: 136, distance: 262.8
click at [1015, 312] on button "Publish" at bounding box center [1063, 309] width 339 height 39
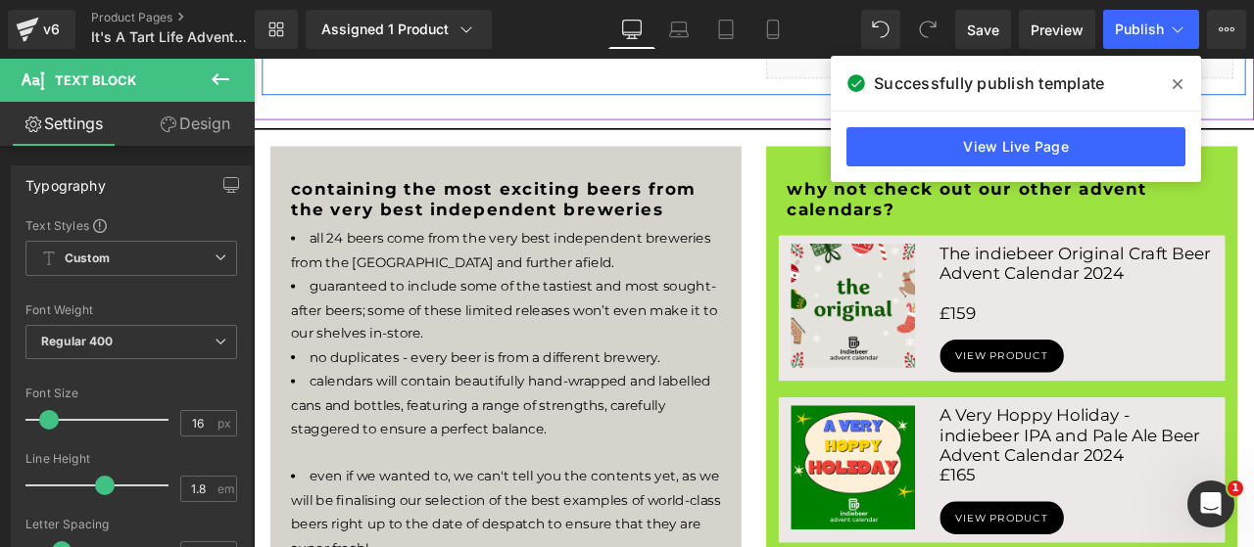
scroll to position [1142, 0]
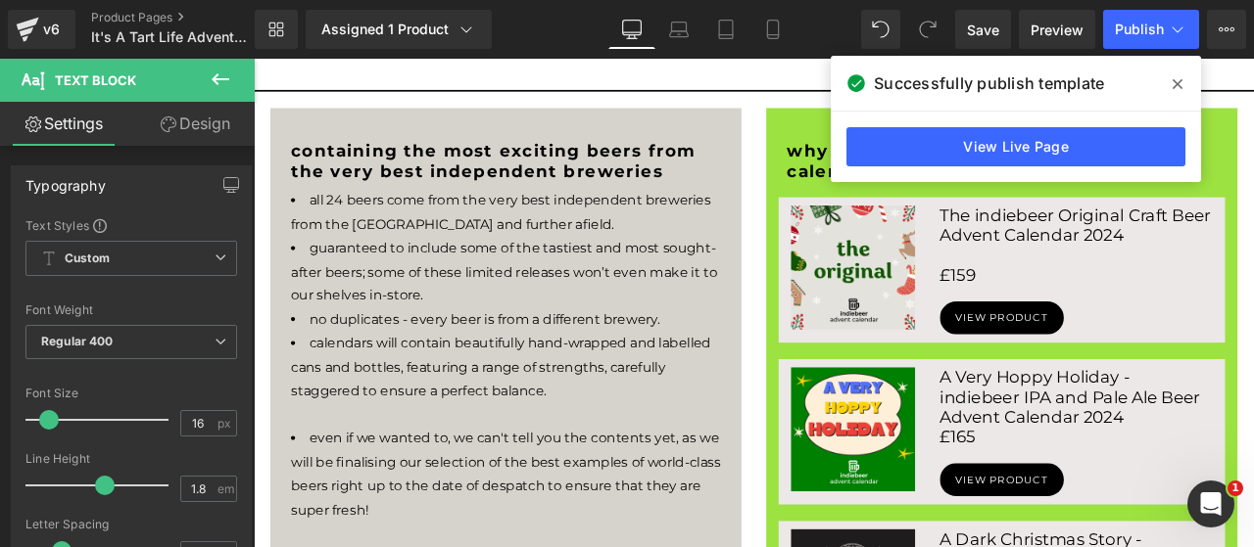
click at [254, 59] on div at bounding box center [254, 59] width 0 height 0
click at [0, 0] on link at bounding box center [0, 0] width 0 height 0
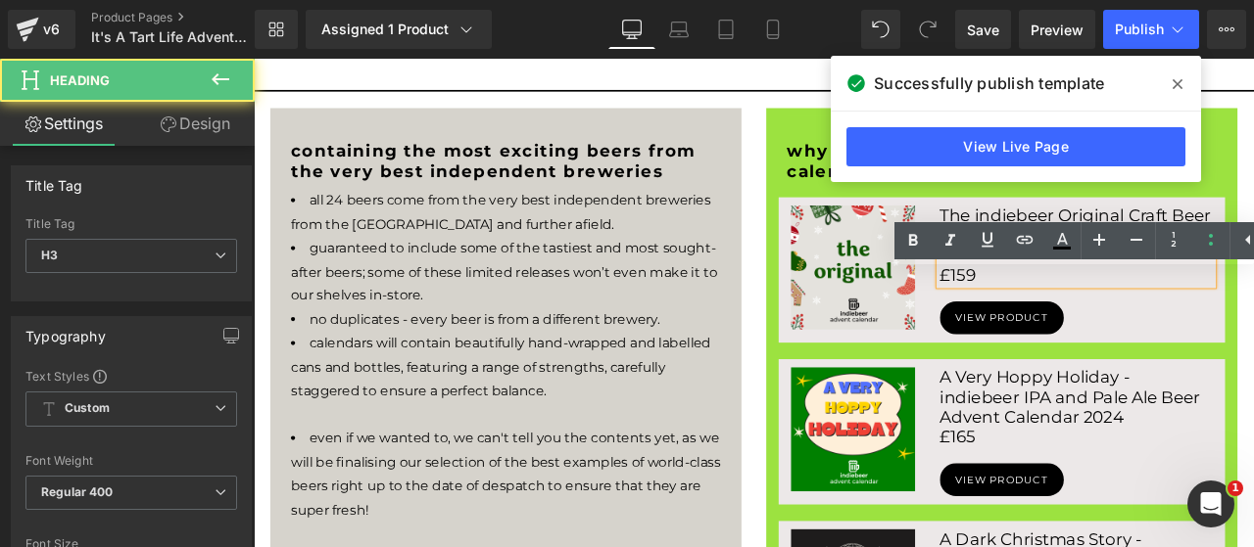
click at [1116, 327] on div "£159" at bounding box center [1227, 303] width 323 height 47
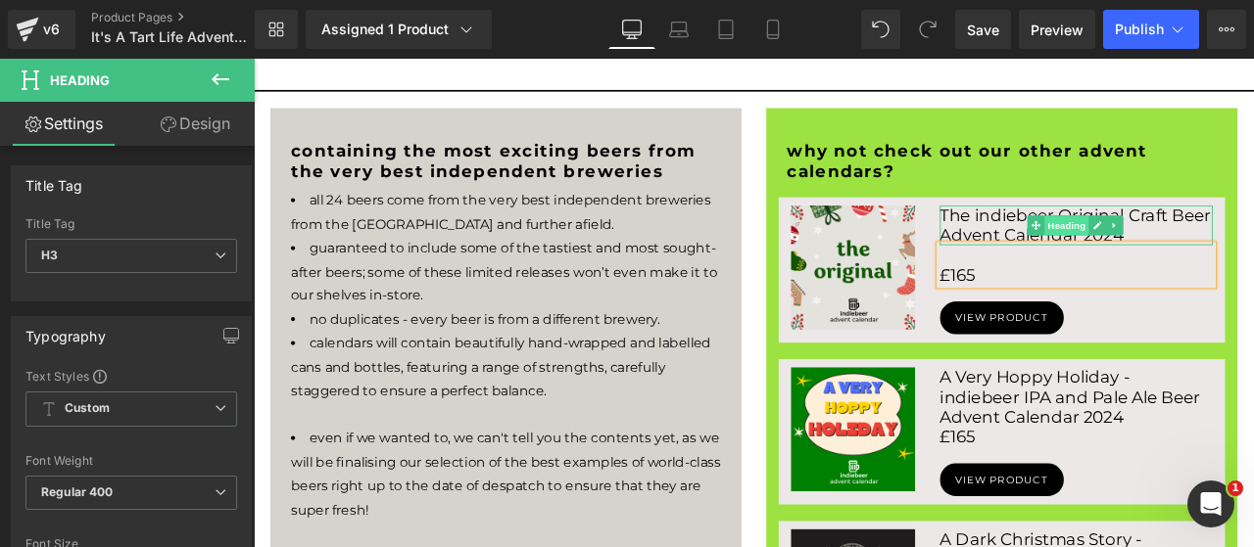
click at [1213, 268] on span "Heading" at bounding box center [1217, 257] width 53 height 24
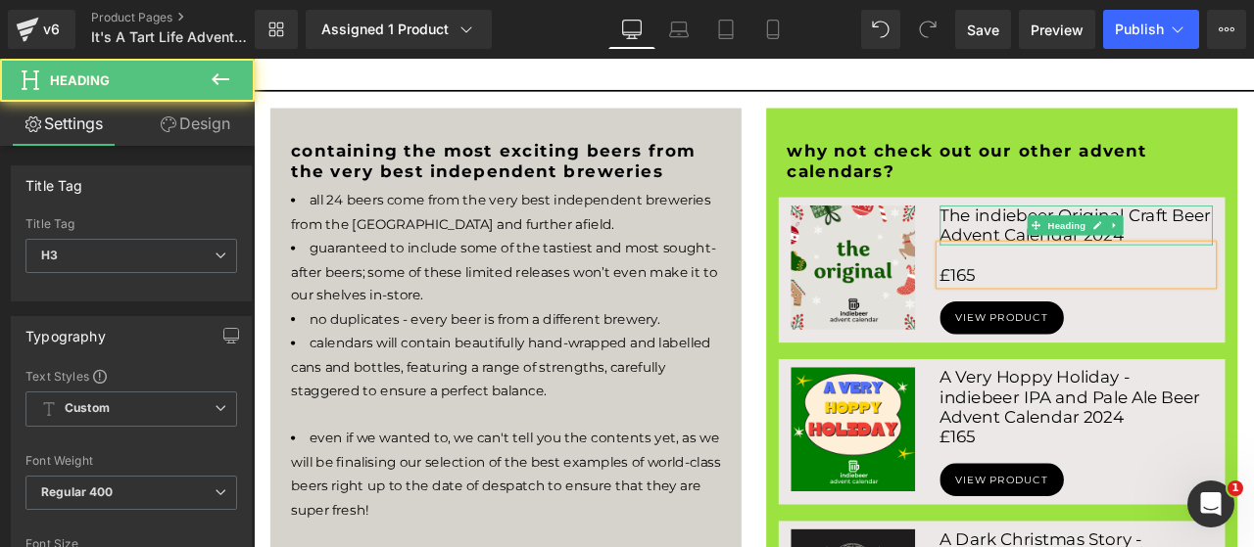
click at [1092, 280] on h3 "The indiebeer Original Craft Beer Advent Calendar 2024" at bounding box center [1227, 256] width 323 height 47
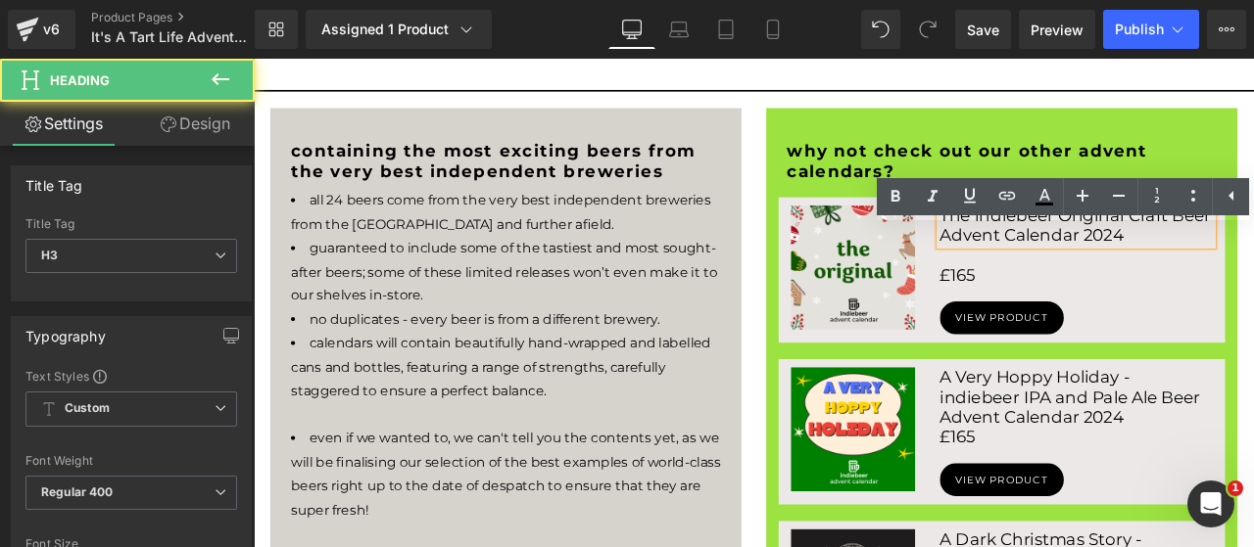
click at [1092, 280] on h3 "The indiebeer Original Craft Beer Advent Calendar 2024" at bounding box center [1227, 256] width 323 height 47
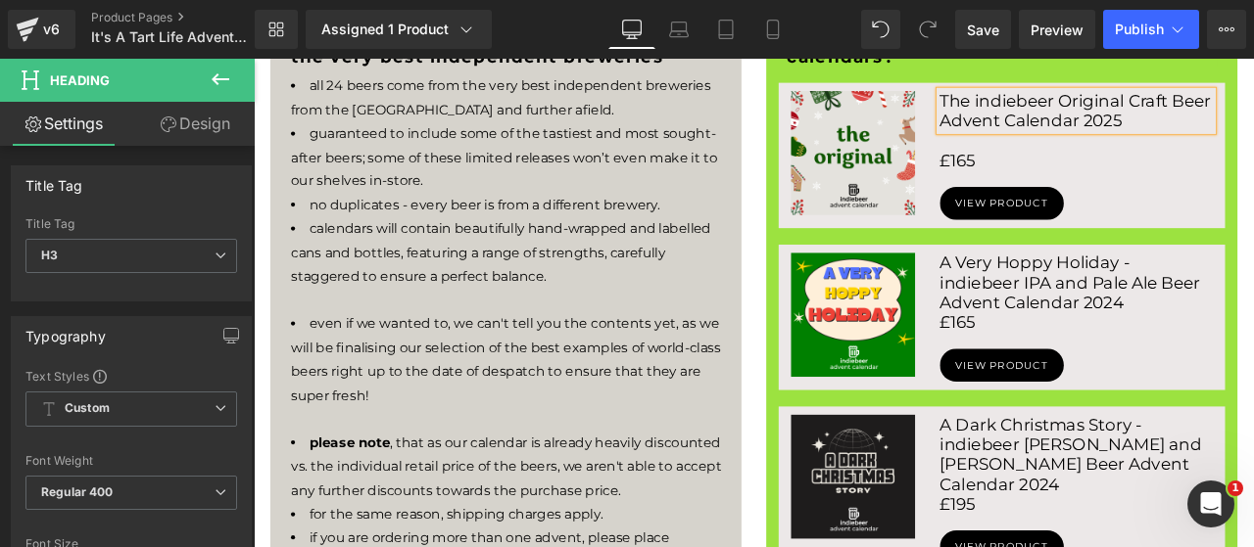
scroll to position [1305, 0]
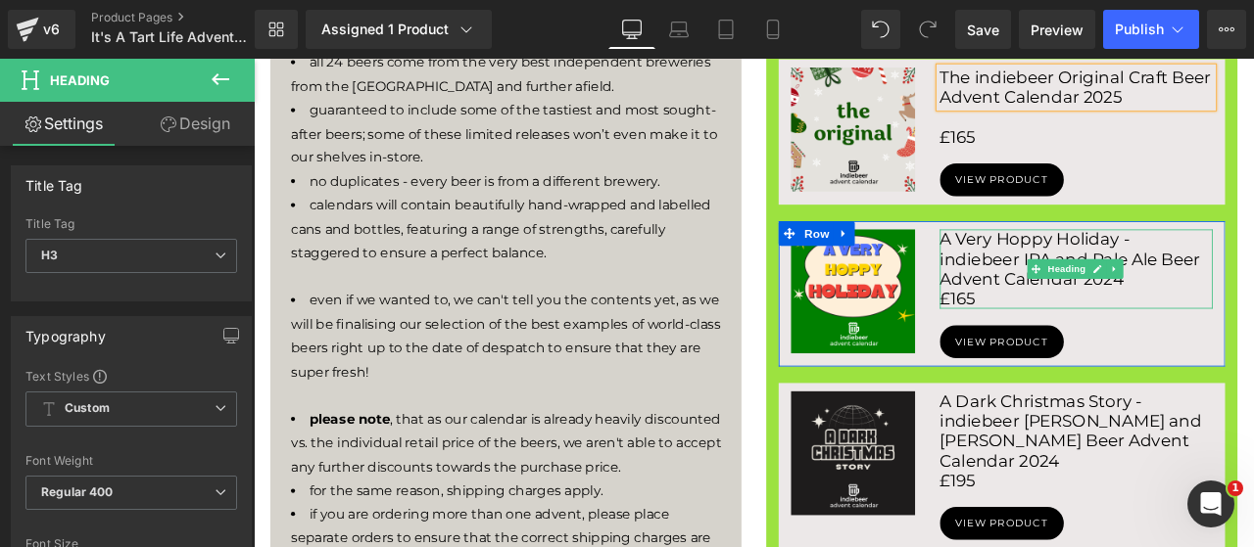
click at [1227, 320] on span "Heading" at bounding box center [1217, 309] width 53 height 24
click at [1253, 332] on h3 "A Very Hoppy Holiday - indiebeer IPA and Pale Ale Beer Advent Calendar 2024" at bounding box center [1227, 296] width 323 height 71
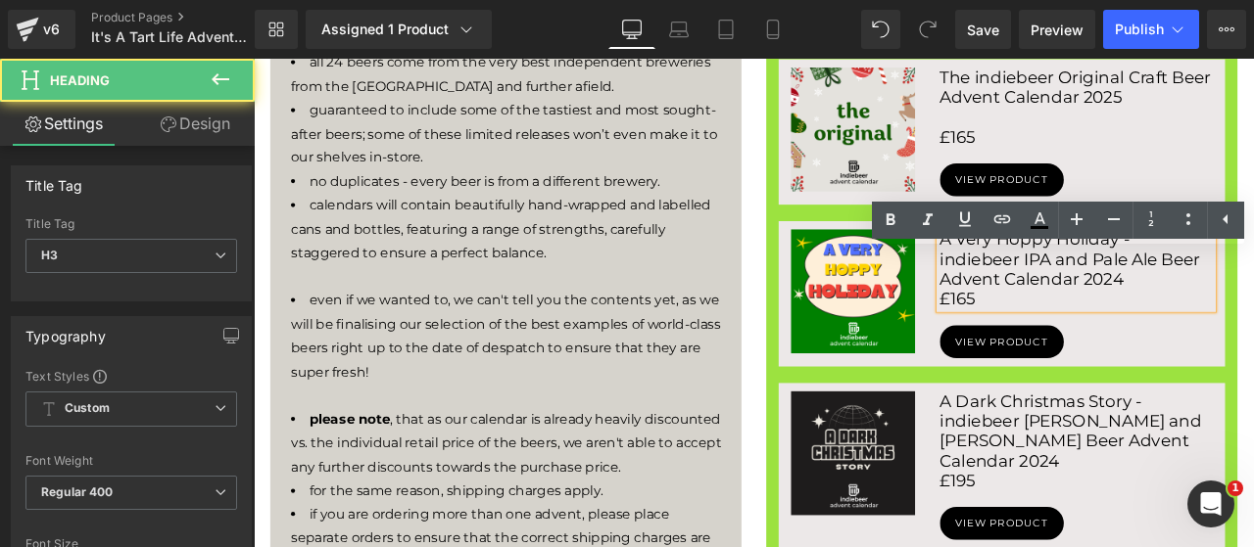
click at [1253, 332] on h3 "A Very Hoppy Holiday - indiebeer IPA and Pale Ale Beer Advent Calendar 2024" at bounding box center [1227, 296] width 323 height 71
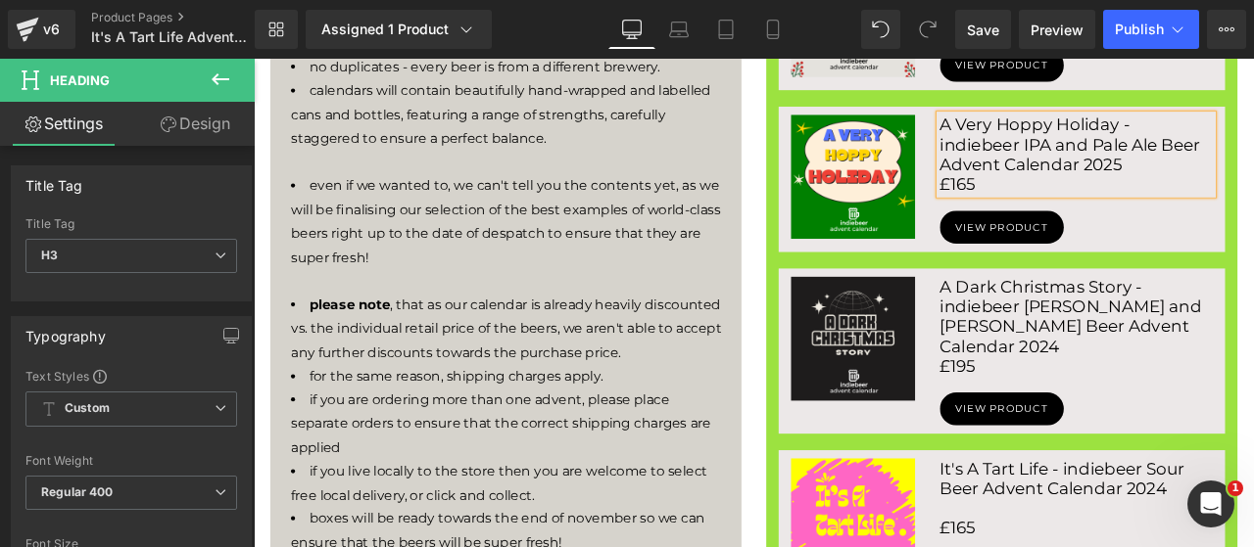
scroll to position [1469, 0]
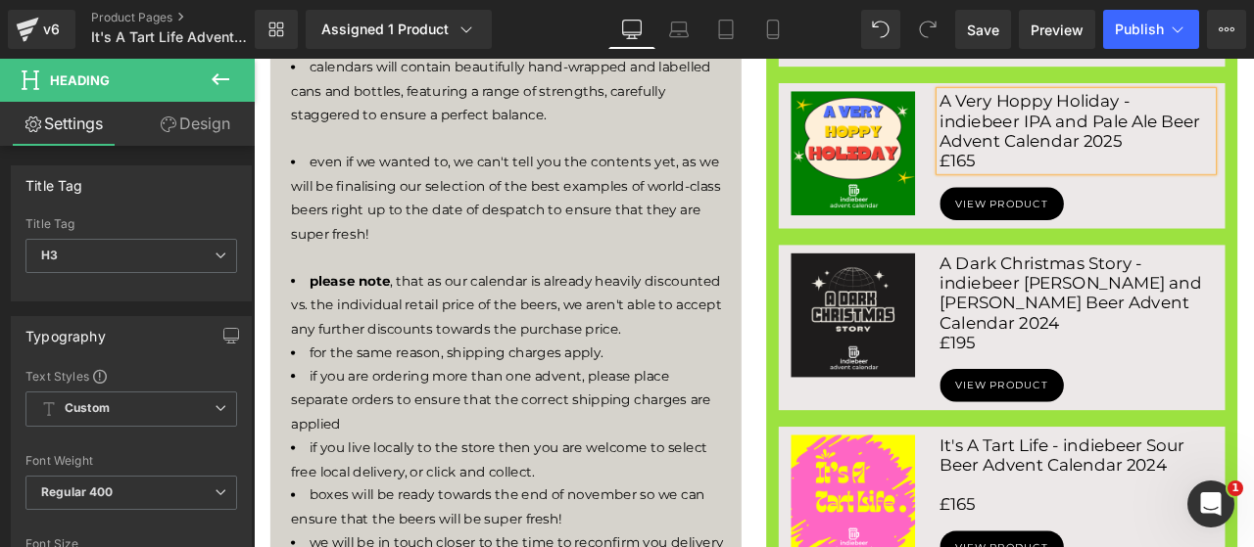
click at [1253, 373] on h3 "A Dark Christmas Story - indiebeer [PERSON_NAME] and [PERSON_NAME] Beer Advent …" at bounding box center [1227, 337] width 323 height 94
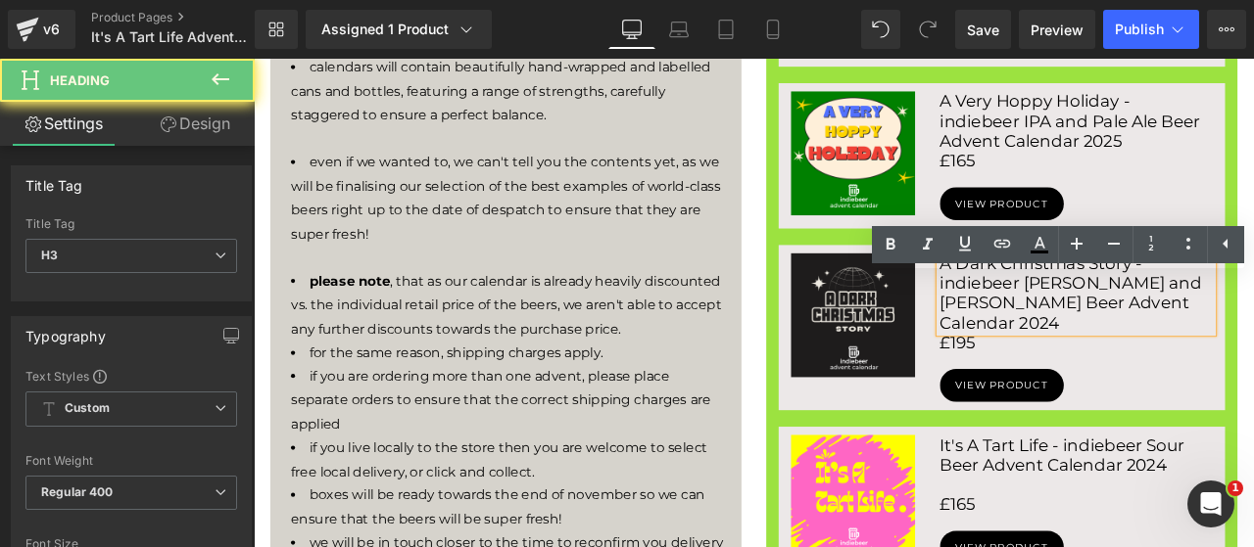
click at [1230, 379] on h3 "A Dark Christmas Story - indiebeer [PERSON_NAME] and [PERSON_NAME] Beer Advent …" at bounding box center [1227, 337] width 323 height 94
click at [1253, 371] on h3 "A Dark Christmas Story - indiebeer [PERSON_NAME] and [PERSON_NAME] Beer Advent …" at bounding box center [1227, 337] width 323 height 94
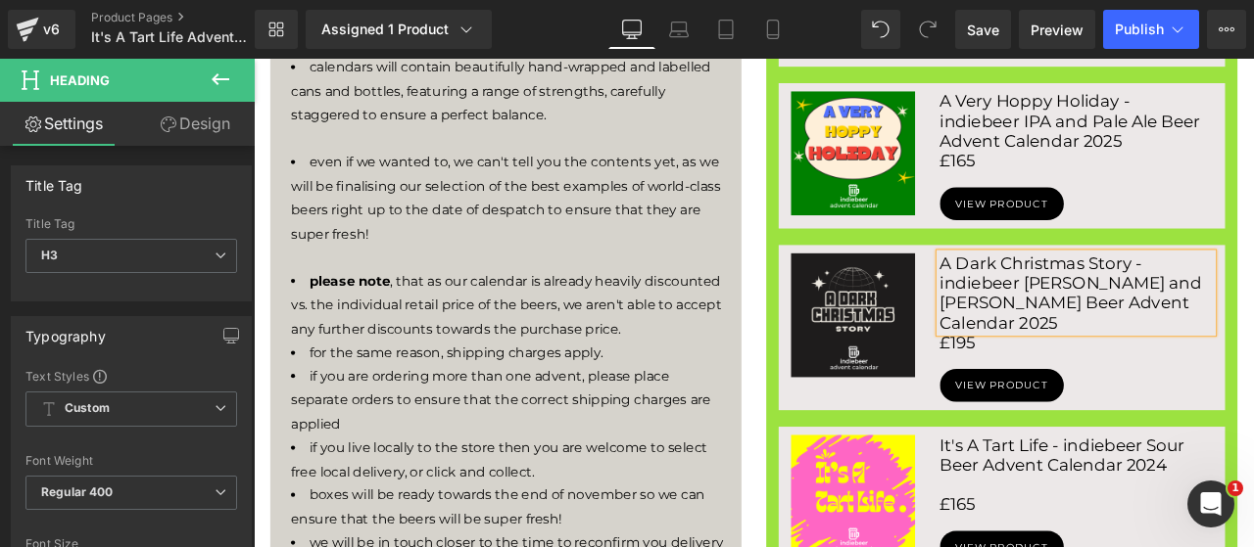
scroll to position [1632, 0]
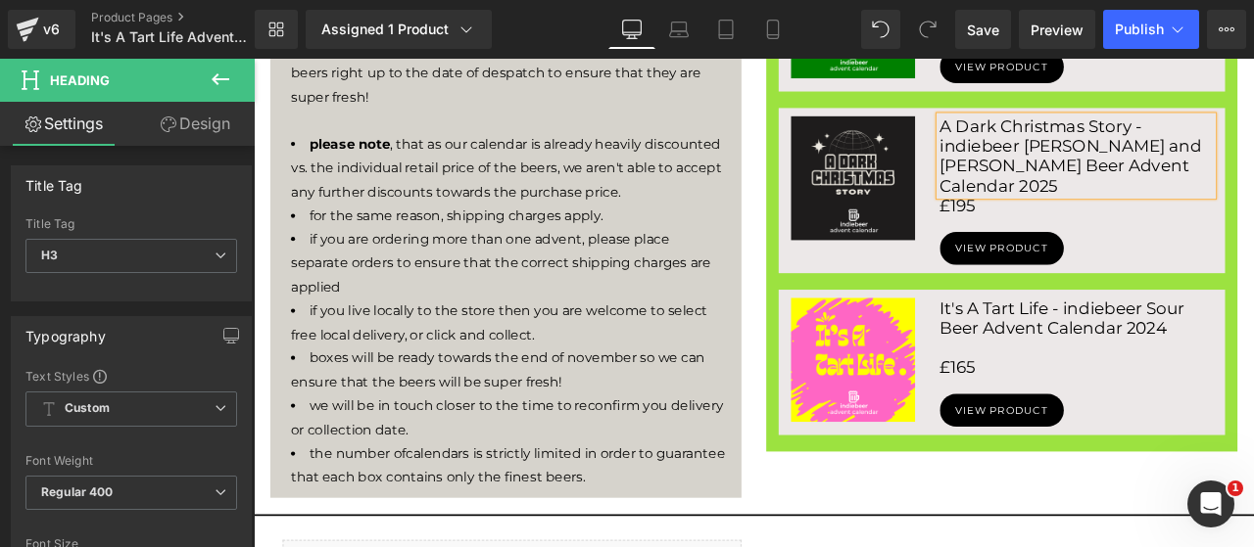
click at [1249, 385] on h3 "It's A Tart Life - indiebeer Sour Beer Advent Calendar 2024" at bounding box center [1227, 366] width 323 height 47
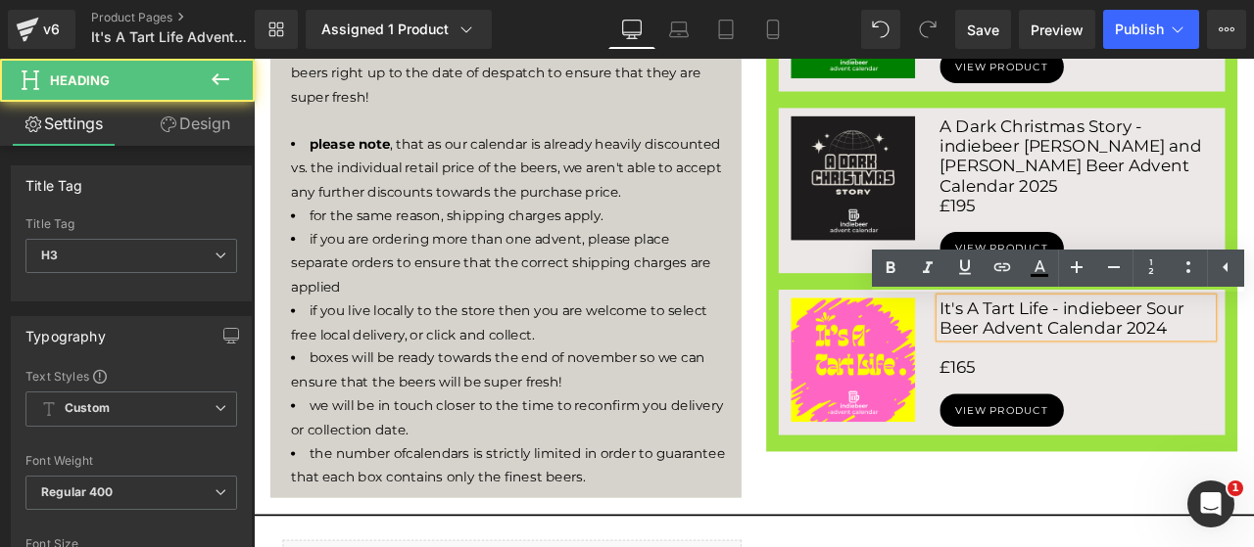
click at [1253, 379] on h3 "It's A Tart Life - indiebeer Sour Beer Advent Calendar 2024" at bounding box center [1227, 366] width 323 height 47
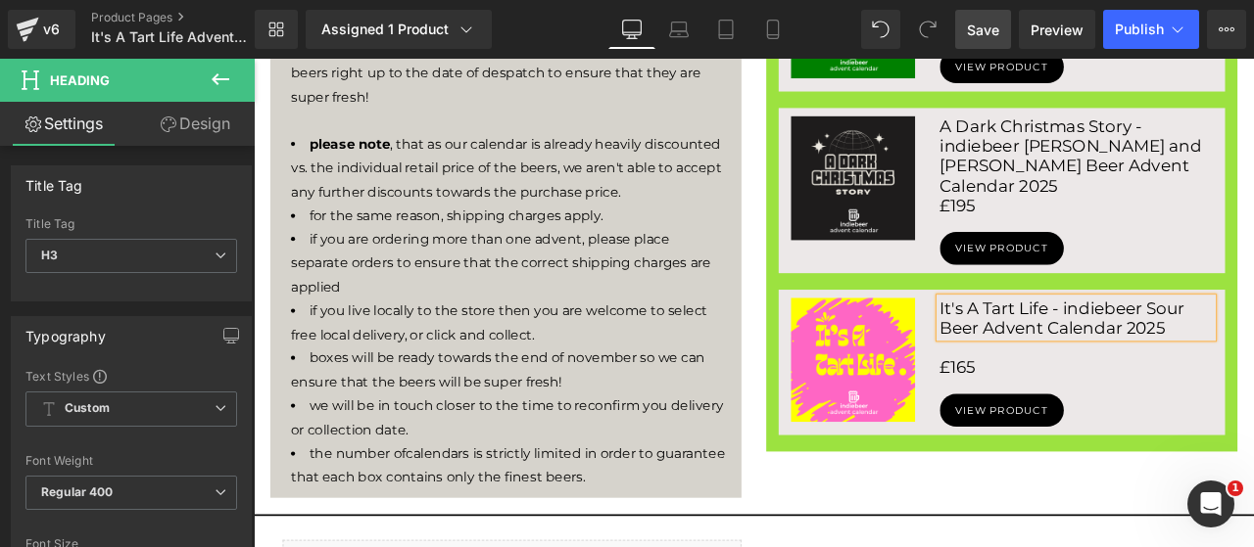
click at [990, 26] on span "Save" at bounding box center [983, 30] width 32 height 21
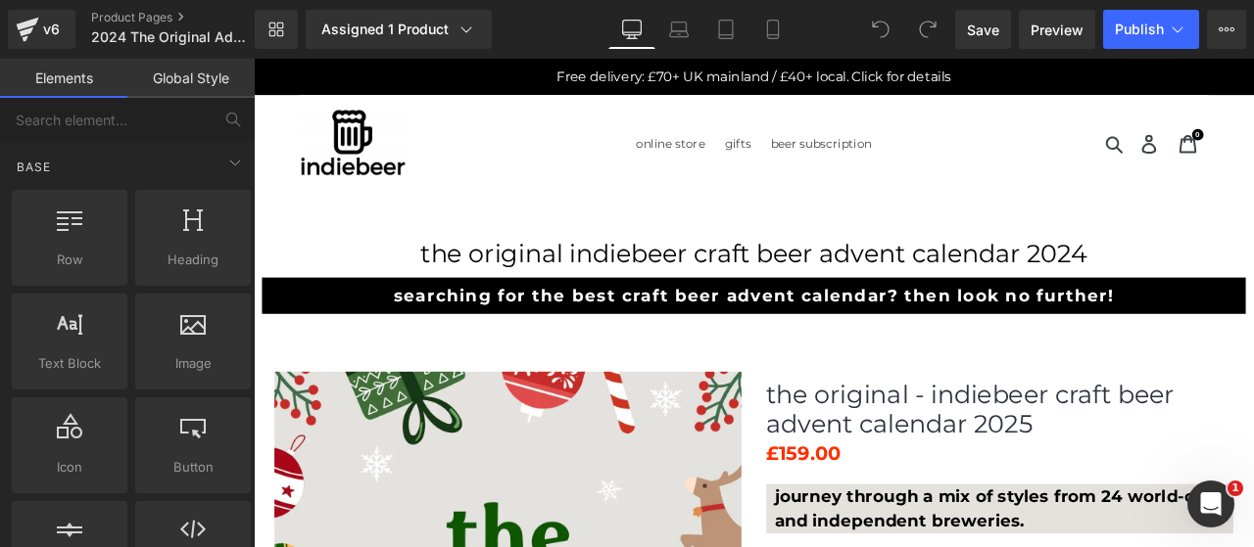
click at [1215, 295] on h1 "the original indiebeer craft beer advent calendar 2024" at bounding box center [846, 290] width 1185 height 35
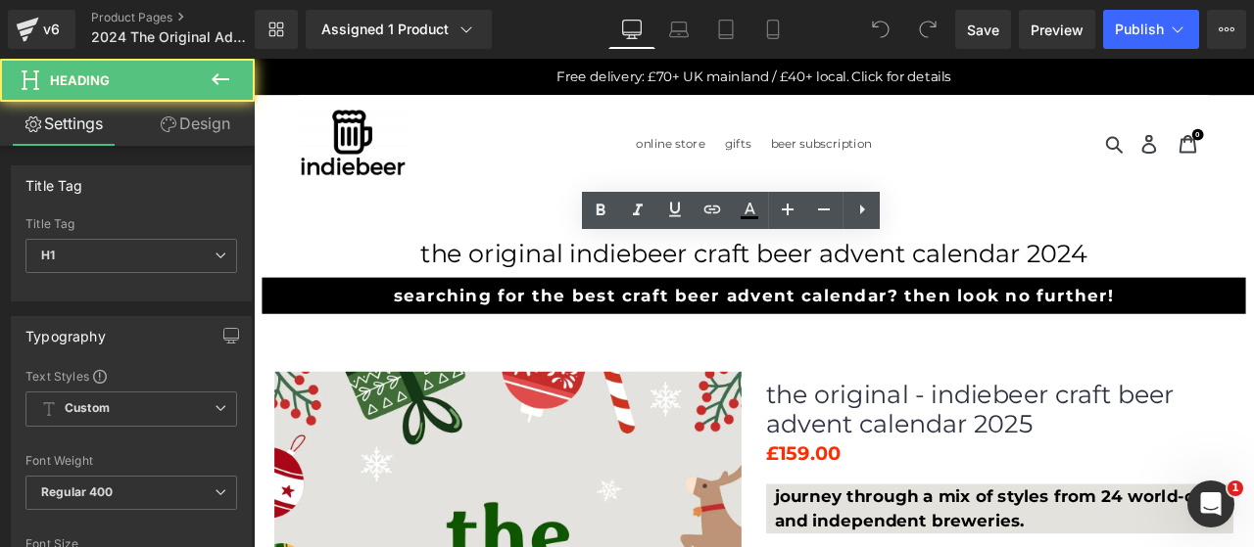
click at [1217, 282] on h1 "the original indiebeer craft beer advent calendar 2024" at bounding box center [846, 290] width 1185 height 35
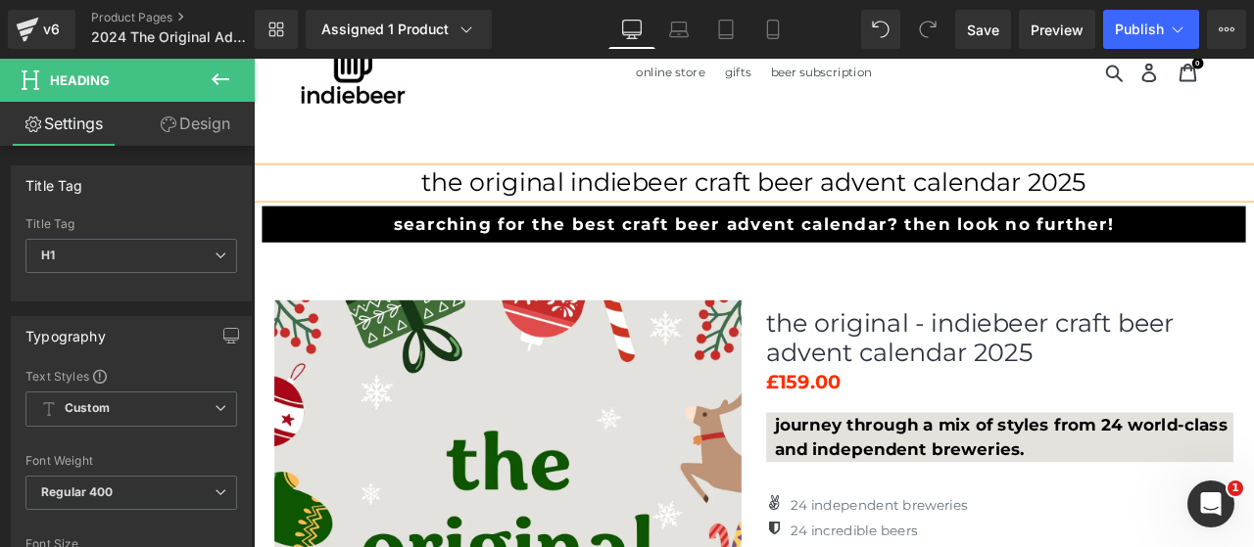
scroll to position [163, 0]
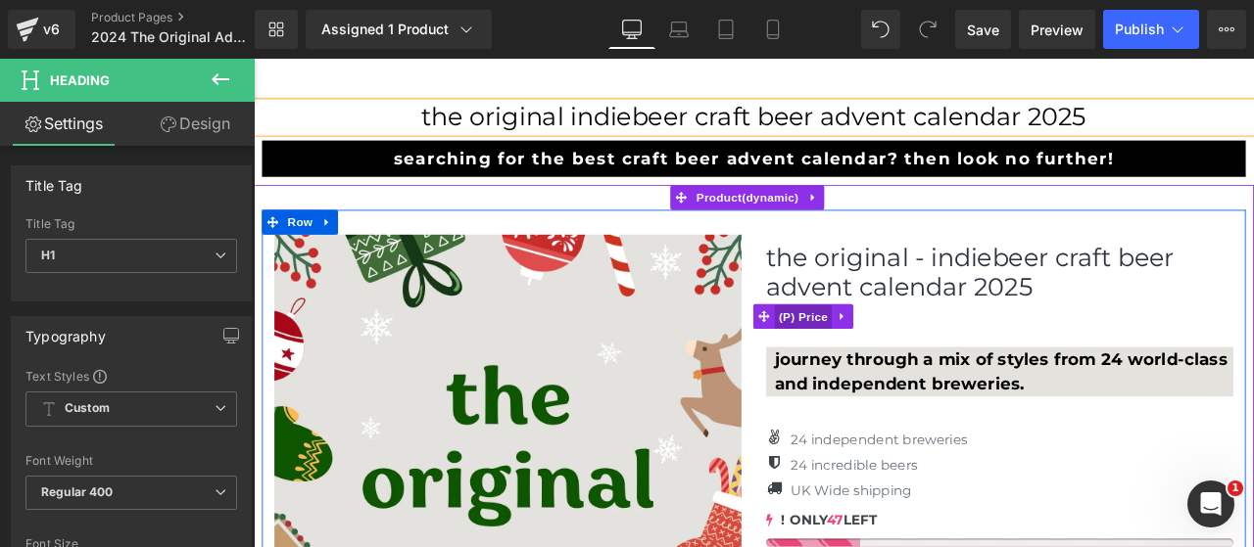
click at [904, 365] on span "(P) Price" at bounding box center [905, 365] width 69 height 29
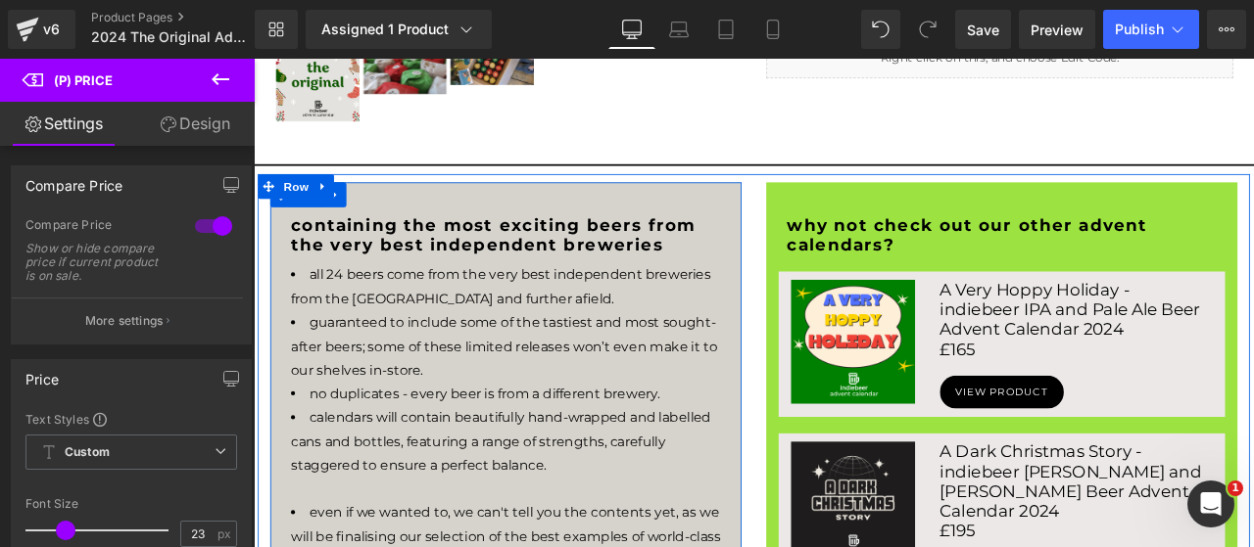
scroll to position [1142, 0]
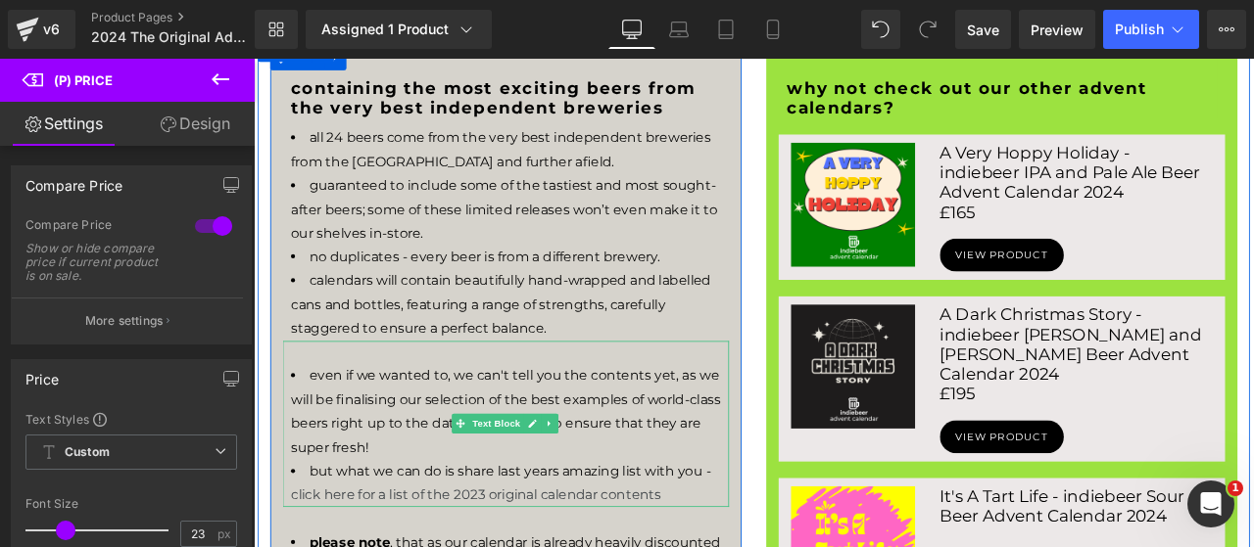
click at [483, 511] on li "even if we wanted to, we can't tell you the contents yet, as we will be finalis…" at bounding box center [557, 477] width 519 height 113
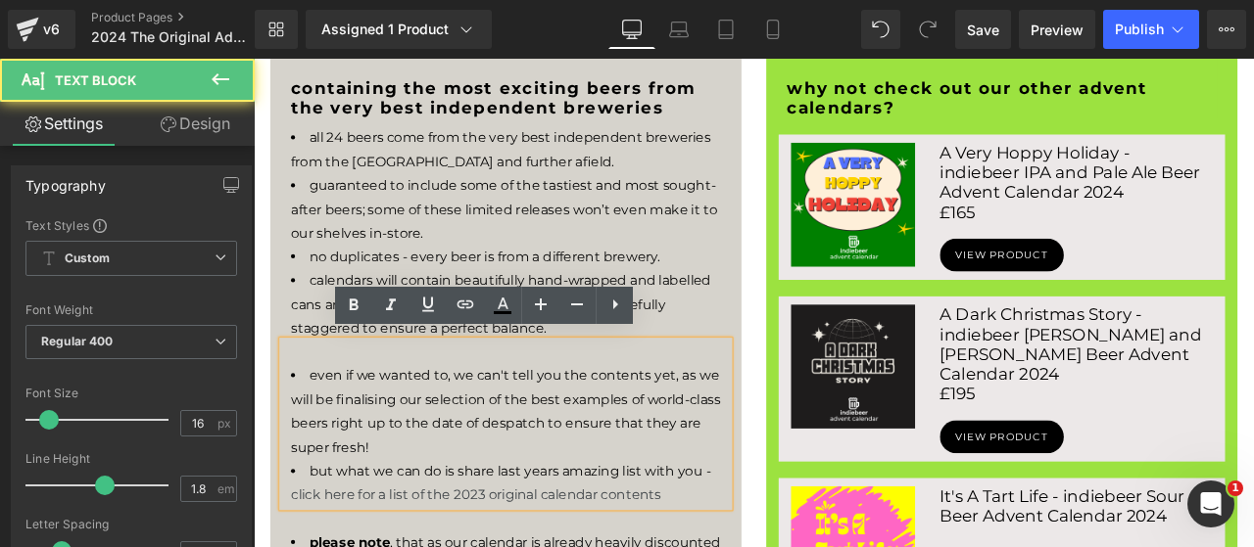
click at [399, 510] on li "even if we wanted to, we can't tell you the contents yet, as we will be finalis…" at bounding box center [557, 477] width 519 height 113
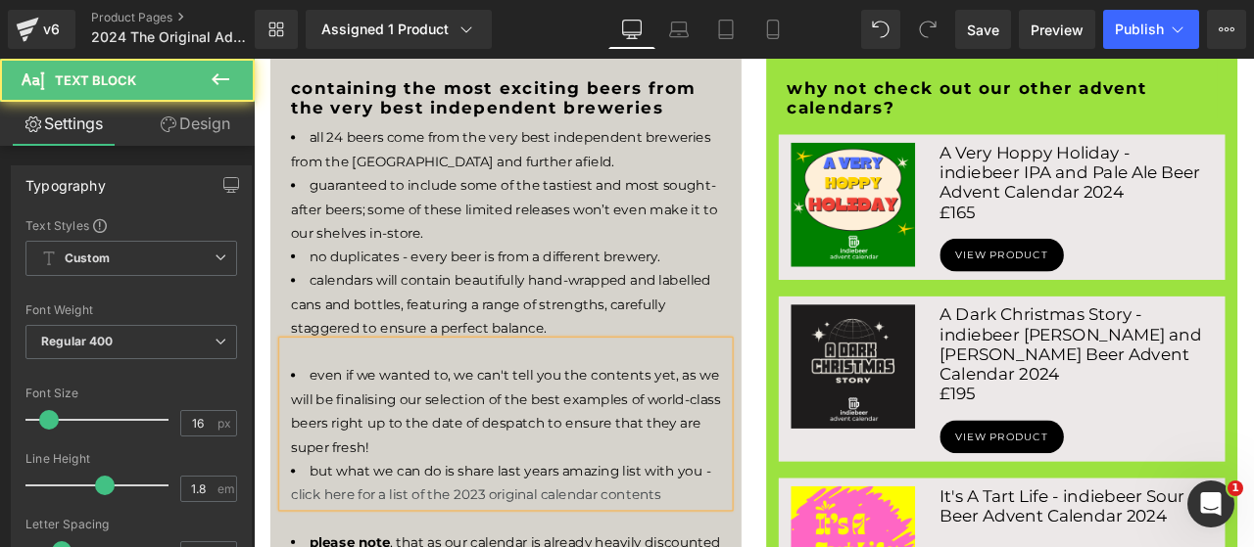
click at [399, 510] on li "even if we wanted to, we can't tell you the contents yet, as we will be finalis…" at bounding box center [557, 477] width 519 height 113
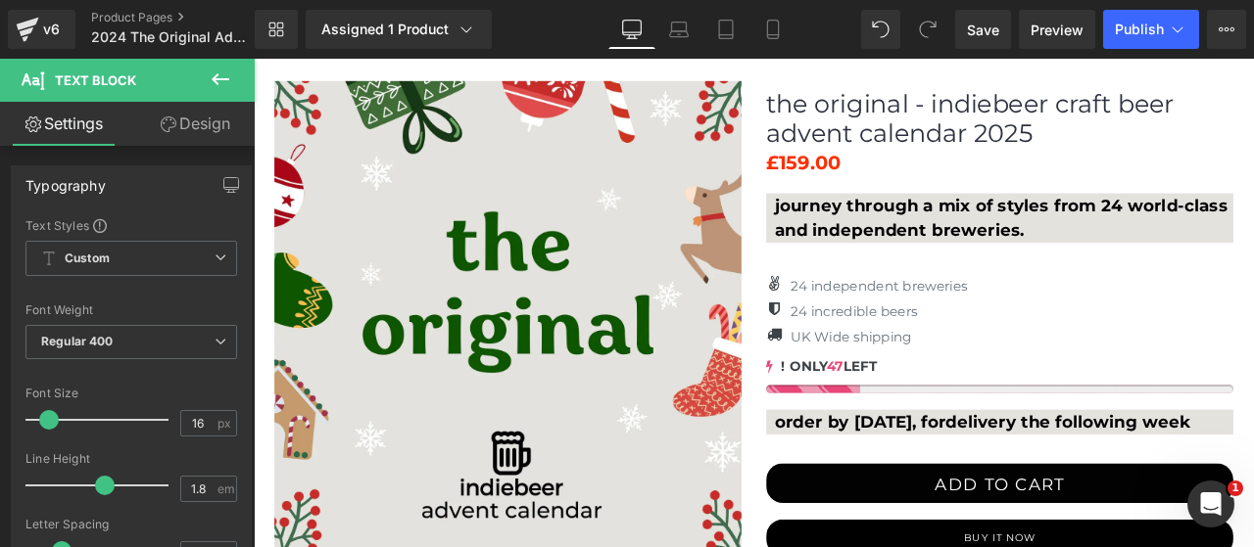
scroll to position [326, 0]
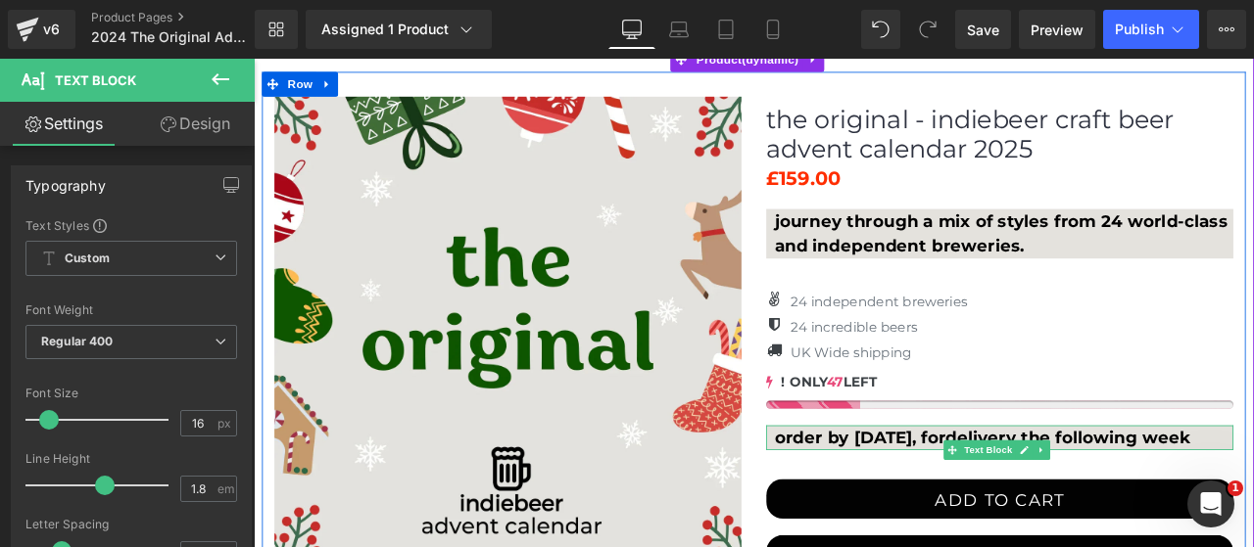
click at [967, 508] on p "order by 15th November, for delivery the following week" at bounding box center [1143, 508] width 544 height 29
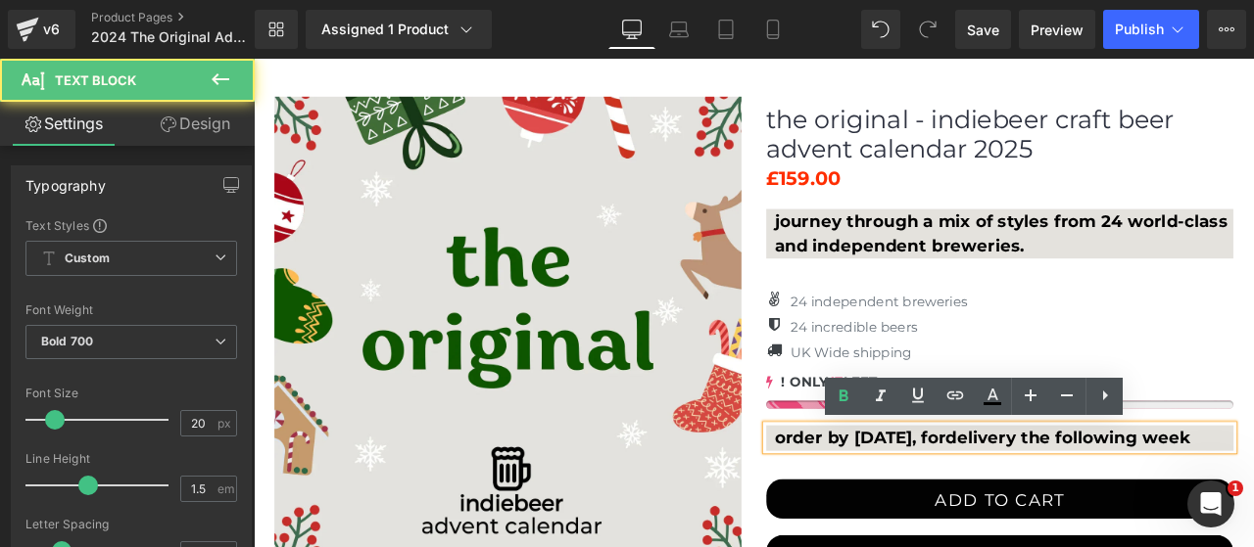
click at [971, 507] on p "order by 15th November, for delivery the following week" at bounding box center [1143, 508] width 544 height 29
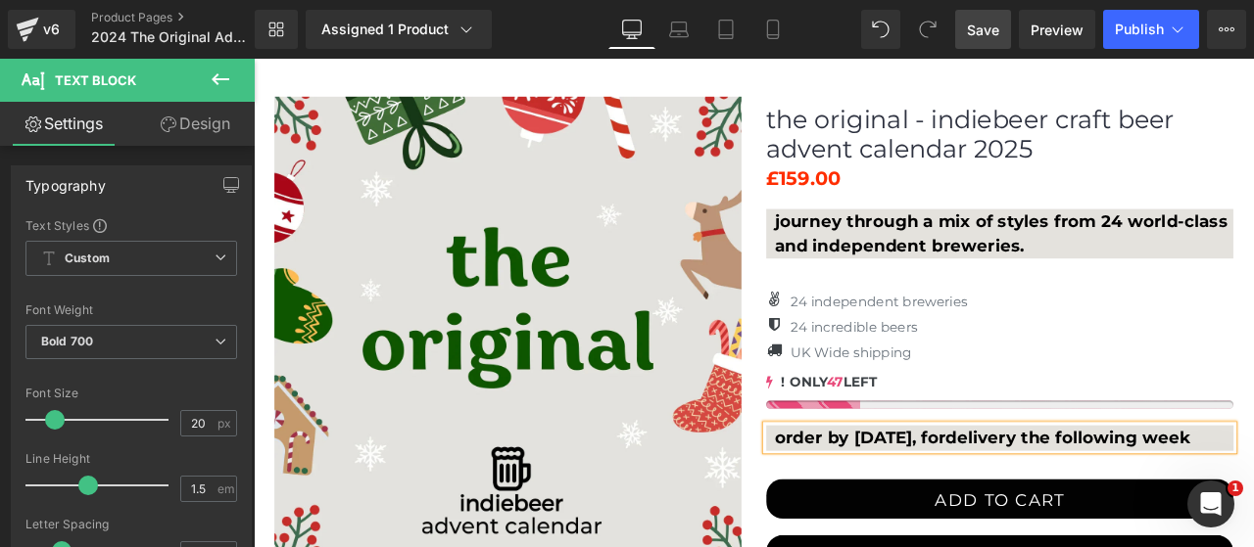
click at [986, 24] on span "Save" at bounding box center [983, 30] width 32 height 21
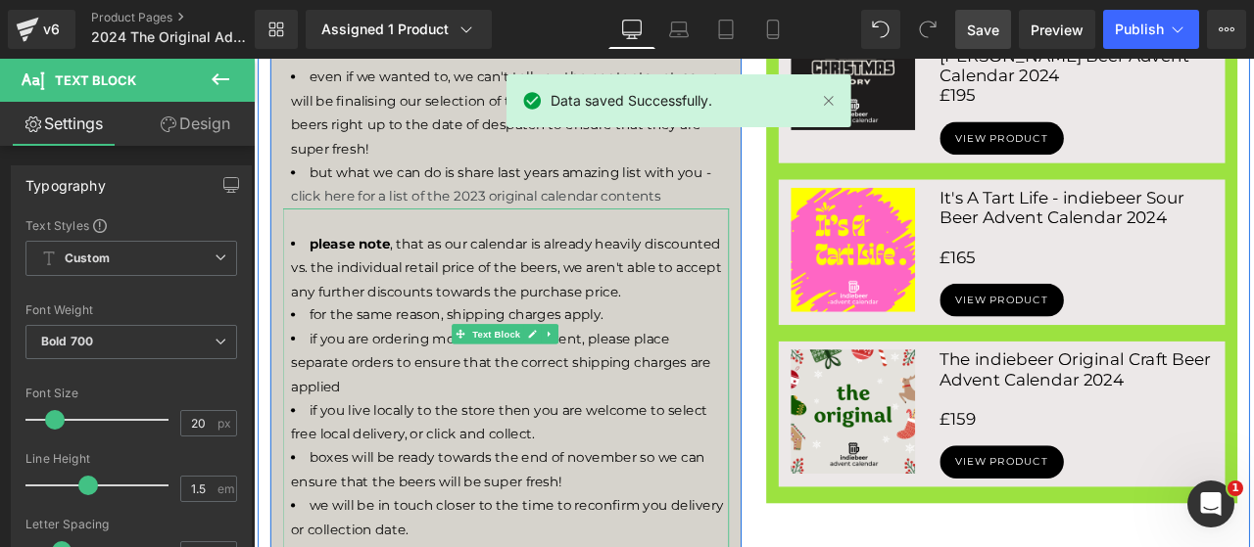
scroll to position [1469, 0]
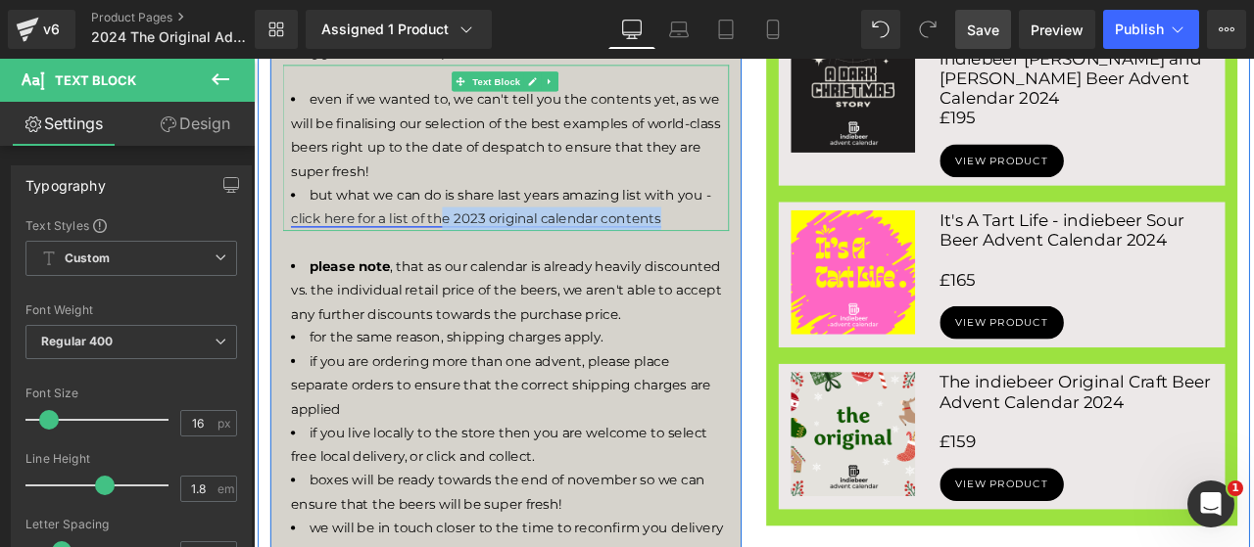
drag, startPoint x: 755, startPoint y: 237, endPoint x: 473, endPoint y: 239, distance: 282.0
click at [473, 239] on li "but what we can do is share last years amazing list with you - click here for a…" at bounding box center [557, 236] width 519 height 57
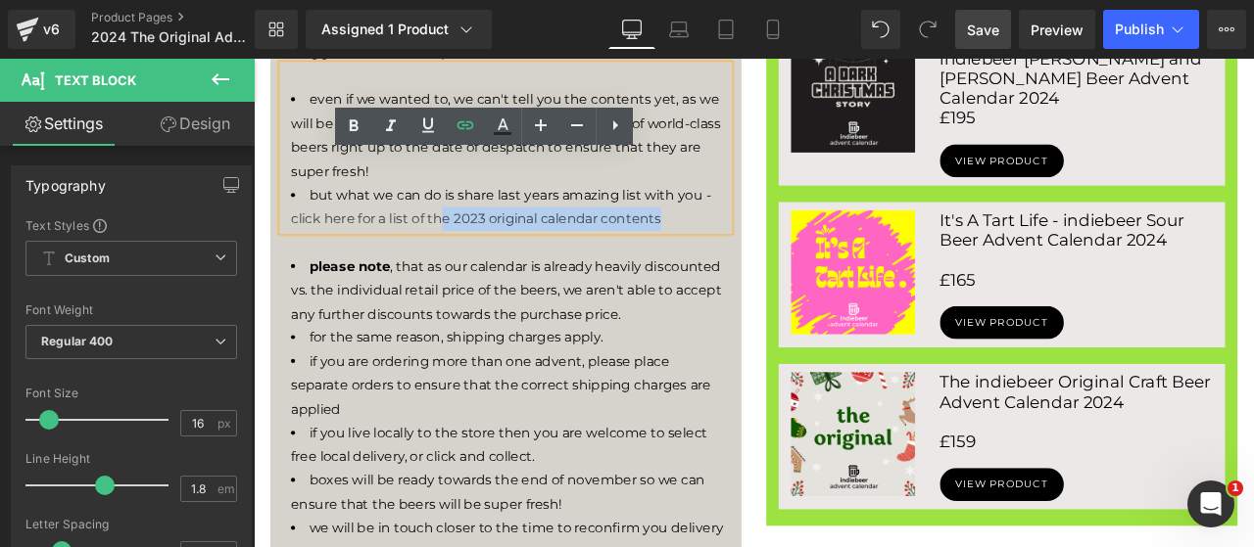
click at [745, 241] on li "but what we can do is share last years amazing list with you - click here for a…" at bounding box center [557, 236] width 519 height 57
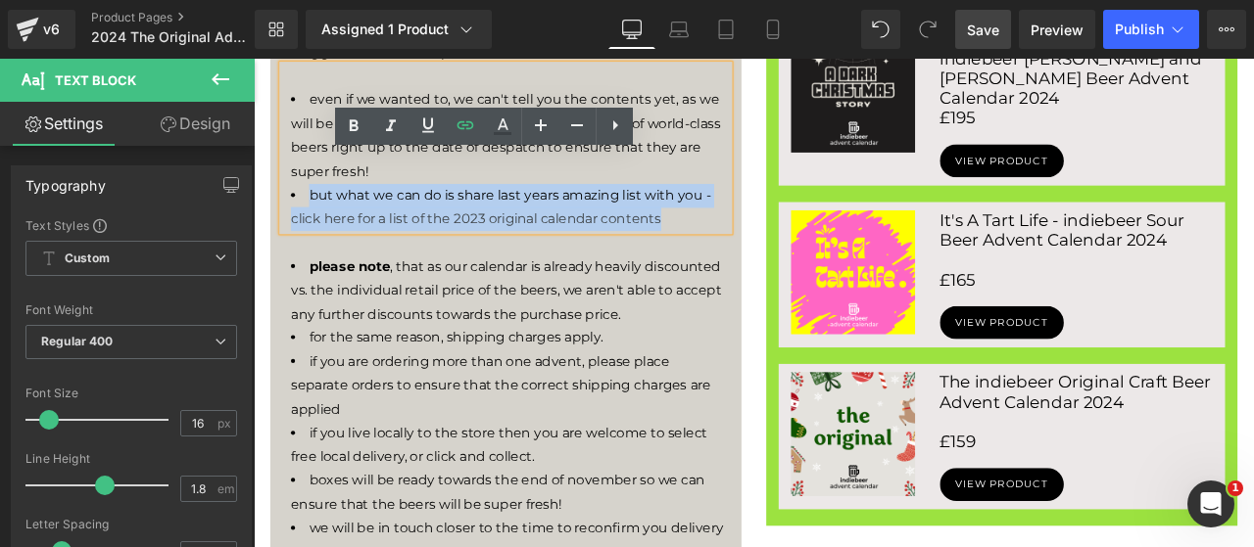
drag, startPoint x: 753, startPoint y: 241, endPoint x: 315, endPoint y: 212, distance: 438.7
click at [315, 212] on li "but what we can do is share last years amazing list with you - click here for a…" at bounding box center [557, 236] width 519 height 57
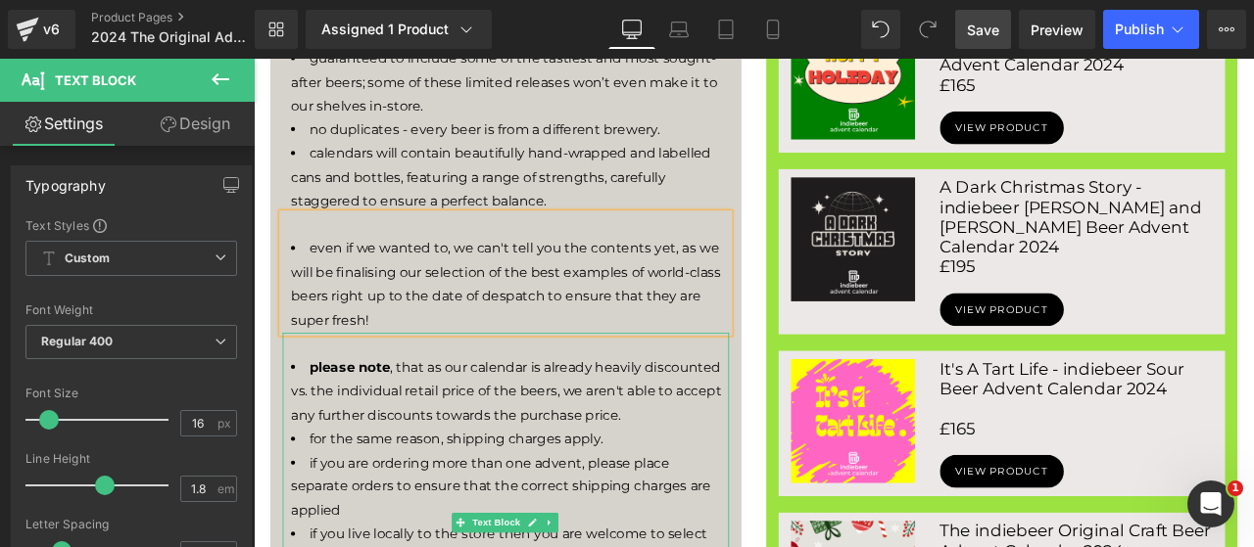
scroll to position [1142, 0]
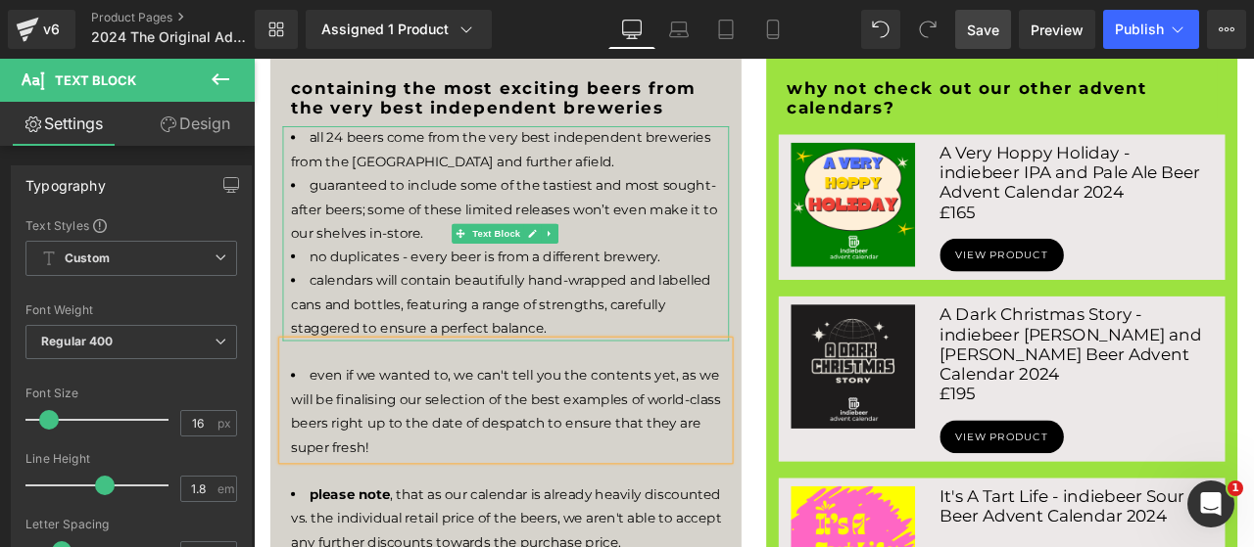
click at [632, 318] on li "calendars will contain beautifully hand-wrapped and labelled cans and bottles, …" at bounding box center [557, 350] width 519 height 84
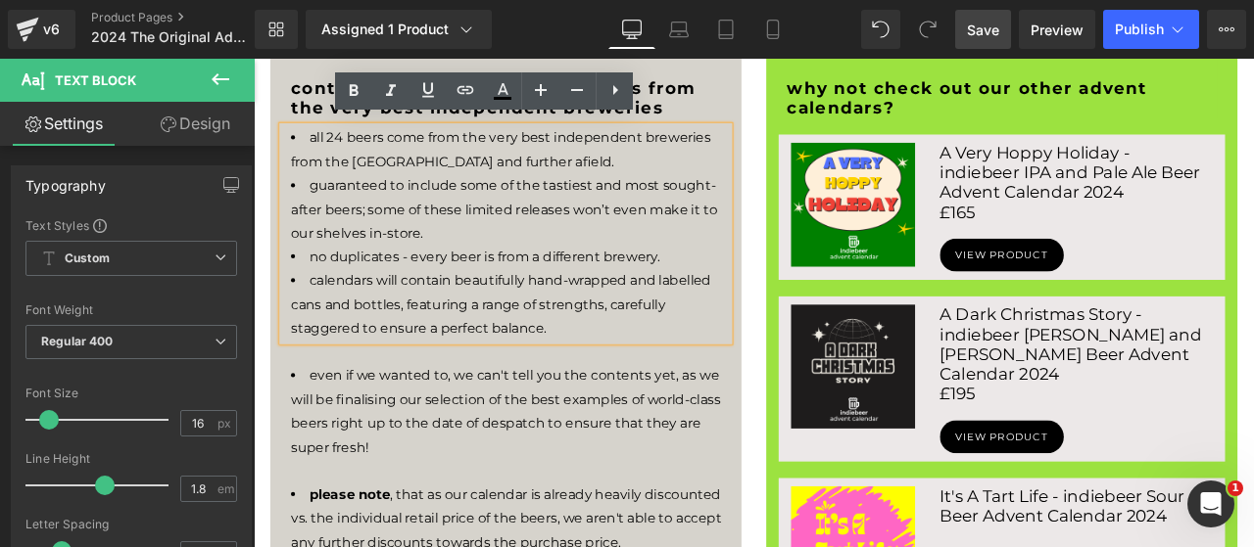
click at [432, 334] on li "calendars will contain beautifully hand-wrapped and labelled cans and bottles, …" at bounding box center [557, 350] width 519 height 84
click at [436, 319] on li "calendars will contain beautifully hand-wrapped and labelled cans and bottles, …" at bounding box center [557, 350] width 519 height 84
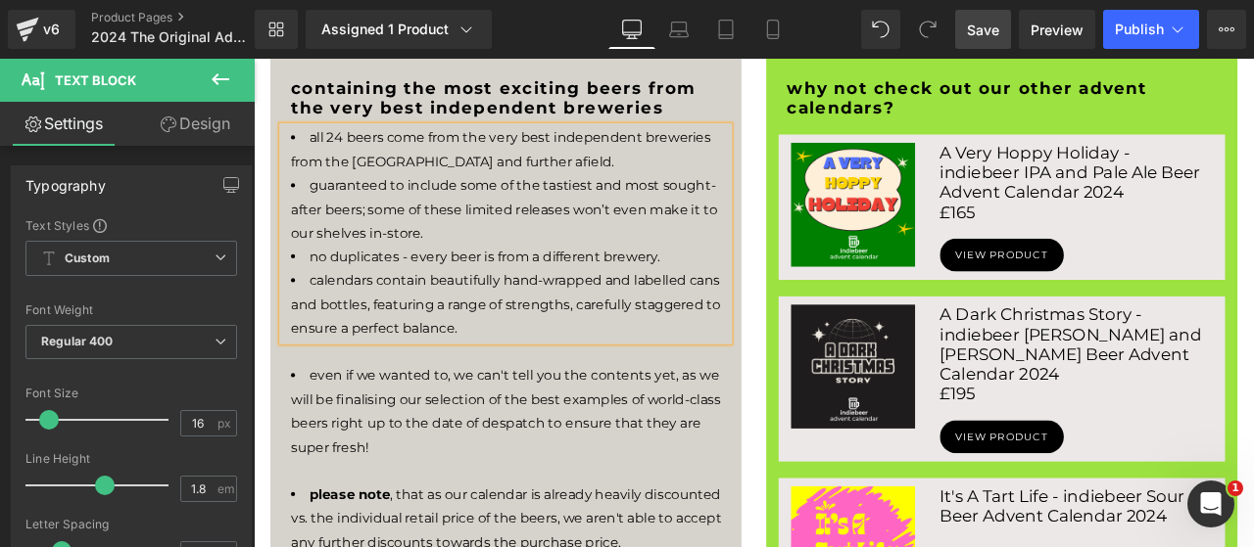
scroll to position [1305, 0]
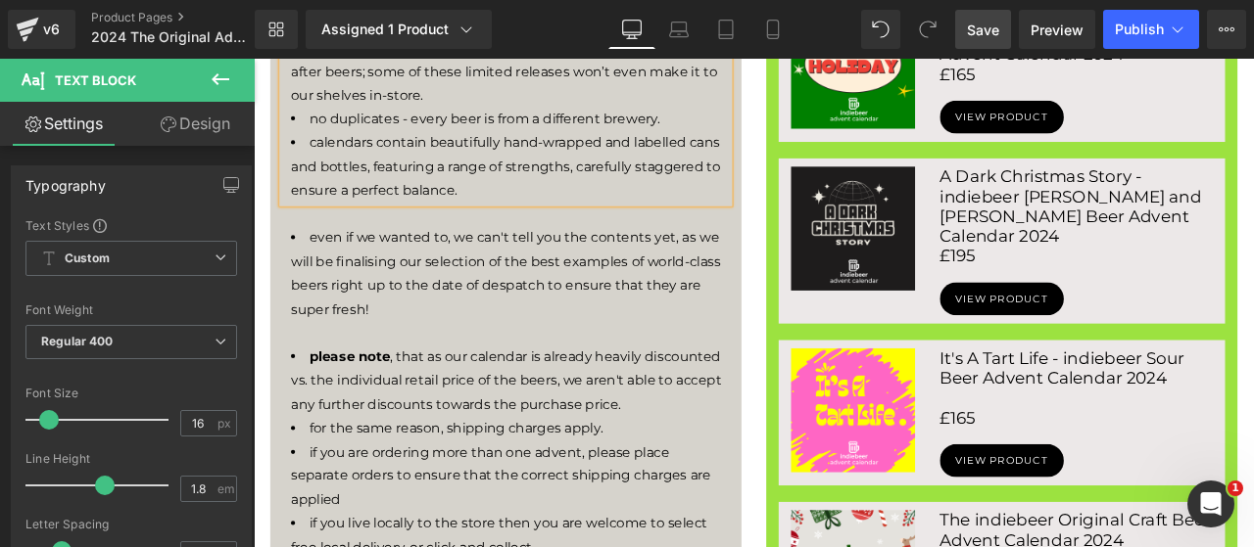
click at [491, 371] on div at bounding box center [557, 385] width 519 height 28
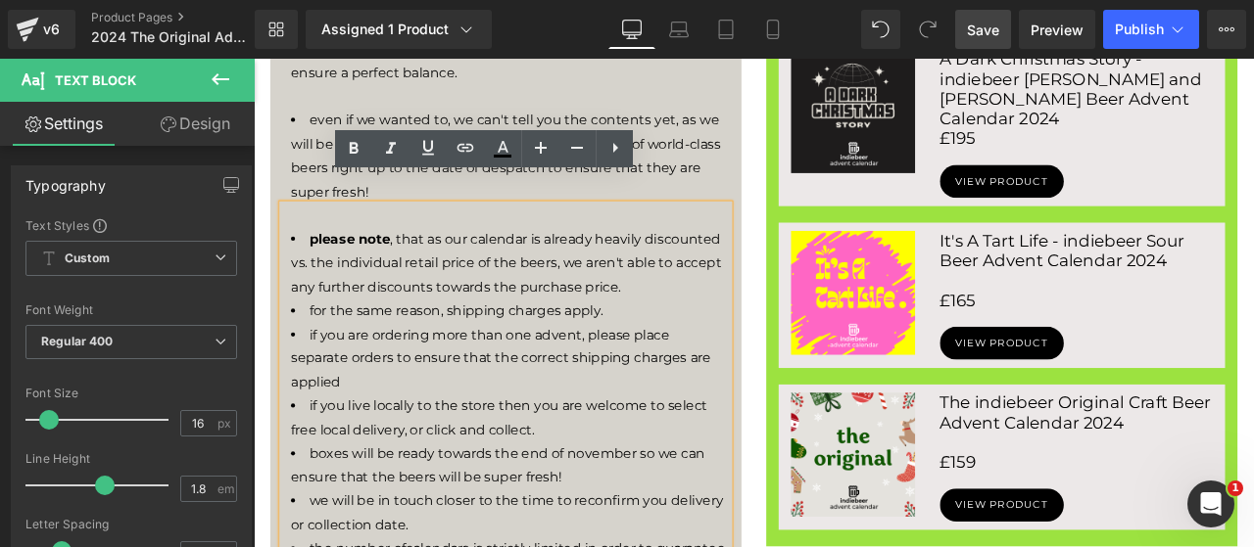
scroll to position [1469, 0]
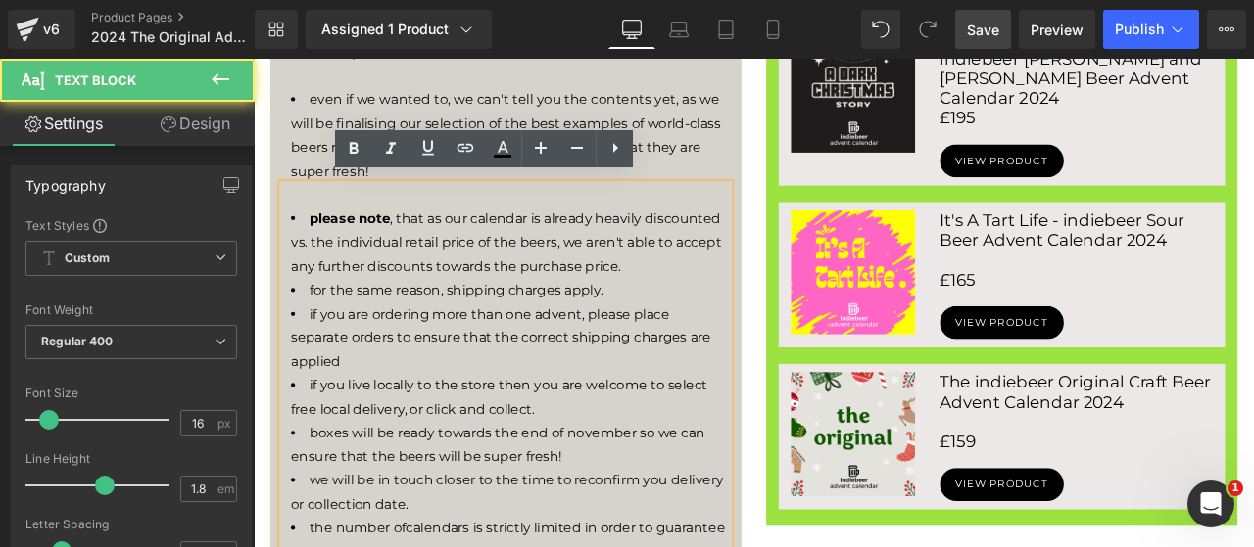
click at [426, 408] on li "if you are ordering more than one advent, please place separate orders to ensur…" at bounding box center [557, 391] width 519 height 84
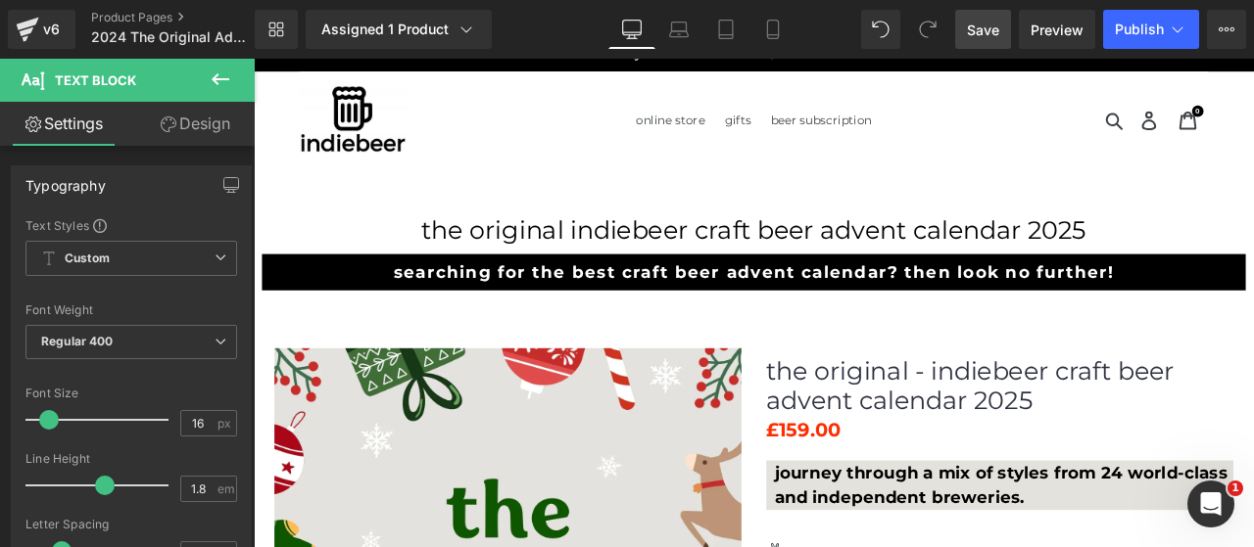
scroll to position [0, 0]
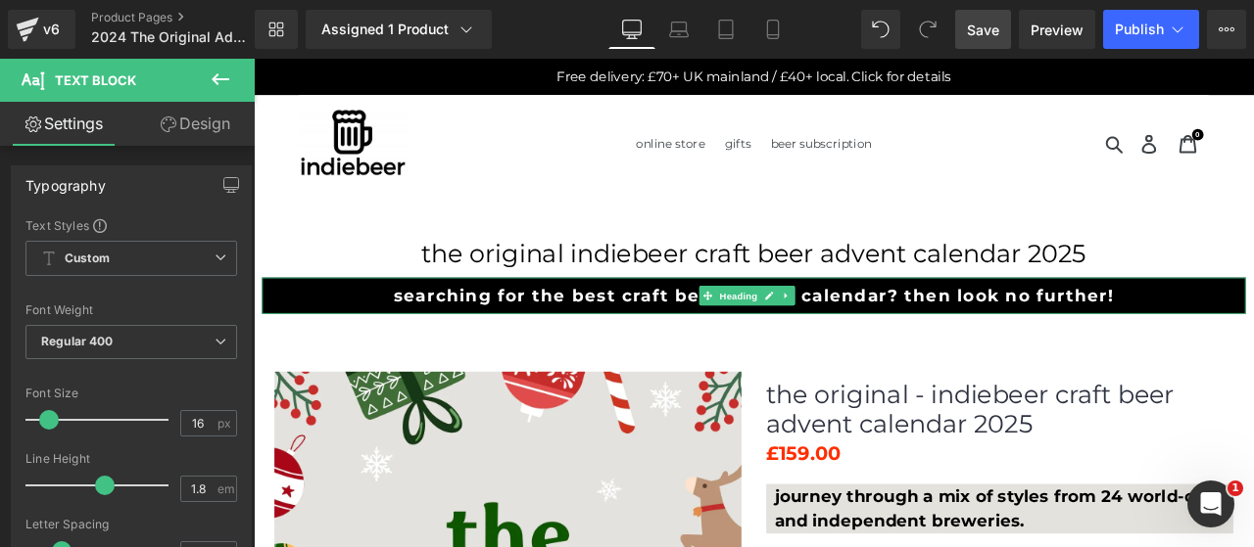
click at [575, 346] on h2 "searching for the best craft beer advent calendar? then look no further!" at bounding box center [846, 340] width 1146 height 24
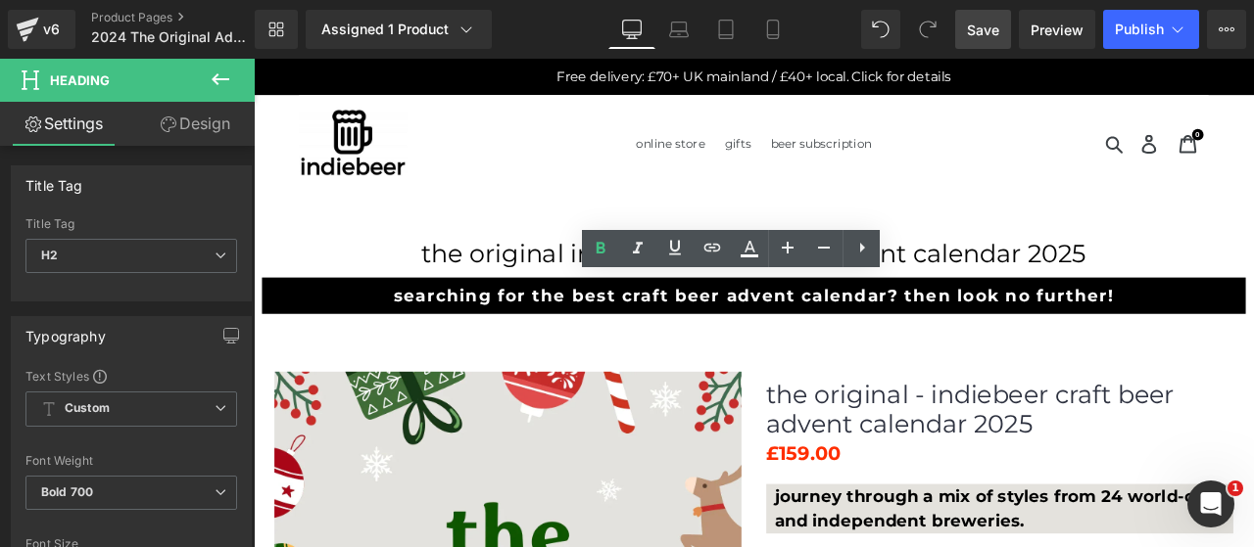
click at [1002, 38] on link "Save" at bounding box center [983, 29] width 56 height 39
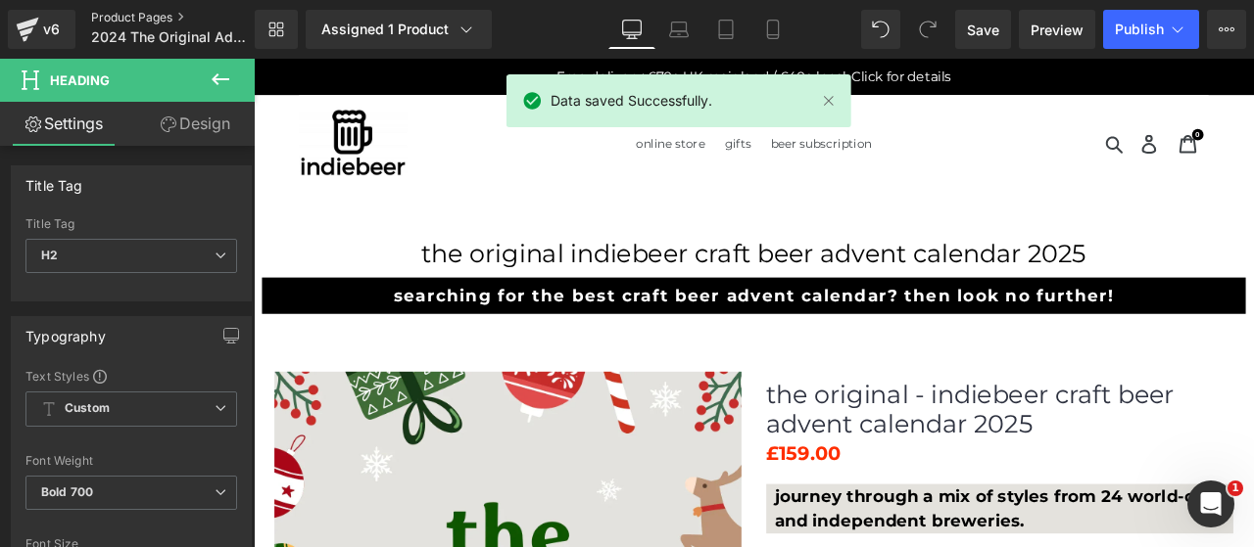
click at [168, 24] on link "Product Pages" at bounding box center [189, 18] width 196 height 16
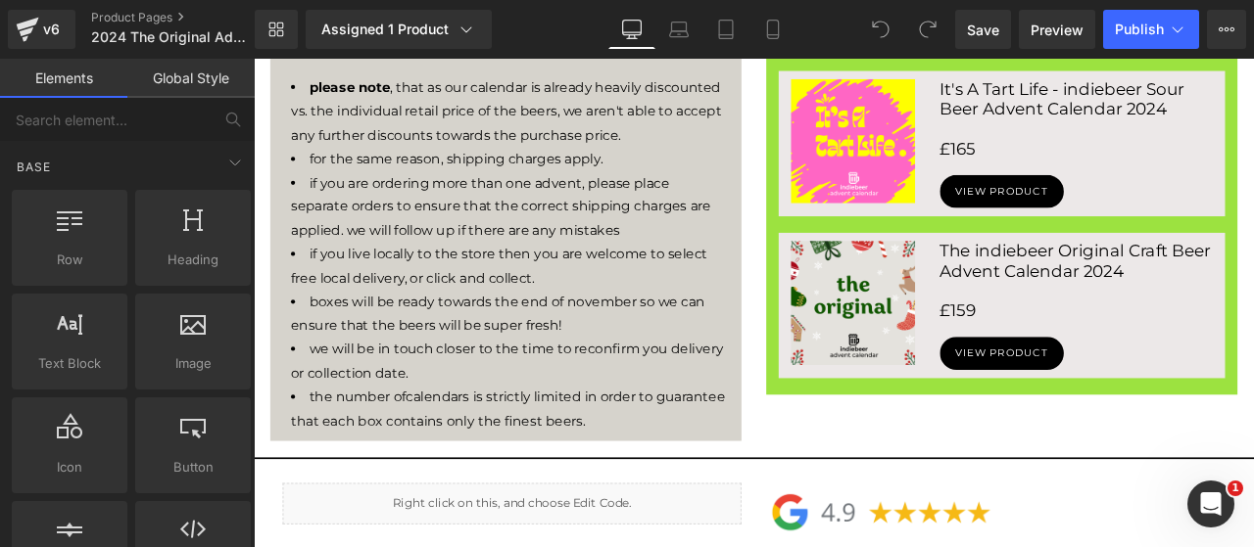
scroll to position [1469, 0]
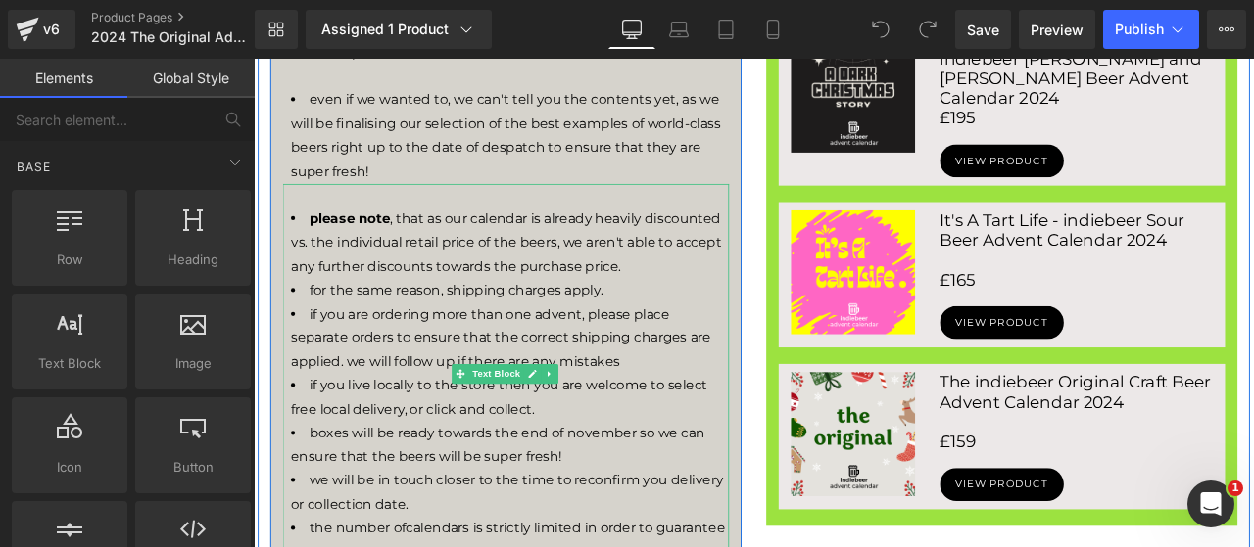
click at [722, 412] on li "if you are ordering more than one advent, please place separate orders to ensur…" at bounding box center [557, 391] width 519 height 84
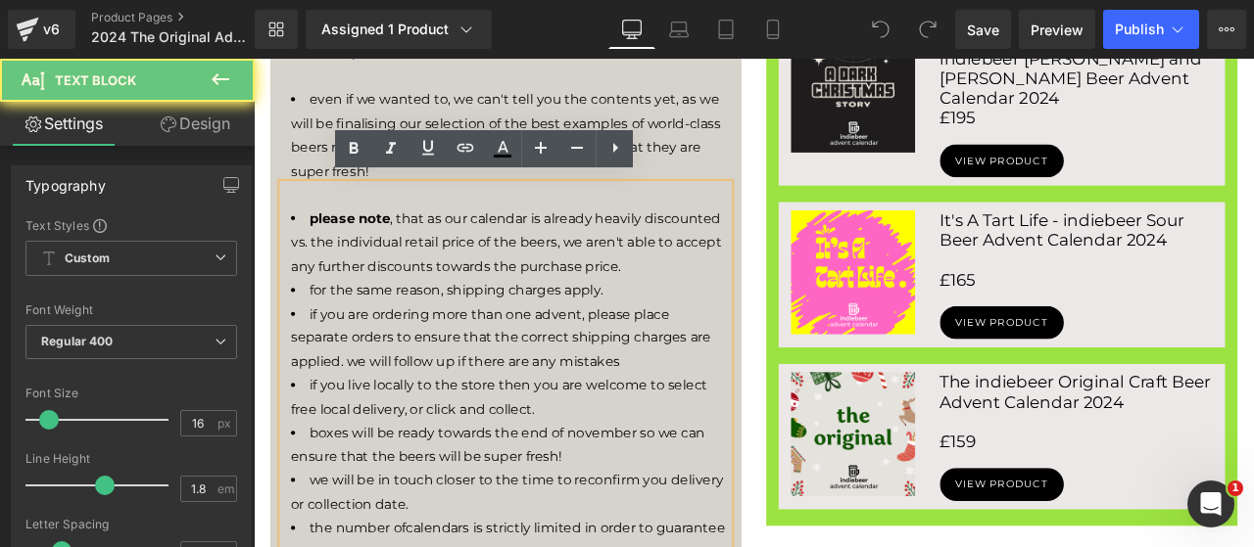
click at [681, 404] on li "if you are ordering more than one advent, please place separate orders to ensur…" at bounding box center [557, 391] width 519 height 84
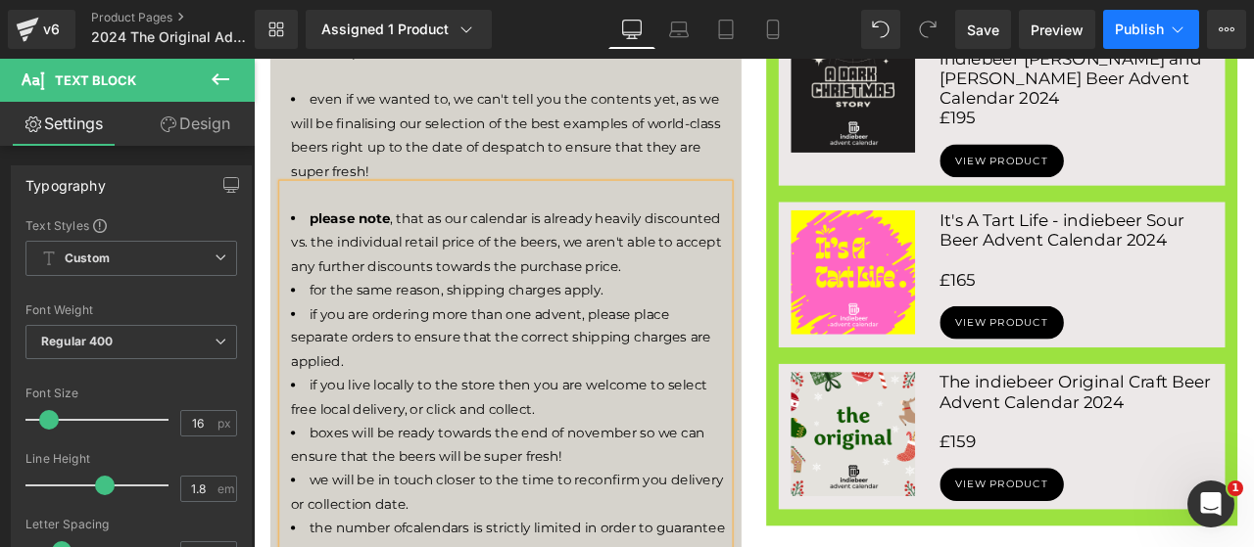
click at [1167, 24] on icon at bounding box center [1177, 30] width 20 height 20
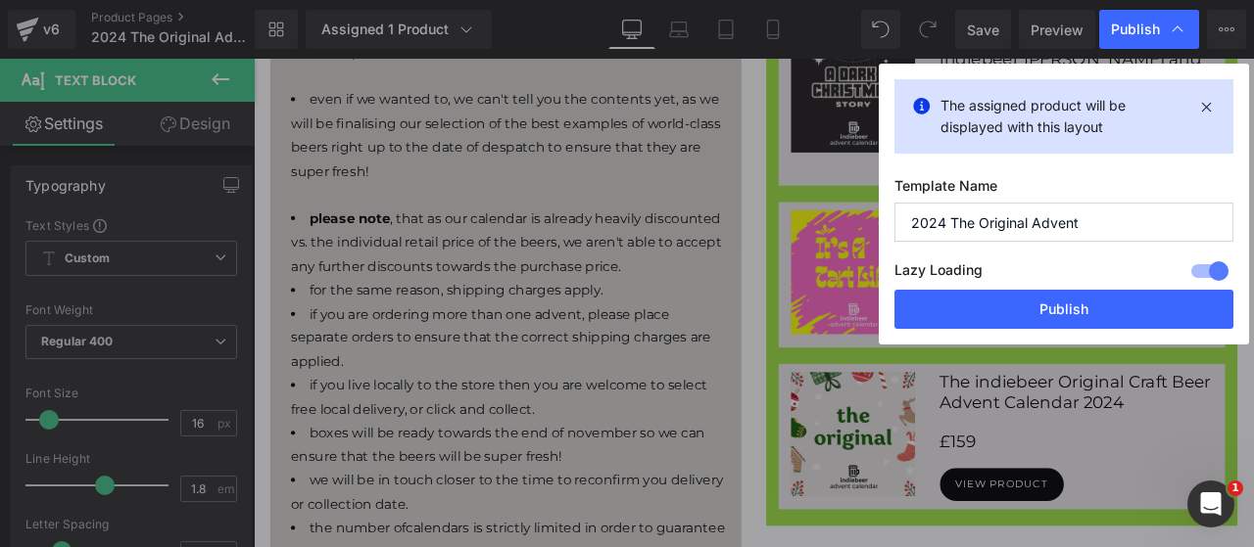
click at [1121, 229] on input "2024 The Original Advent" at bounding box center [1063, 222] width 339 height 39
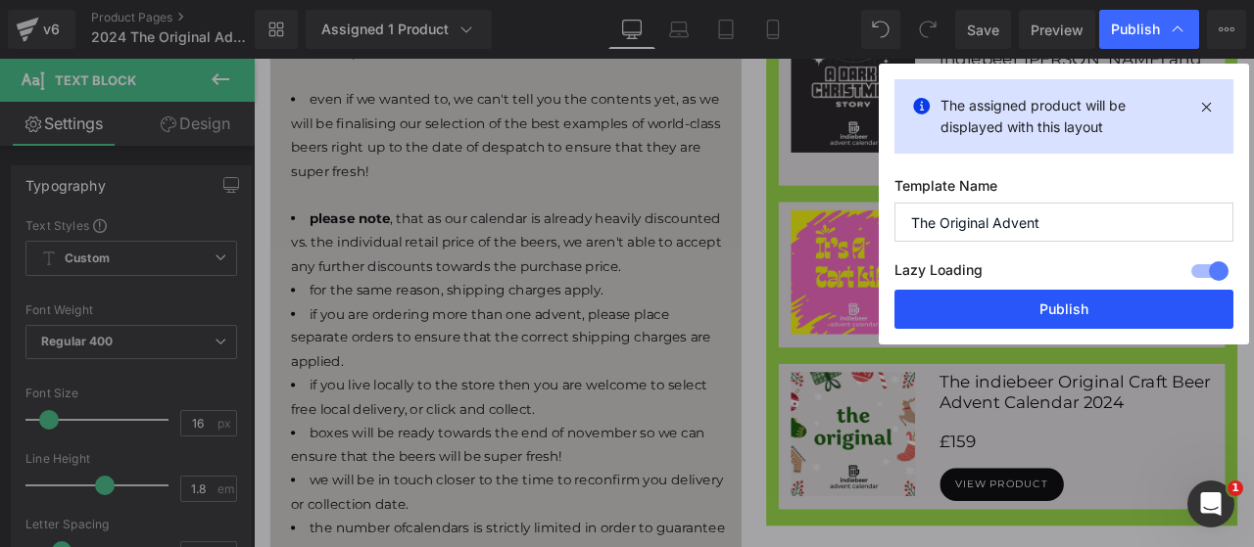
type input "The Original Advent"
drag, startPoint x: 1057, startPoint y: 310, endPoint x: 1024, endPoint y: 252, distance: 67.1
click at [1057, 310] on button "Publish" at bounding box center [1063, 309] width 339 height 39
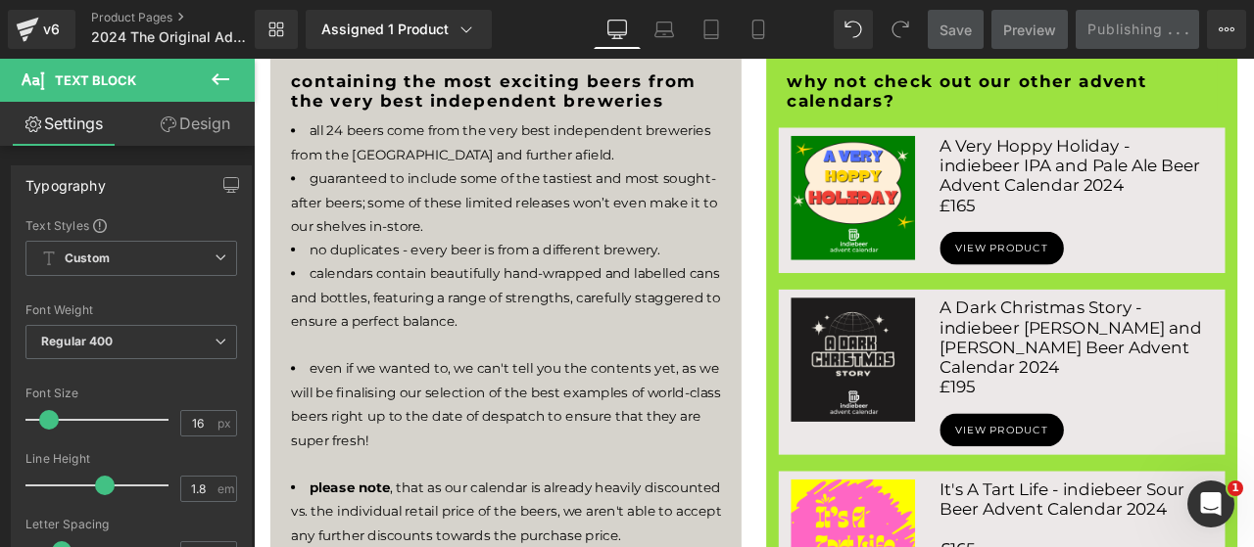
scroll to position [1142, 0]
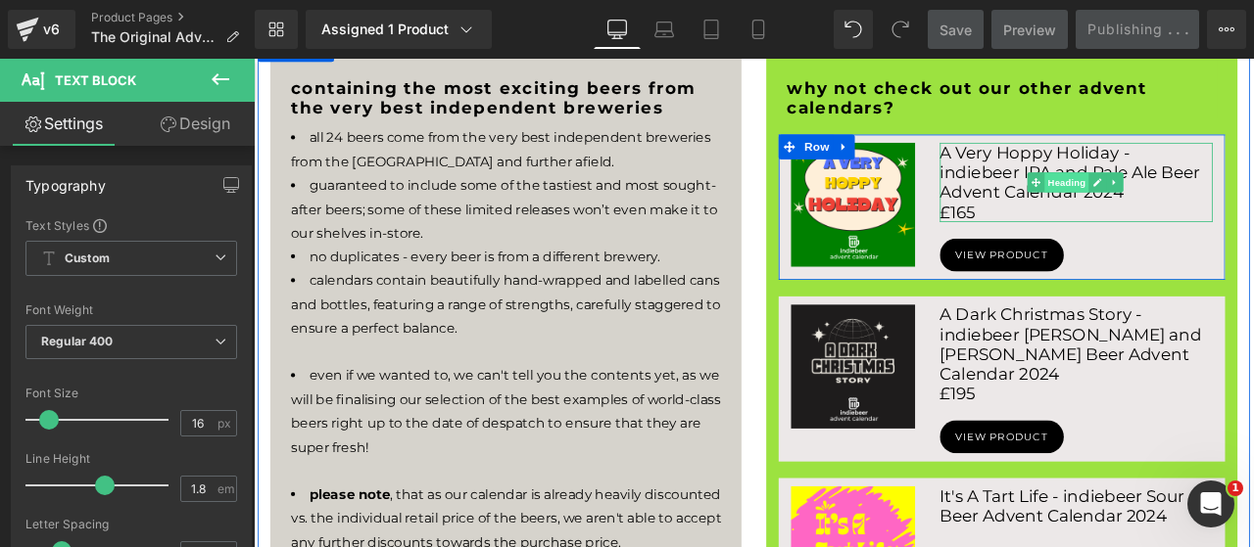
click at [1200, 199] on span "Heading" at bounding box center [1217, 206] width 53 height 24
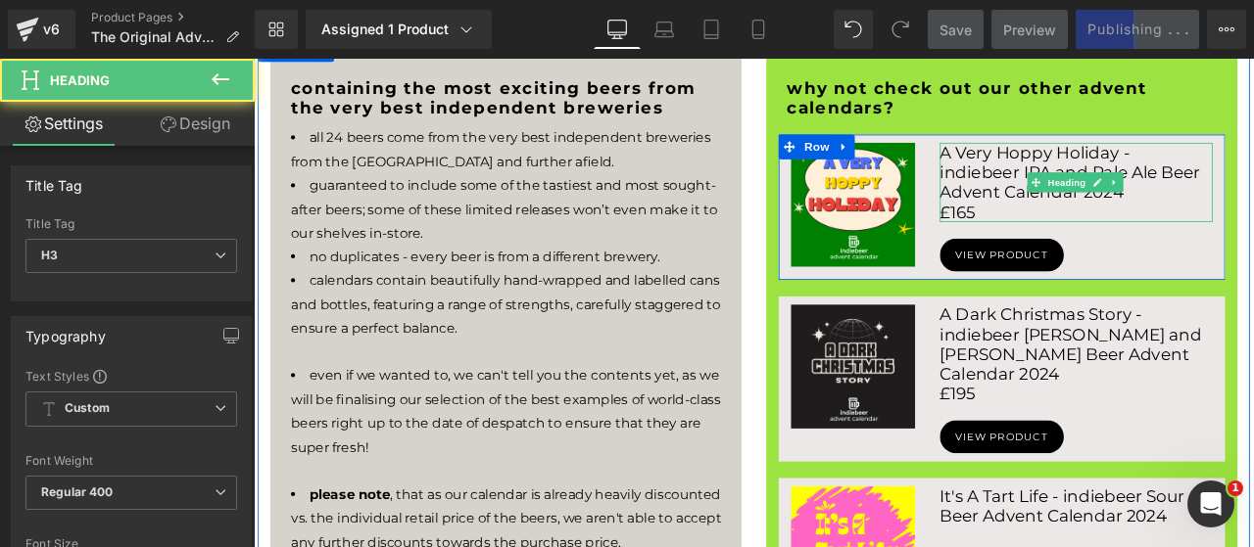
click at [1253, 210] on h3 "A Very Hoppy Holiday - indiebeer IPA and Pale Ale Beer Advent Calendar 2024" at bounding box center [1227, 194] width 323 height 71
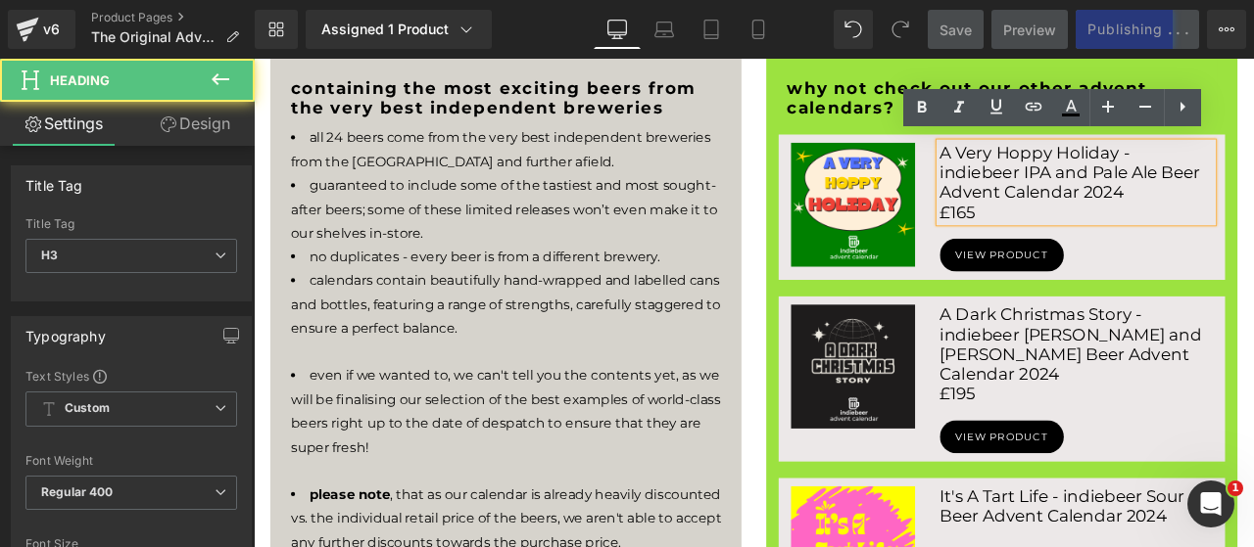
click at [1253, 210] on h3 "A Very Hoppy Holiday - indiebeer IPA and Pale Ale Beer Advent Calendar 2024" at bounding box center [1227, 194] width 323 height 71
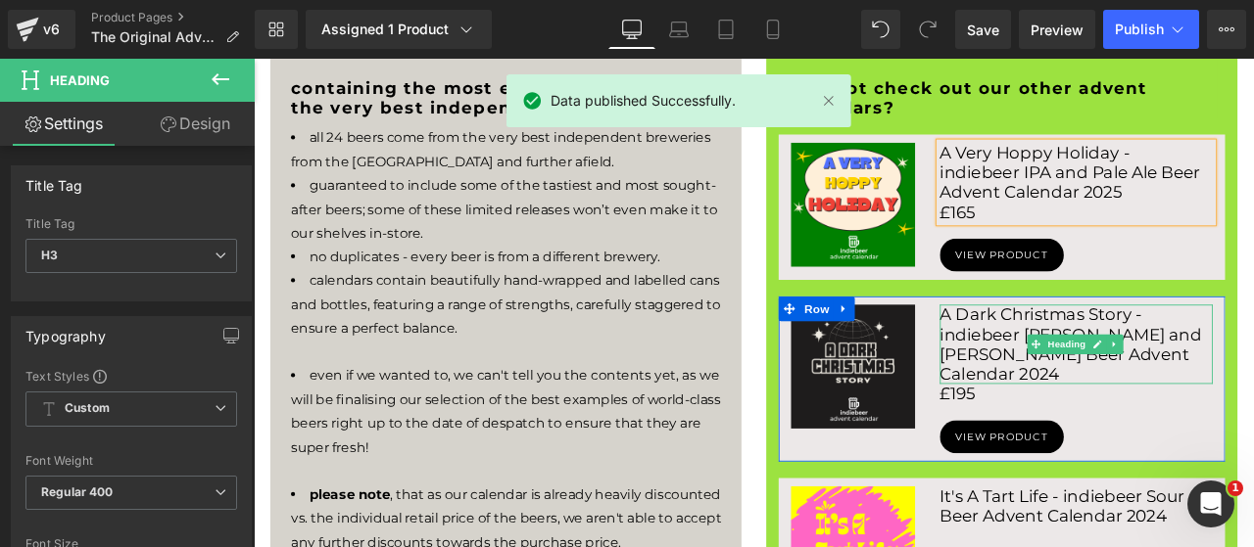
click at [1253, 398] on h3 "A Dark Christmas Story - indiebeer [PERSON_NAME] and [PERSON_NAME] Beer Advent …" at bounding box center [1227, 398] width 323 height 94
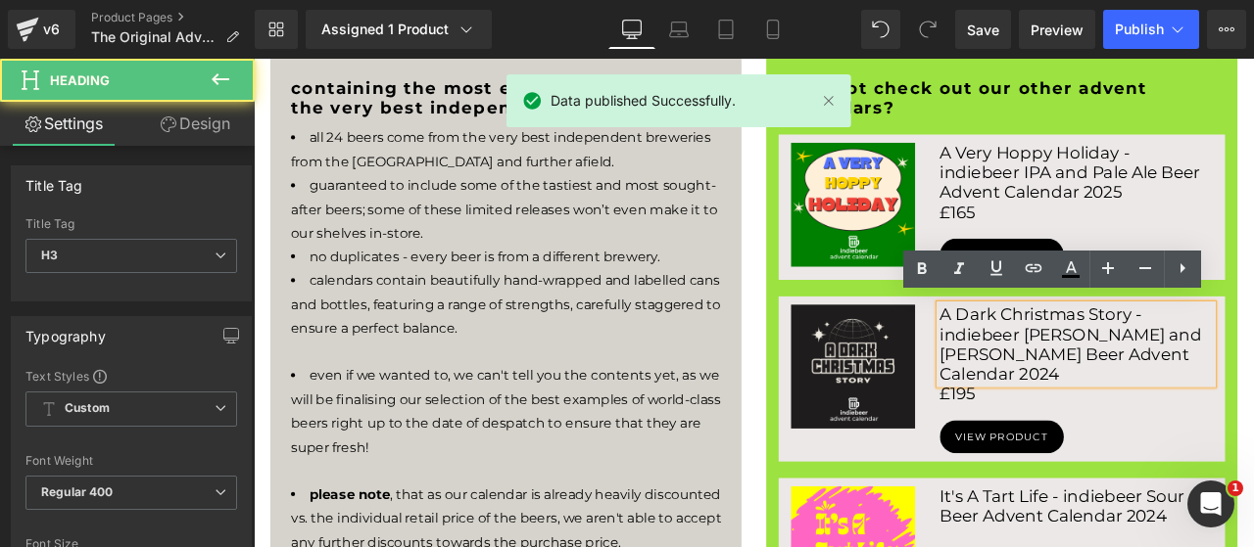
click at [1253, 397] on h3 "A Dark Christmas Story - indiebeer [PERSON_NAME] and [PERSON_NAME] Beer Advent …" at bounding box center [1227, 398] width 323 height 94
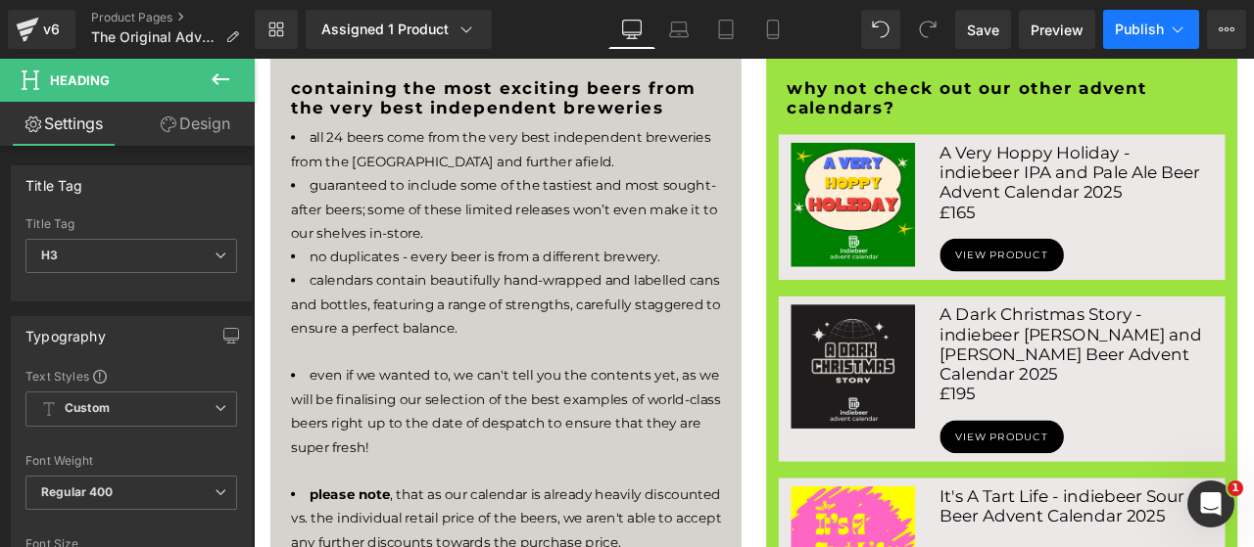
click at [1138, 42] on button "Publish" at bounding box center [1151, 29] width 96 height 39
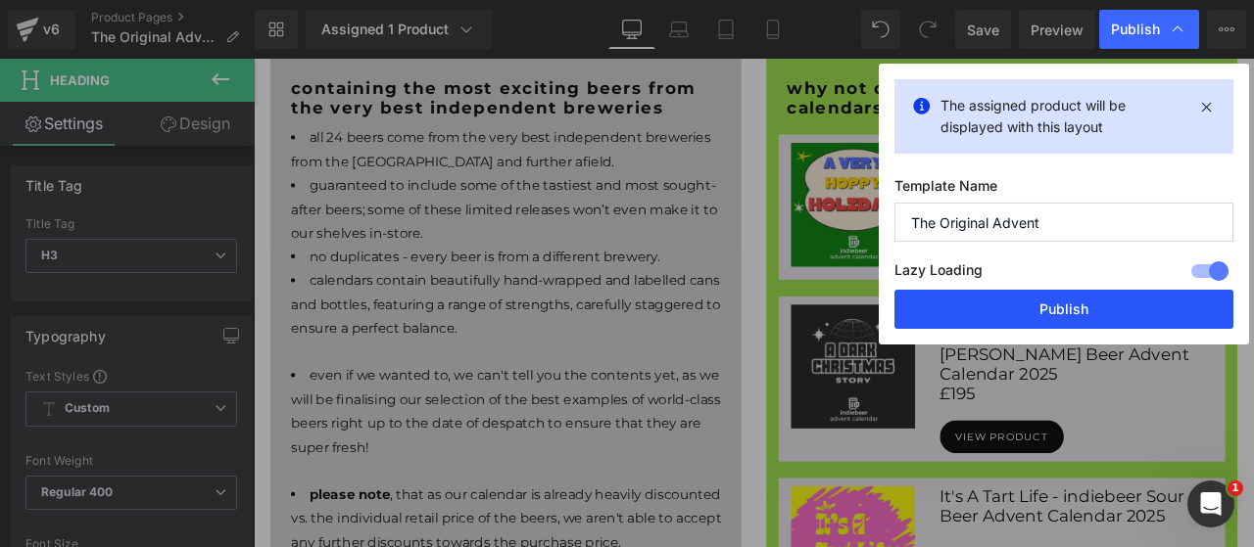
click at [1056, 322] on button "Publish" at bounding box center [1063, 309] width 339 height 39
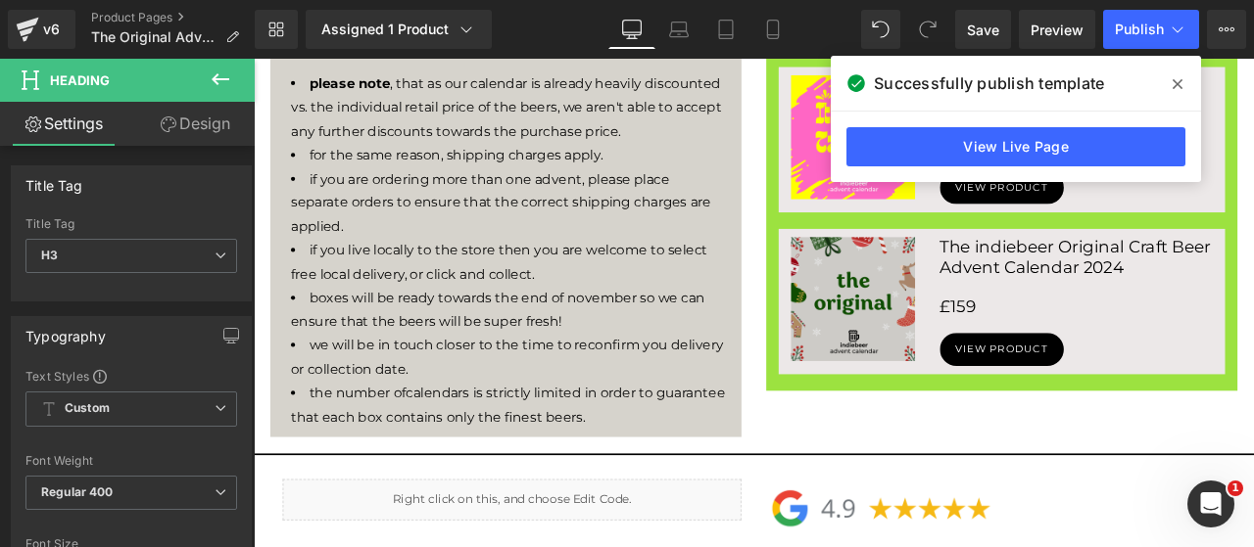
scroll to position [1632, 0]
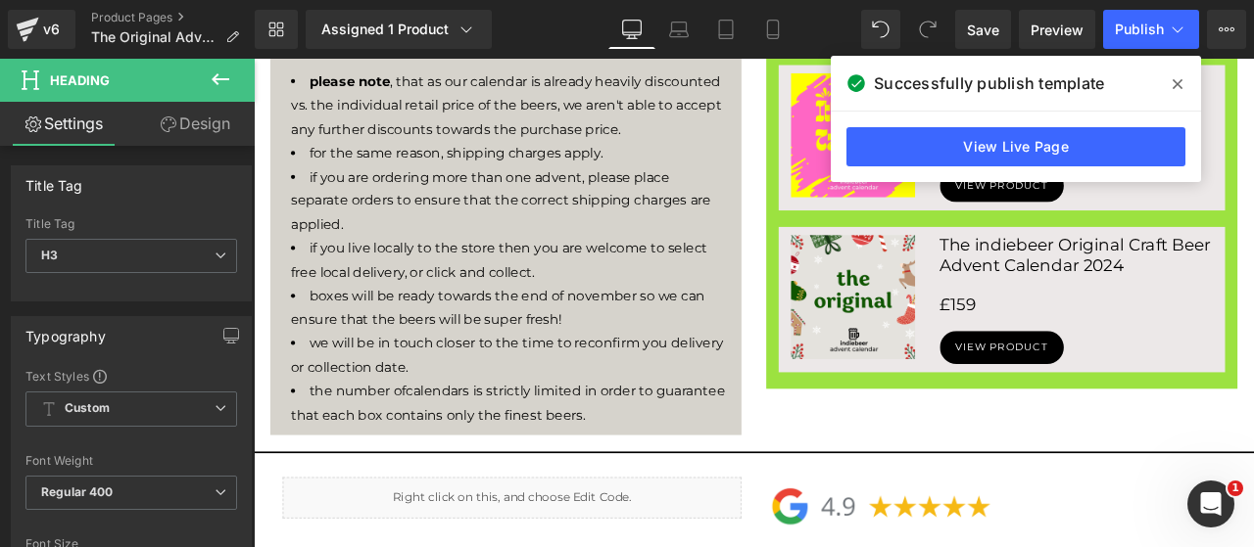
click at [1253, 268] on h3 "The indiebeer Original Craft Beer Advent Calendar 2024" at bounding box center [1227, 291] width 323 height 47
click at [1253, 272] on h3 "The indiebeer Original Craft Beer Advent Calendar 2024" at bounding box center [1227, 291] width 323 height 47
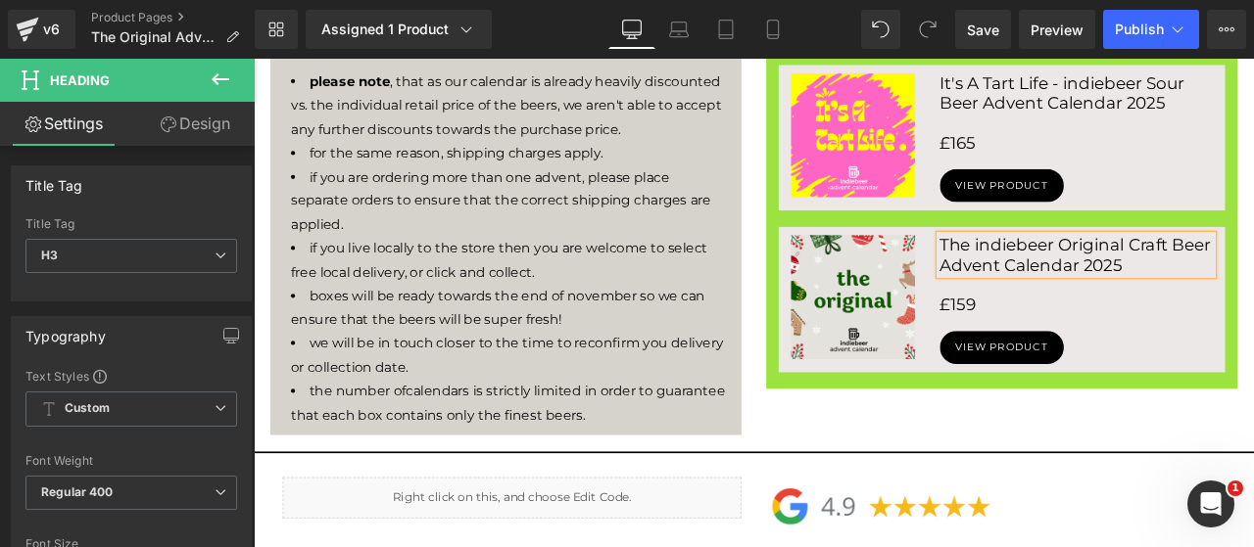
click at [1131, 339] on h3 "£159" at bounding box center [1227, 351] width 323 height 24
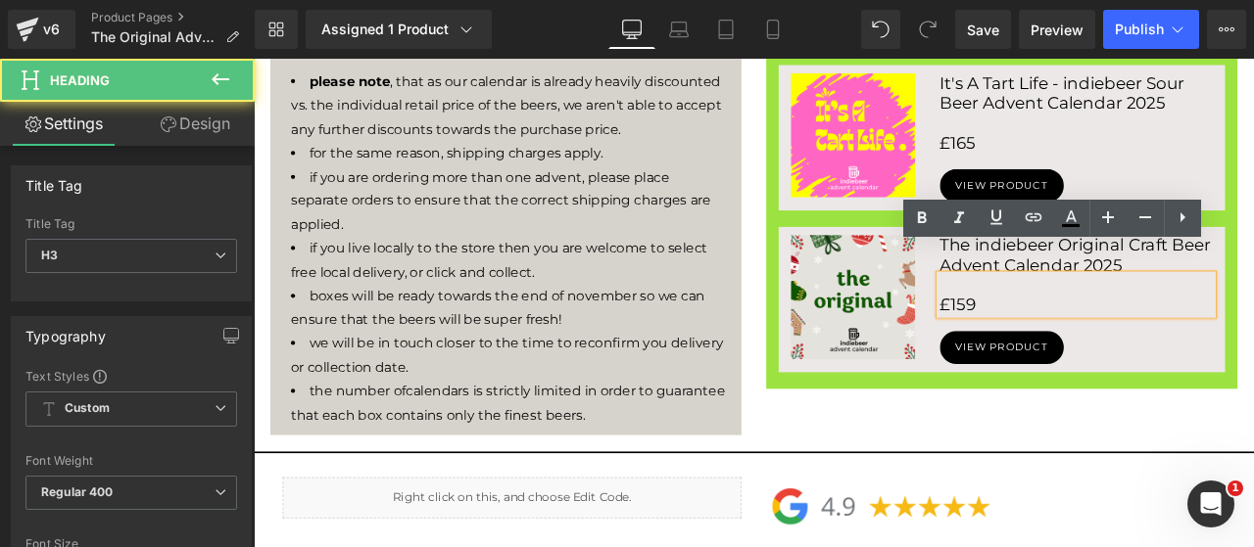
click at [1107, 339] on h3 "£159" at bounding box center [1227, 351] width 323 height 24
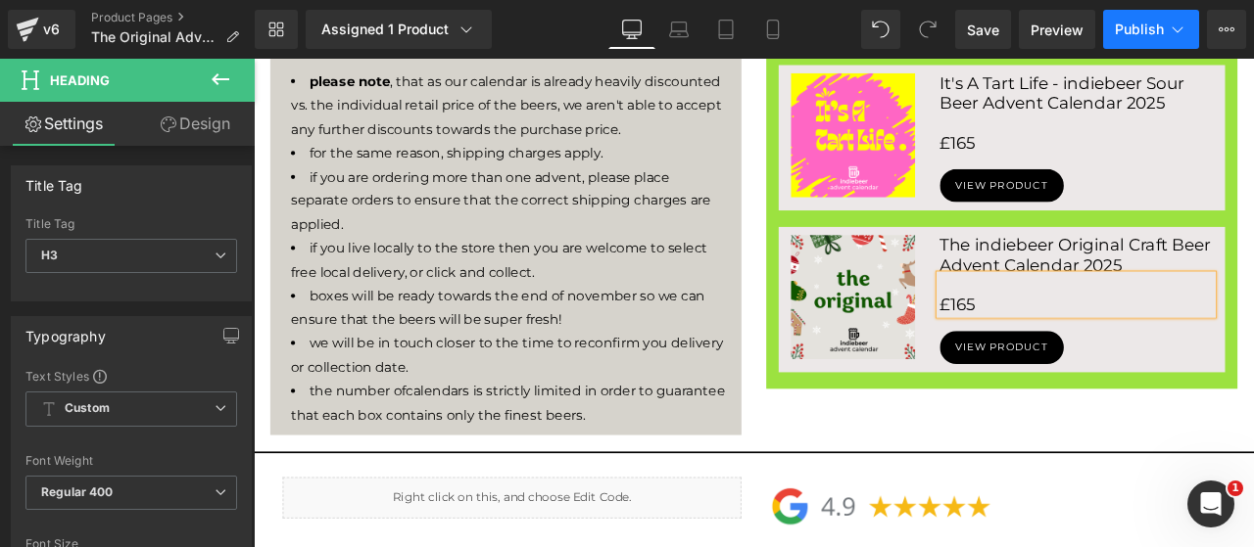
click at [1143, 31] on span "Publish" at bounding box center [1138, 30] width 49 height 16
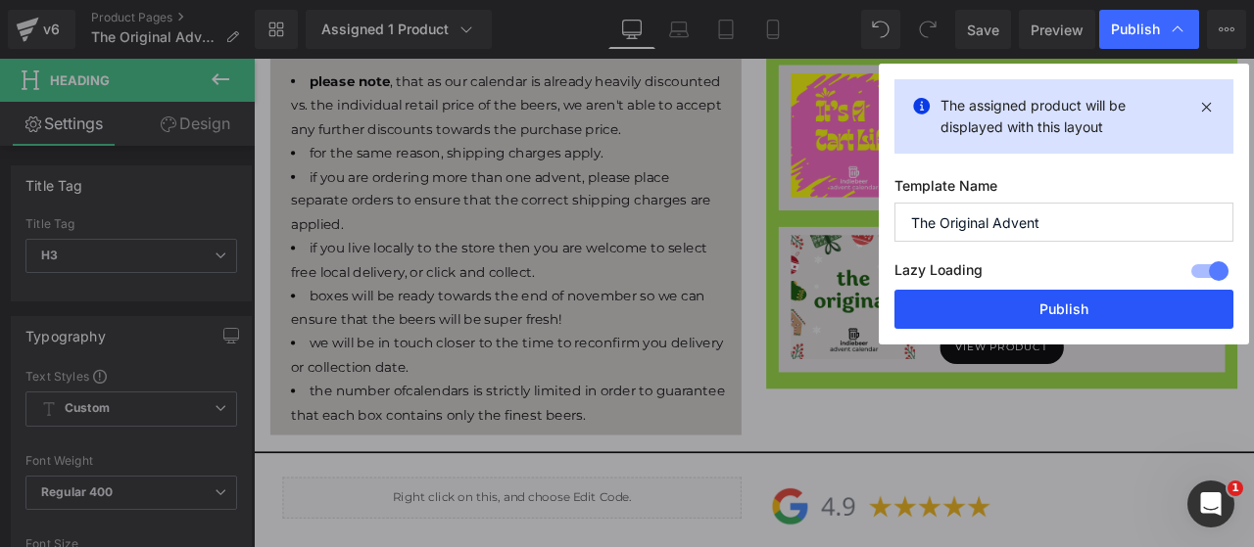
click at [1101, 315] on button "Publish" at bounding box center [1063, 309] width 339 height 39
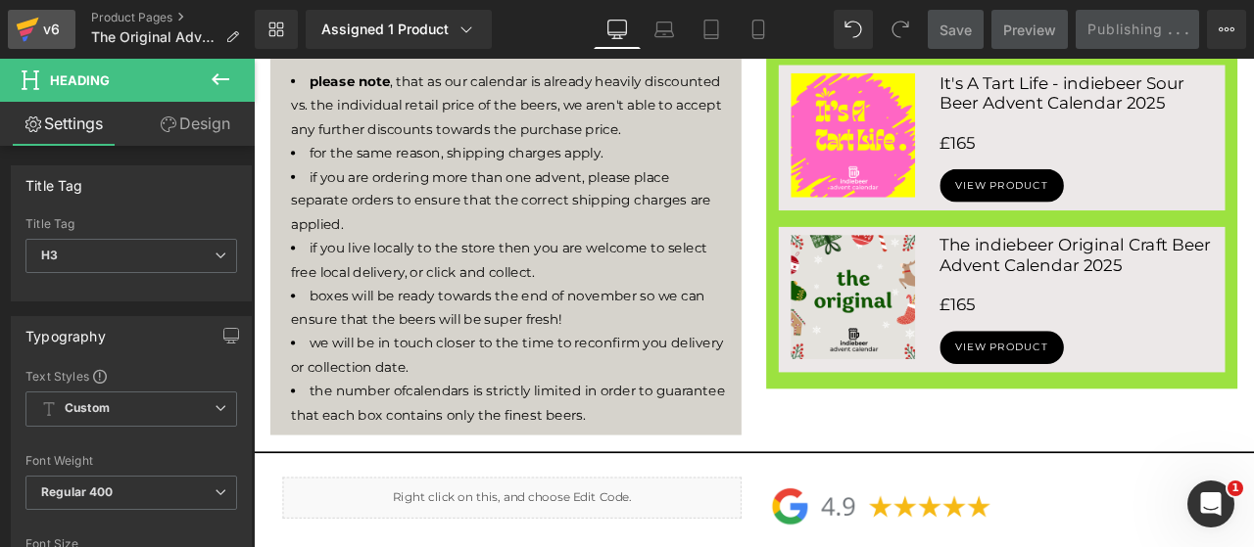
click at [60, 34] on div "v6" at bounding box center [51, 29] width 24 height 25
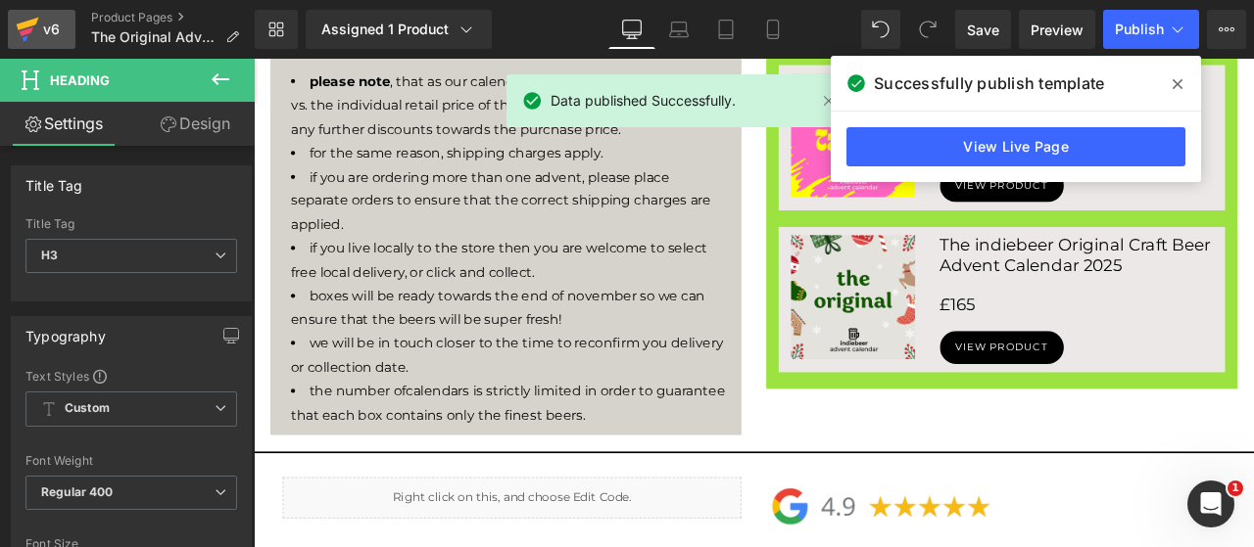
click at [49, 33] on div "v6" at bounding box center [51, 29] width 24 height 25
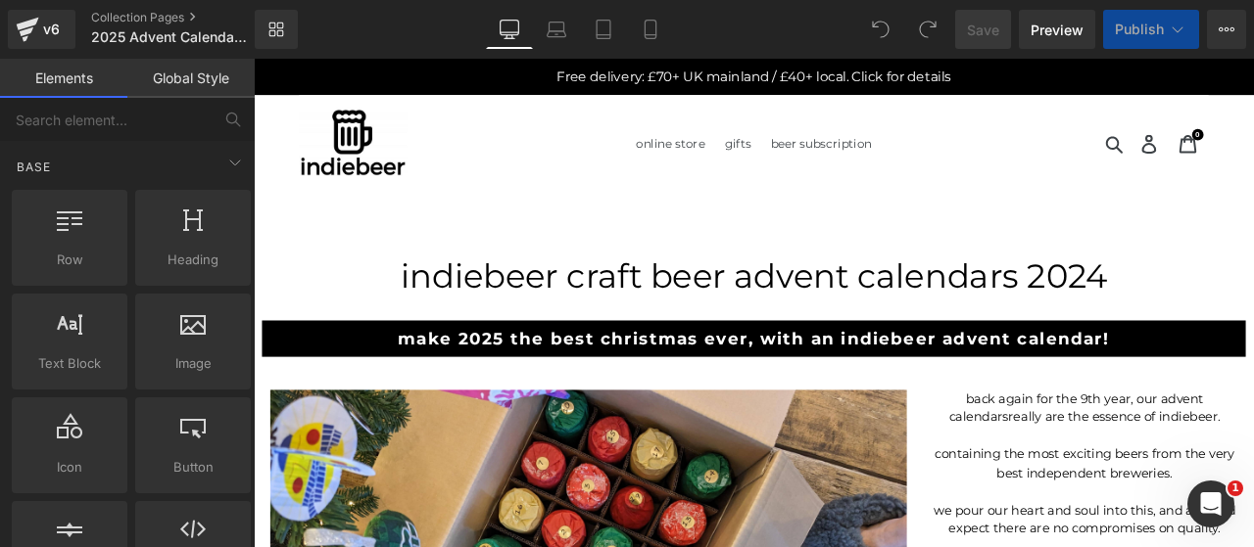
click at [1226, 297] on h1 "indiebeer craft beer advent calendars 2024" at bounding box center [846, 316] width 1185 height 47
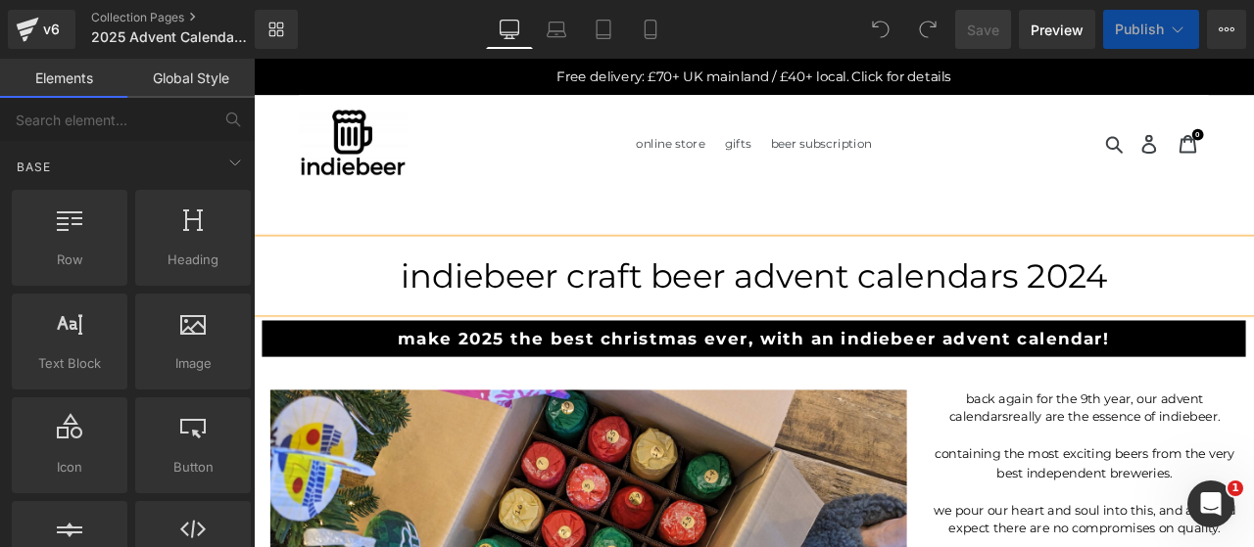
click at [1250, 315] on h1 "indiebeer craft beer advent calendars 2024" at bounding box center [846, 316] width 1185 height 47
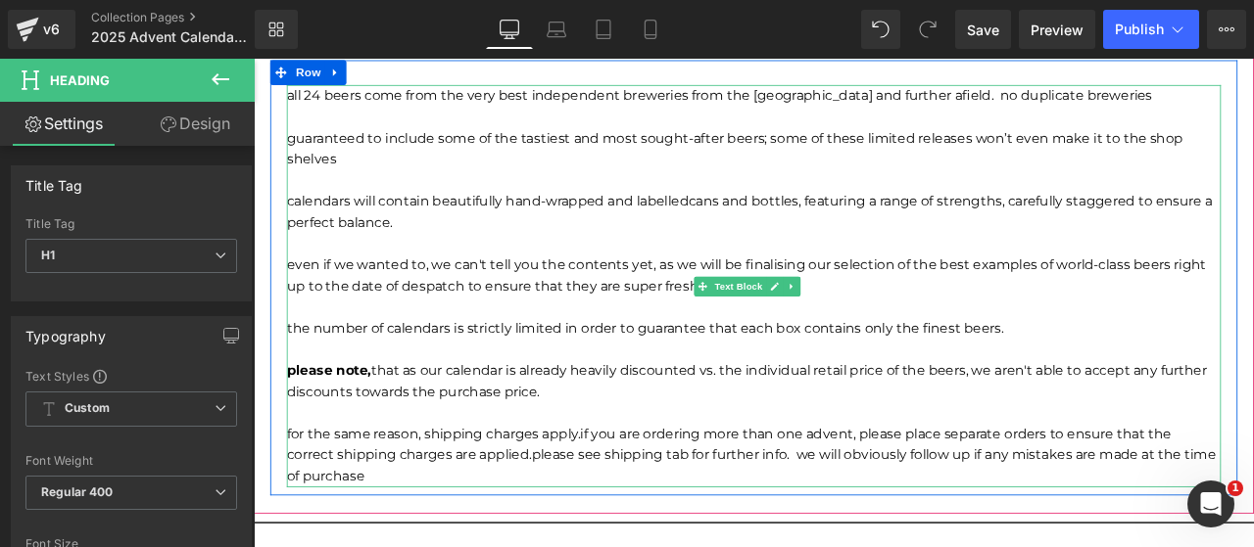
scroll to position [1795, 0]
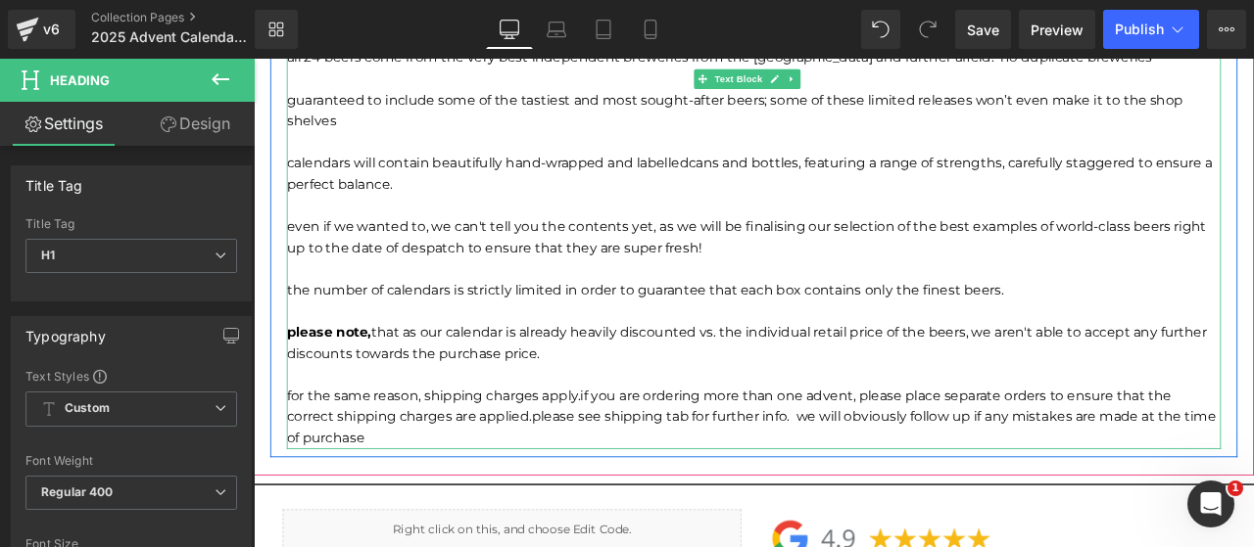
click at [914, 482] on span "please see shipping tab for further info. we will obviously follow up if any mi…" at bounding box center [843, 496] width 1101 height 44
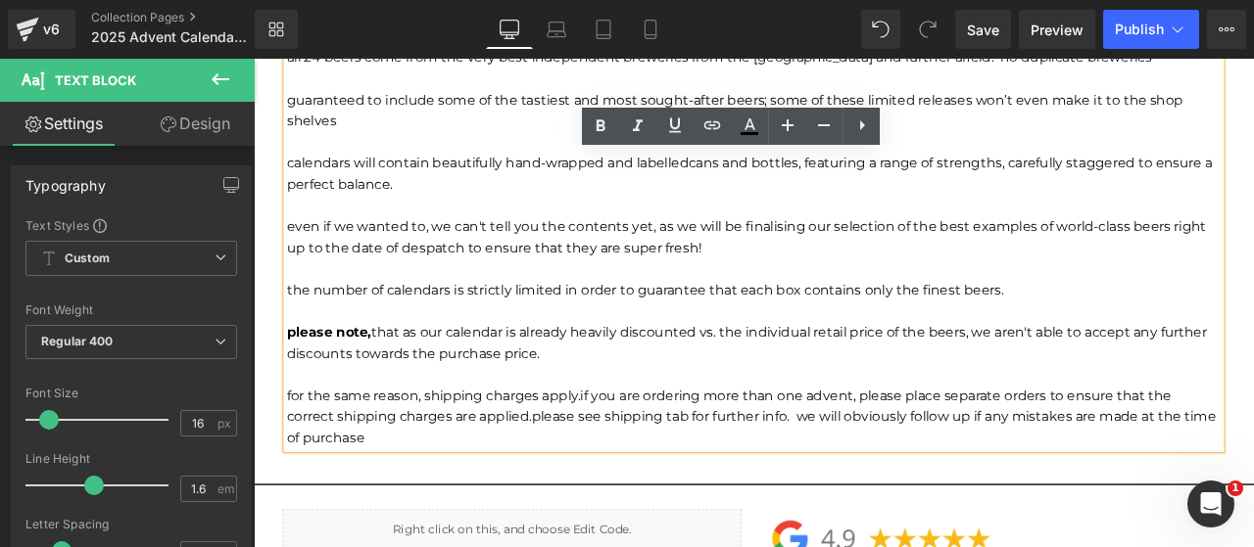
click at [908, 483] on span "please see shipping tab for further info. we will obviously follow up if any mi…" at bounding box center [843, 496] width 1101 height 44
click at [1092, 486] on span "please see shipping tab for further info. we will obviously follow up if any mi…" at bounding box center [843, 496] width 1101 height 44
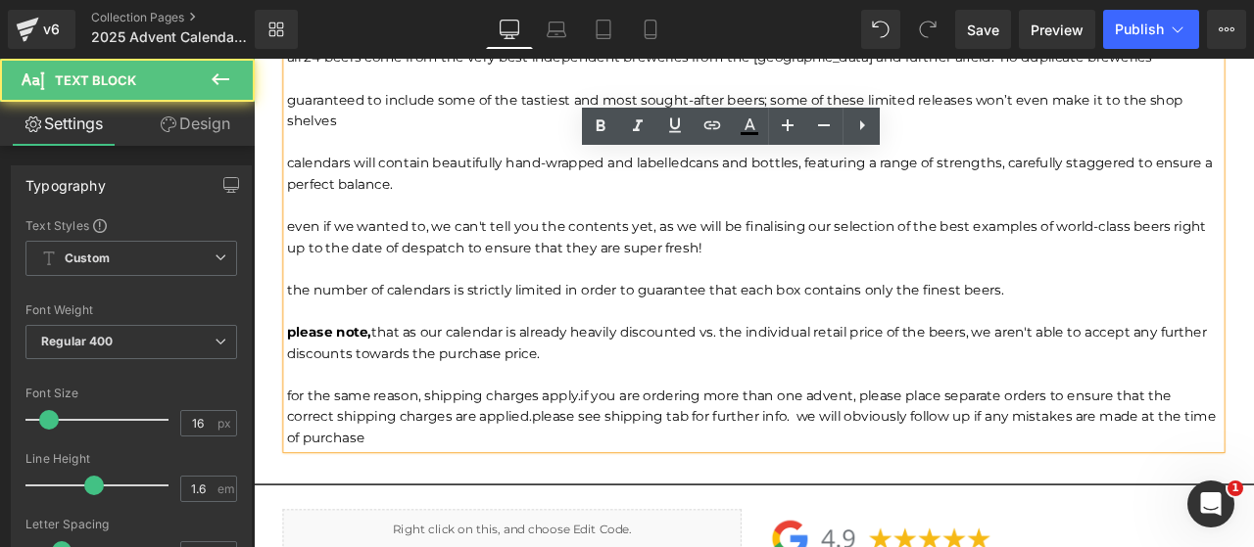
click at [1063, 486] on span "please see shipping tab for further info. we will obviously follow up if any mi…" at bounding box center [843, 496] width 1101 height 44
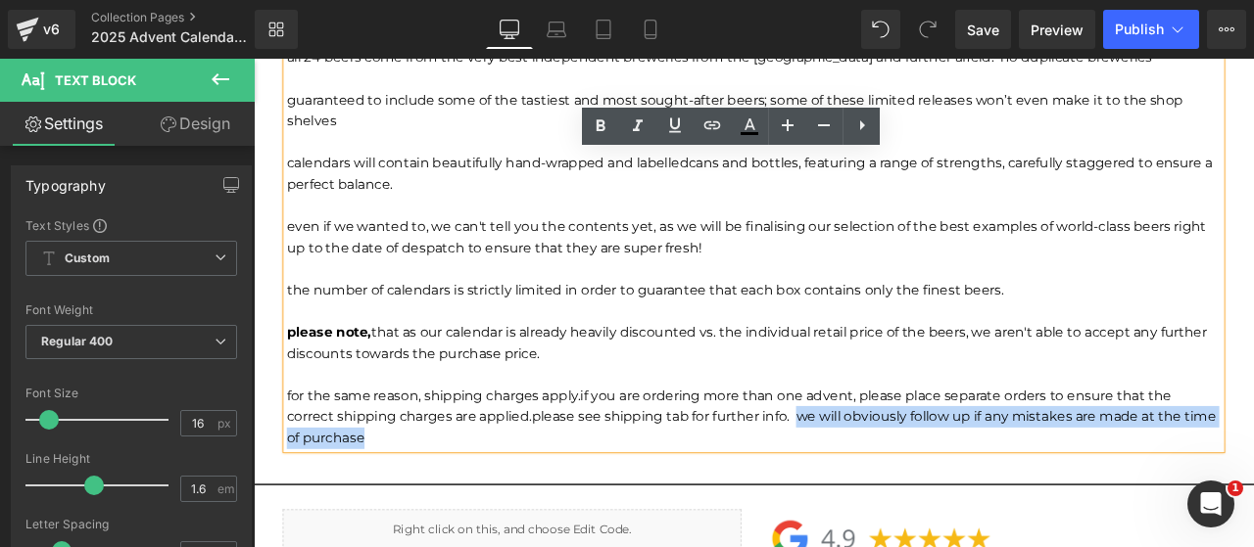
drag, startPoint x: 908, startPoint y: 477, endPoint x: 918, endPoint y: 496, distance: 21.0
click at [918, 496] on p "For the same reason, shipping charges apply. if you are ordering more than one …" at bounding box center [846, 484] width 1107 height 75
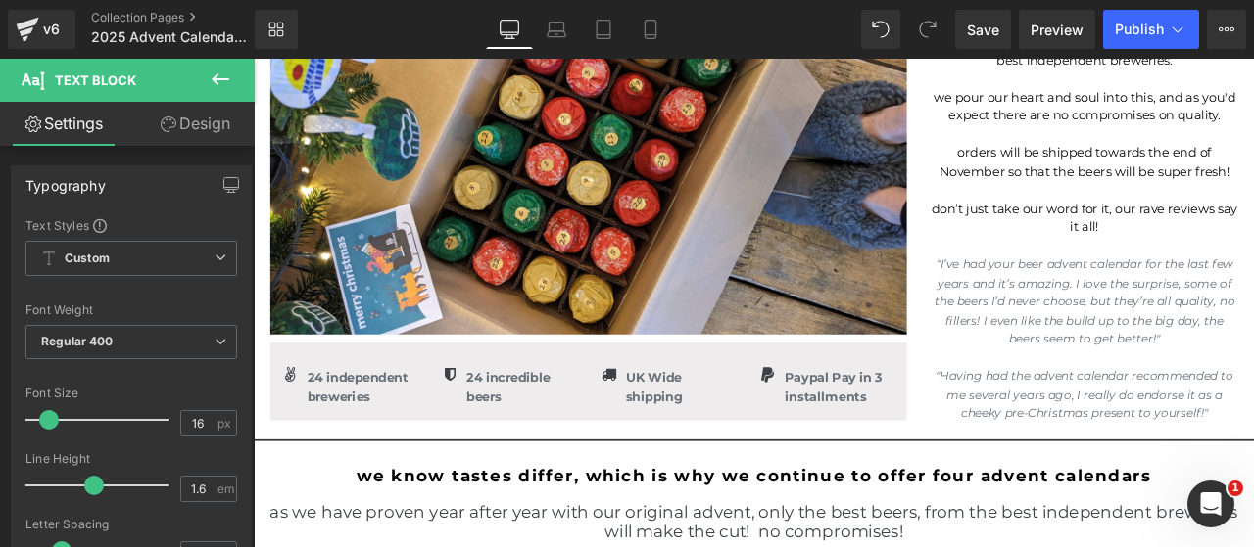
scroll to position [0, 0]
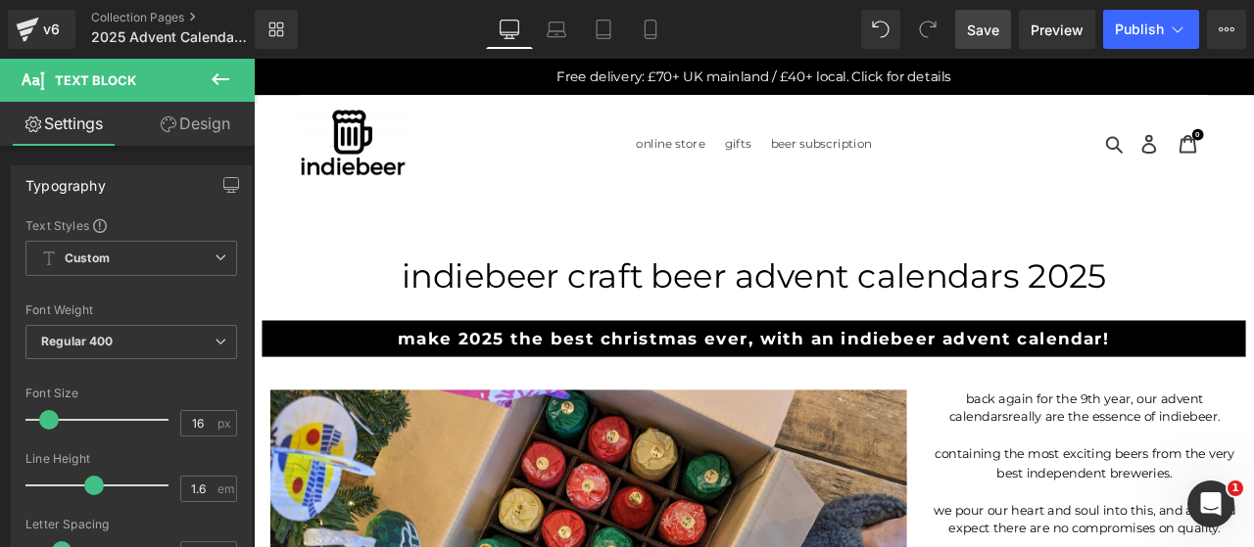
click at [981, 32] on span "Save" at bounding box center [983, 30] width 32 height 21
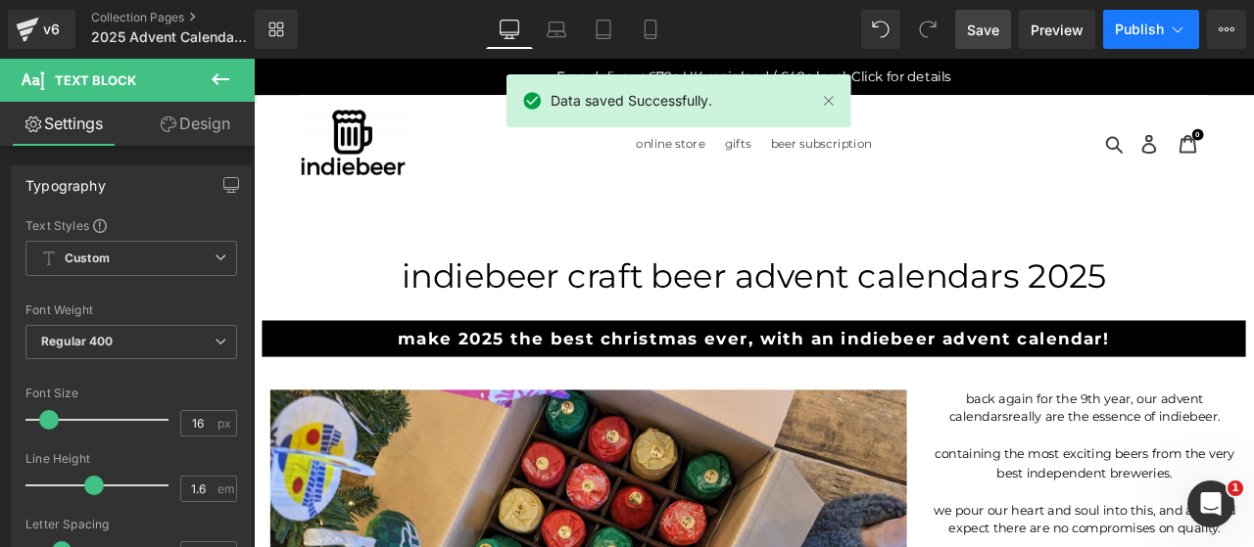
click at [1172, 24] on icon at bounding box center [1177, 30] width 20 height 20
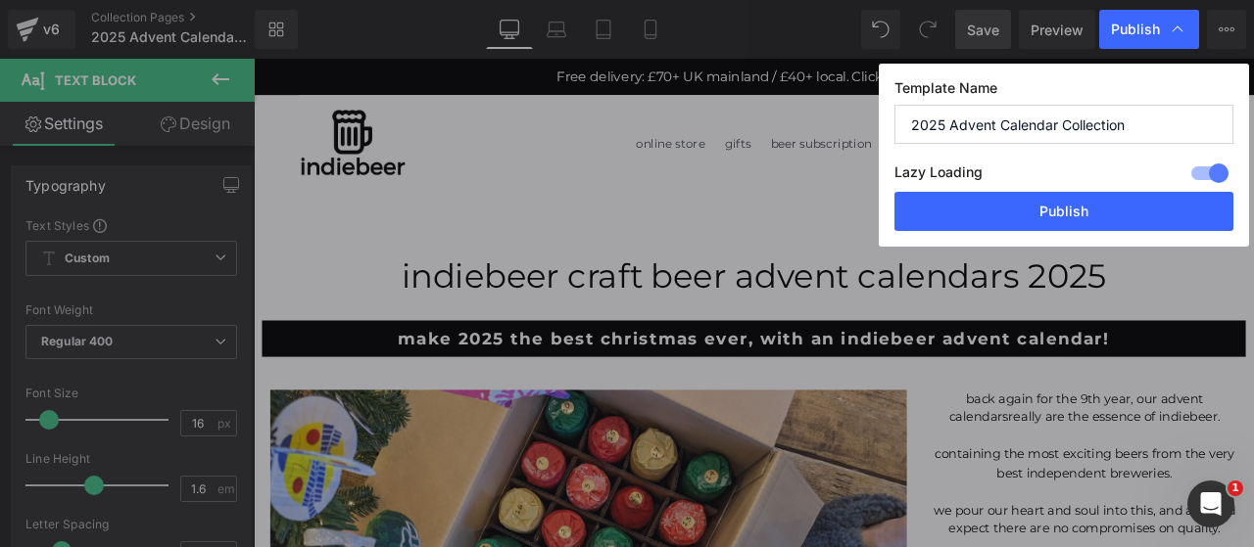
click at [924, 124] on input "2025 Advent Calendar Collection" at bounding box center [1063, 124] width 339 height 39
type input "Advent Calendar Collection"
click at [1209, 171] on div at bounding box center [1209, 173] width 47 height 31
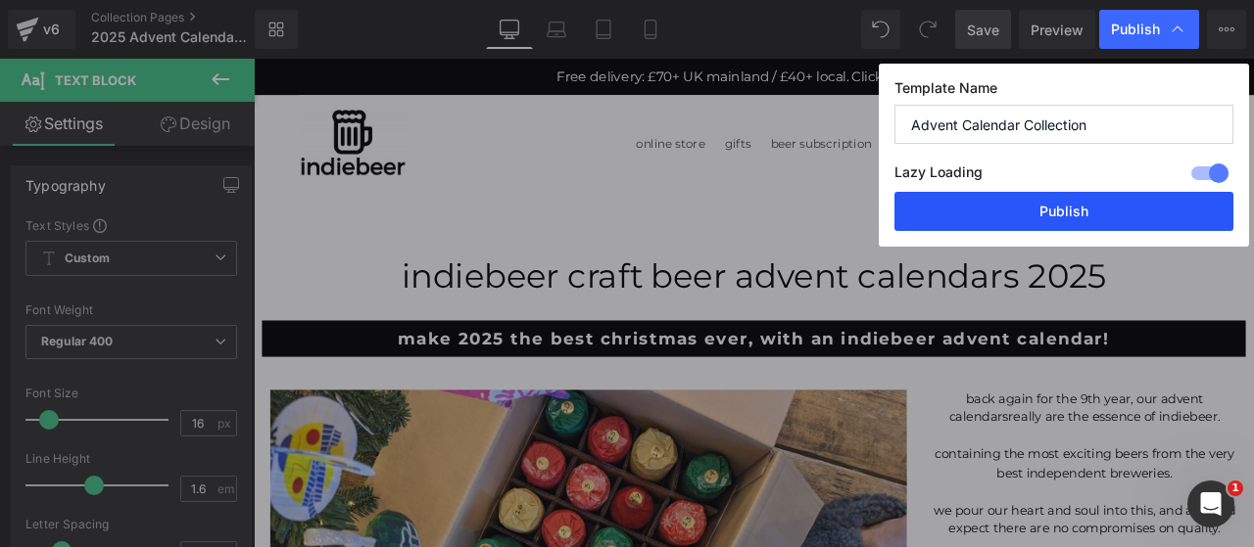
click at [1071, 207] on button "Publish" at bounding box center [1063, 211] width 339 height 39
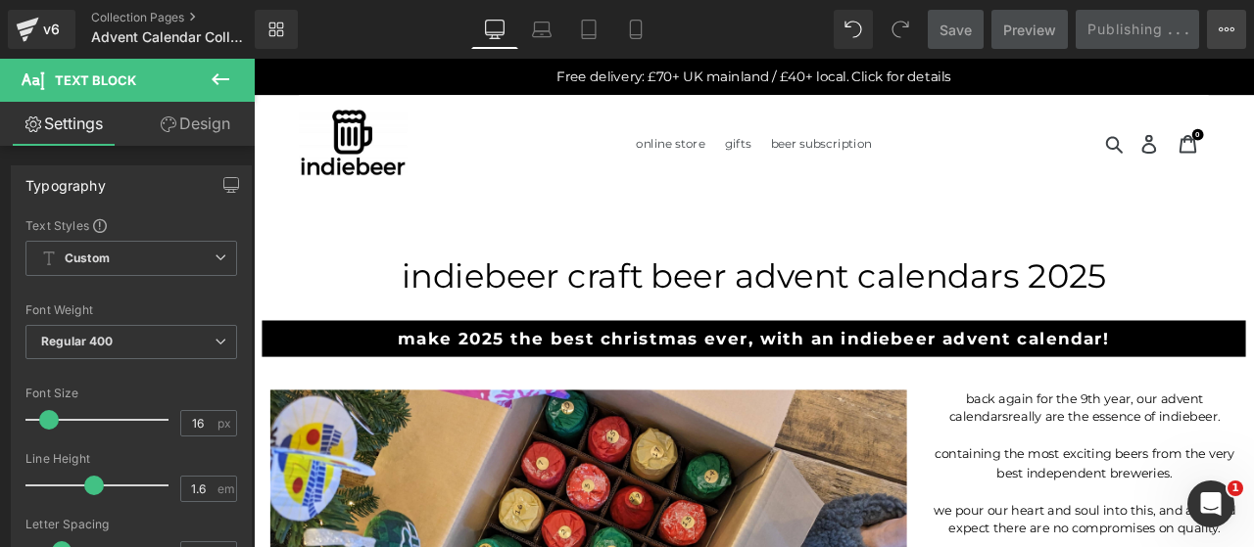
click at [1220, 27] on icon at bounding box center [1220, 29] width 5 height 4
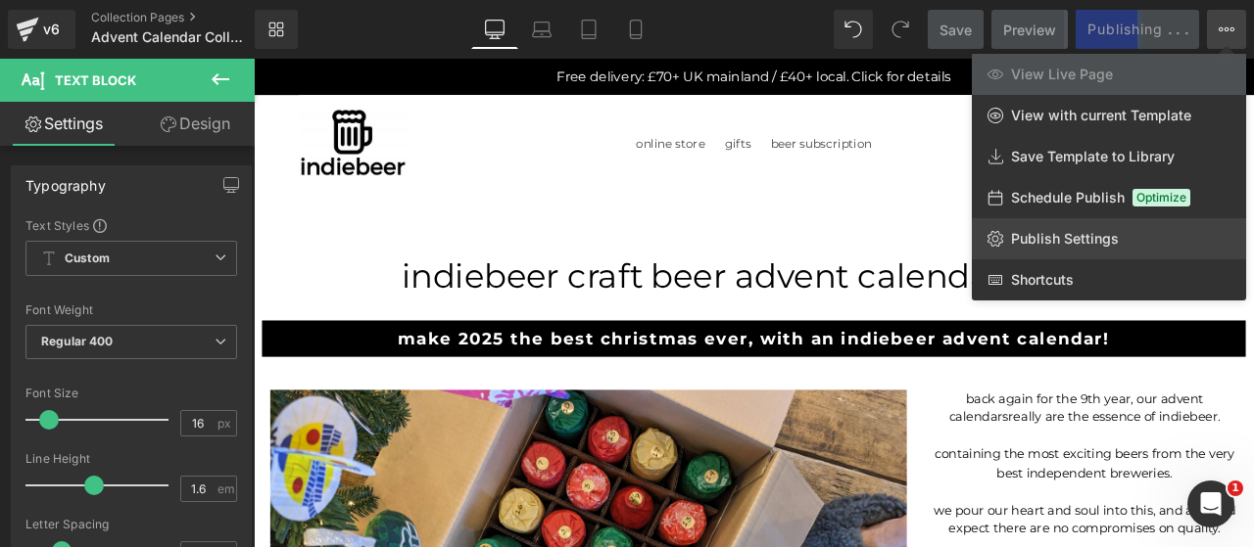
click at [1067, 232] on span "Publish Settings" at bounding box center [1065, 239] width 108 height 18
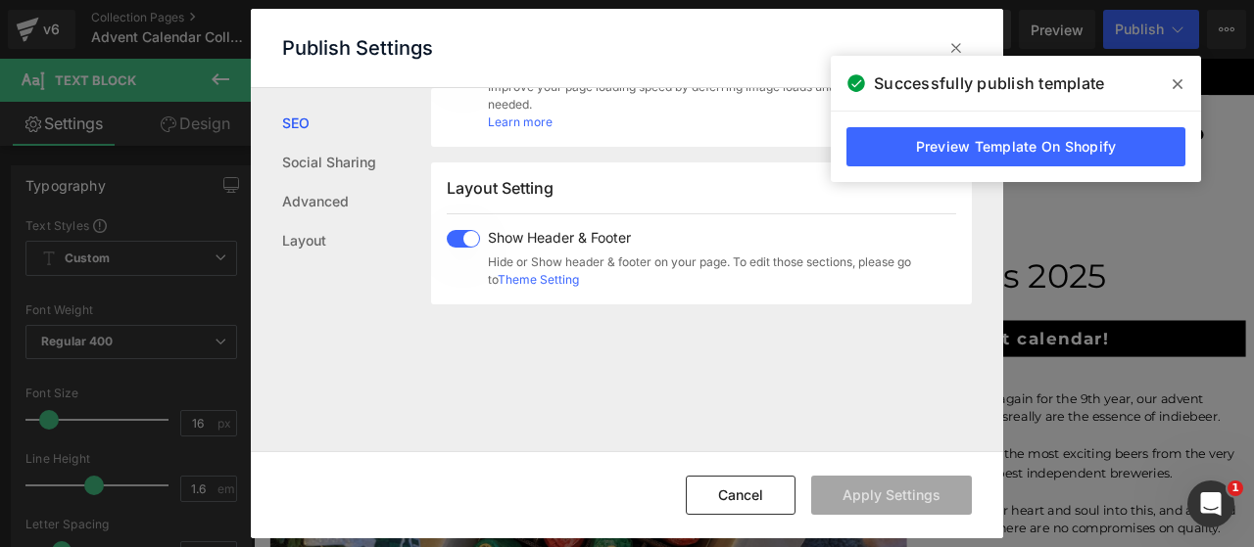
scroll to position [491, 0]
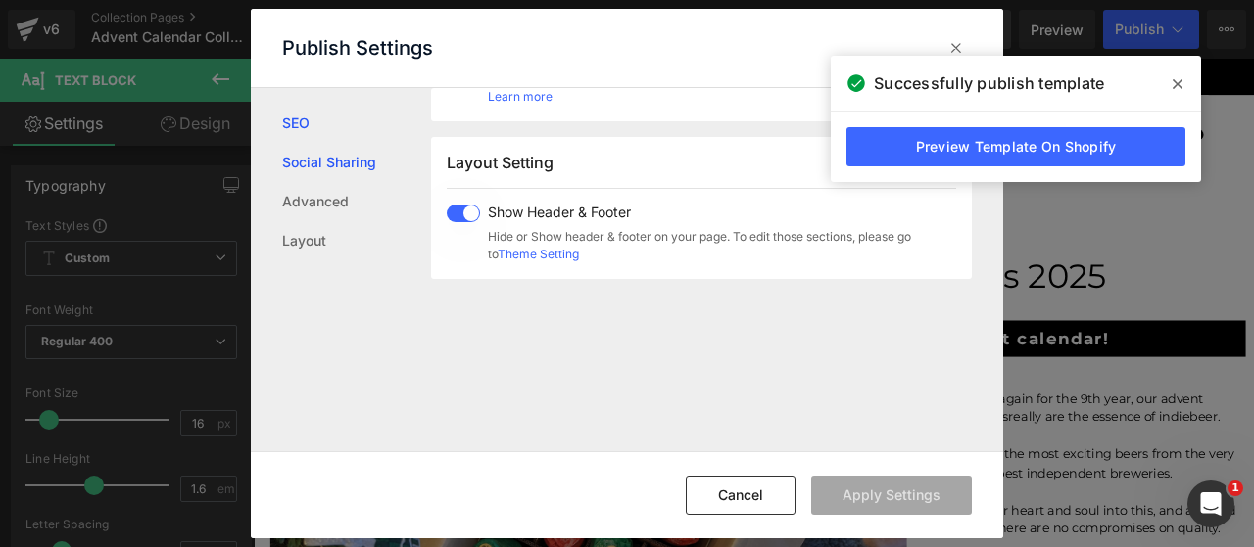
click at [332, 159] on link "Social Sharing" at bounding box center [356, 162] width 149 height 39
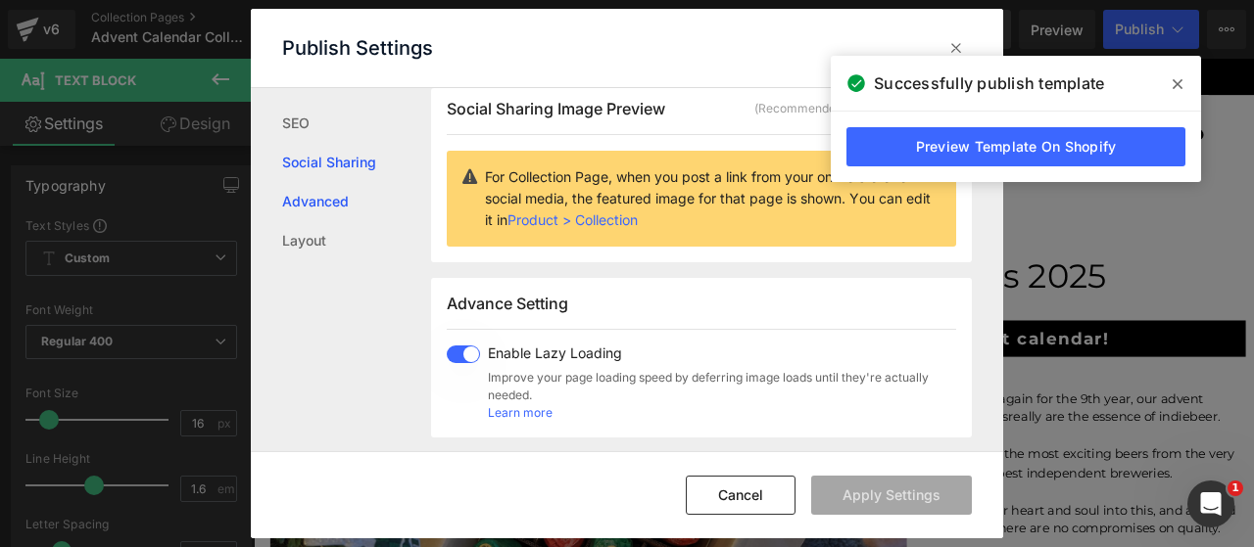
click at [334, 200] on link "Advanced" at bounding box center [356, 201] width 149 height 39
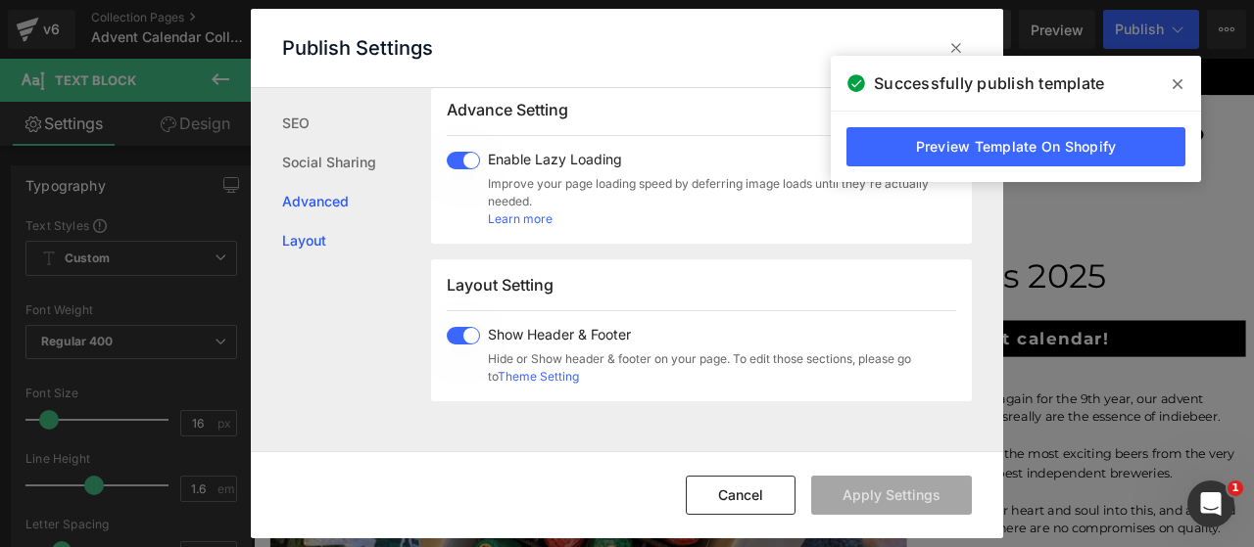
click at [317, 239] on link "Layout" at bounding box center [356, 240] width 149 height 39
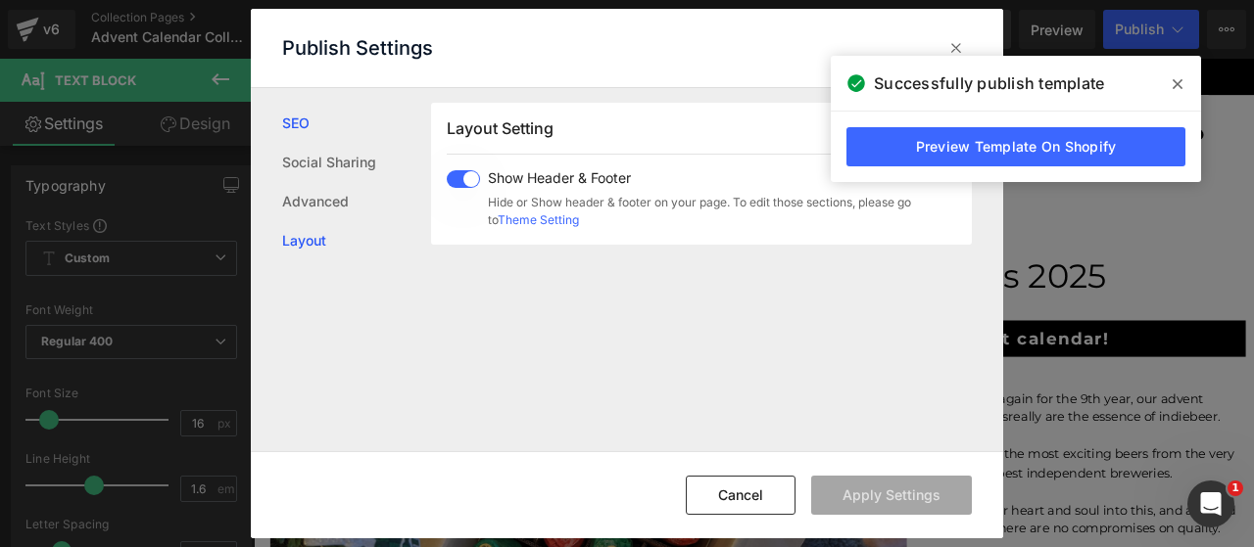
click at [303, 128] on link "SEO" at bounding box center [356, 123] width 149 height 39
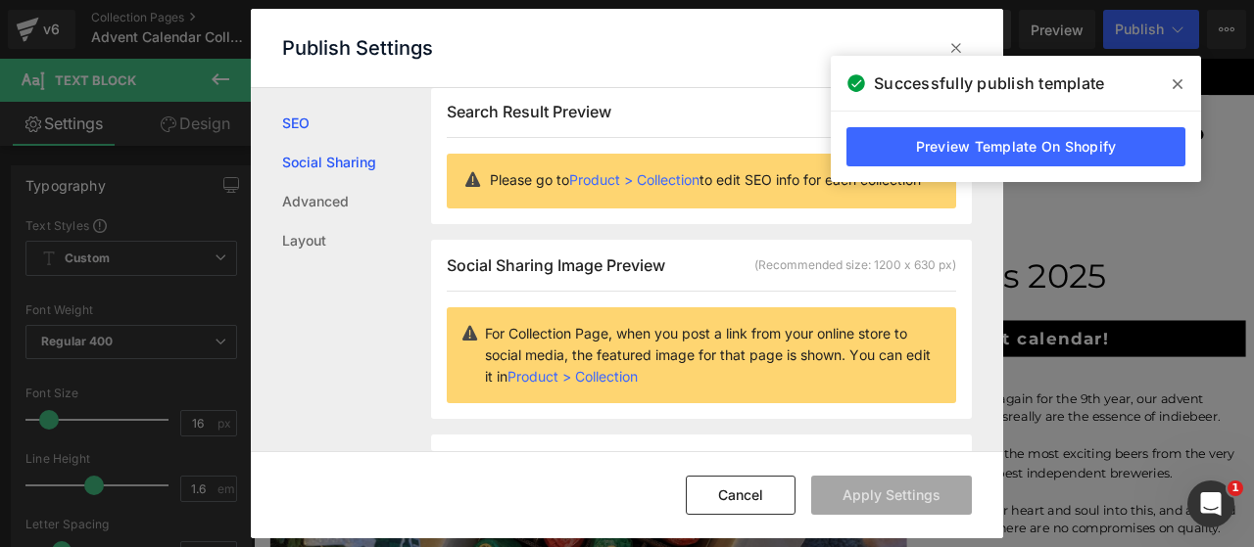
scroll to position [1, 0]
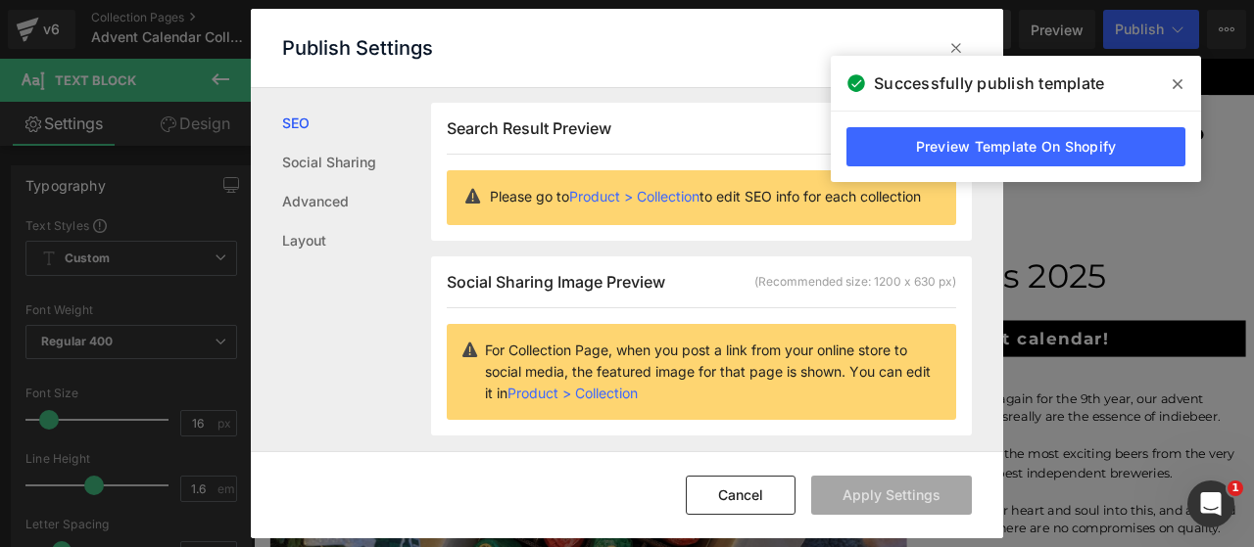
click at [1171, 85] on span at bounding box center [1176, 84] width 31 height 31
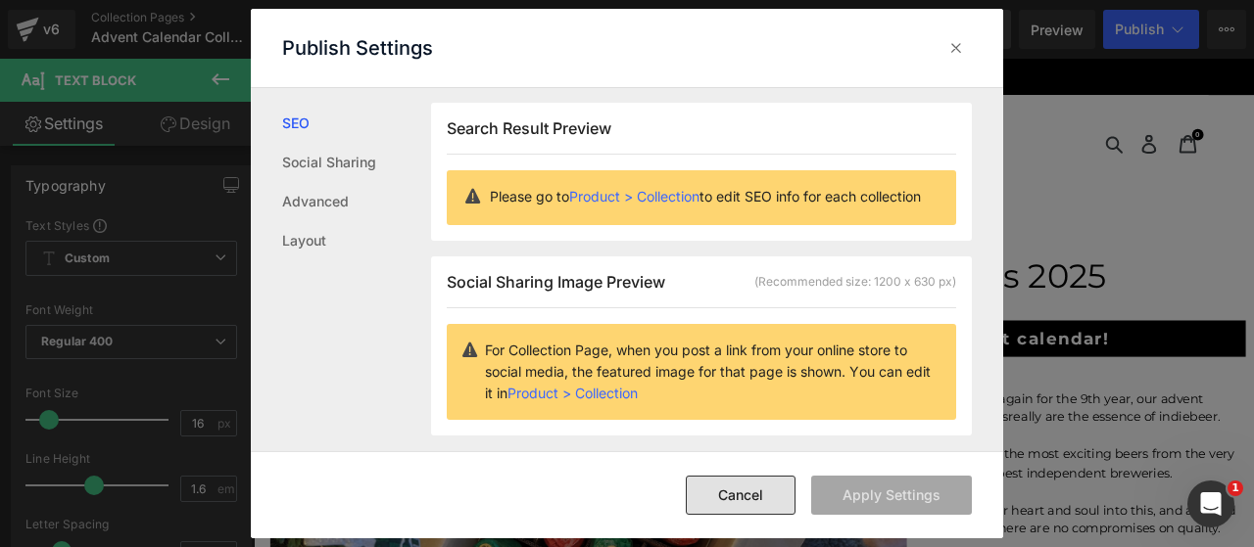
click at [758, 508] on button "Cancel" at bounding box center [741, 495] width 110 height 39
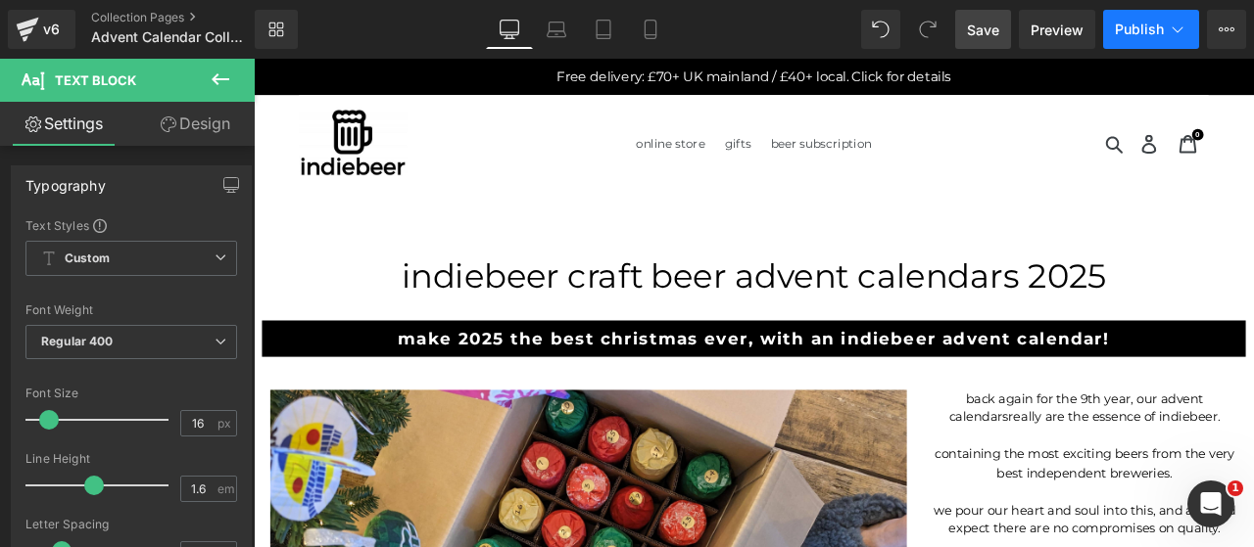
click at [1193, 24] on button "Publish" at bounding box center [1151, 29] width 96 height 39
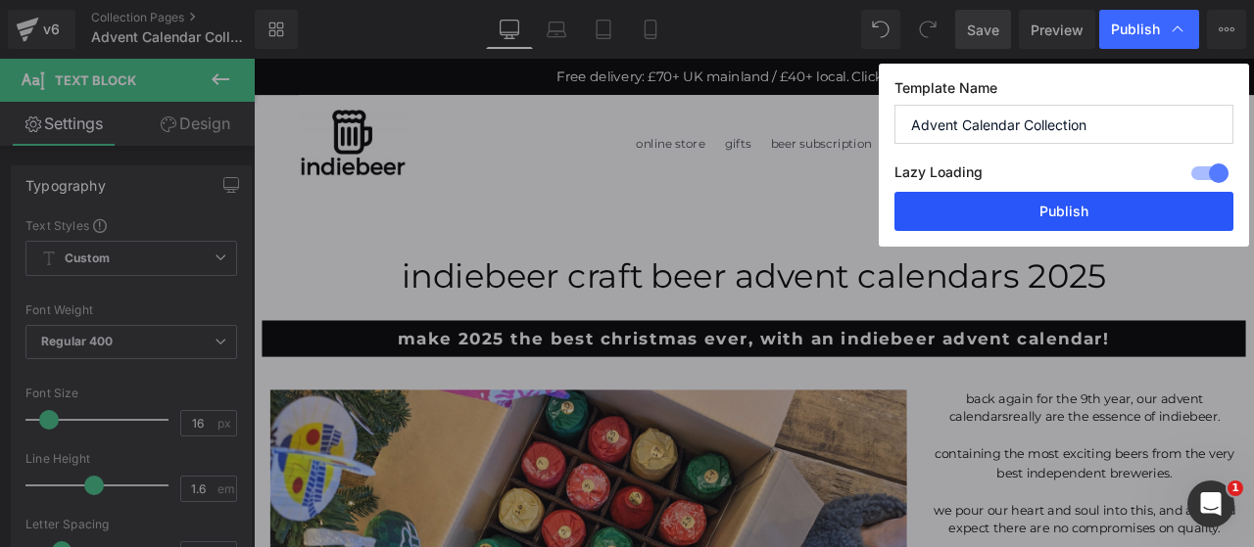
click at [1058, 216] on button "Publish" at bounding box center [1063, 211] width 339 height 39
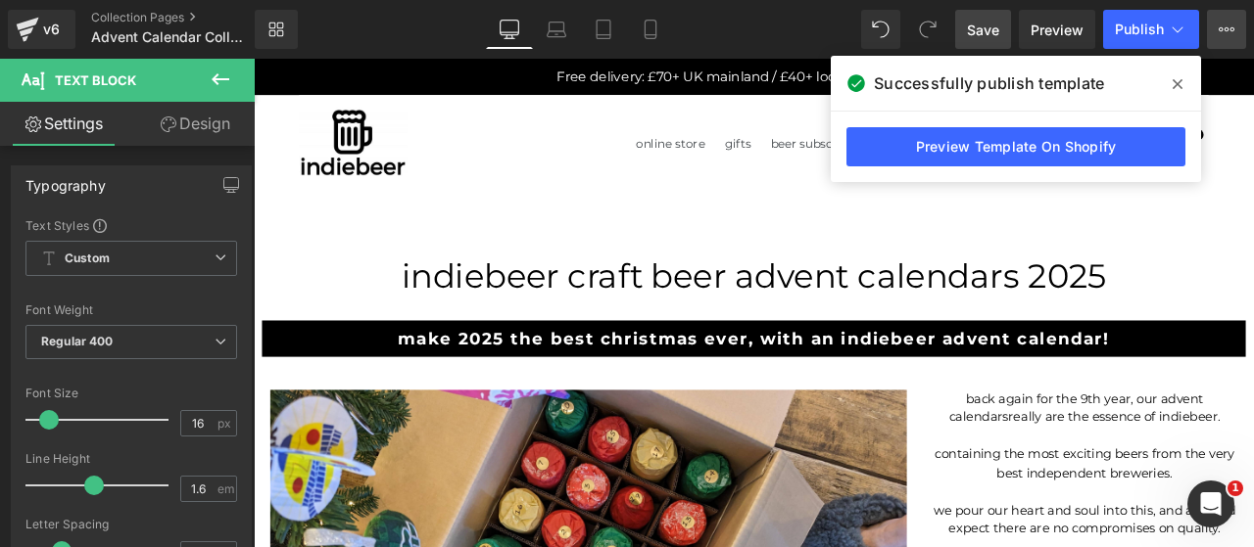
click at [1230, 25] on icon at bounding box center [1226, 30] width 16 height 16
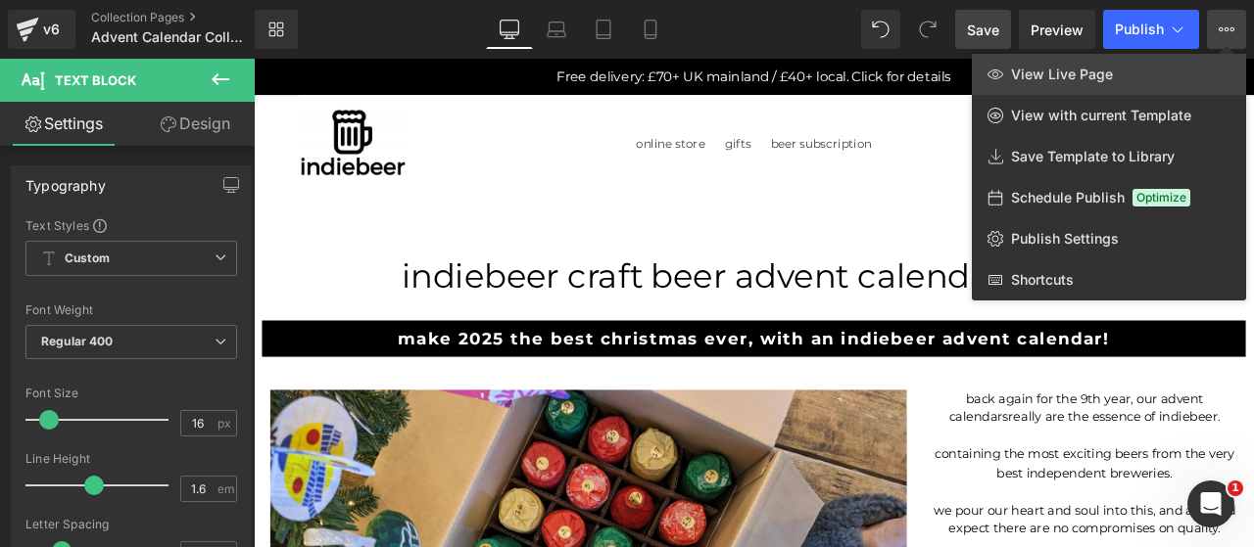
click at [1073, 71] on span "View Live Page" at bounding box center [1062, 75] width 102 height 18
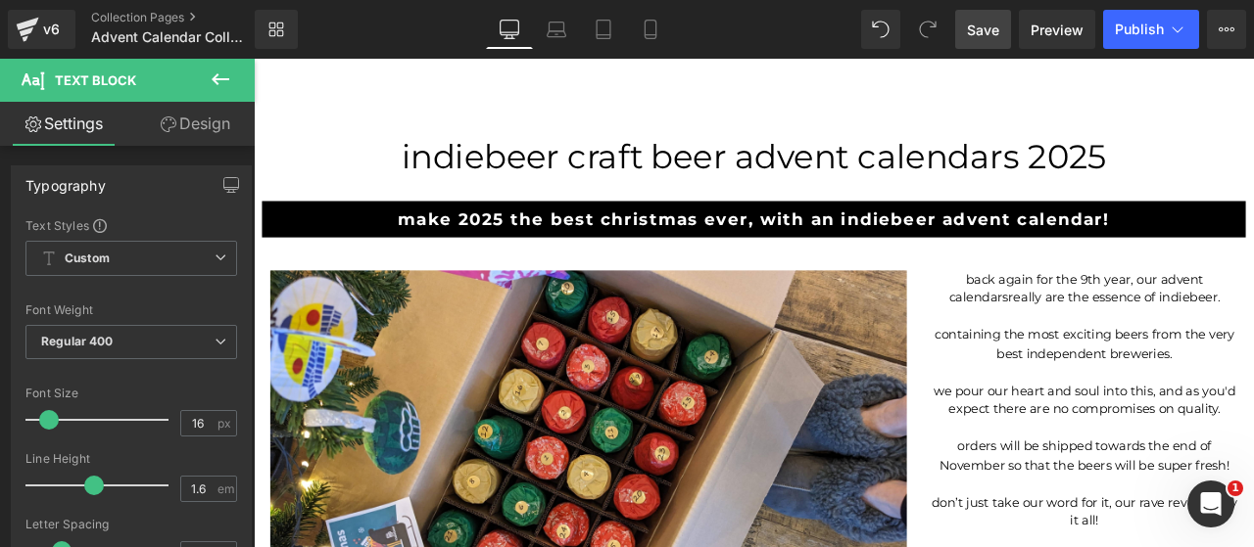
scroll to position [0, 0]
